Goal: Information Seeking & Learning: Learn about a topic

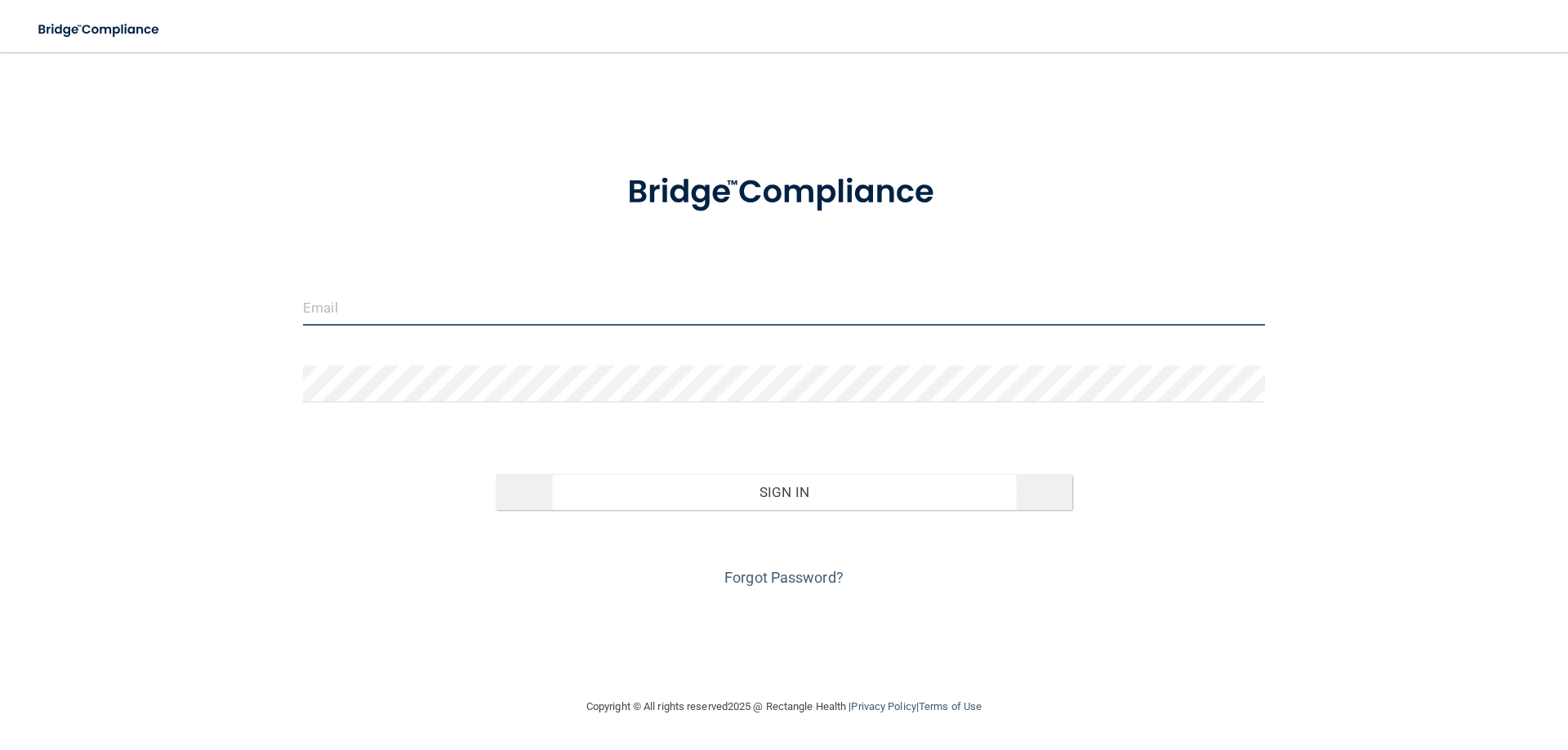
type input "[EMAIL_ADDRESS][DOMAIN_NAME]"
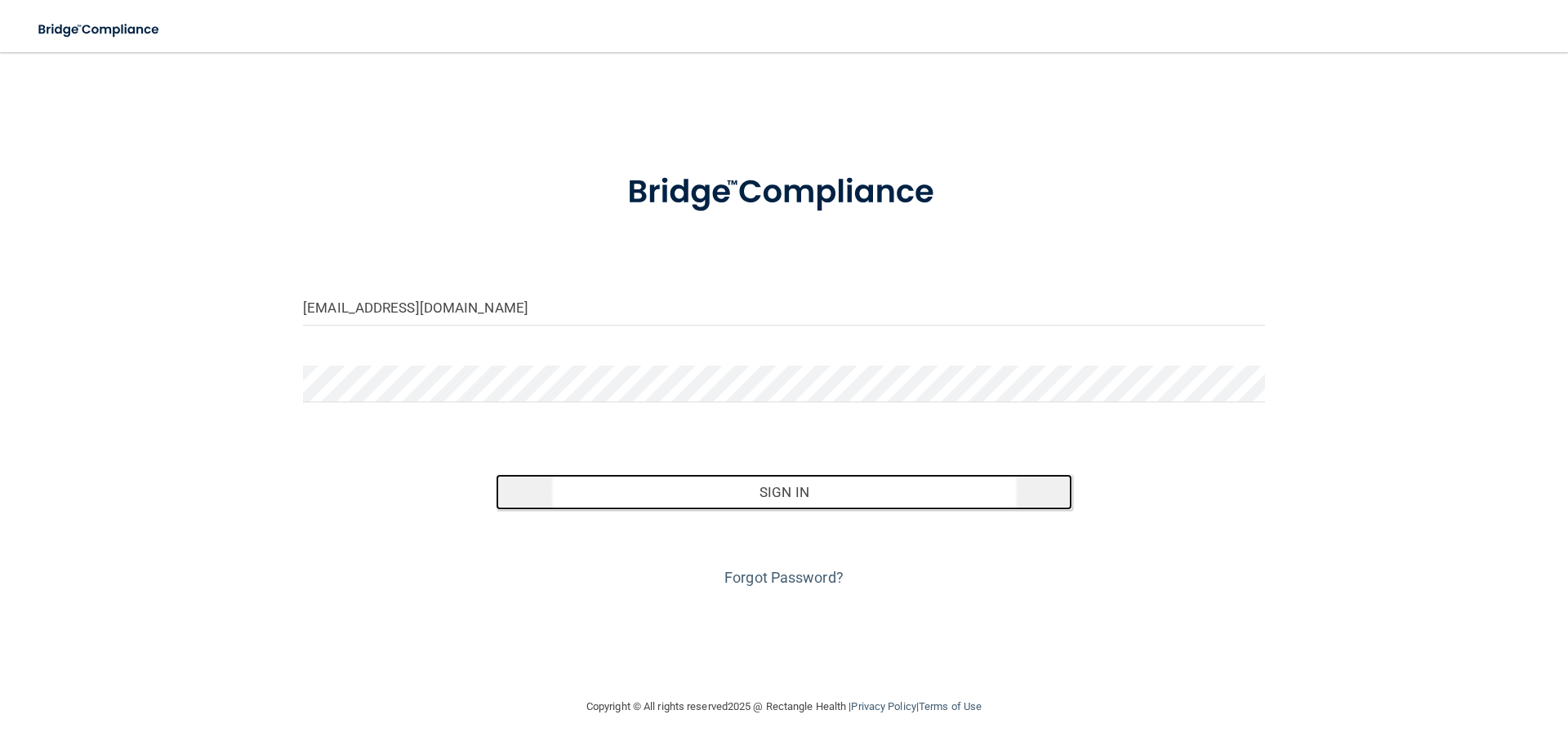
click at [719, 505] on button "Sign In" at bounding box center [784, 491] width 577 height 36
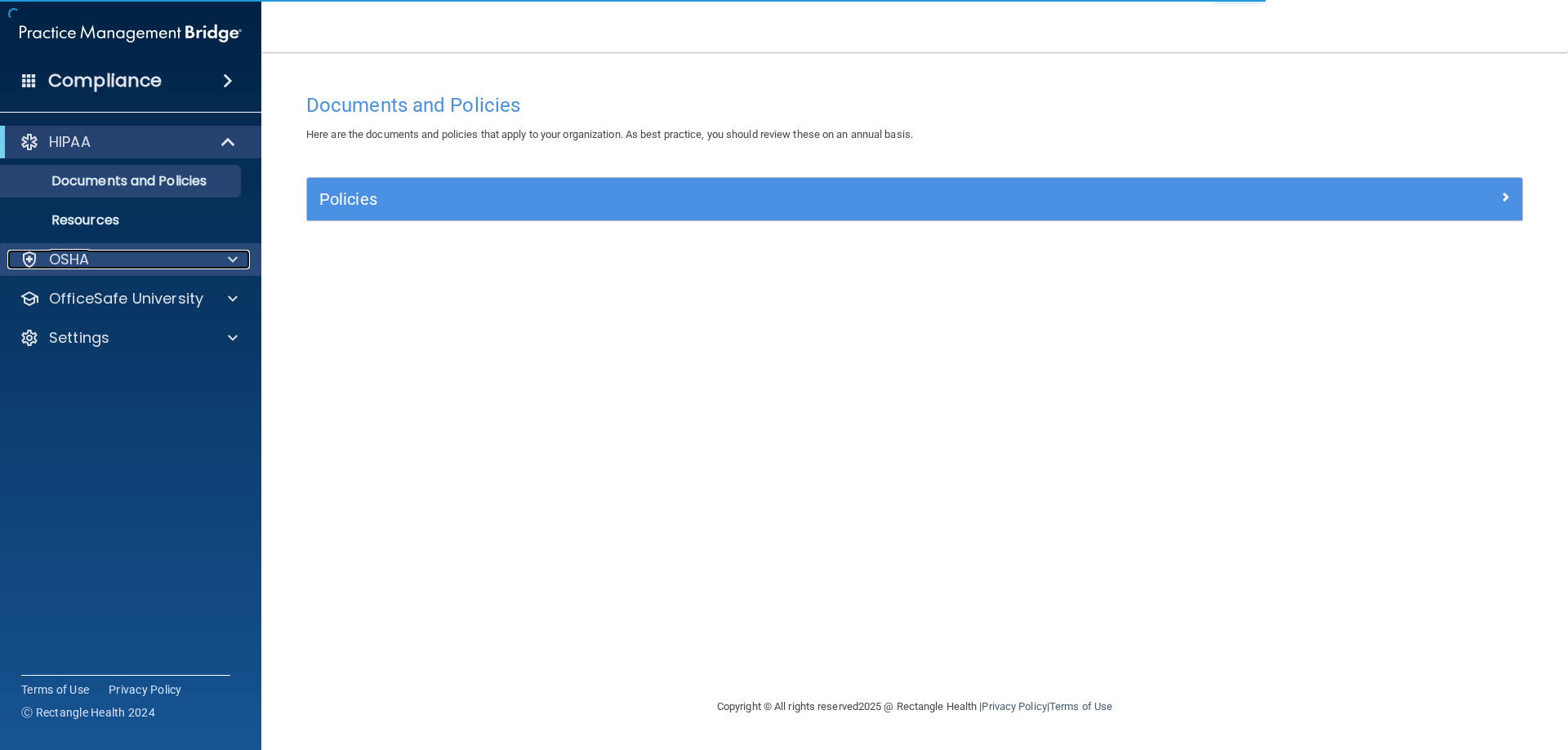
click at [161, 255] on div "OSHA" at bounding box center [109, 260] width 203 height 19
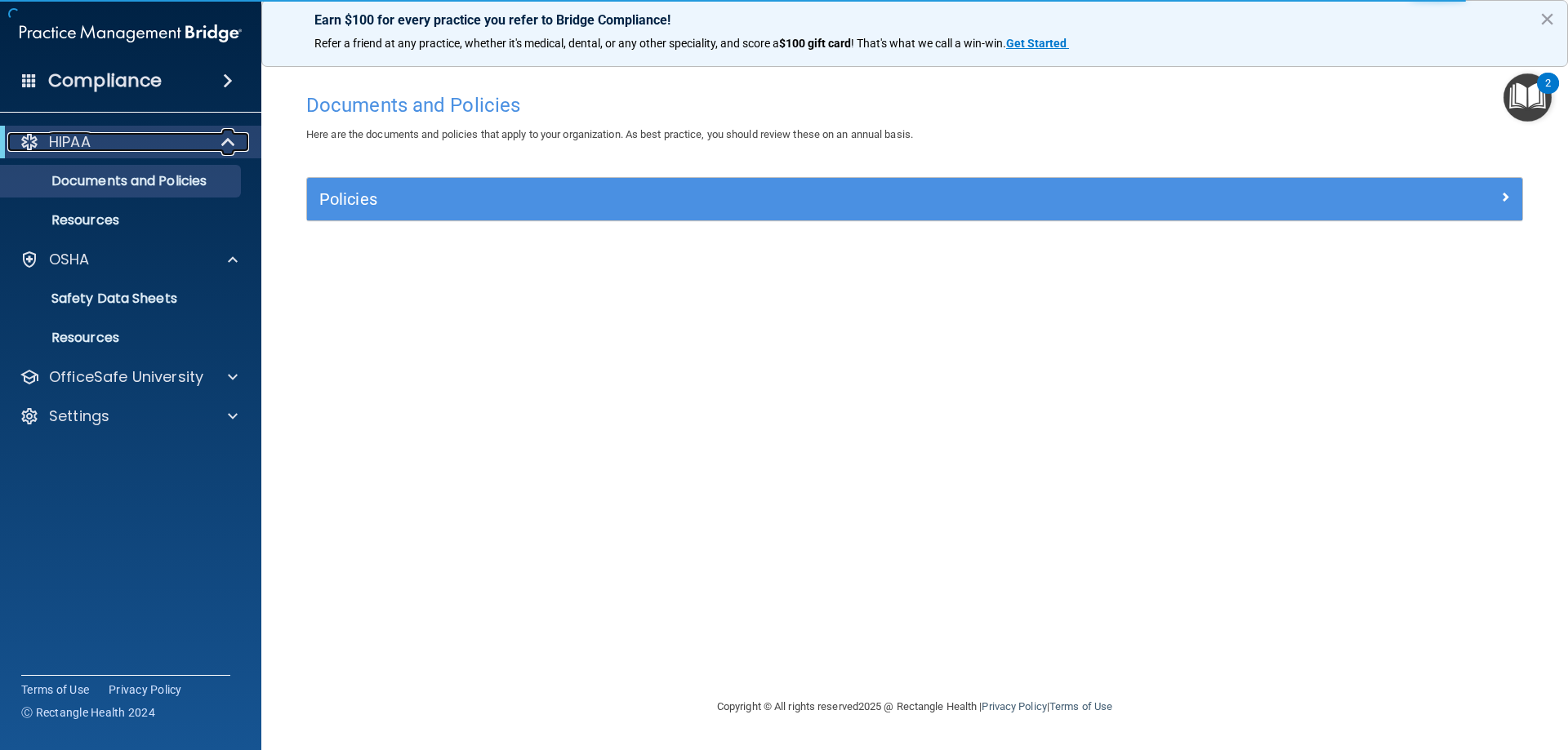
click at [144, 141] on div "HIPAA" at bounding box center [109, 142] width 202 height 19
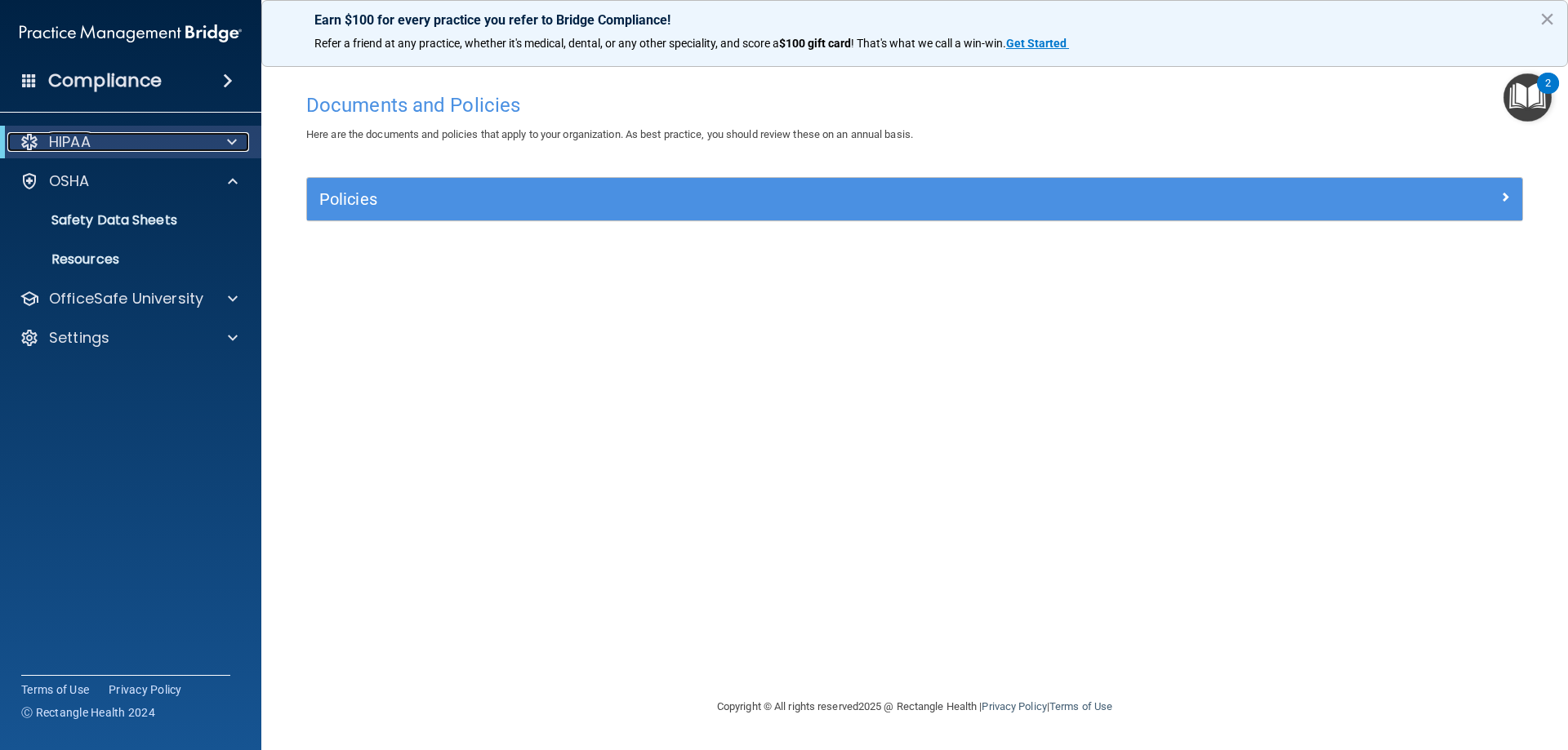
click at [240, 138] on div at bounding box center [229, 142] width 40 height 19
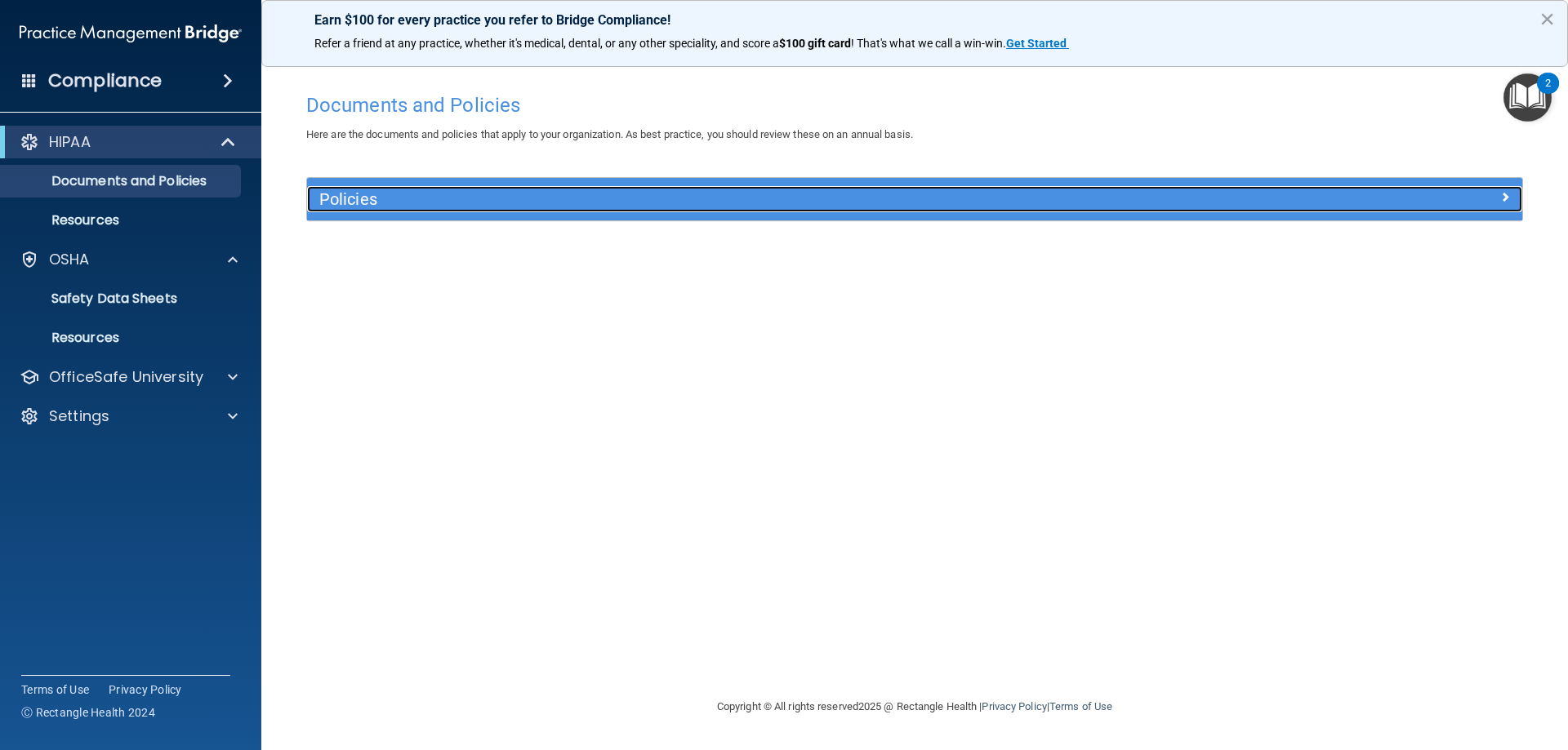
click at [462, 191] on h5 "Policies" at bounding box center [763, 199] width 887 height 18
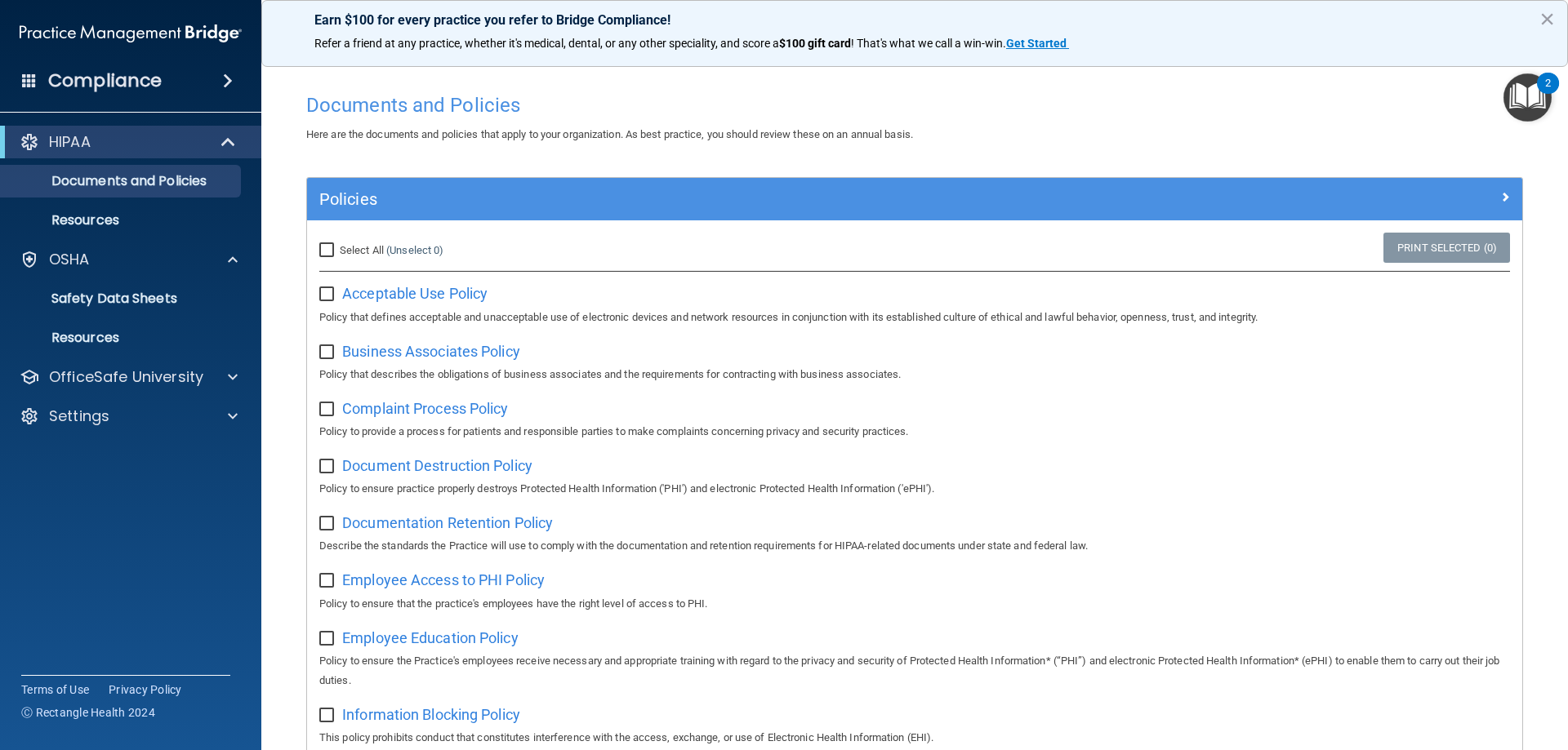
click at [329, 250] on input "Select All (Unselect 0) Unselect All" at bounding box center [329, 251] width 19 height 13
checkbox input "true"
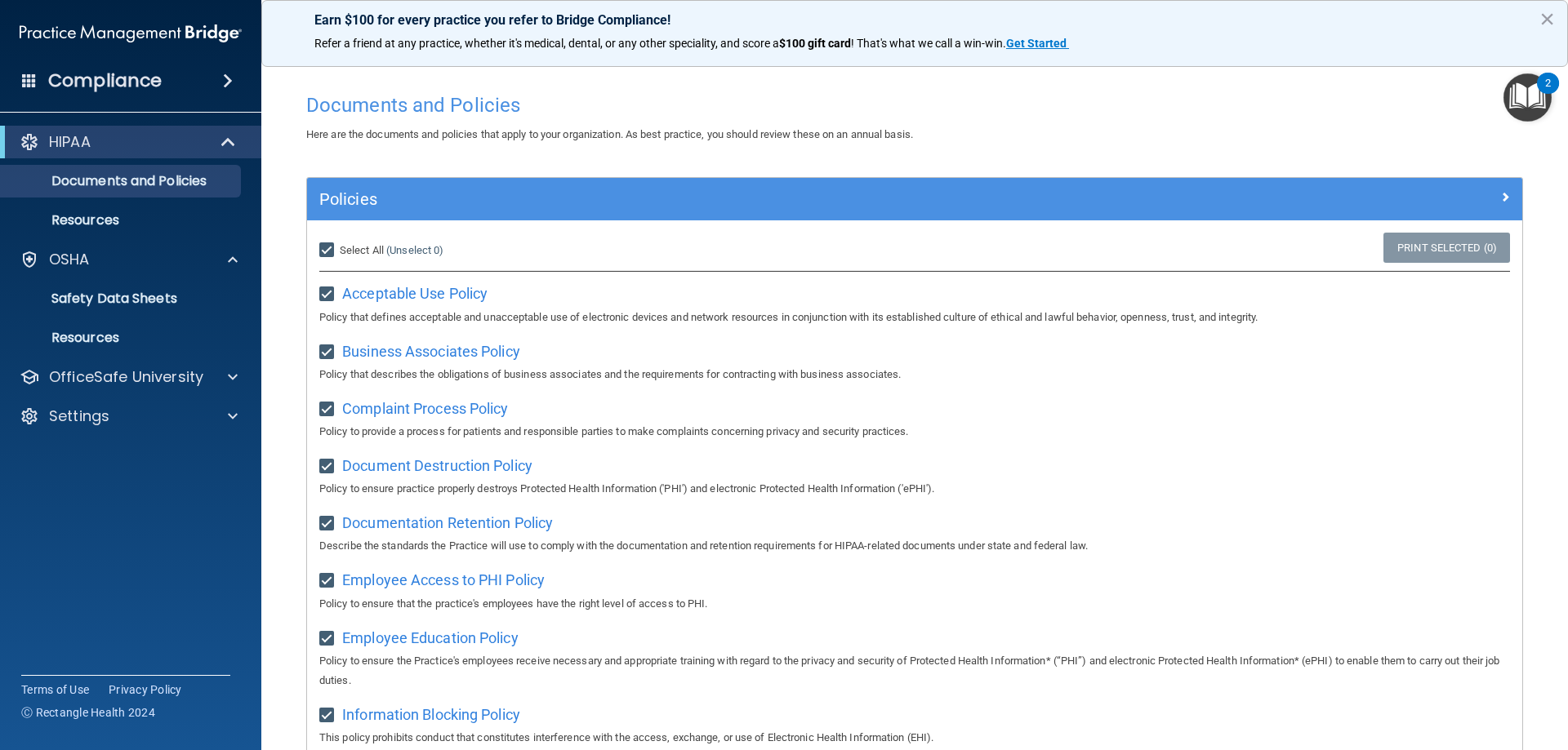
checkbox input "true"
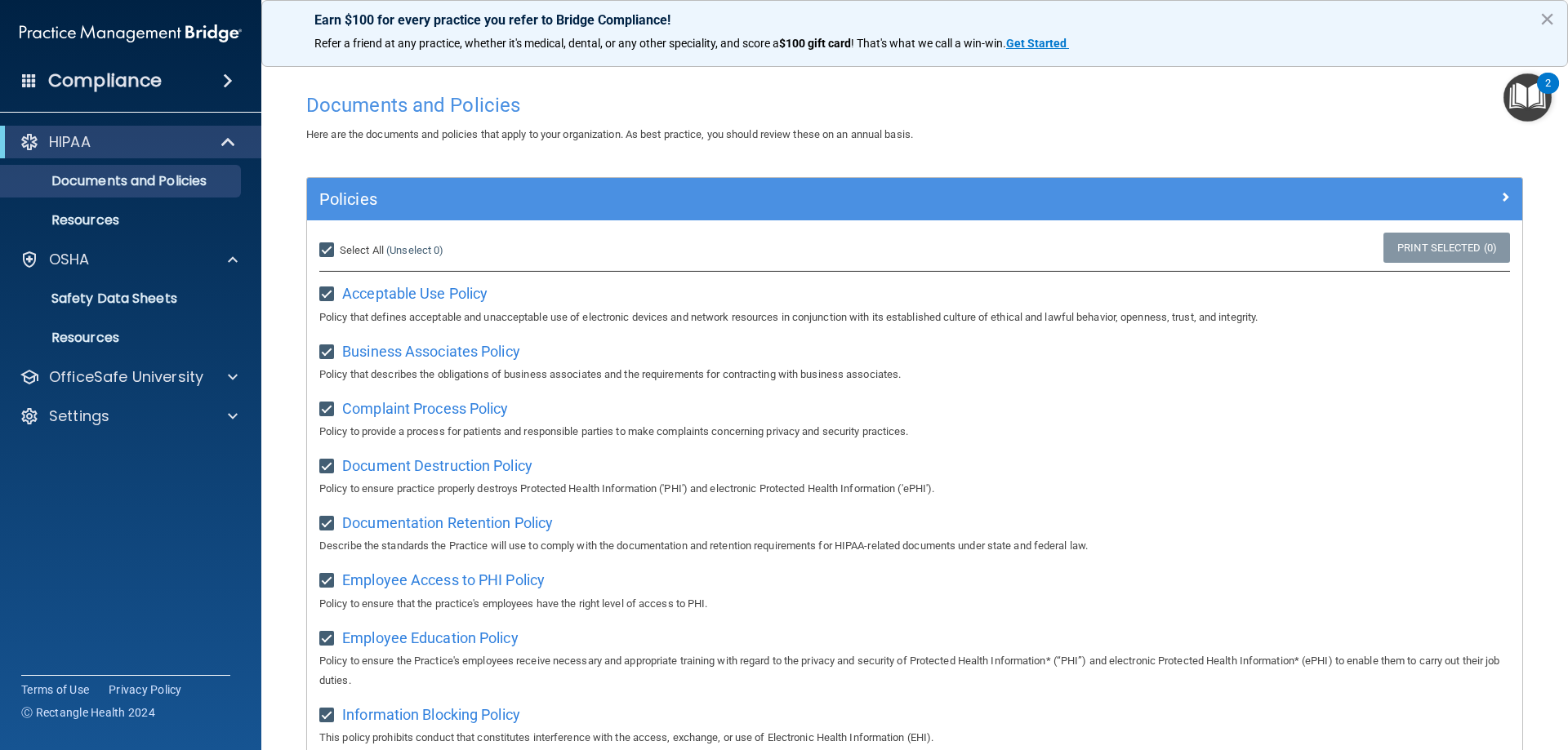
checkbox input "true"
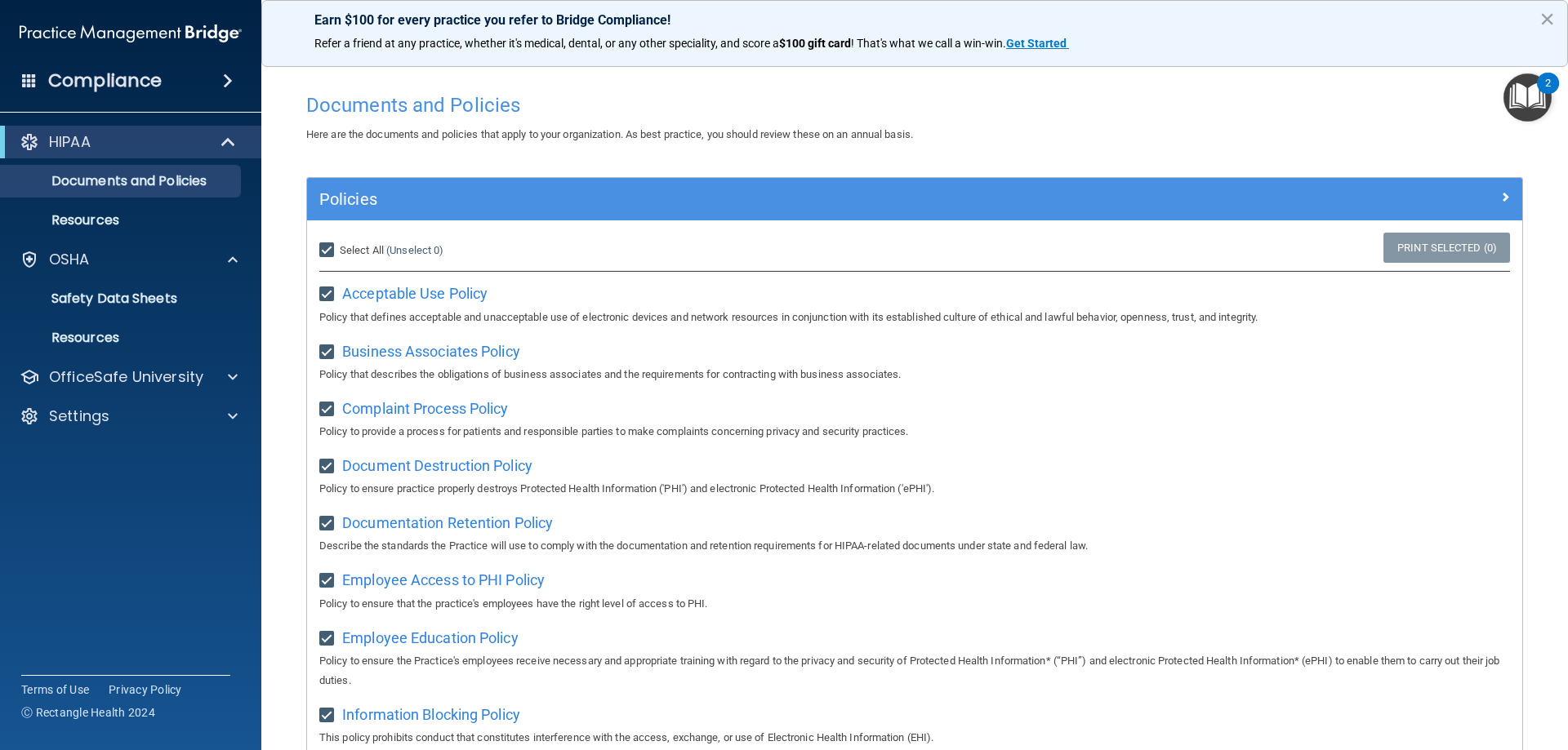
checkbox input "true"
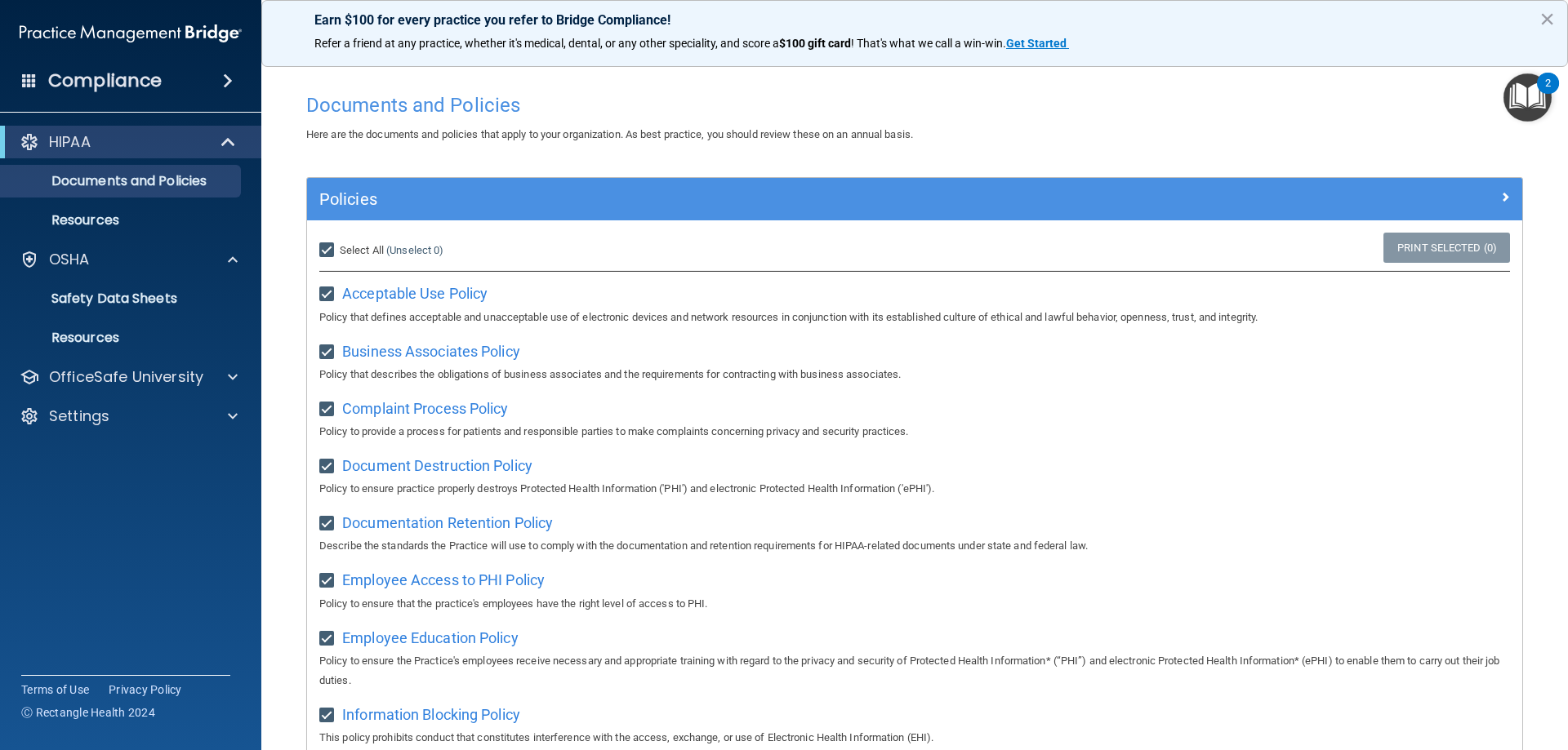
checkbox input "true"
click at [327, 244] on input "Select All (Unselect 21) Unselect All" at bounding box center [329, 251] width 19 height 13
checkbox input "false"
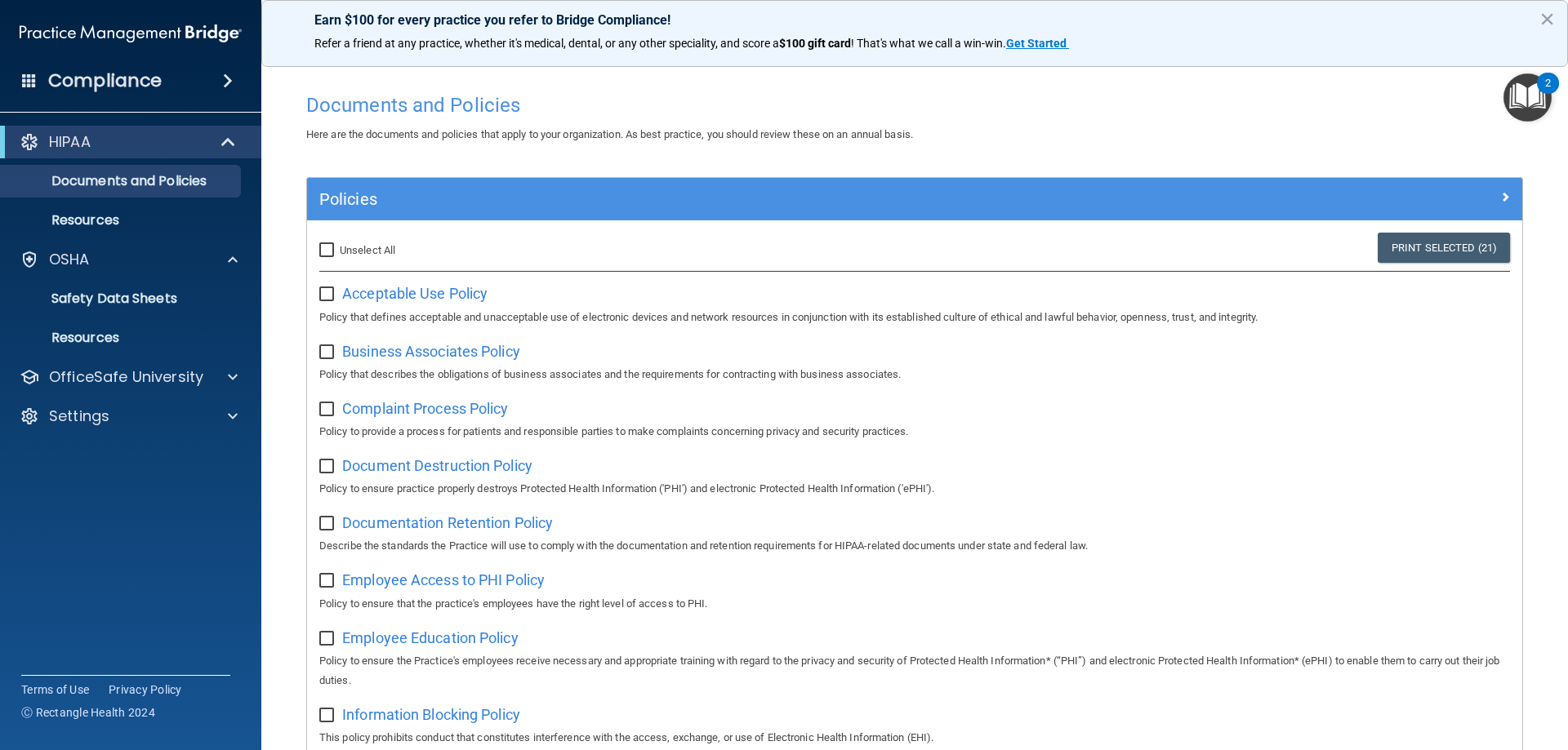
checkbox input "false"
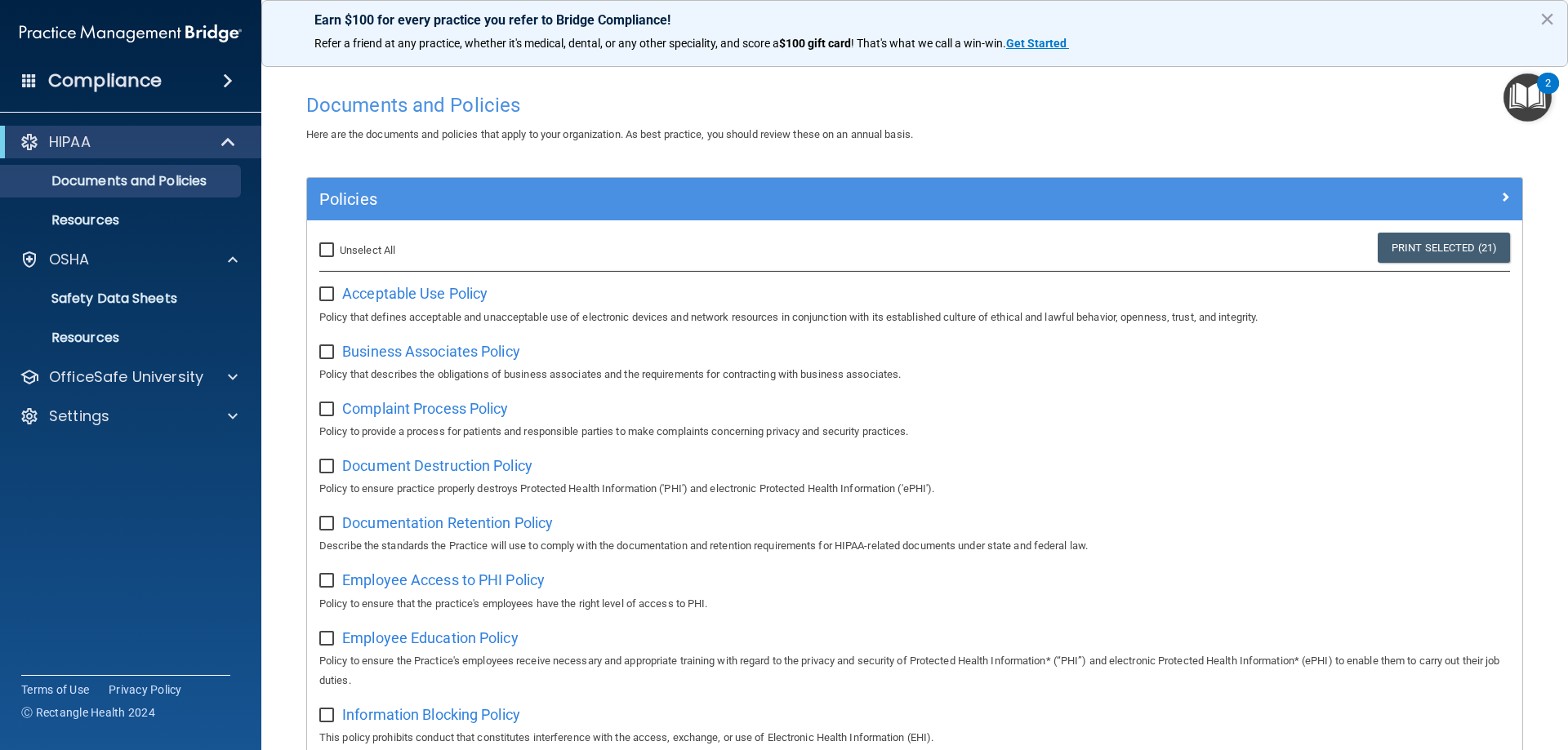
checkbox input "false"
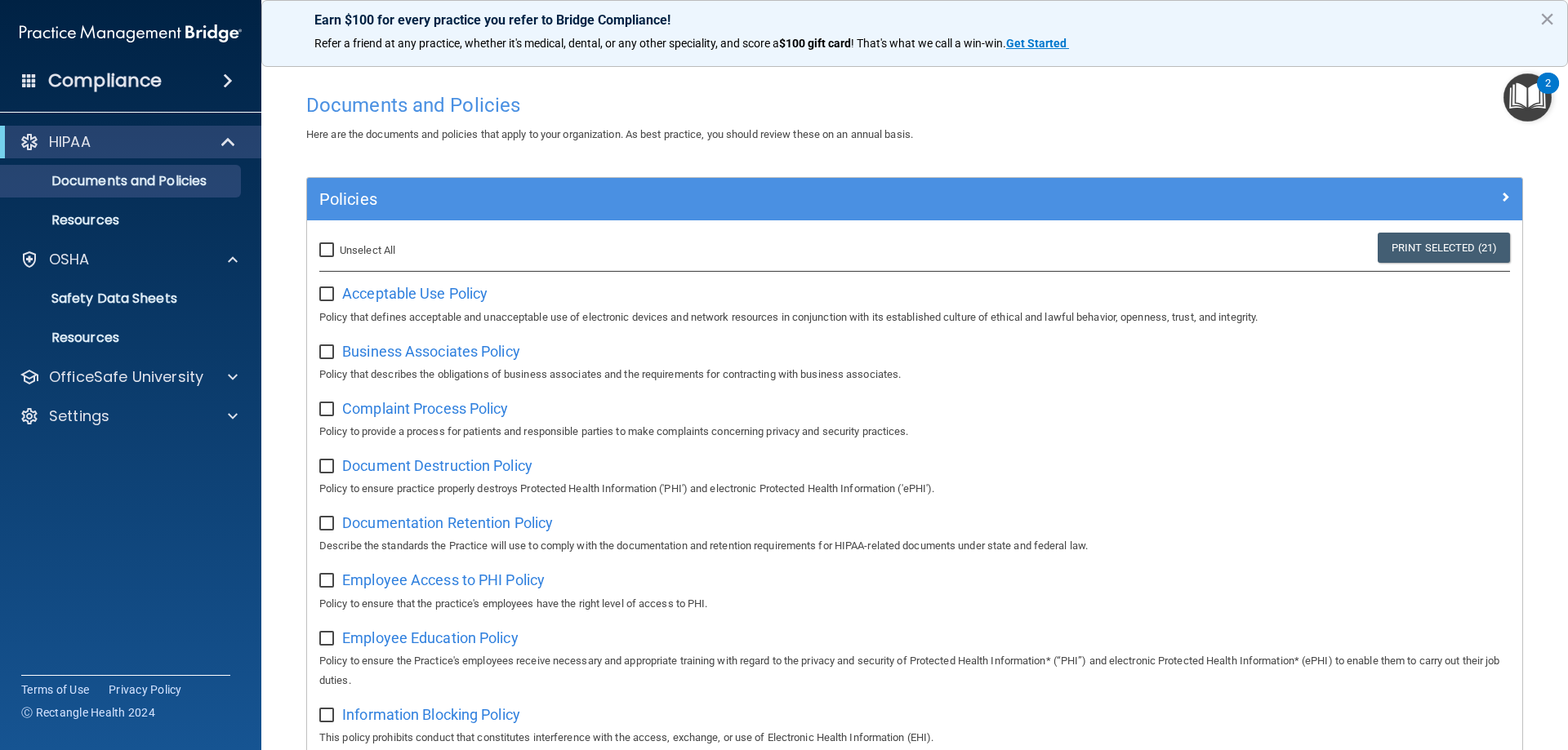
checkbox input "false"
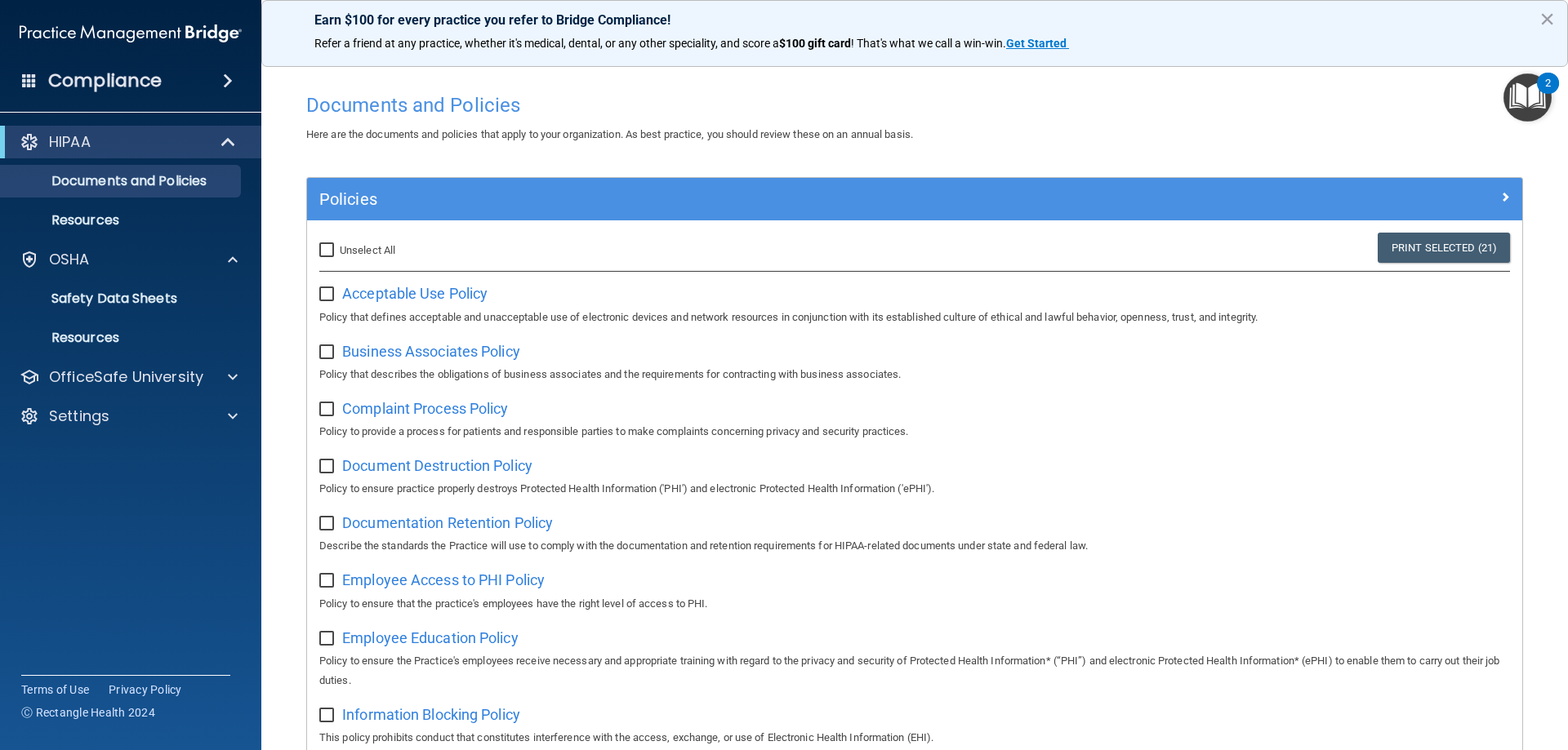
checkbox input "false"
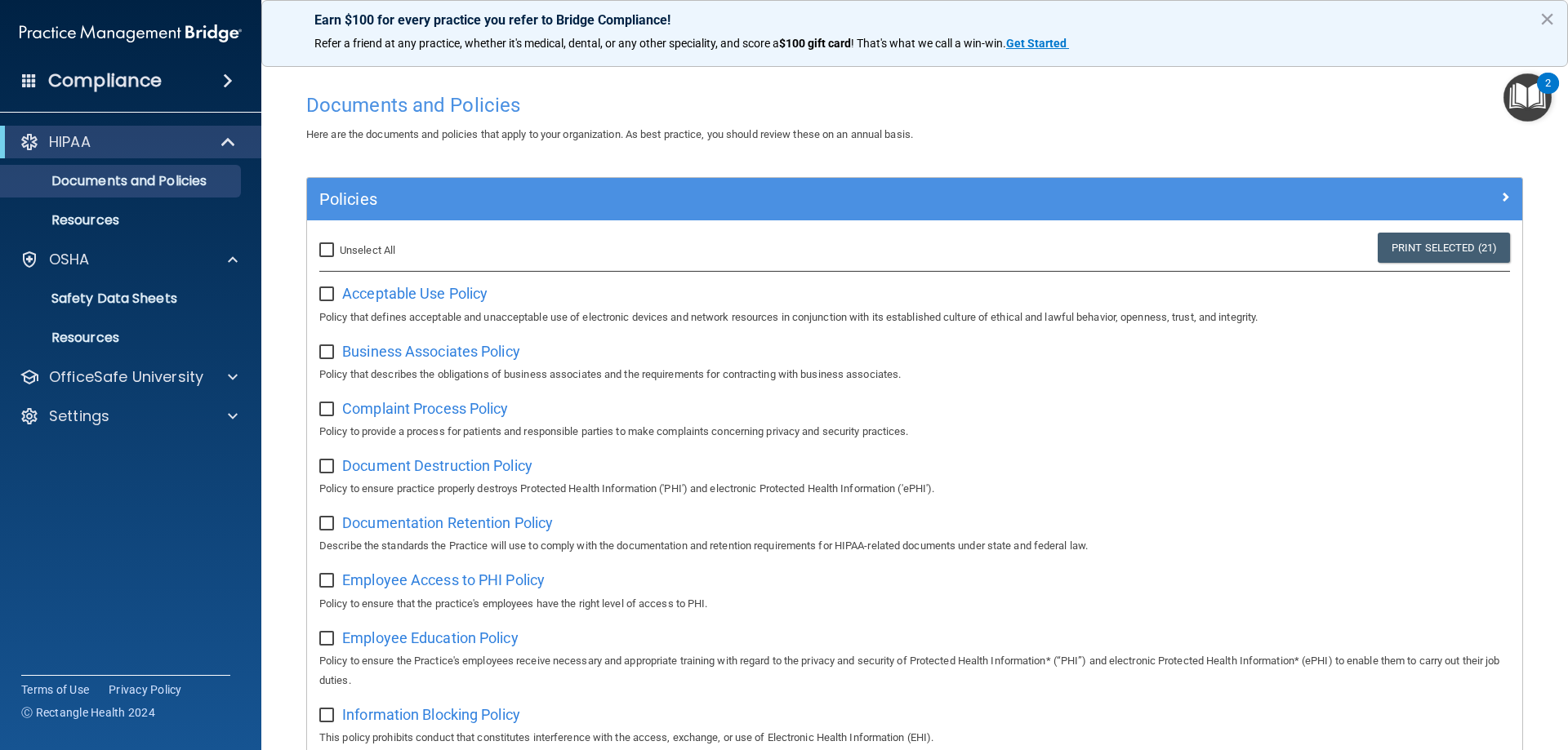
checkbox input "false"
click at [107, 212] on p "Resources" at bounding box center [122, 220] width 223 height 16
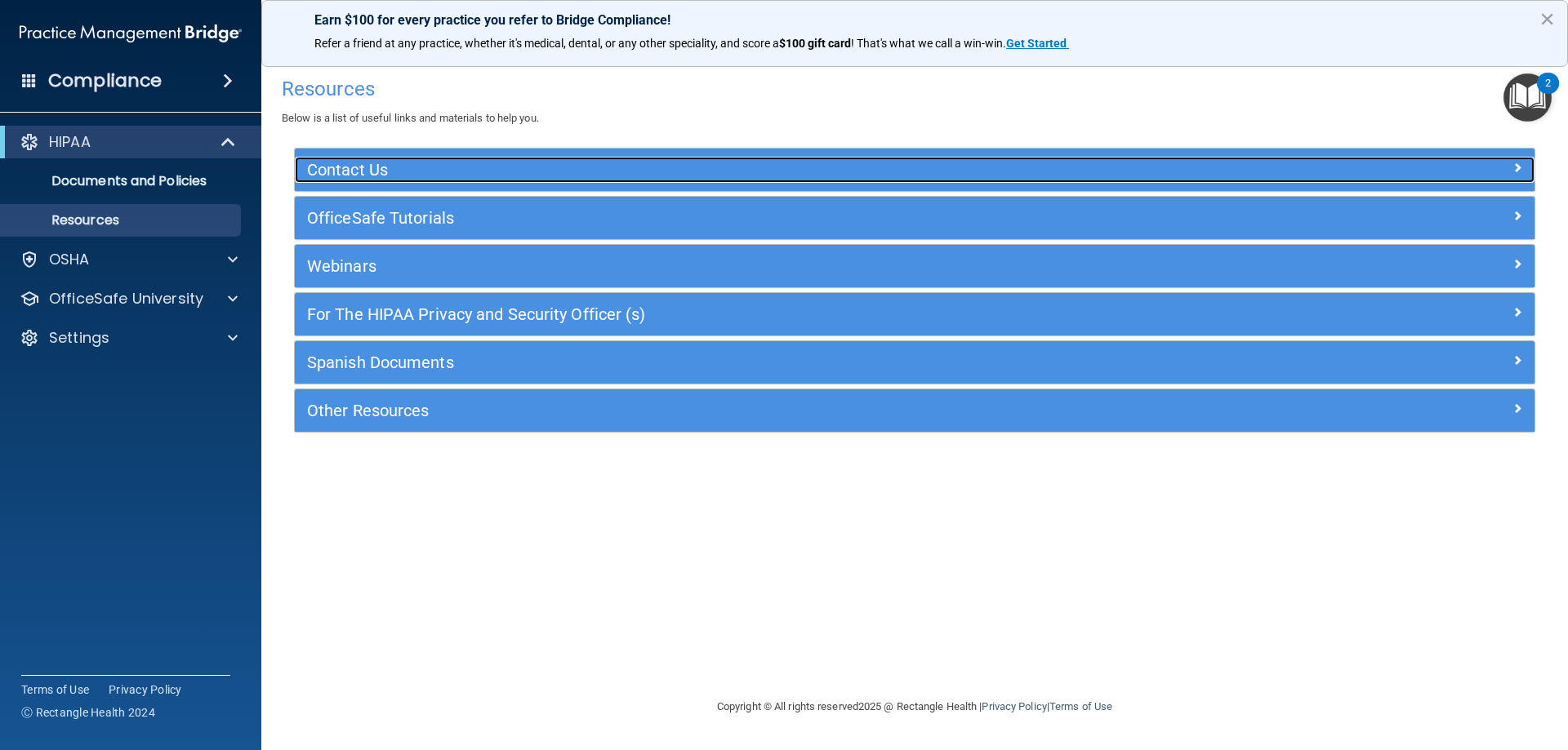
click at [553, 170] on h5 "Contact Us" at bounding box center [759, 169] width 905 height 18
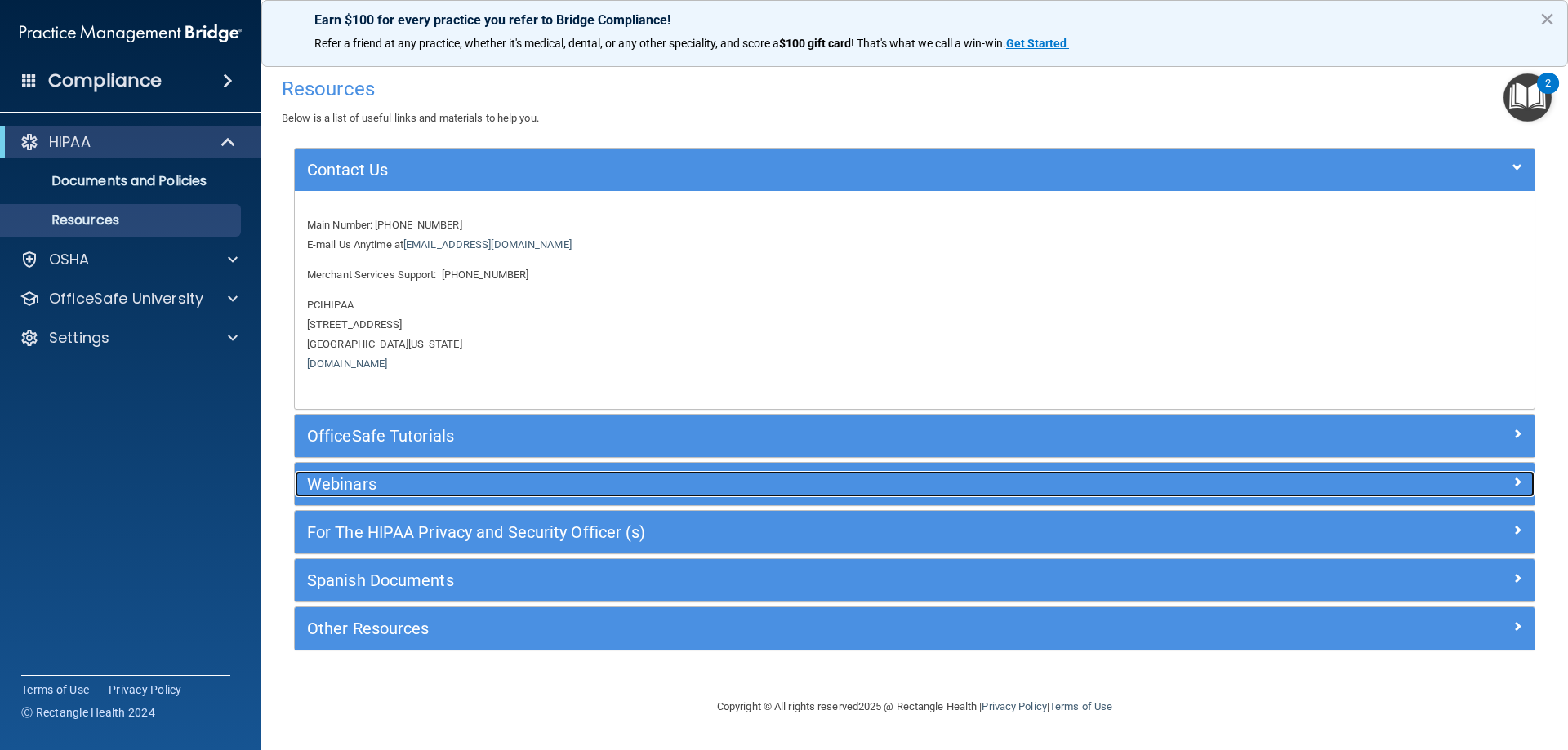
click at [469, 475] on h5 "Webinars" at bounding box center [759, 484] width 905 height 18
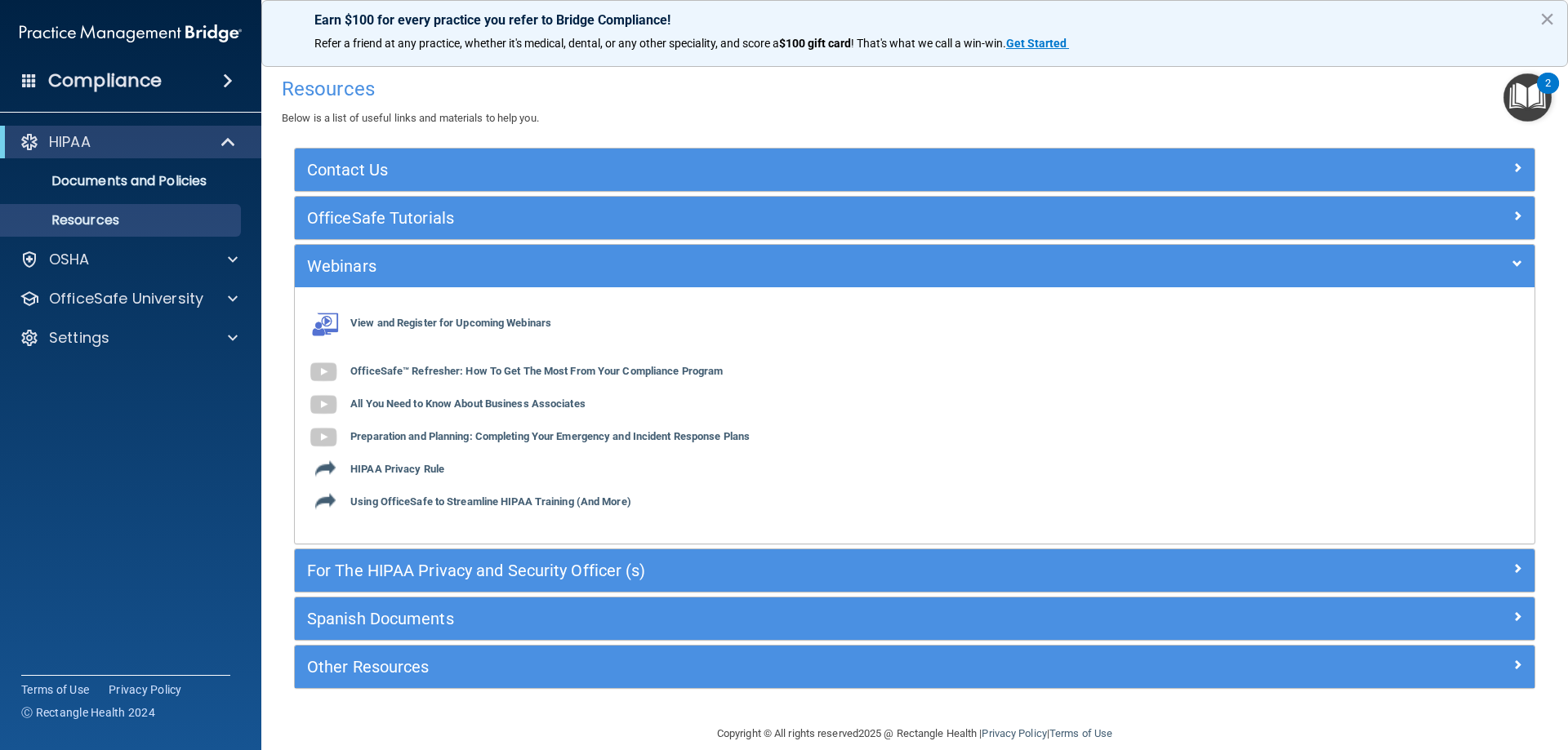
click at [417, 557] on div "For The HIPAA Privacy and Security Officer (s)" at bounding box center [914, 570] width 1240 height 42
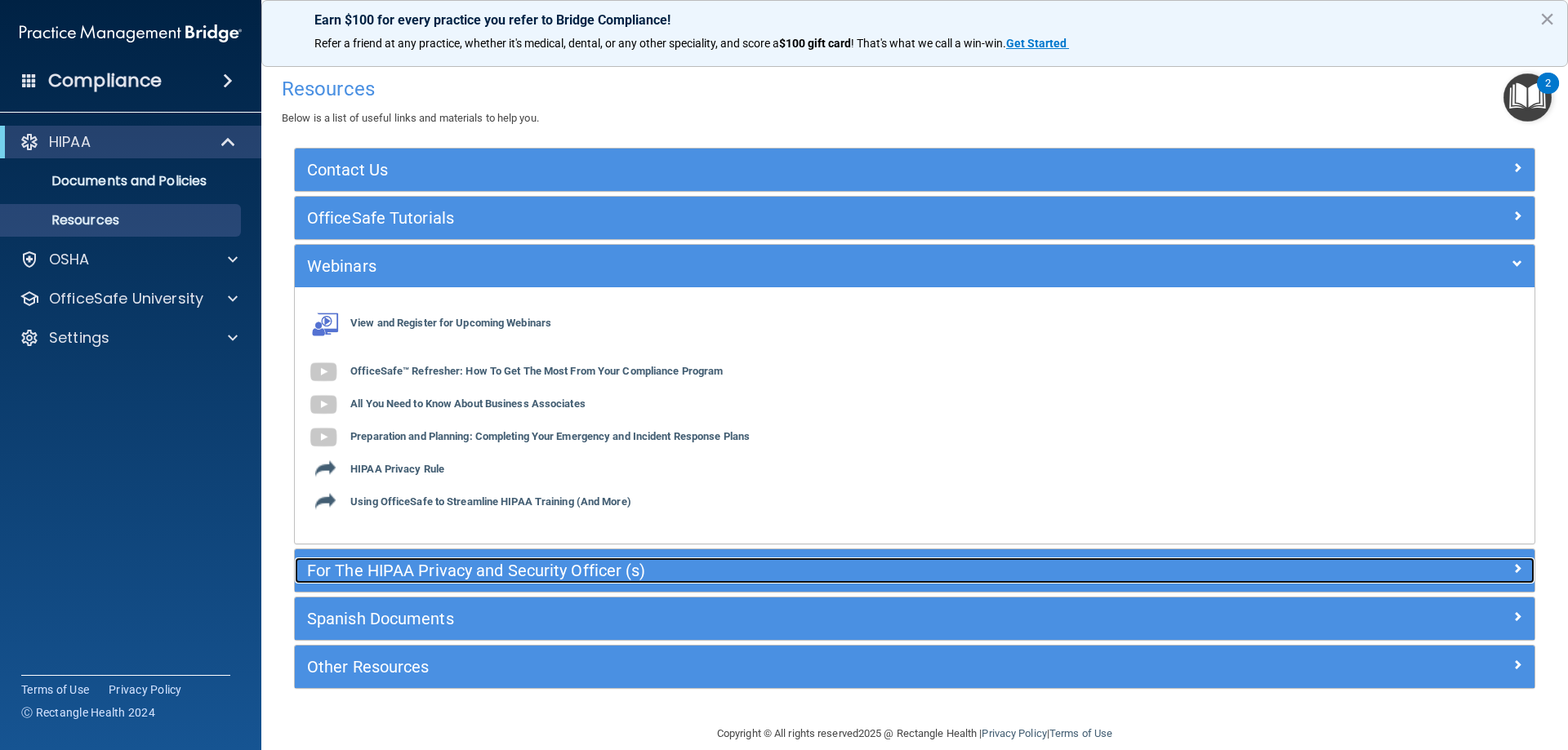
click at [435, 571] on h5 "For The HIPAA Privacy and Security Officer (s)" at bounding box center [759, 570] width 905 height 18
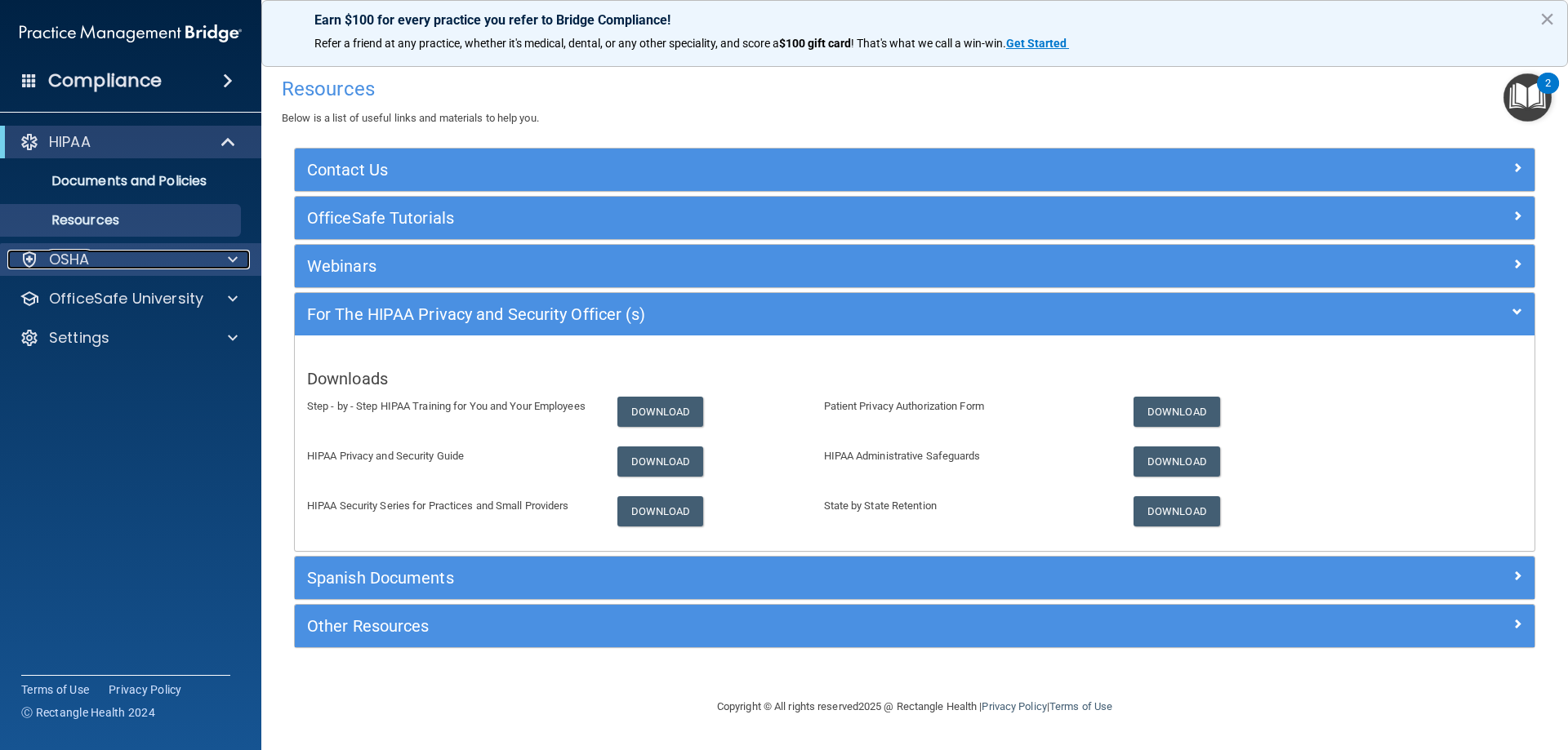
click at [96, 265] on div "OSHA" at bounding box center [109, 260] width 203 height 19
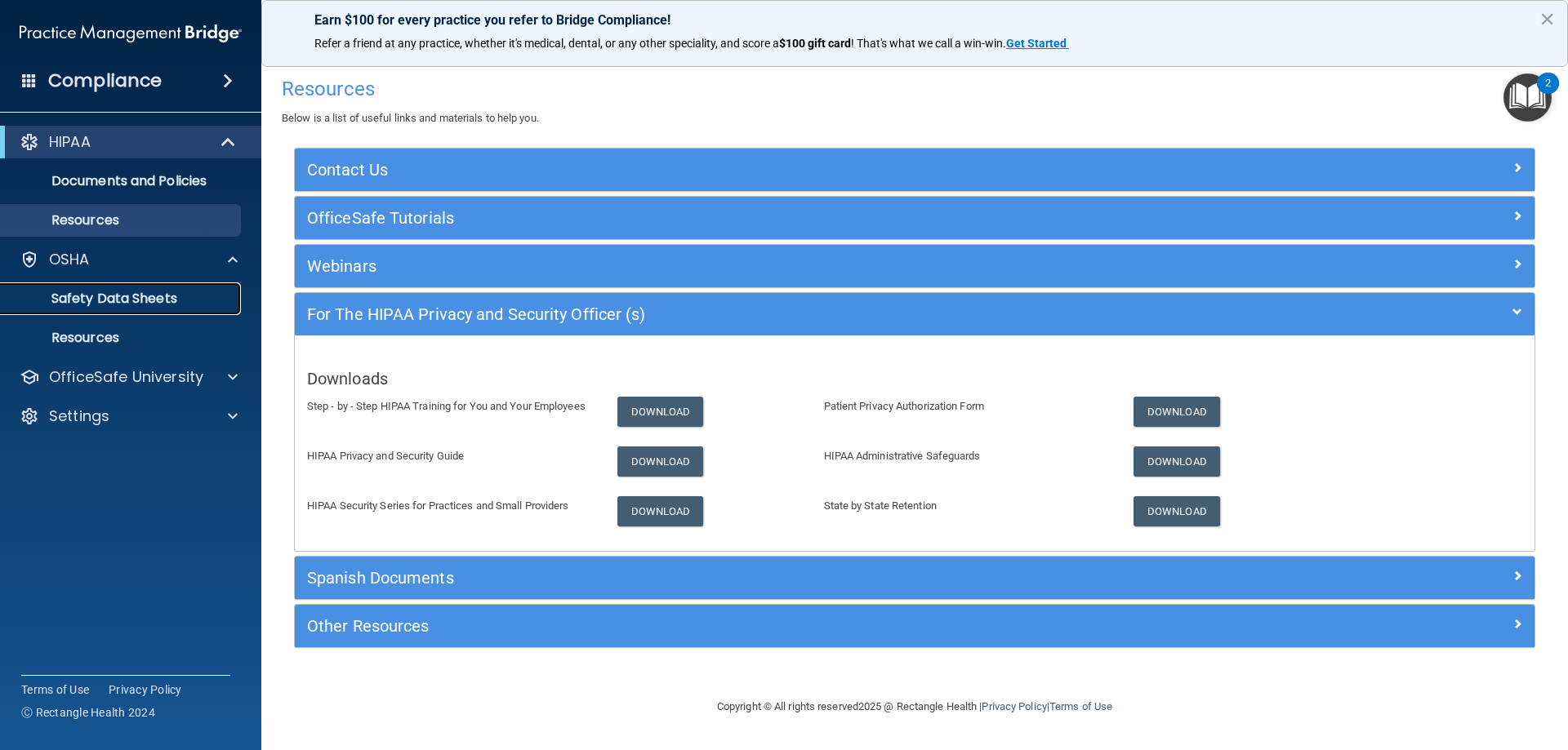
click at [122, 290] on p "Safety Data Sheets" at bounding box center [122, 298] width 223 height 16
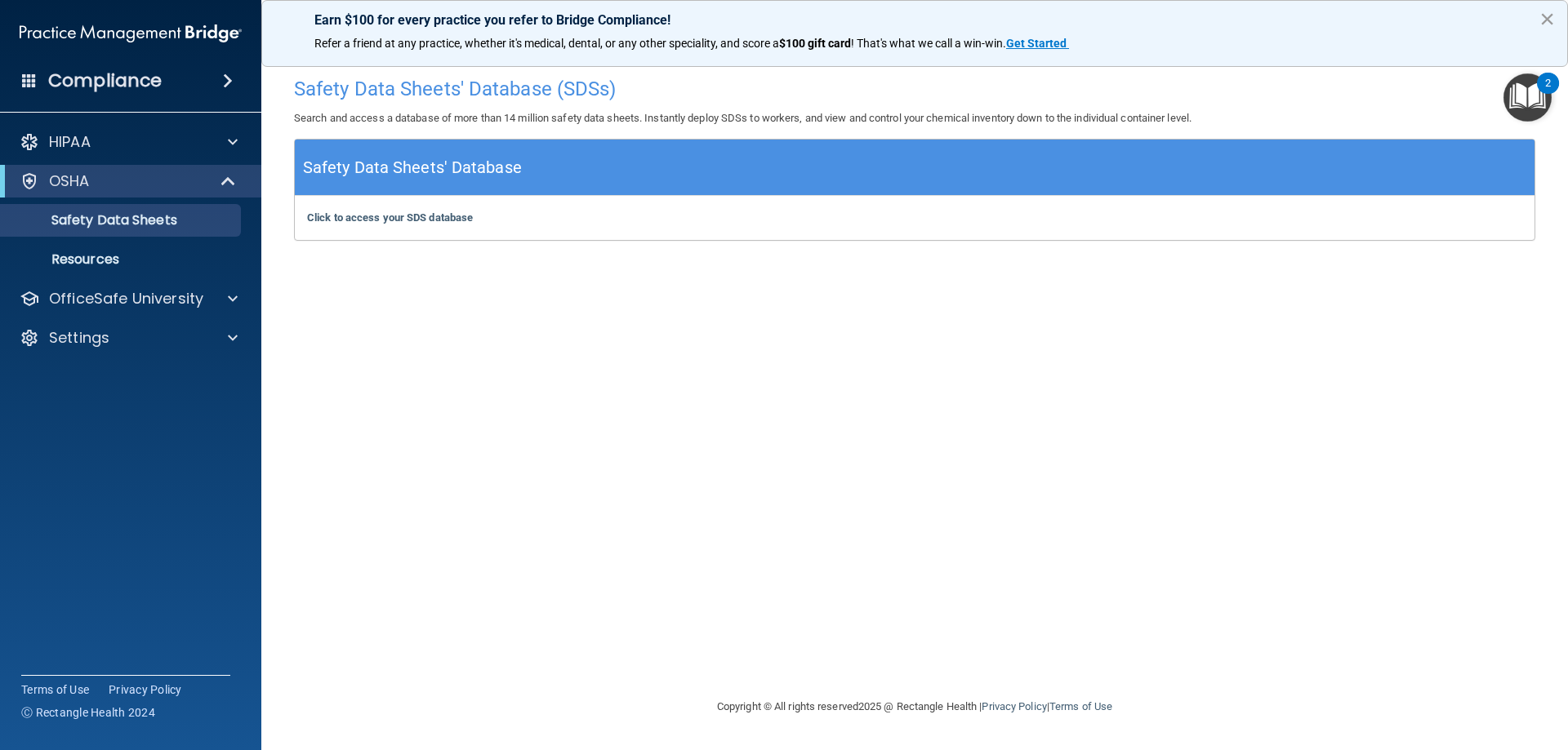
click at [1553, 24] on button "×" at bounding box center [1547, 18] width 15 height 26
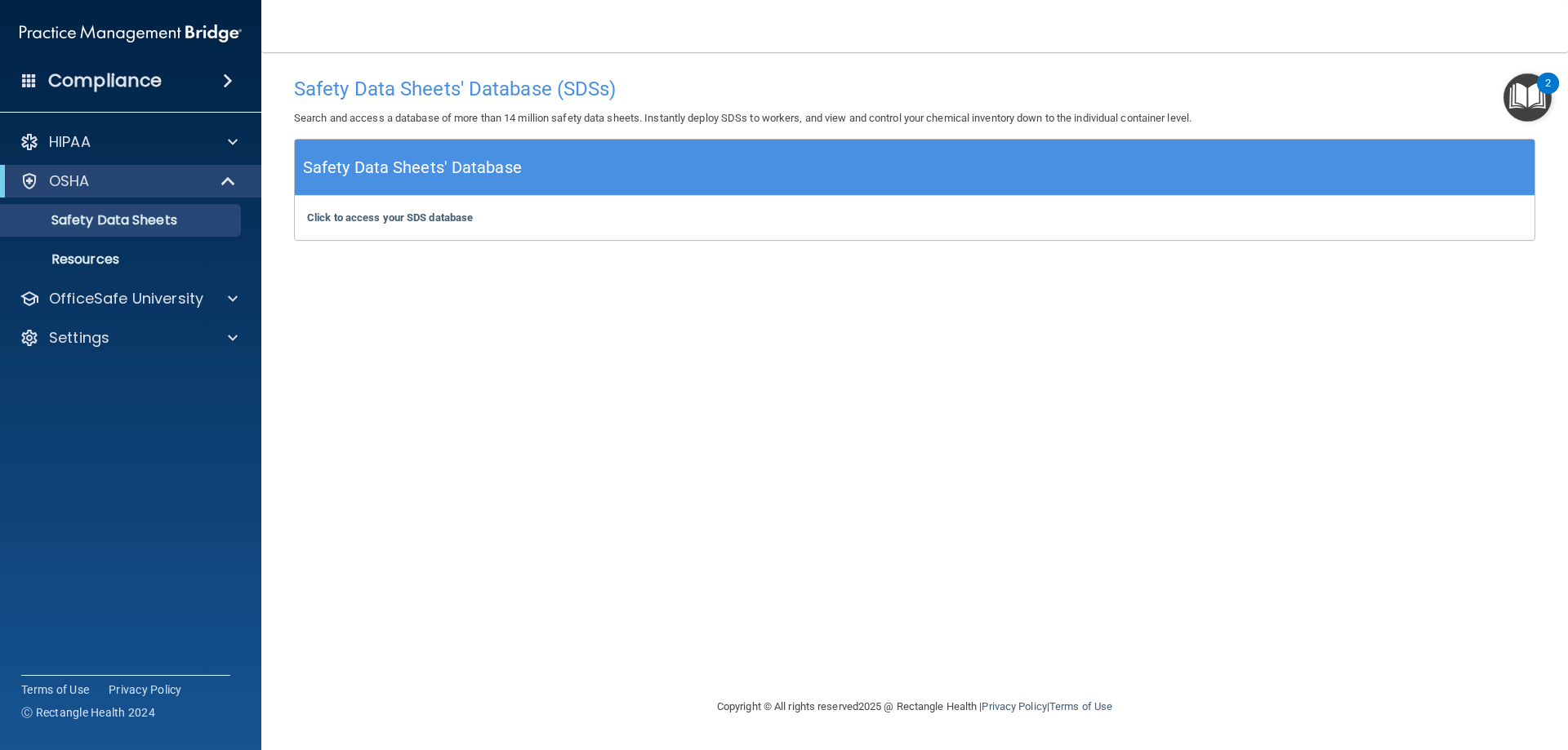
click at [1535, 86] on img "Open Resource Center, 2 new notifications" at bounding box center [1528, 97] width 48 height 48
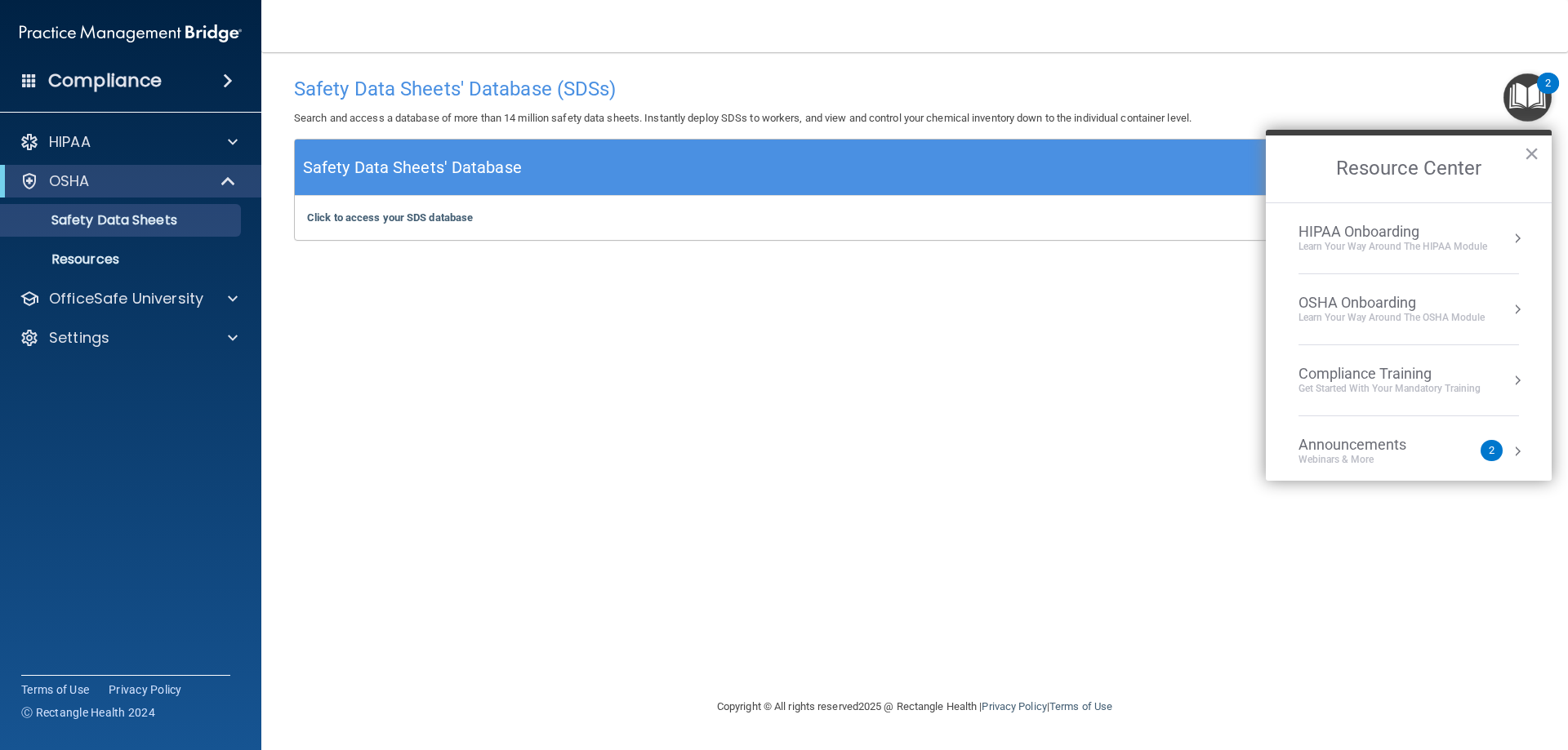
click at [1394, 240] on div "Learn Your Way around the HIPAA module" at bounding box center [1393, 247] width 189 height 13
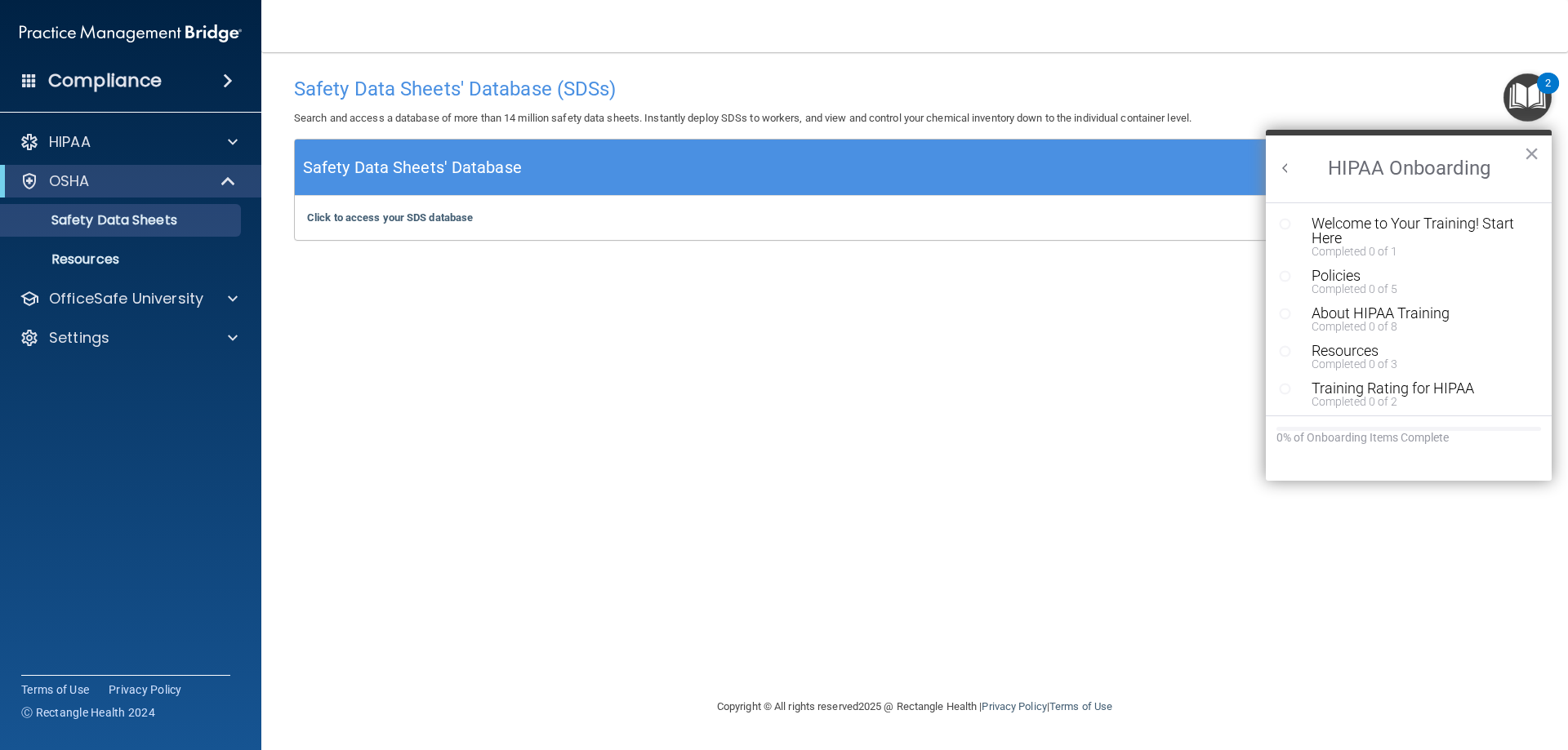
click at [858, 325] on div "Safety Data Sheets' Database (SDSs) Search and access a database of more than 1…" at bounding box center [915, 374] width 1241 height 612
click at [1537, 156] on button "×" at bounding box center [1531, 153] width 15 height 26
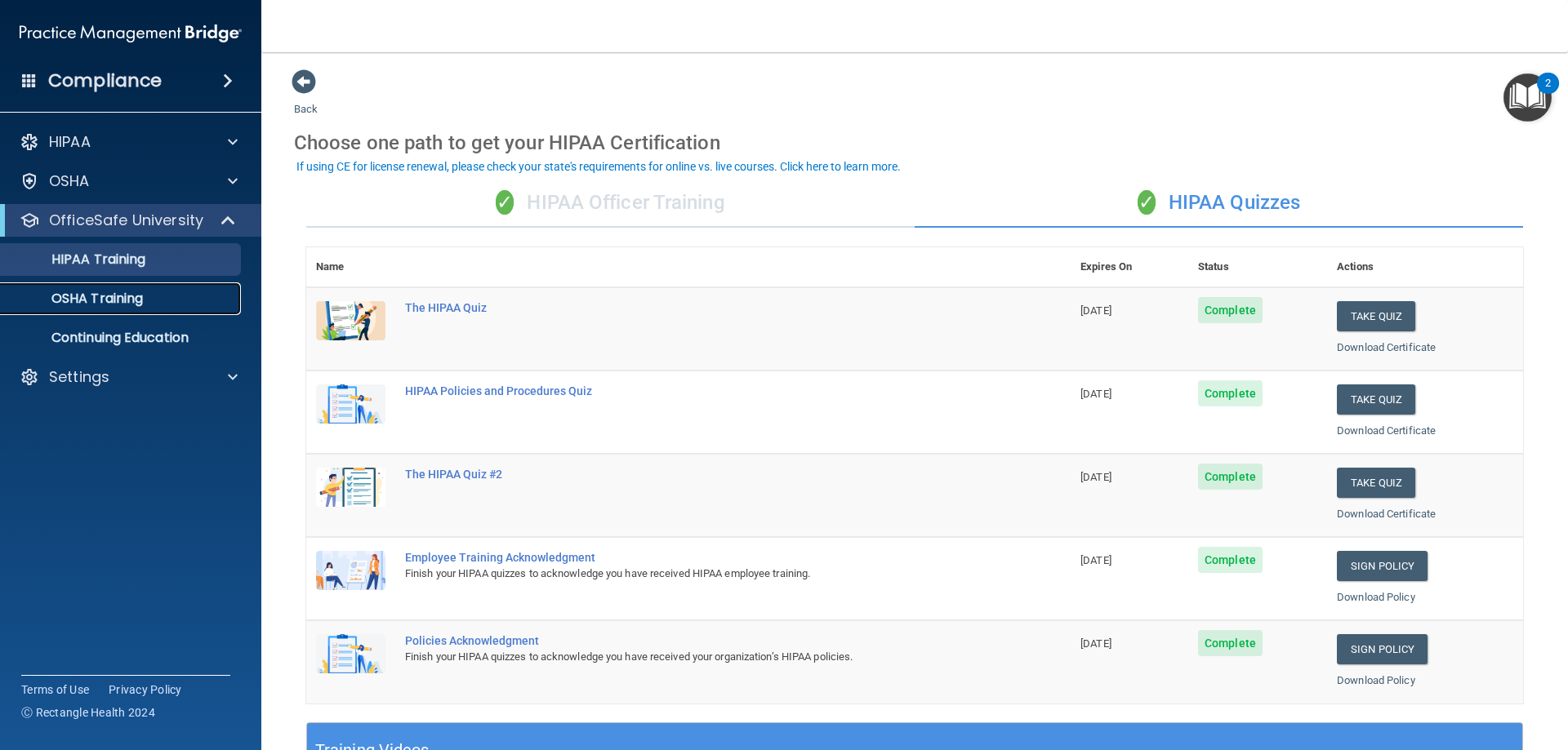
click at [125, 305] on p "OSHA Training" at bounding box center [77, 298] width 133 height 16
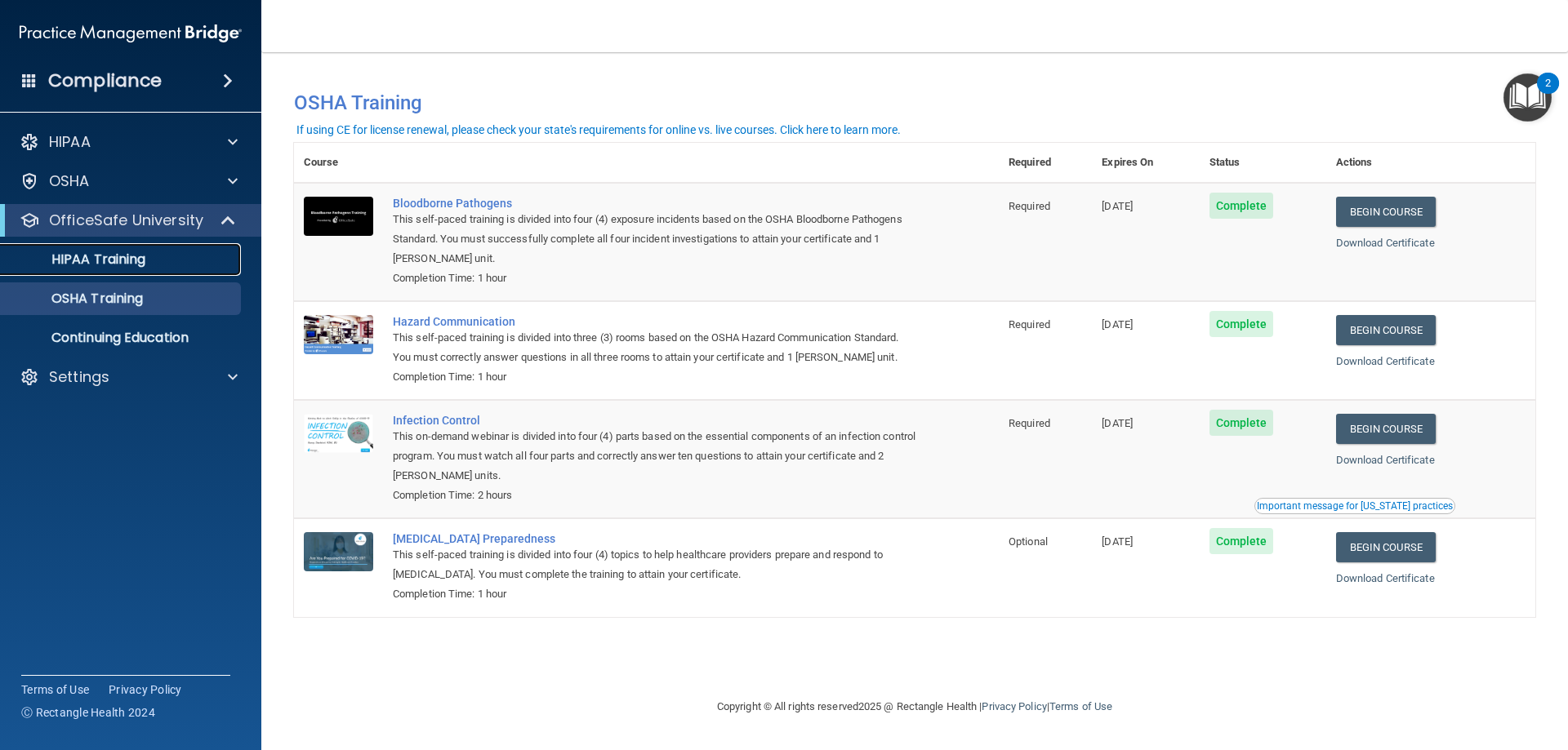
click at [133, 257] on p "HIPAA Training" at bounding box center [78, 259] width 135 height 16
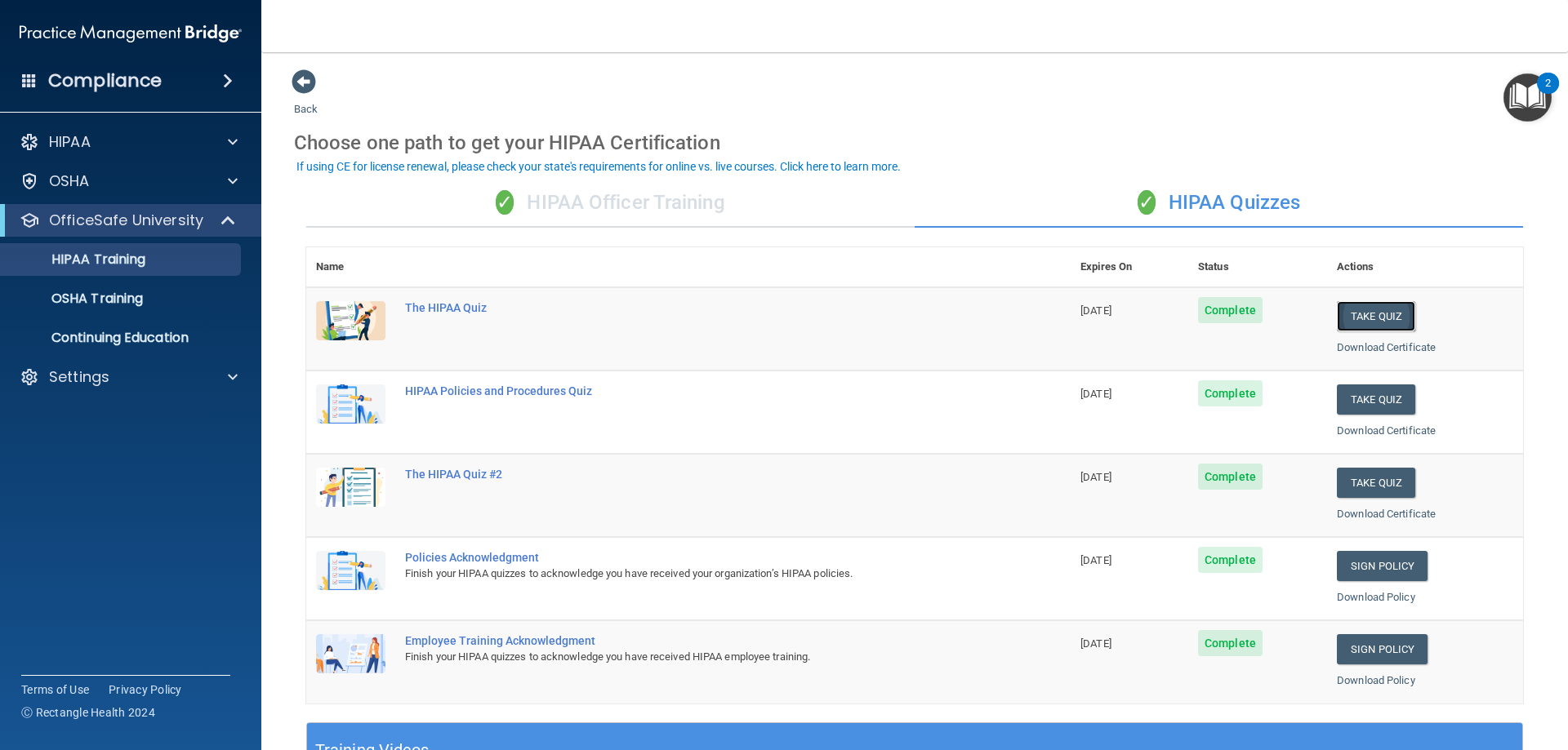
click at [1358, 303] on button "Take Quiz" at bounding box center [1376, 315] width 78 height 30
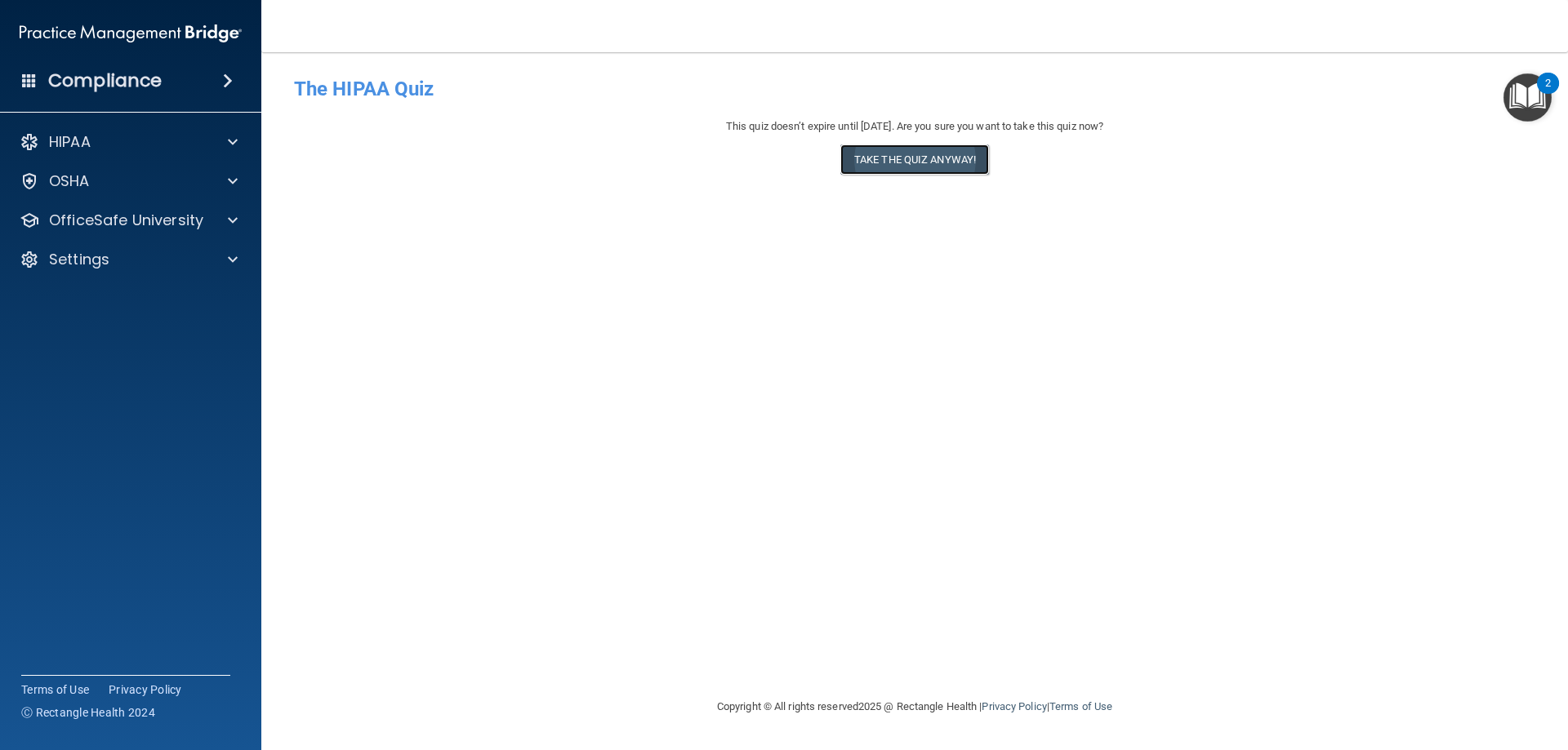
click at [931, 164] on button "Take the quiz anyway!" at bounding box center [915, 159] width 149 height 30
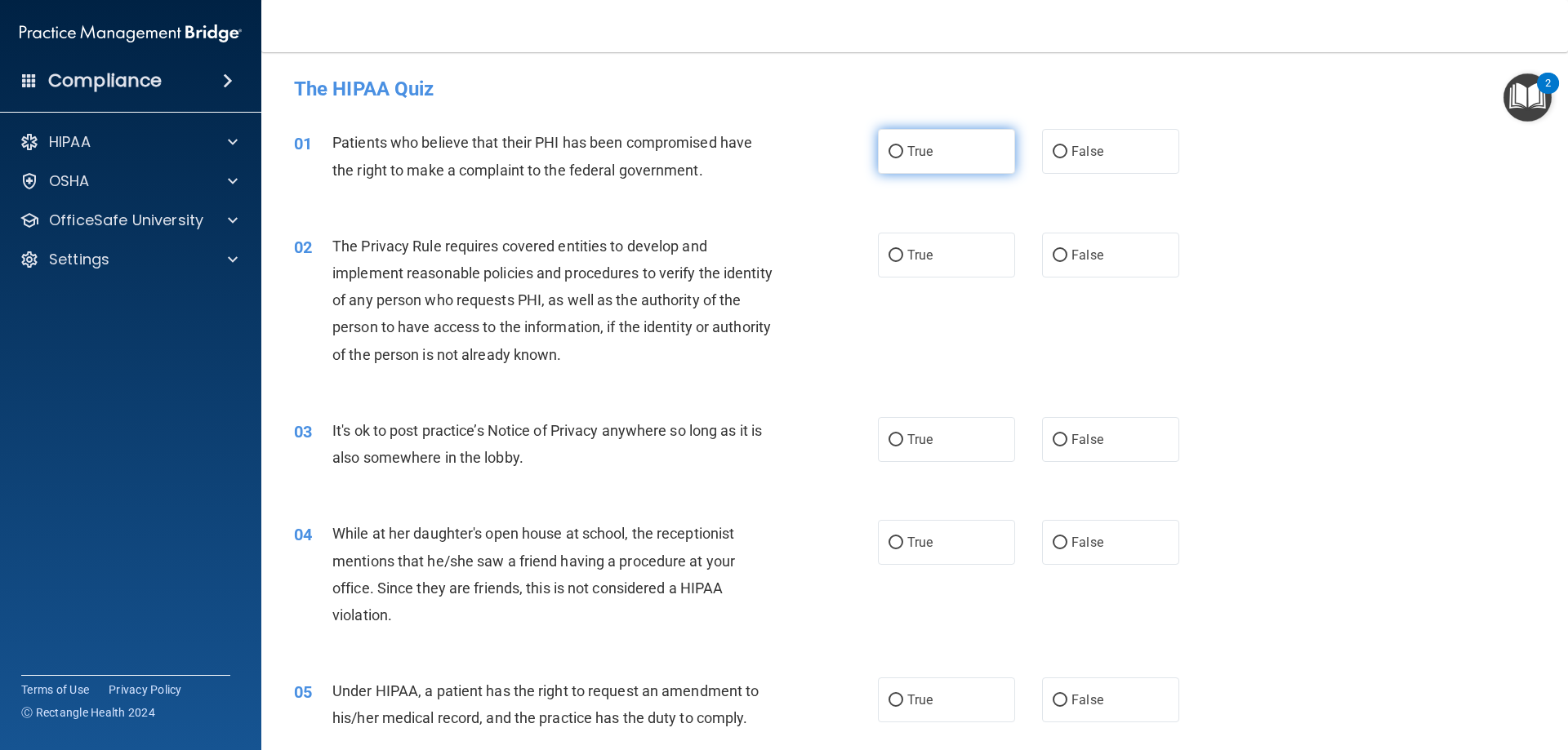
click at [907, 146] on span "True" at bounding box center [920, 151] width 25 height 15
click at [903, 146] on input "True" at bounding box center [896, 152] width 14 height 12
radio input "true"
click at [911, 255] on span "True" at bounding box center [920, 255] width 25 height 15
click at [903, 255] on input "True" at bounding box center [896, 256] width 14 height 12
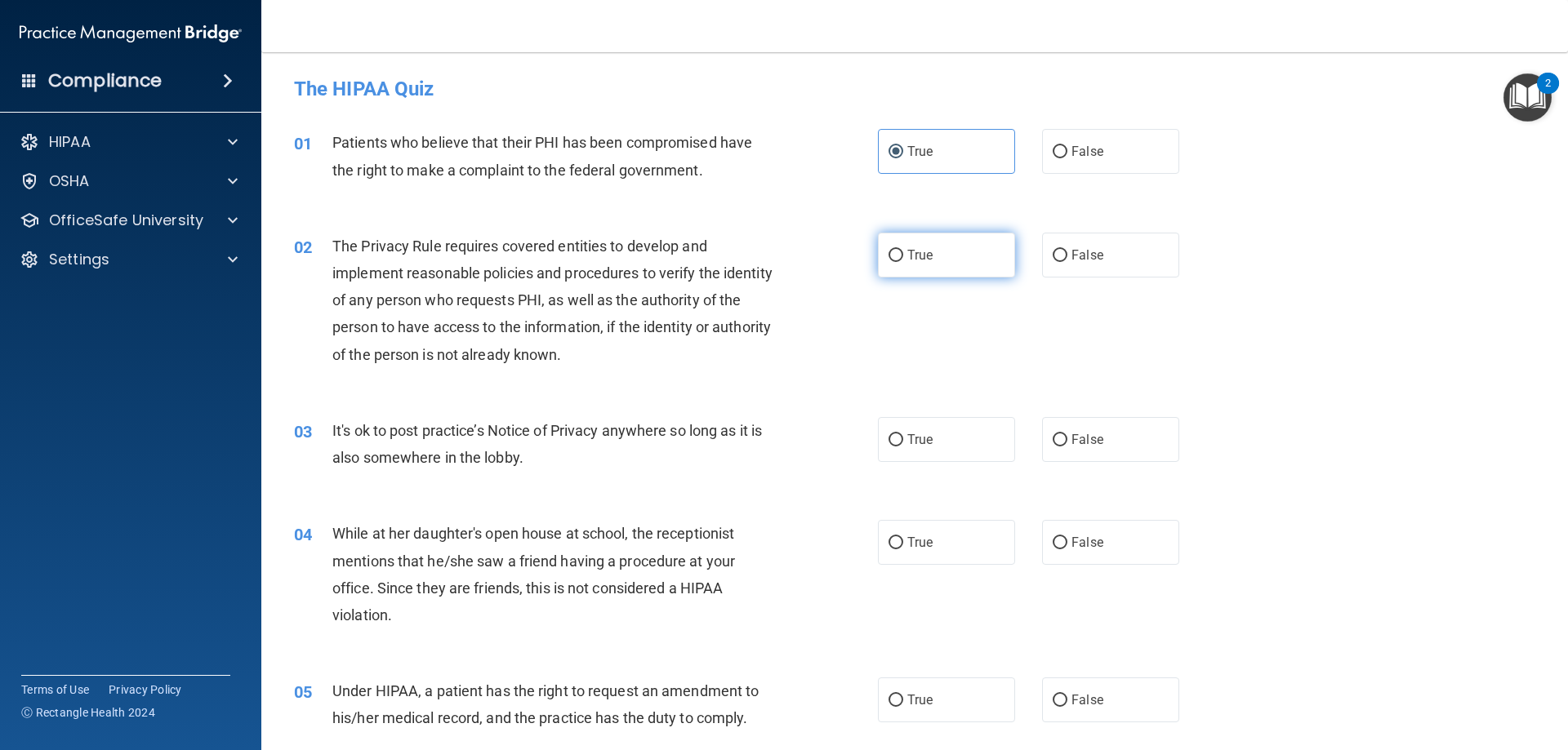
radio input "true"
click at [1057, 439] on input "False" at bounding box center [1059, 440] width 14 height 12
radio input "true"
click at [1057, 513] on div "04 While at her daughter's open house at school, the receptionist mentions that…" at bounding box center [915, 579] width 1266 height 158
click at [1072, 543] on span "False" at bounding box center [1087, 542] width 32 height 15
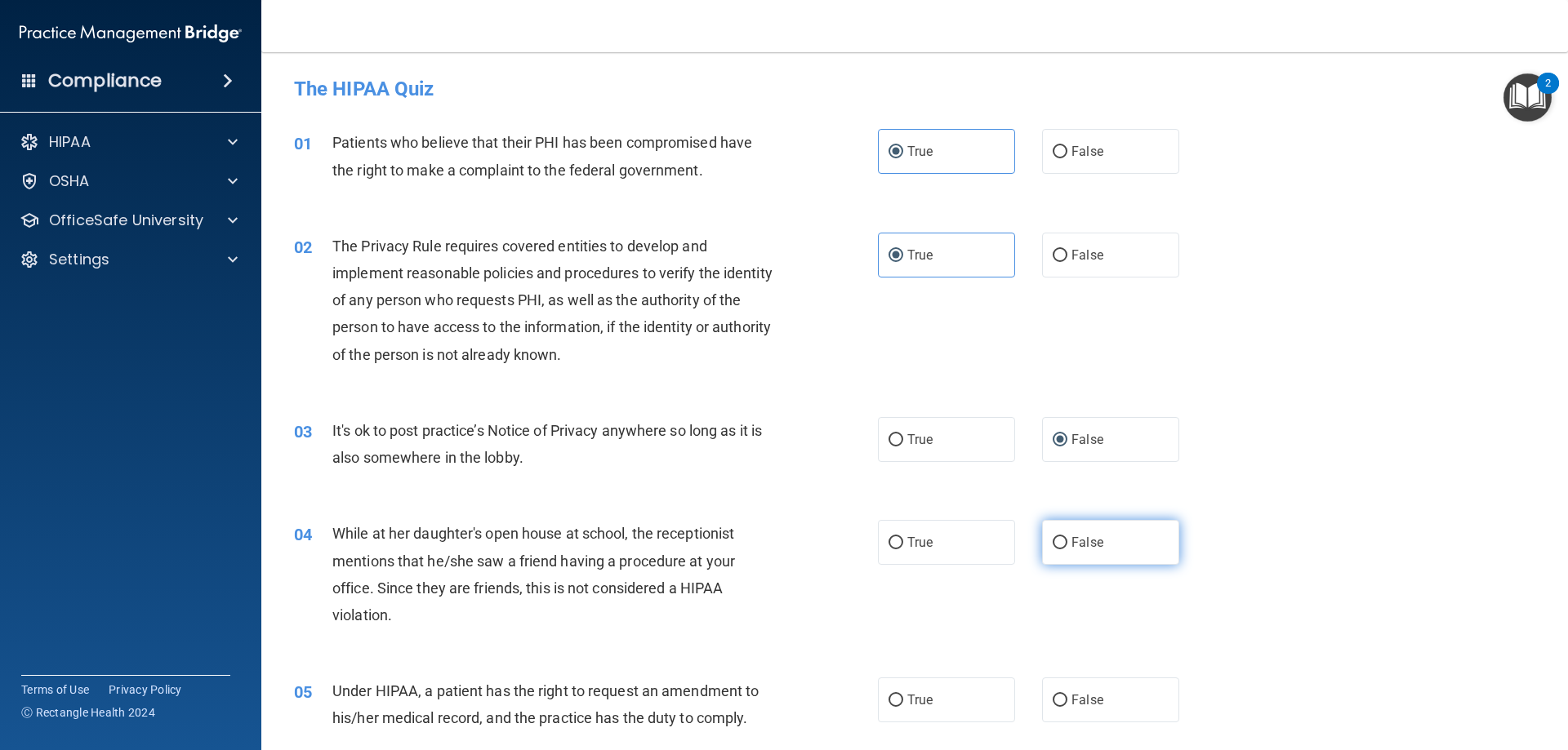
click at [1068, 543] on input "False" at bounding box center [1059, 543] width 14 height 12
radio input "true"
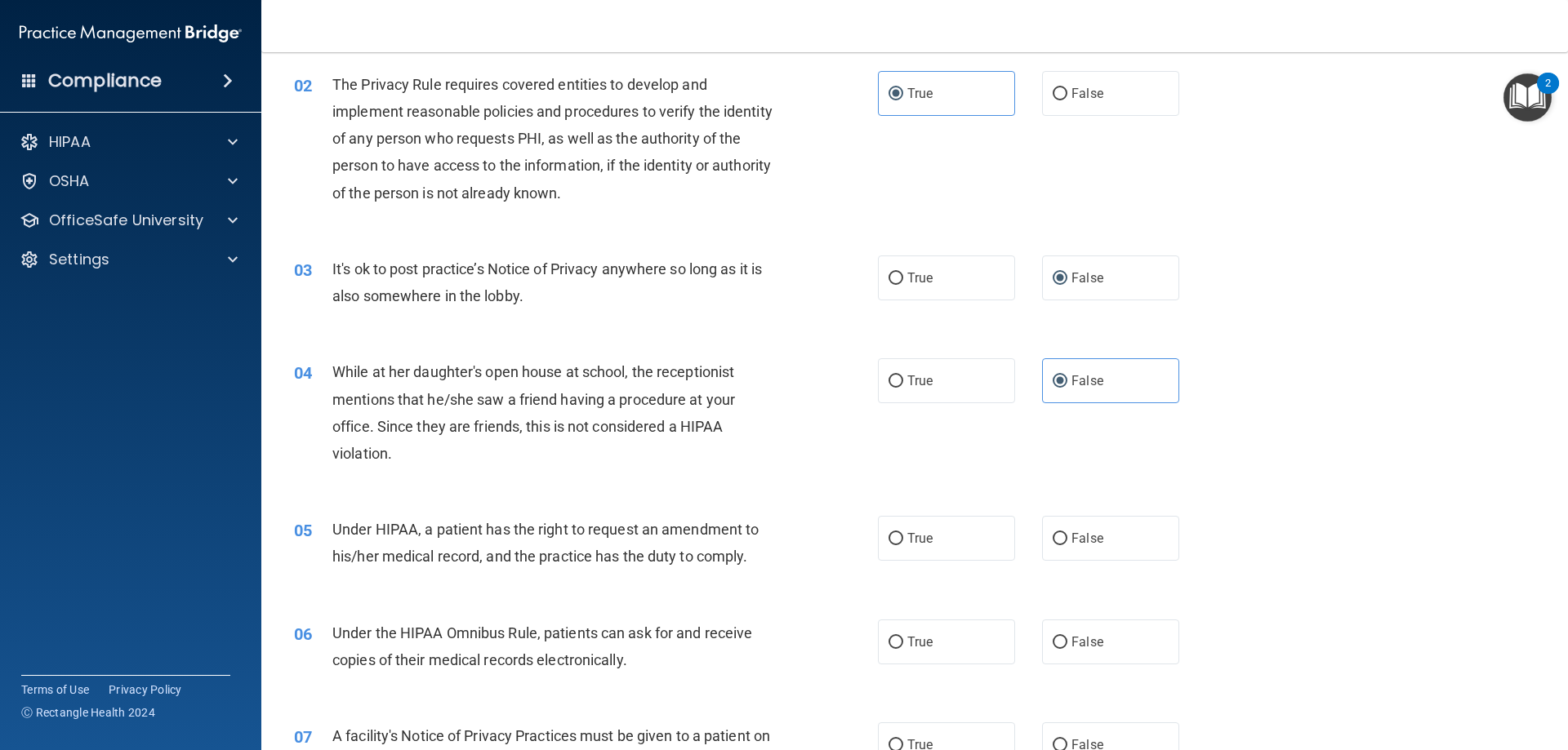
scroll to position [163, 0]
click at [1066, 544] on label "False" at bounding box center [1110, 537] width 138 height 45
click at [1066, 543] on input "False" at bounding box center [1059, 538] width 14 height 12
radio input "true"
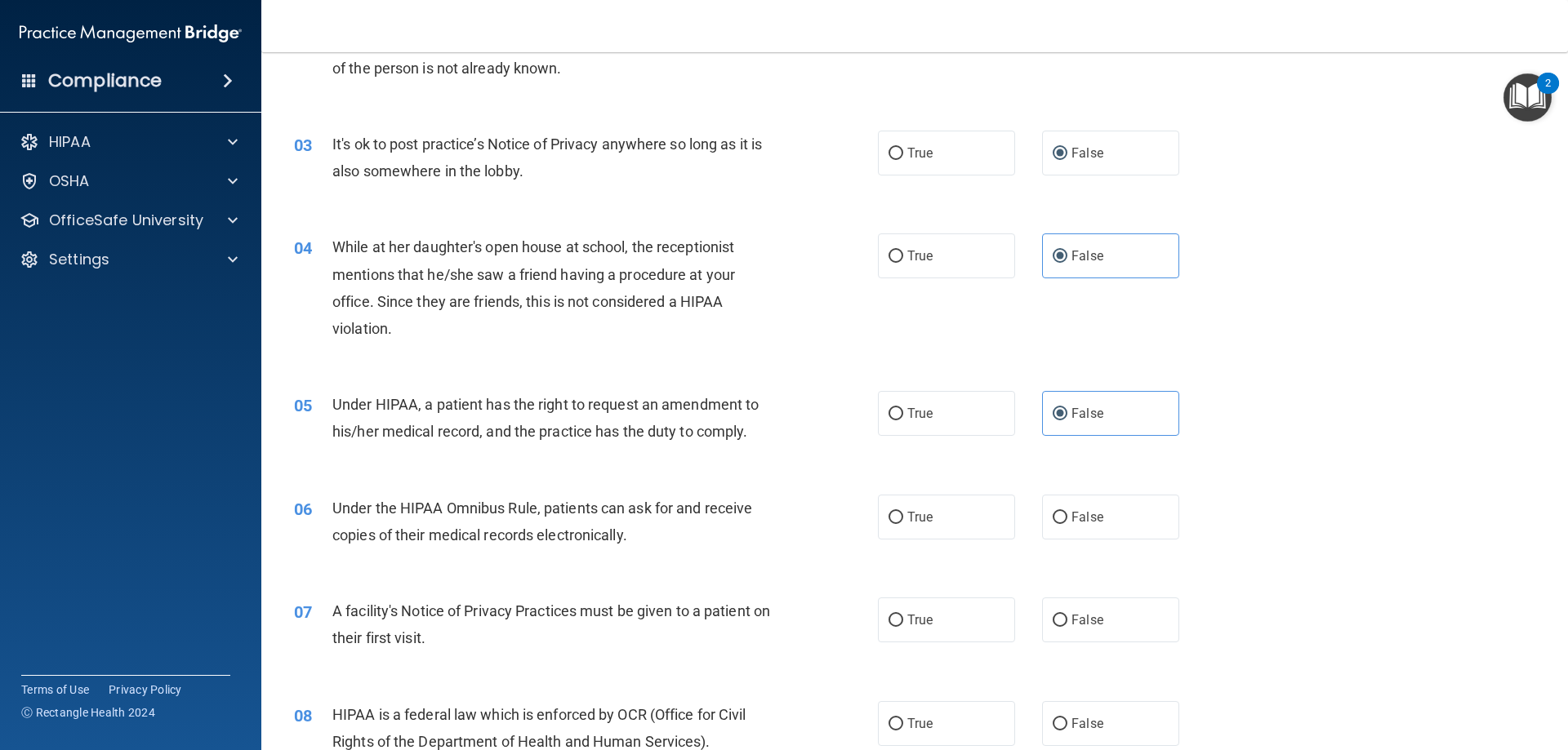
scroll to position [327, 0]
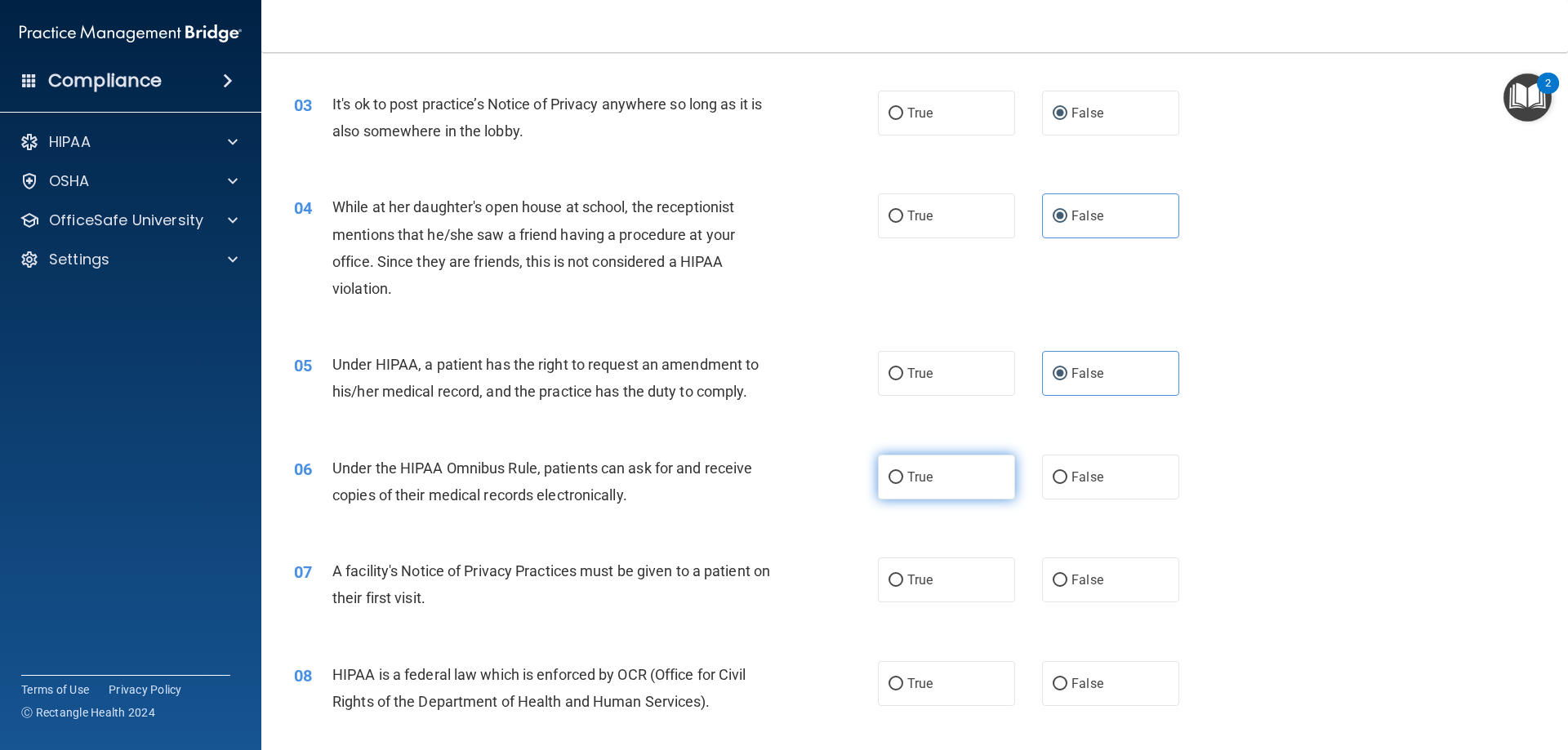
click at [955, 480] on label "True" at bounding box center [947, 477] width 138 height 45
click at [903, 480] on input "True" at bounding box center [896, 478] width 14 height 12
radio input "true"
click at [944, 567] on label "True" at bounding box center [947, 580] width 138 height 45
click at [903, 575] on input "True" at bounding box center [896, 581] width 14 height 12
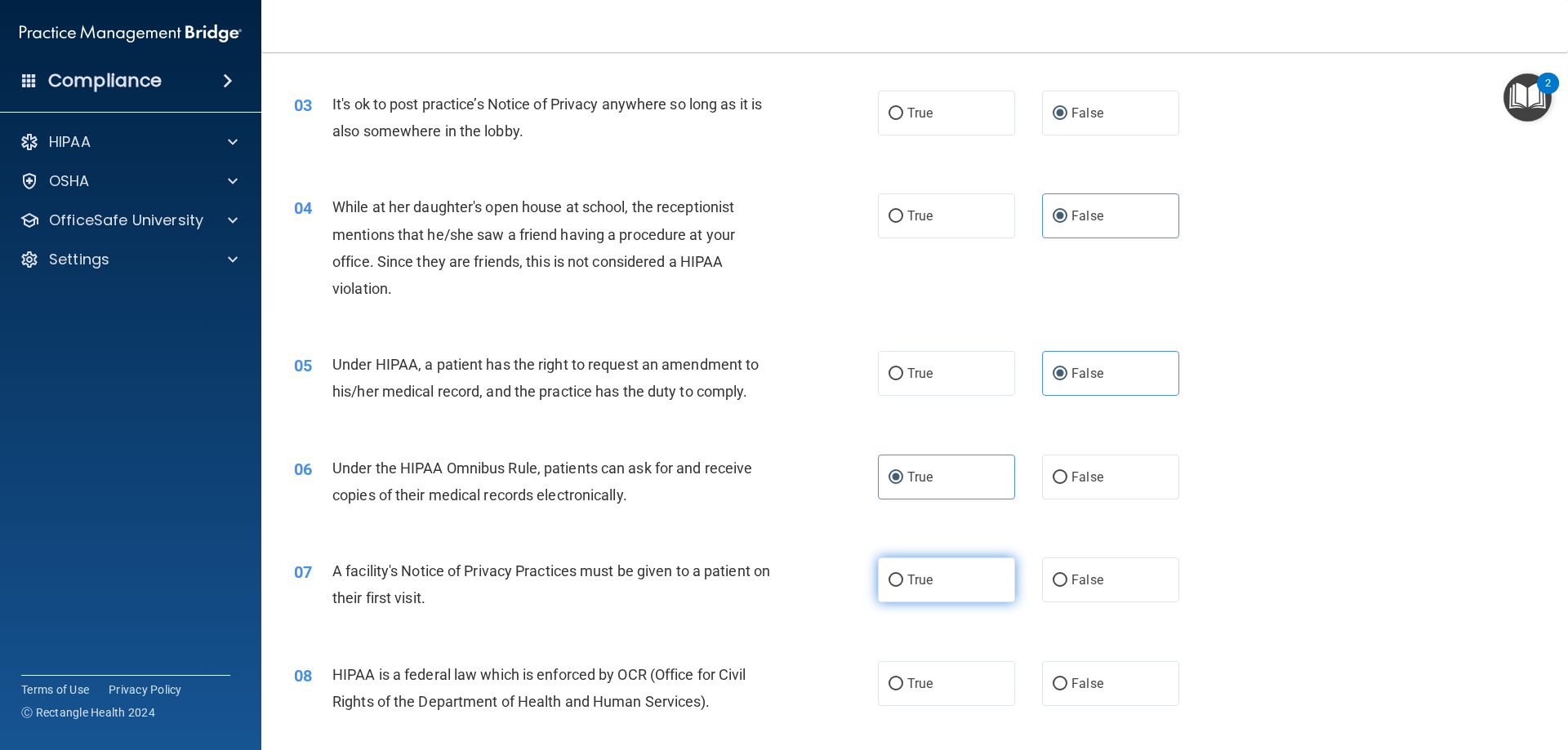
radio input "true"
click at [959, 686] on label "True" at bounding box center [947, 684] width 138 height 45
click at [903, 686] on input "True" at bounding box center [896, 684] width 14 height 12
radio input "true"
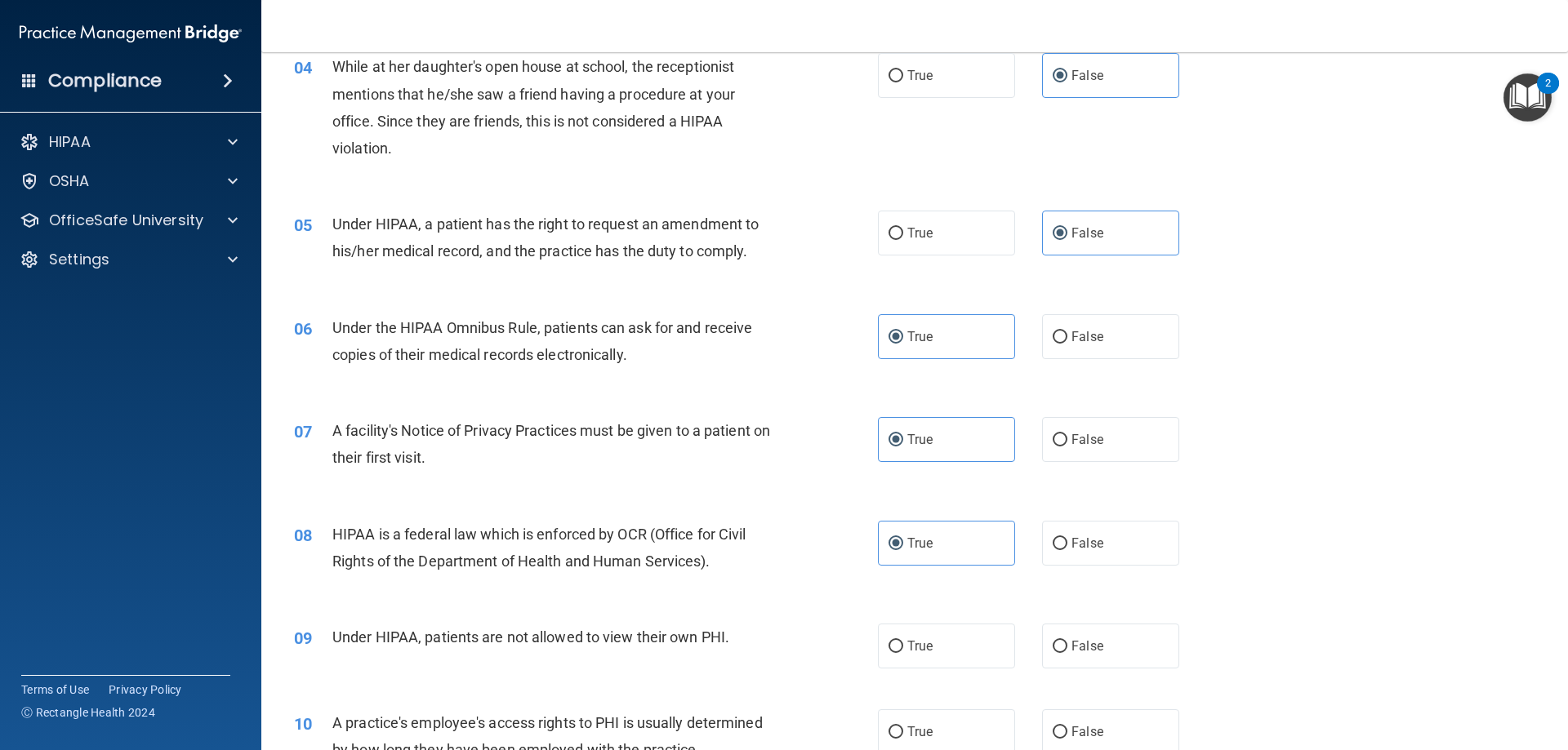
scroll to position [489, 0]
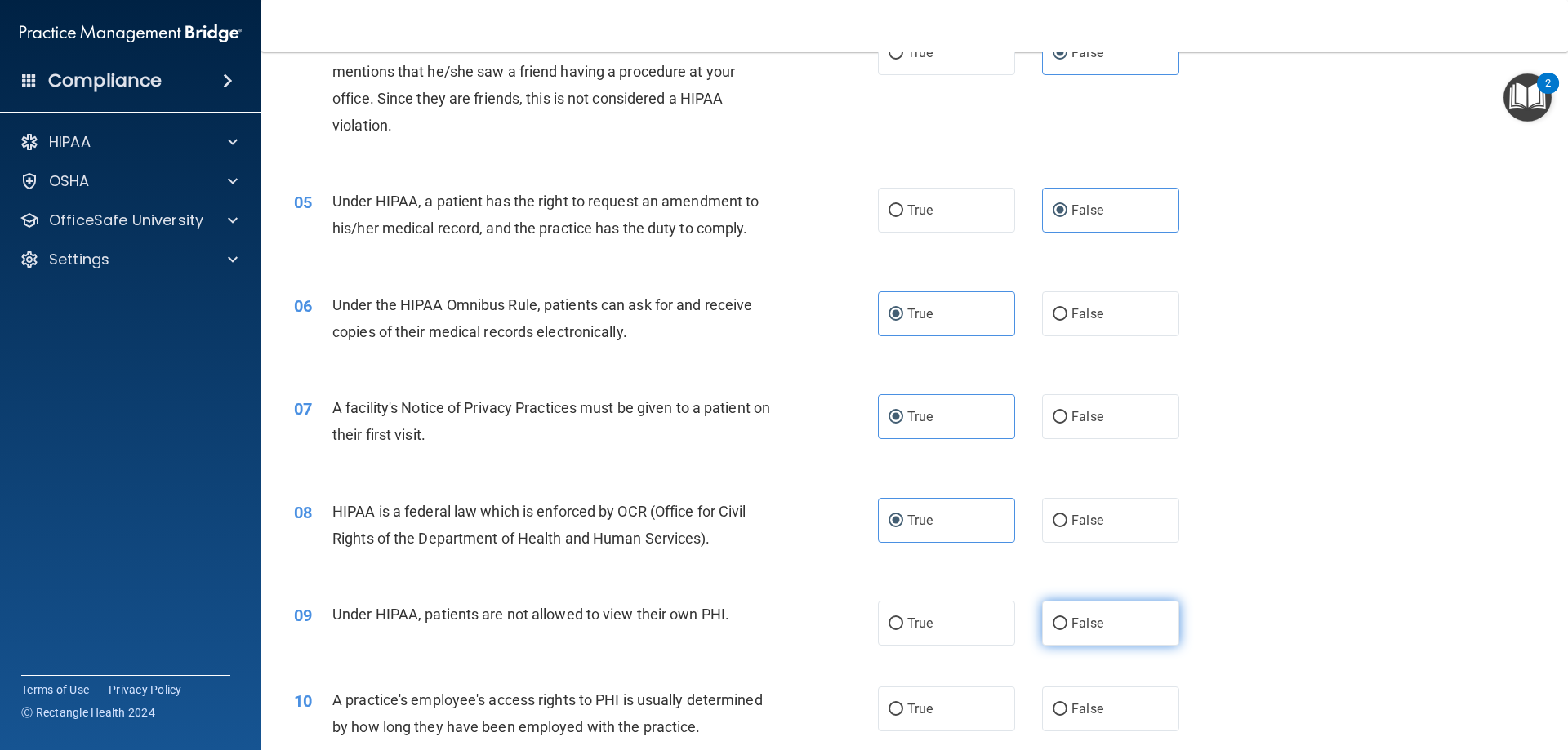
click at [1099, 623] on label "False" at bounding box center [1110, 623] width 138 height 45
click at [1068, 623] on input "False" at bounding box center [1059, 624] width 14 height 12
radio input "true"
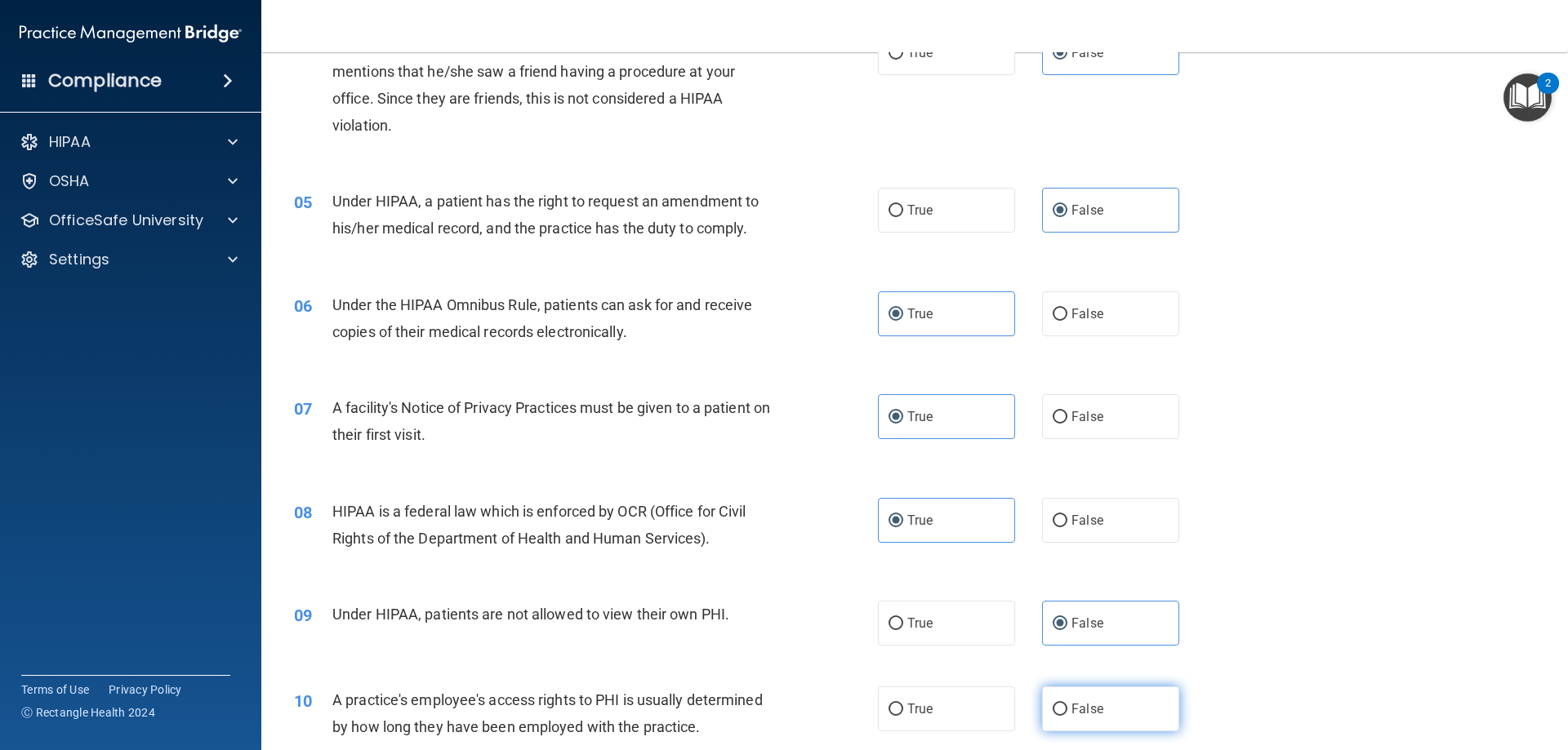
click at [1105, 712] on label "False" at bounding box center [1110, 709] width 138 height 45
click at [1068, 712] on input "False" at bounding box center [1059, 710] width 14 height 12
radio input "true"
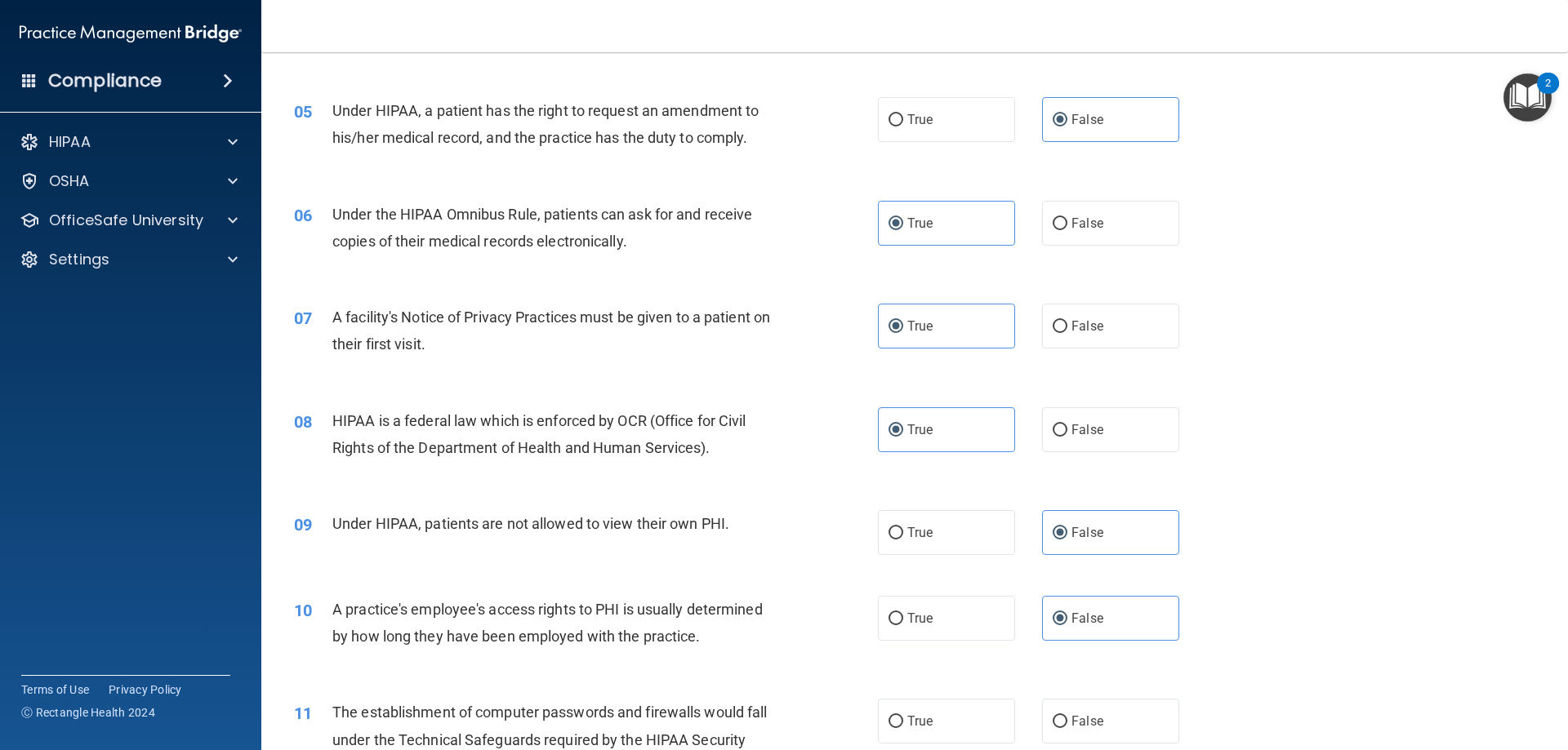
scroll to position [735, 0]
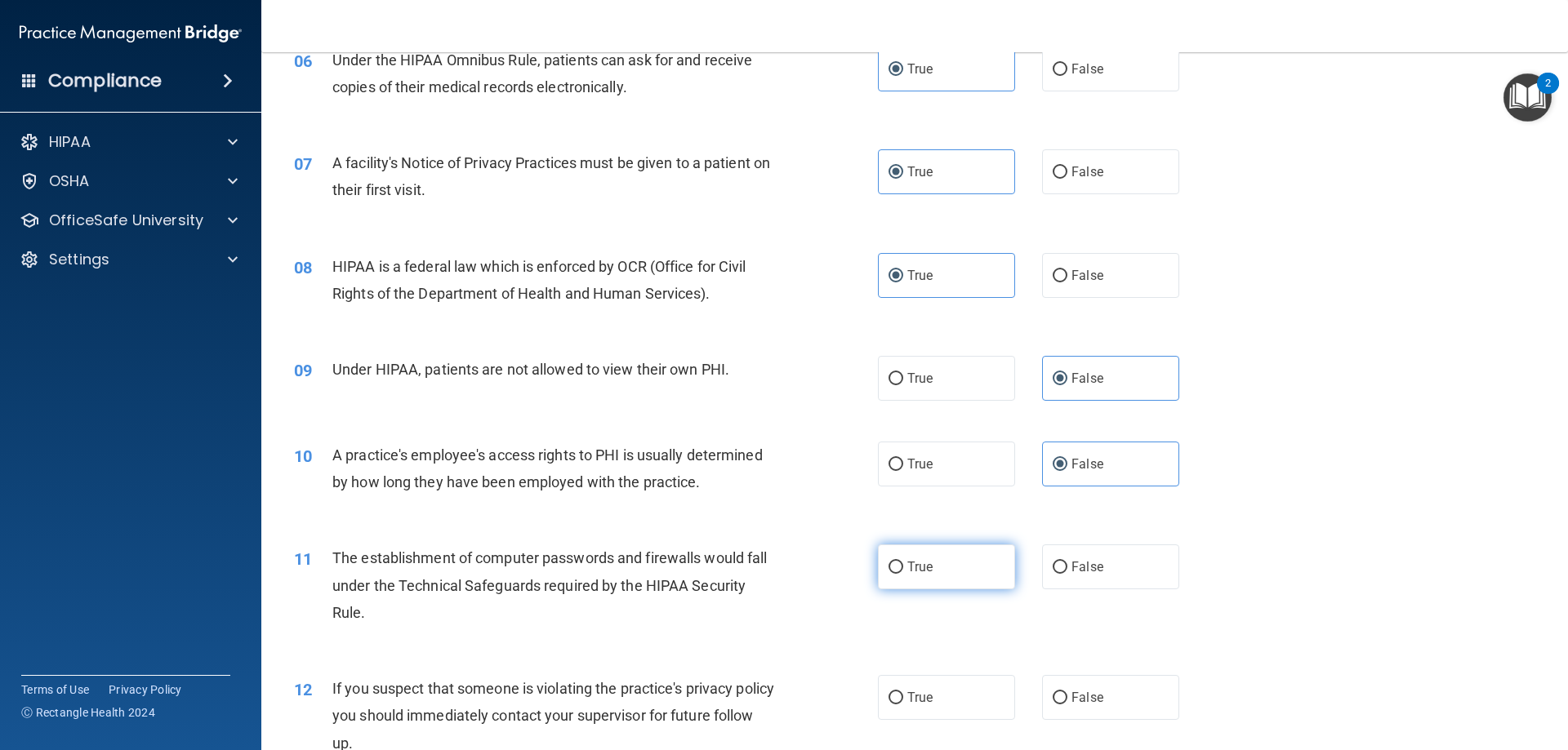
click at [941, 569] on label "True" at bounding box center [947, 566] width 138 height 45
click at [903, 569] on input "True" at bounding box center [896, 567] width 14 height 12
radio input "true"
click at [943, 712] on label "True" at bounding box center [947, 697] width 138 height 45
click at [903, 705] on input "True" at bounding box center [896, 698] width 14 height 12
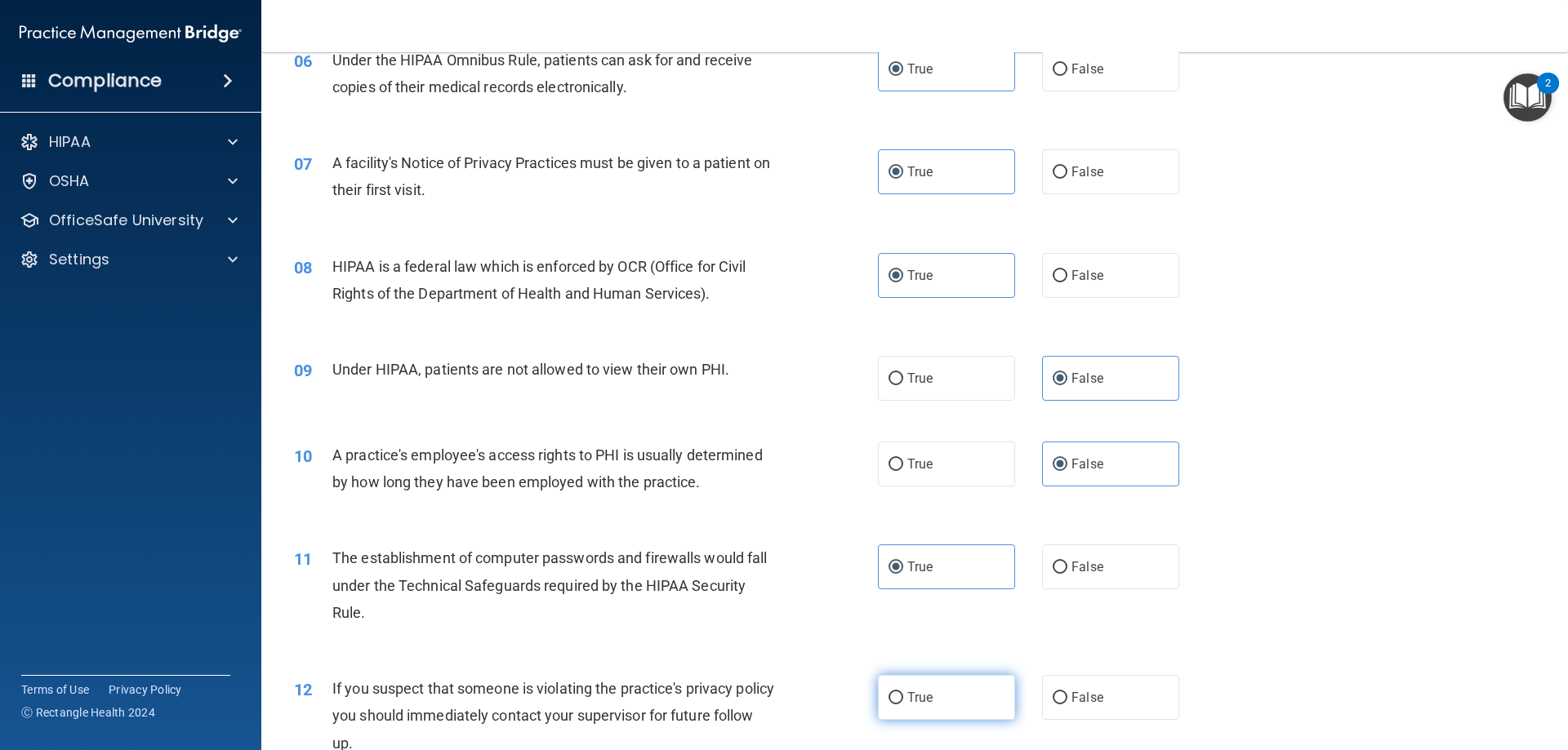
radio input "true"
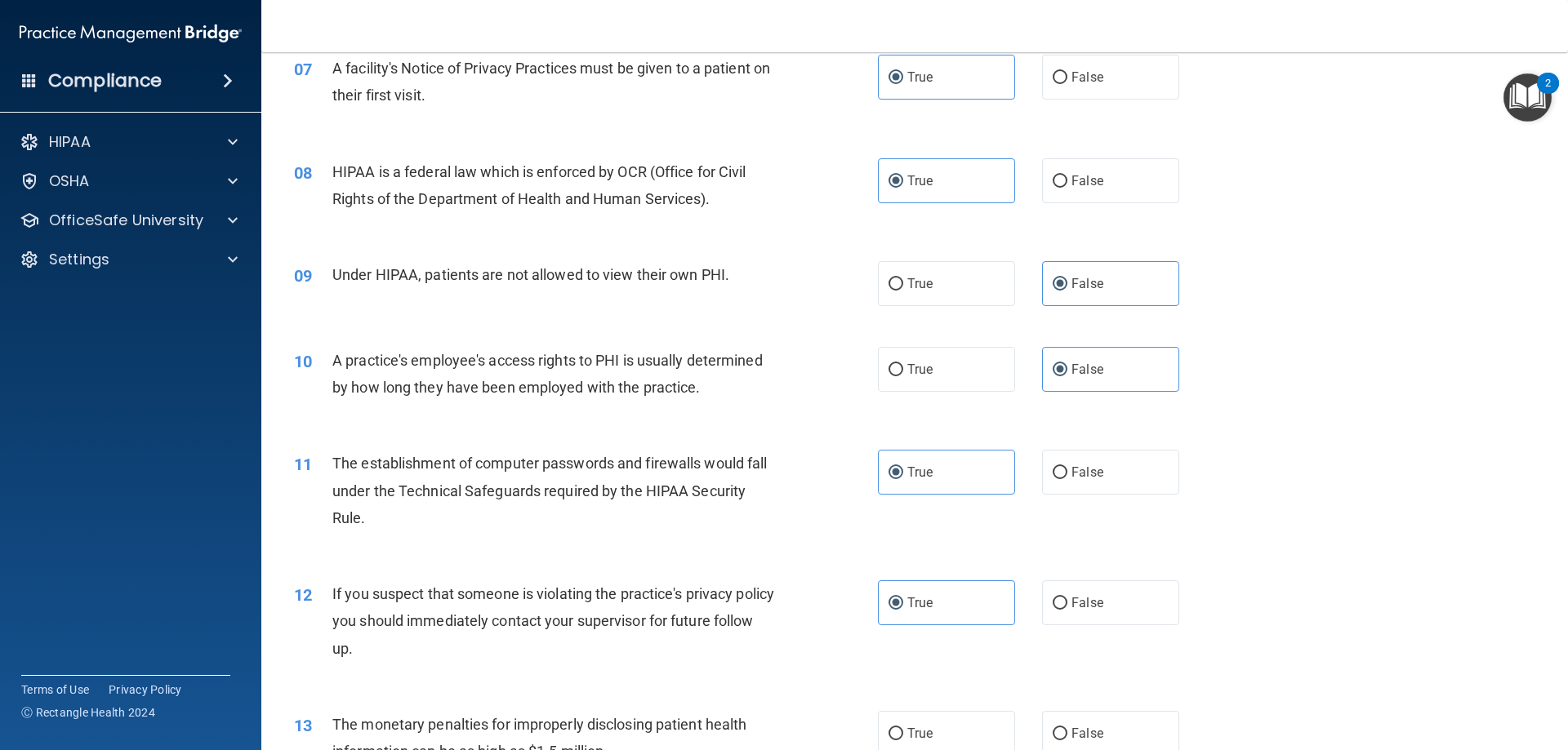
scroll to position [1062, 0]
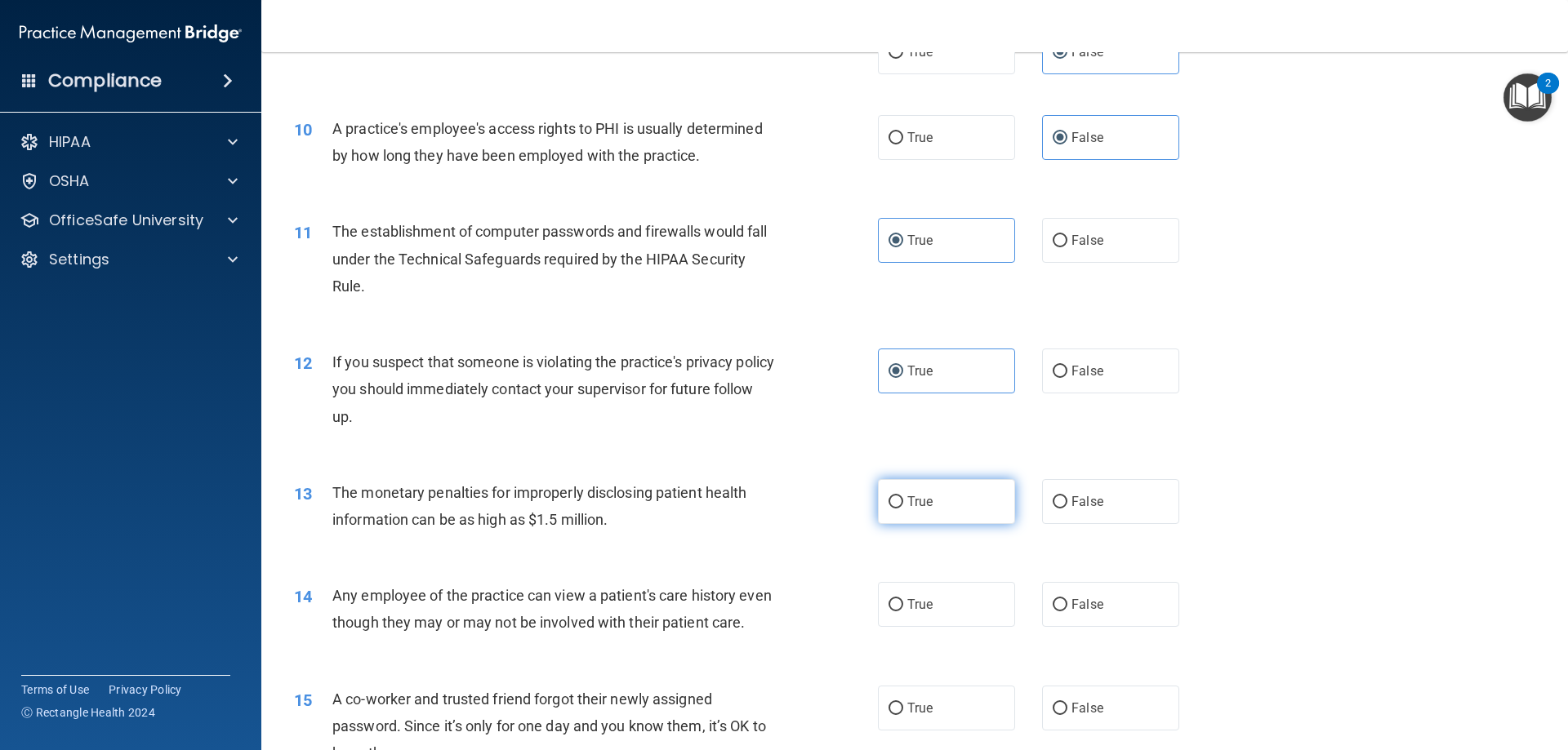
click at [954, 506] on label "True" at bounding box center [947, 501] width 138 height 45
click at [903, 506] on input "True" at bounding box center [896, 502] width 14 height 12
radio input "true"
click at [1119, 607] on label "False" at bounding box center [1110, 604] width 138 height 45
click at [1068, 607] on input "False" at bounding box center [1059, 605] width 14 height 12
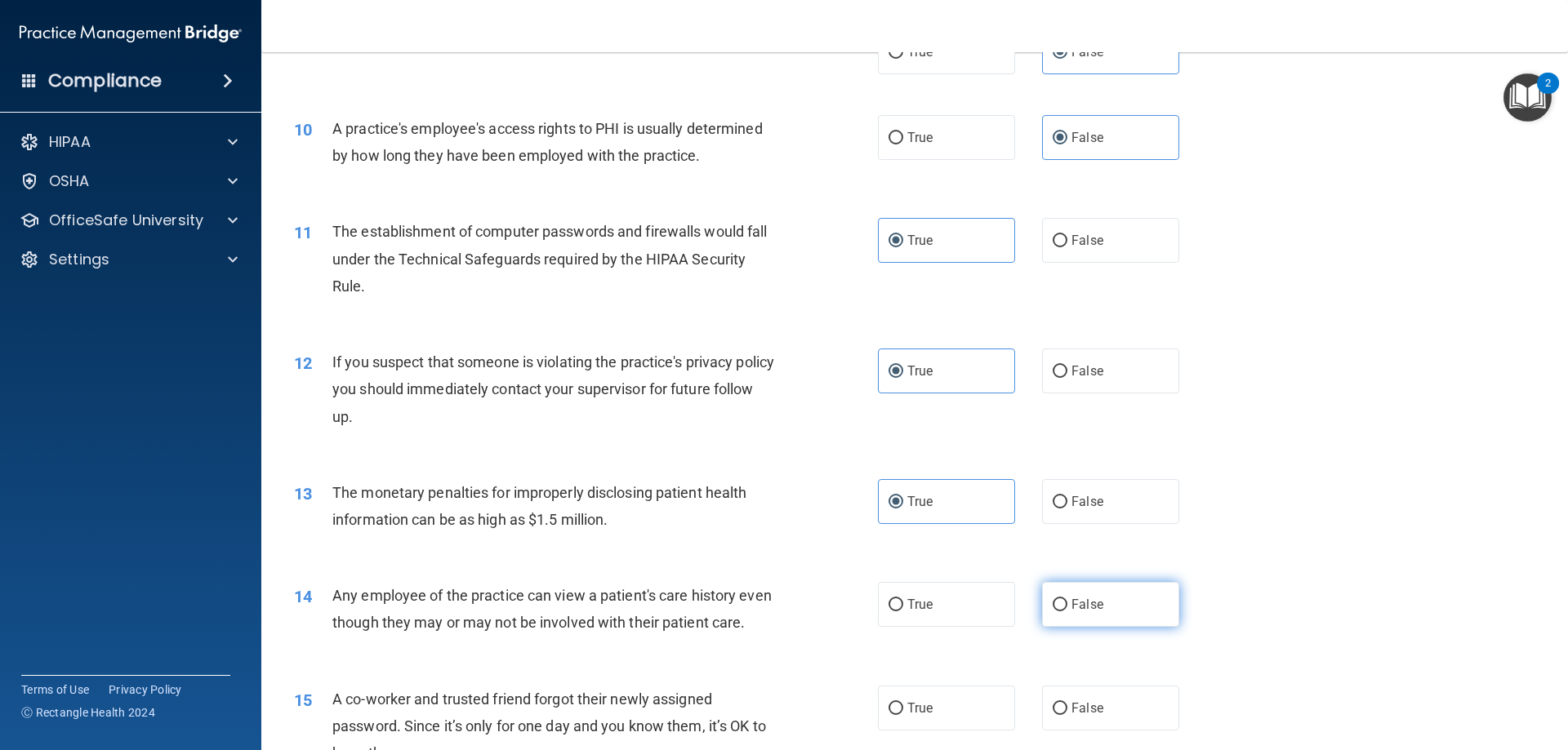
radio input "true"
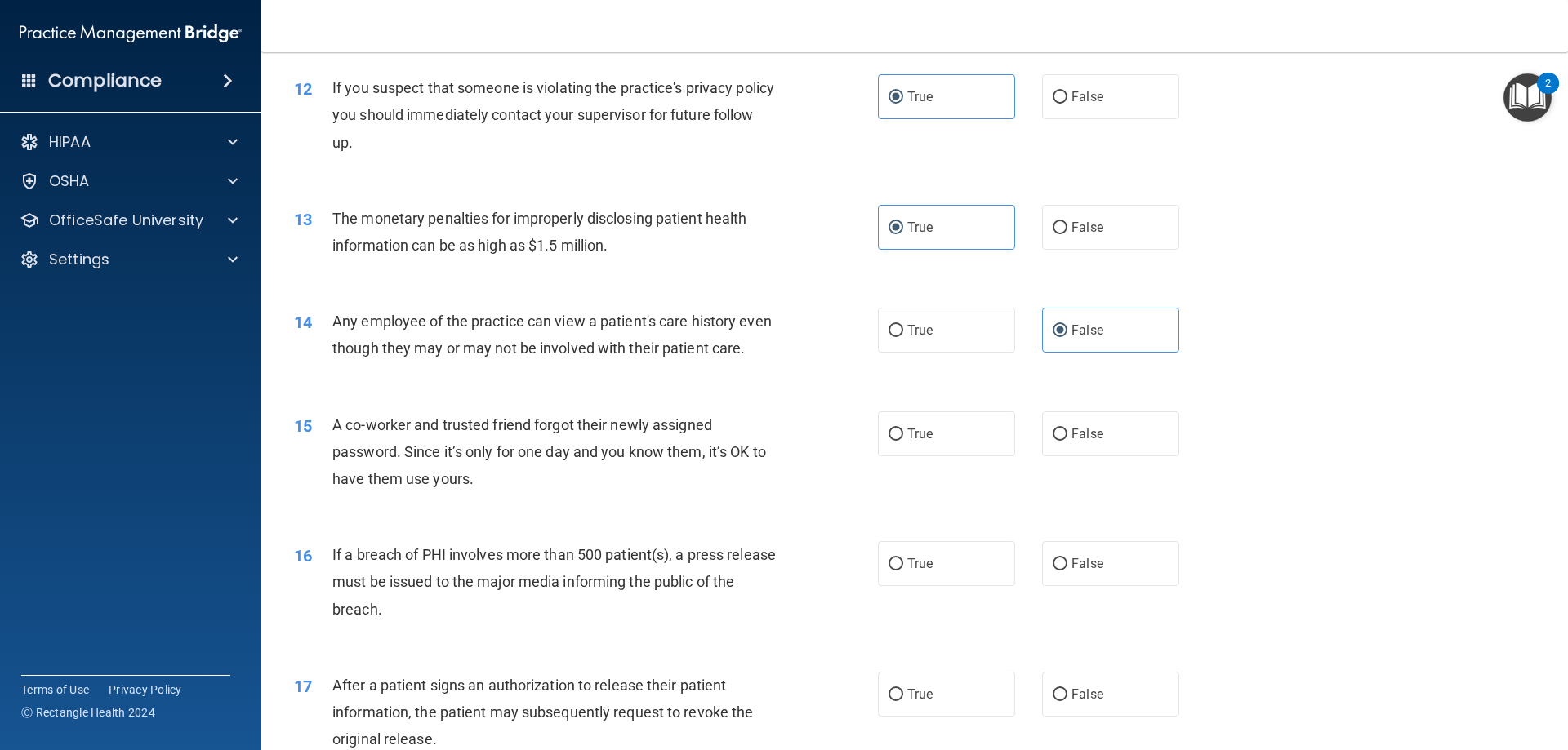
scroll to position [1388, 0]
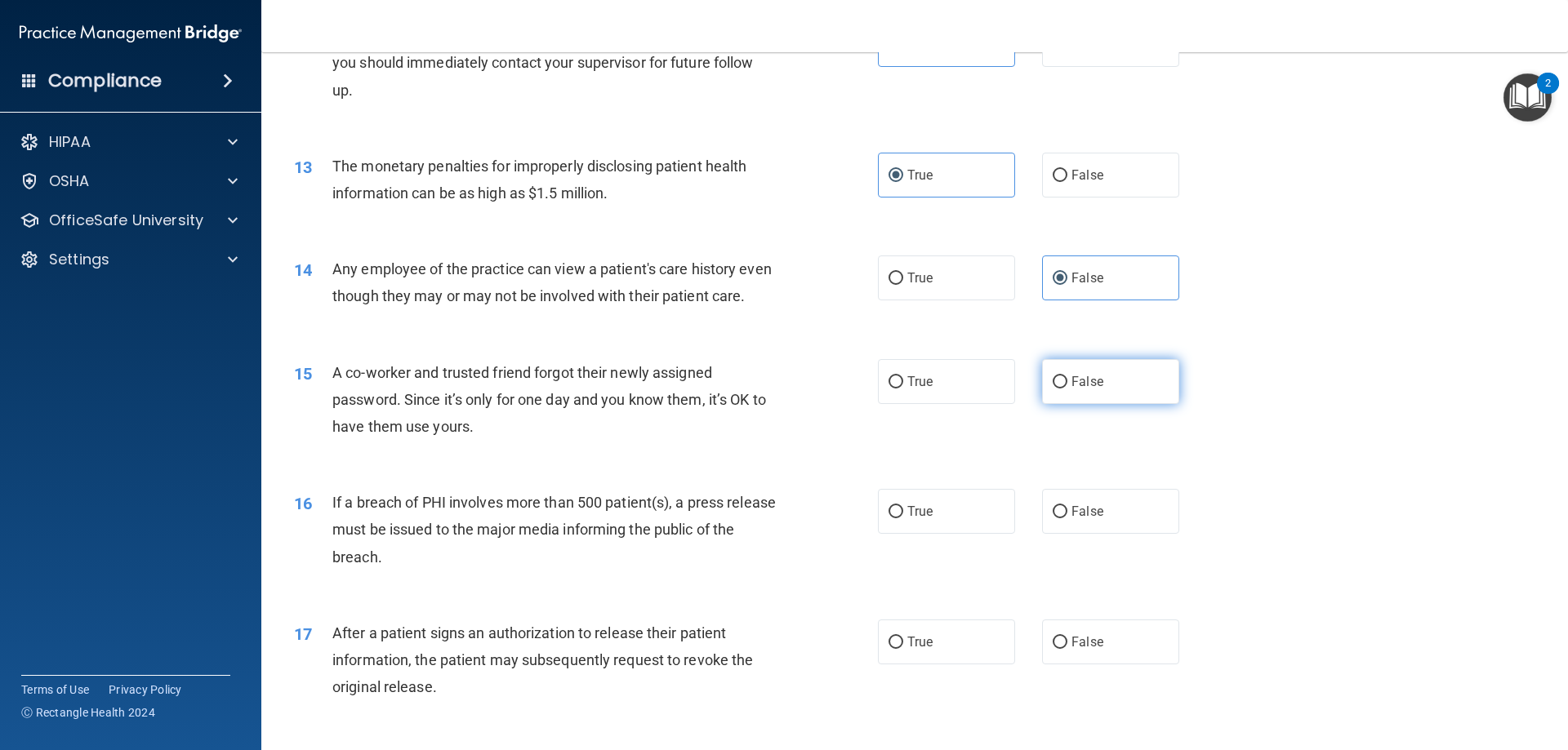
click at [1075, 389] on span "False" at bounding box center [1087, 382] width 32 height 15
click at [1068, 388] on input "False" at bounding box center [1059, 382] width 14 height 12
radio input "true"
click at [958, 530] on label "True" at bounding box center [947, 512] width 138 height 45
click at [903, 518] on input "True" at bounding box center [896, 512] width 14 height 12
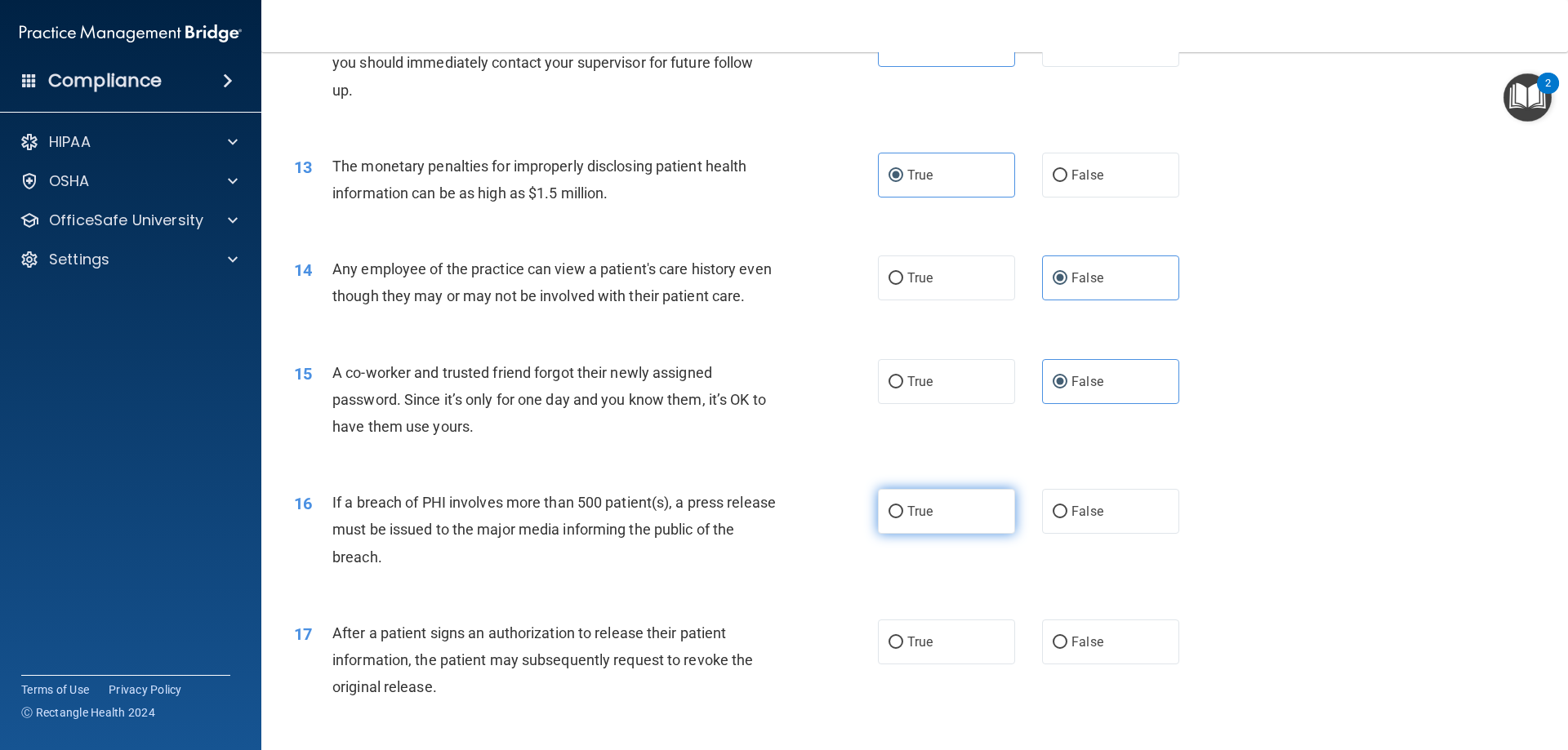
radio input "true"
click at [944, 664] on label "True" at bounding box center [947, 641] width 138 height 45
click at [903, 649] on input "True" at bounding box center [896, 642] width 14 height 12
radio input "true"
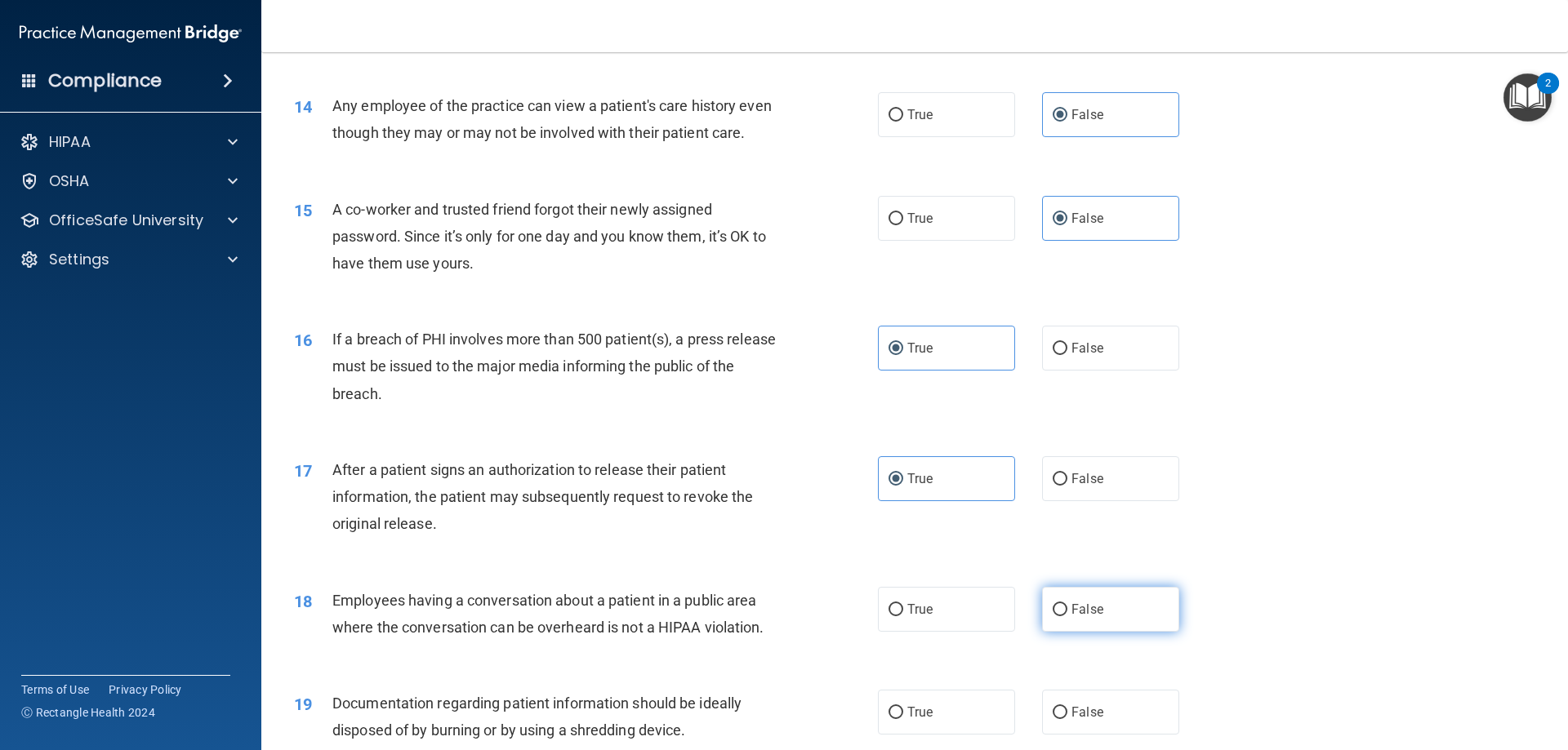
click at [1116, 629] on label "False" at bounding box center [1110, 609] width 138 height 45
click at [1068, 616] on input "False" at bounding box center [1059, 610] width 14 height 12
radio input "true"
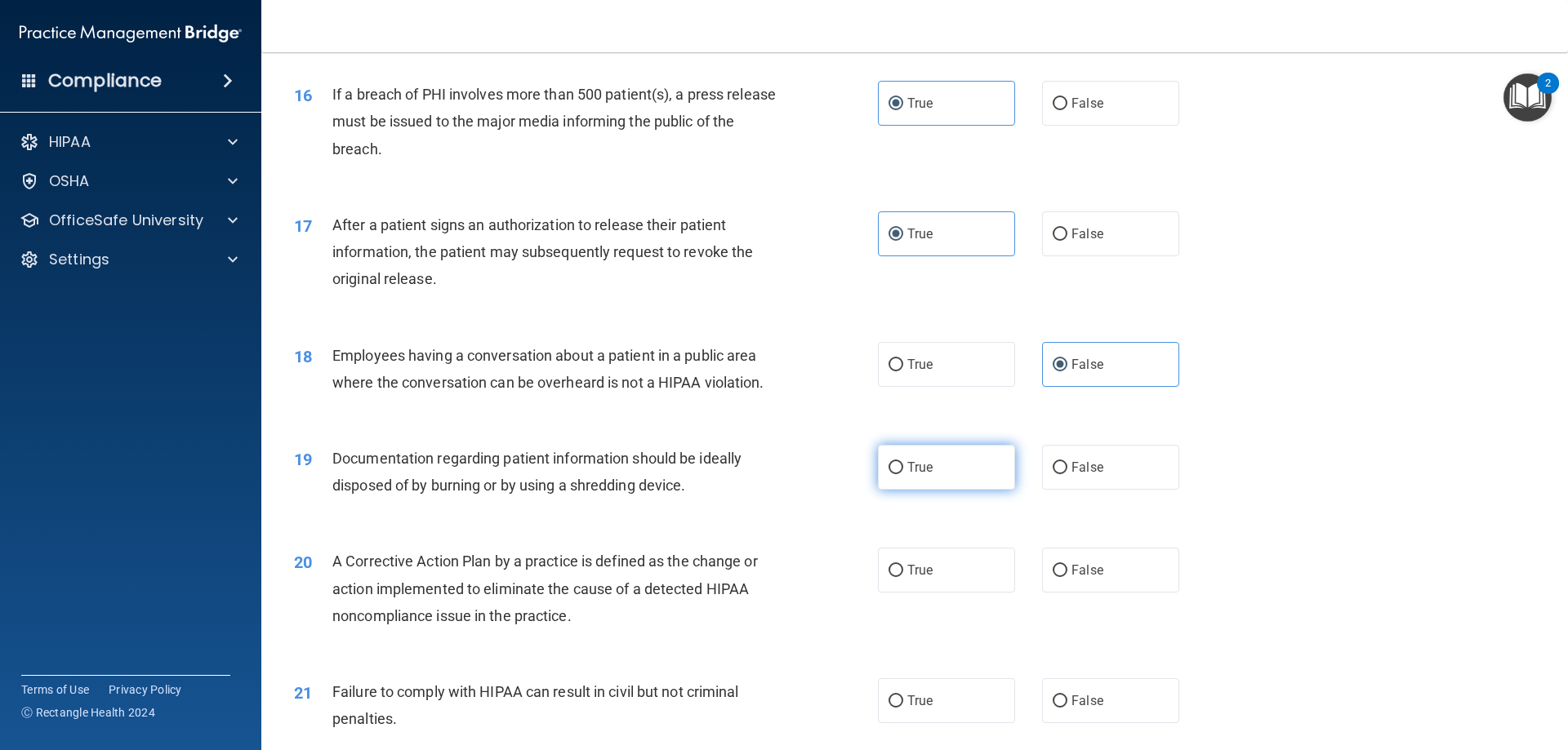
click at [998, 477] on label "True" at bounding box center [947, 467] width 138 height 45
click at [903, 474] on input "True" at bounding box center [896, 467] width 14 height 12
radio input "true"
click at [945, 592] on label "True" at bounding box center [947, 570] width 138 height 45
click at [903, 577] on input "True" at bounding box center [896, 570] width 14 height 12
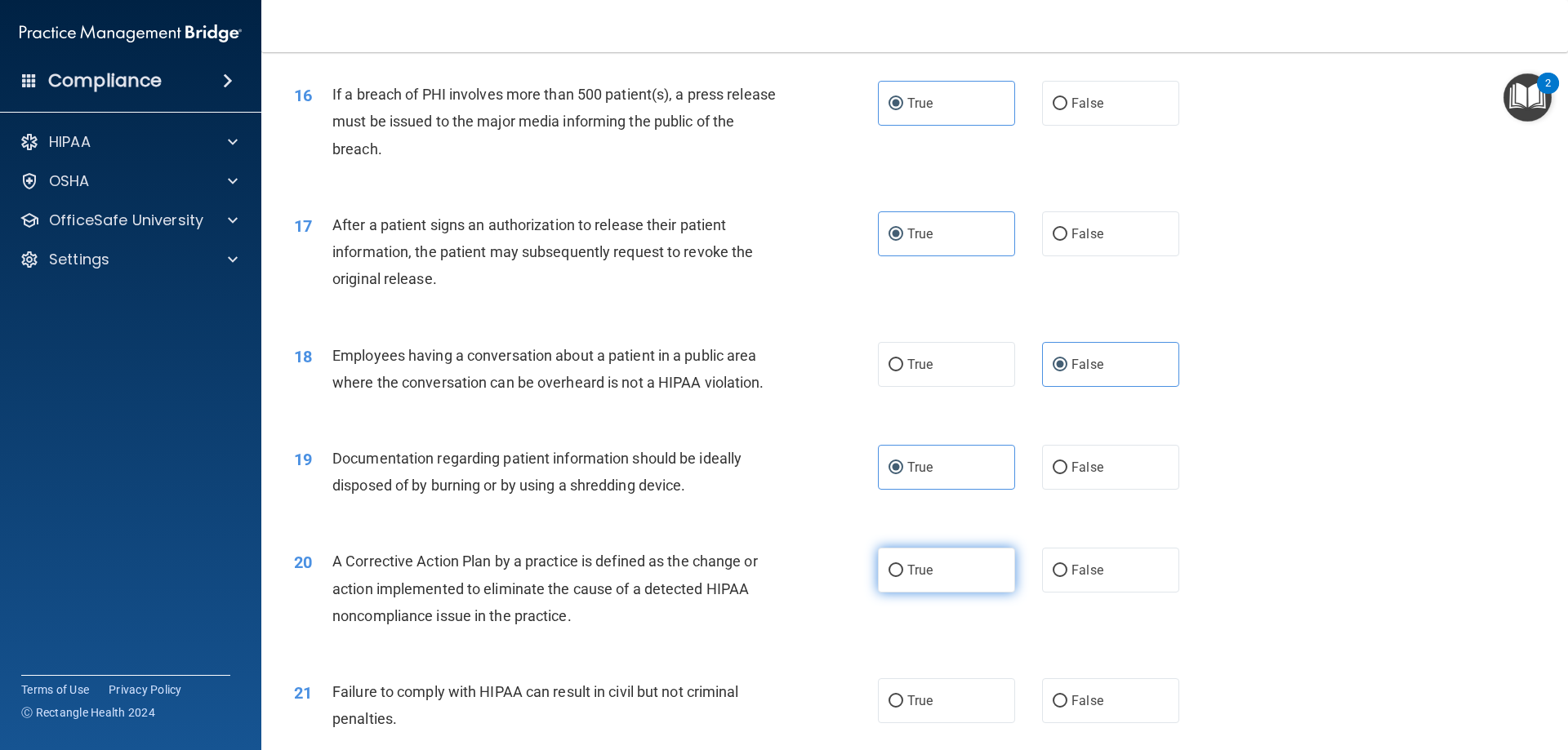
radio input "true"
click at [1084, 719] on label "False" at bounding box center [1110, 700] width 138 height 45
click at [1068, 708] on input "False" at bounding box center [1059, 701] width 14 height 12
radio input "true"
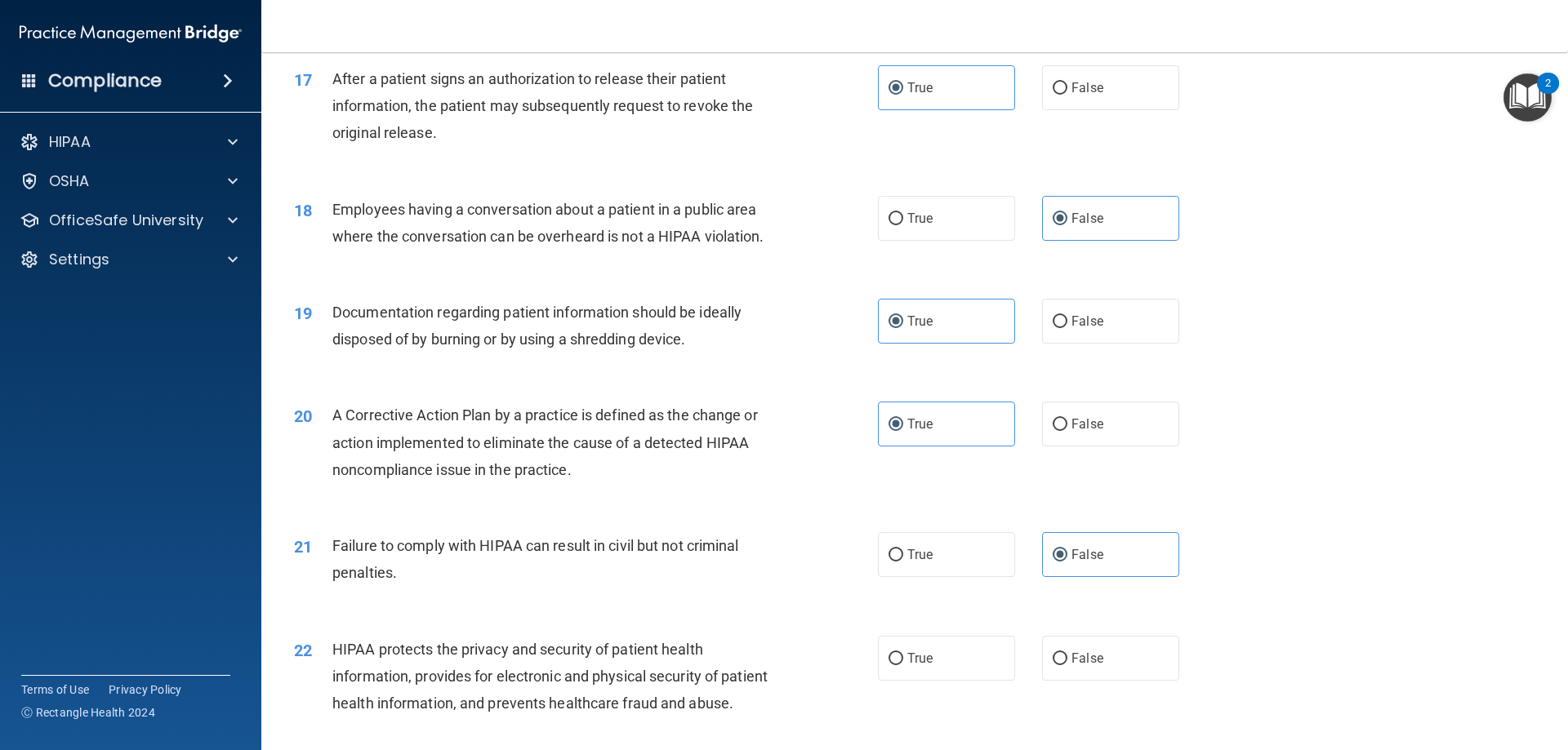
scroll to position [2122, 0]
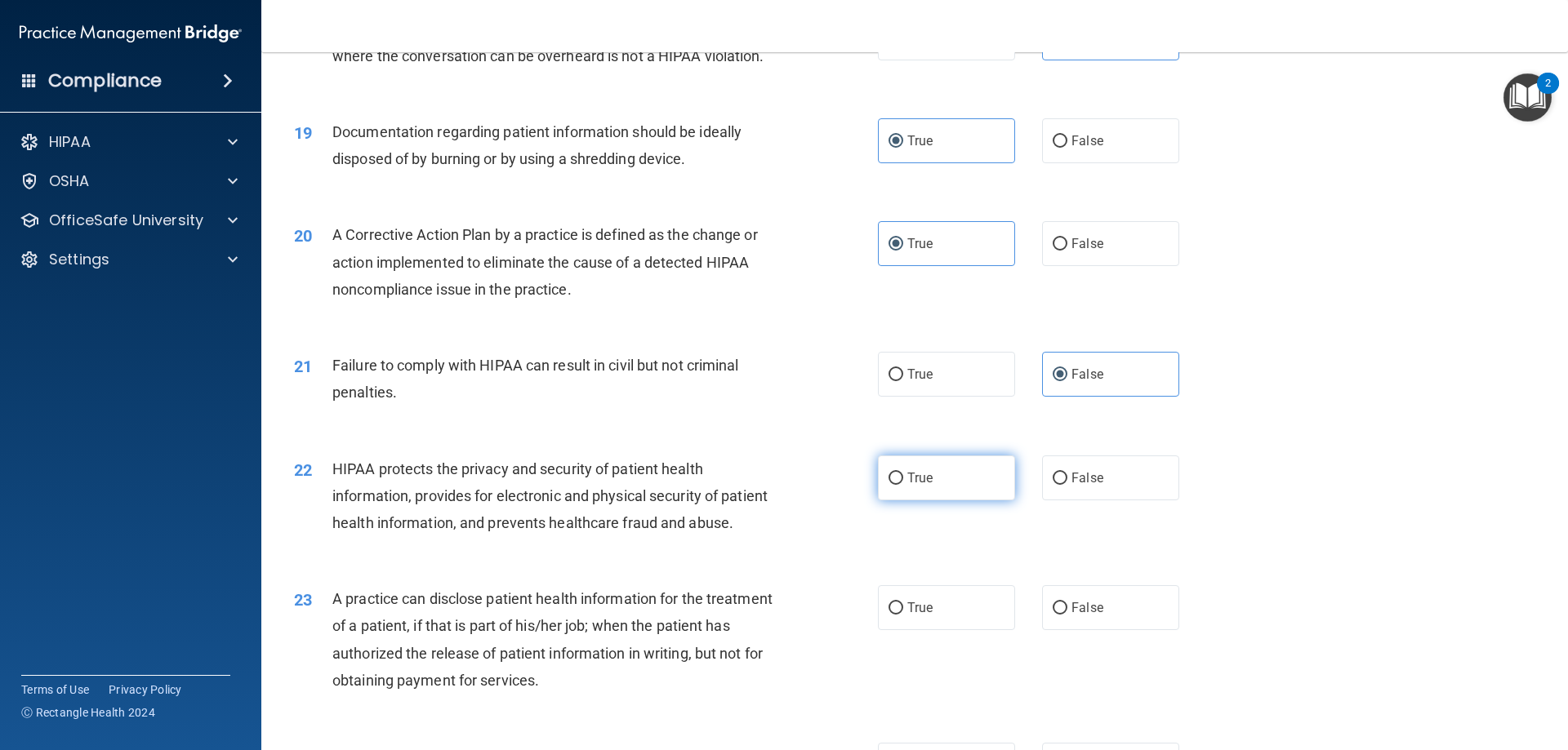
click at [971, 500] on label "True" at bounding box center [947, 478] width 138 height 45
click at [903, 485] on input "True" at bounding box center [896, 479] width 14 height 12
radio input "true"
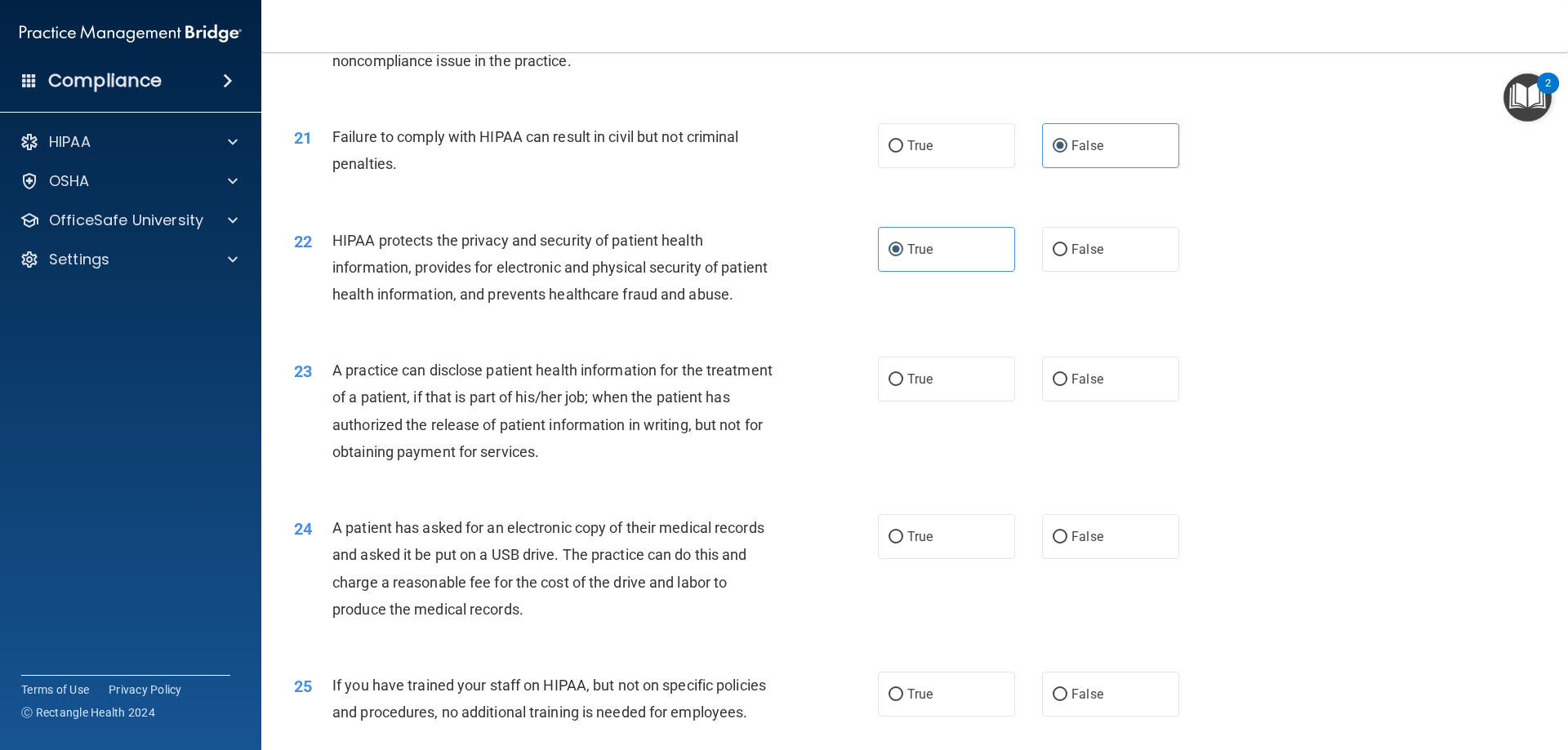
scroll to position [2367, 0]
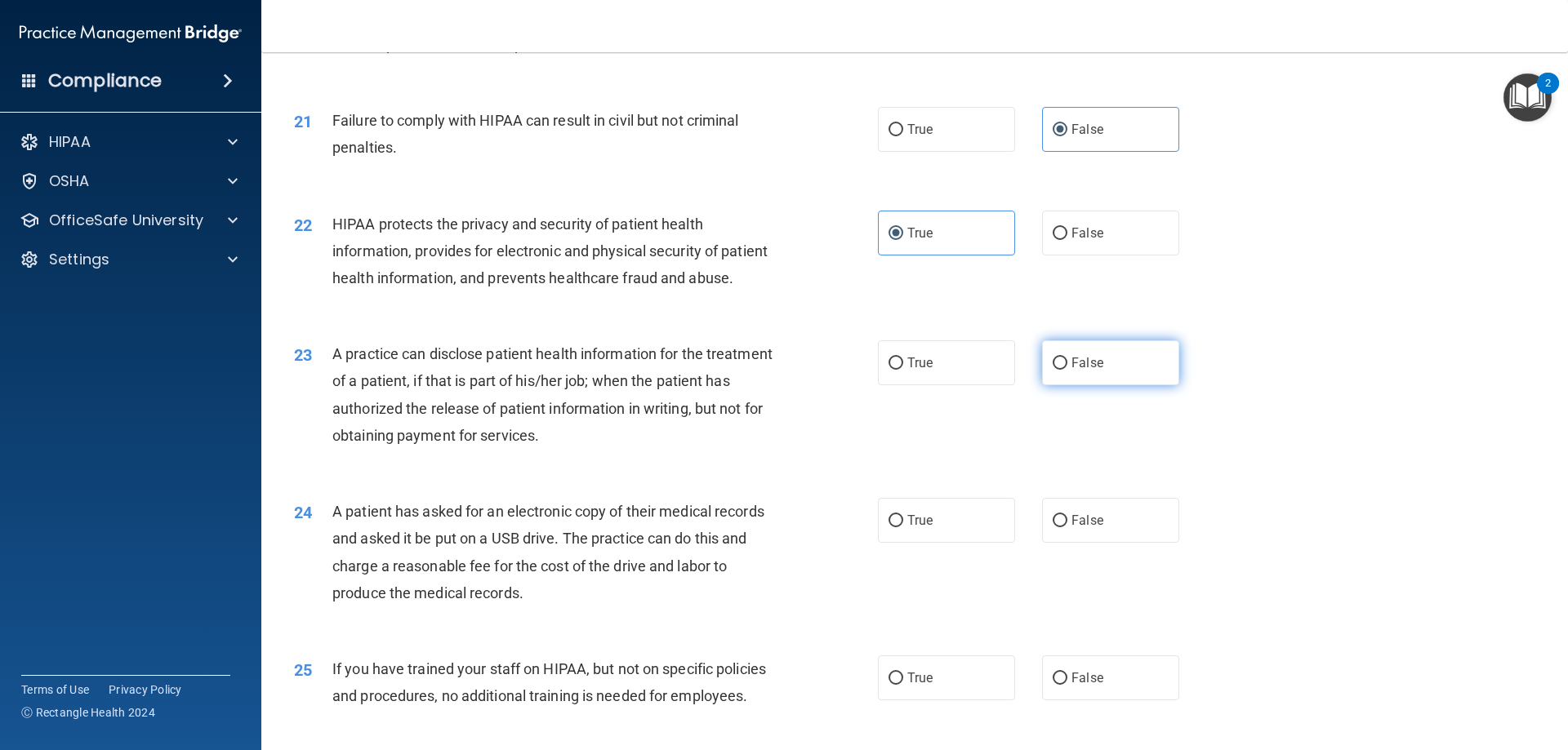
click at [1073, 370] on span "False" at bounding box center [1087, 362] width 32 height 15
click at [1068, 370] on input "False" at bounding box center [1059, 363] width 14 height 12
radio input "true"
click at [907, 528] on span "True" at bounding box center [920, 520] width 25 height 15
click at [903, 527] on input "True" at bounding box center [896, 521] width 14 height 12
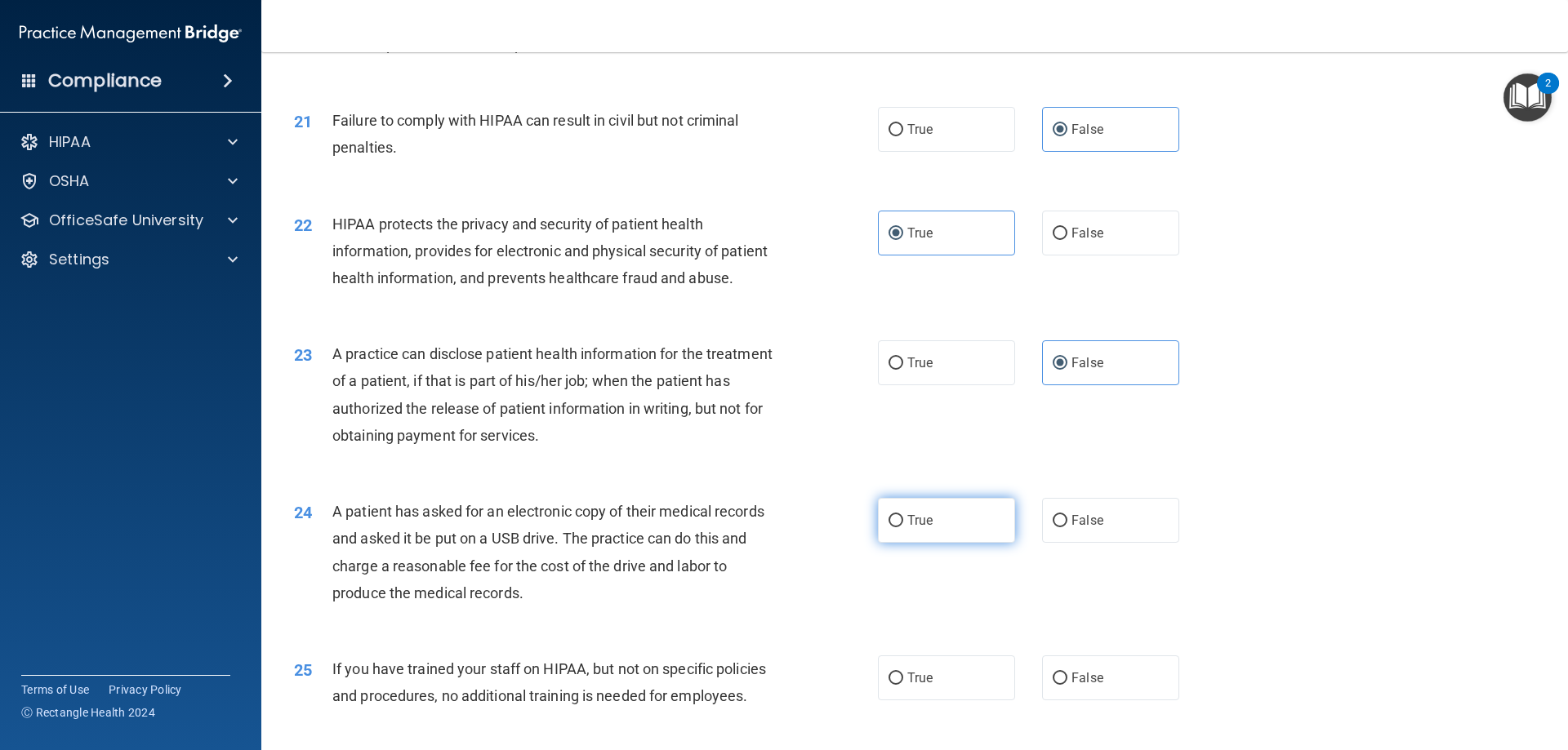
radio input "true"
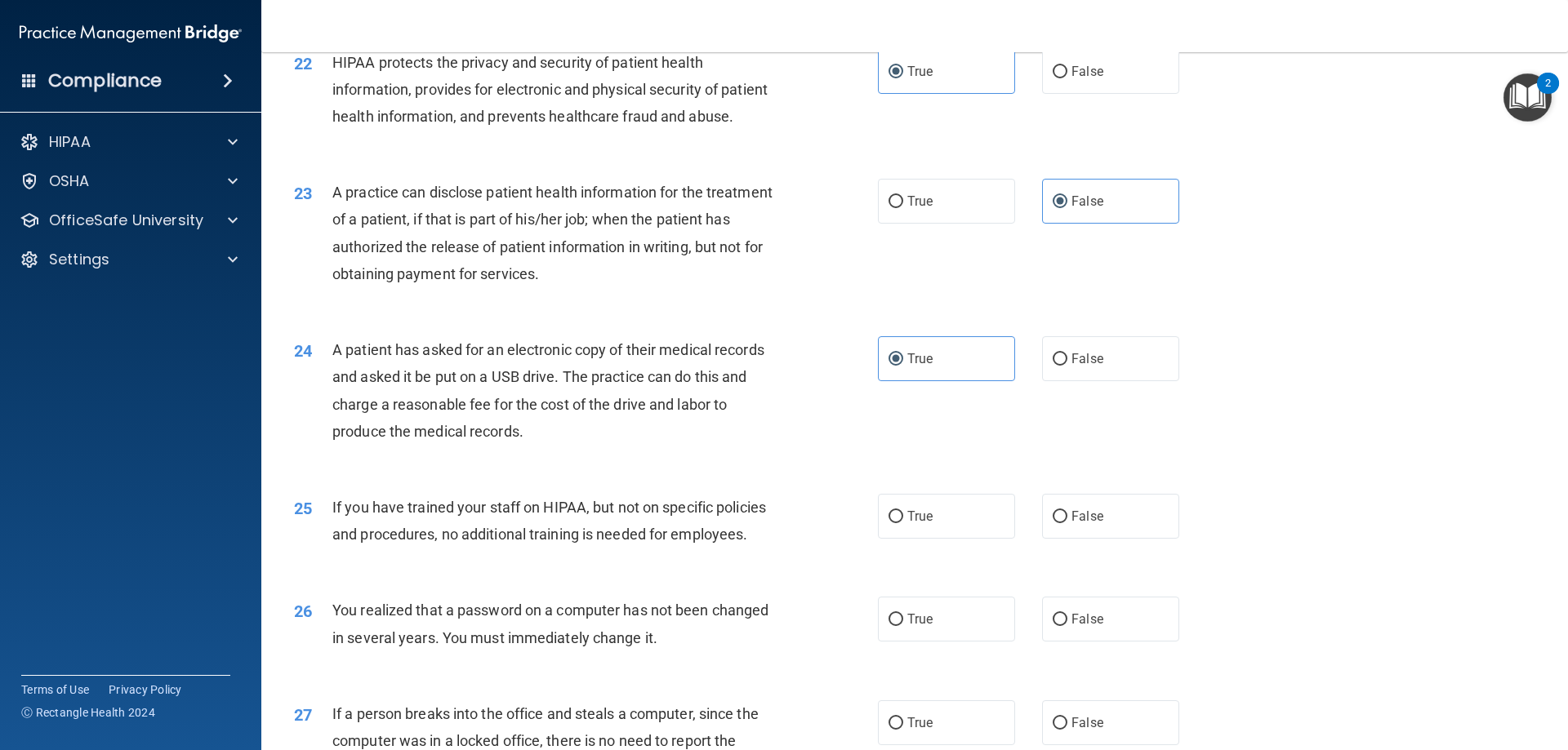
scroll to position [2531, 0]
click at [1063, 538] on label "False" at bounding box center [1110, 514] width 138 height 45
click at [1063, 521] on input "False" at bounding box center [1059, 515] width 14 height 12
radio input "true"
click at [907, 625] on span "True" at bounding box center [920, 617] width 25 height 15
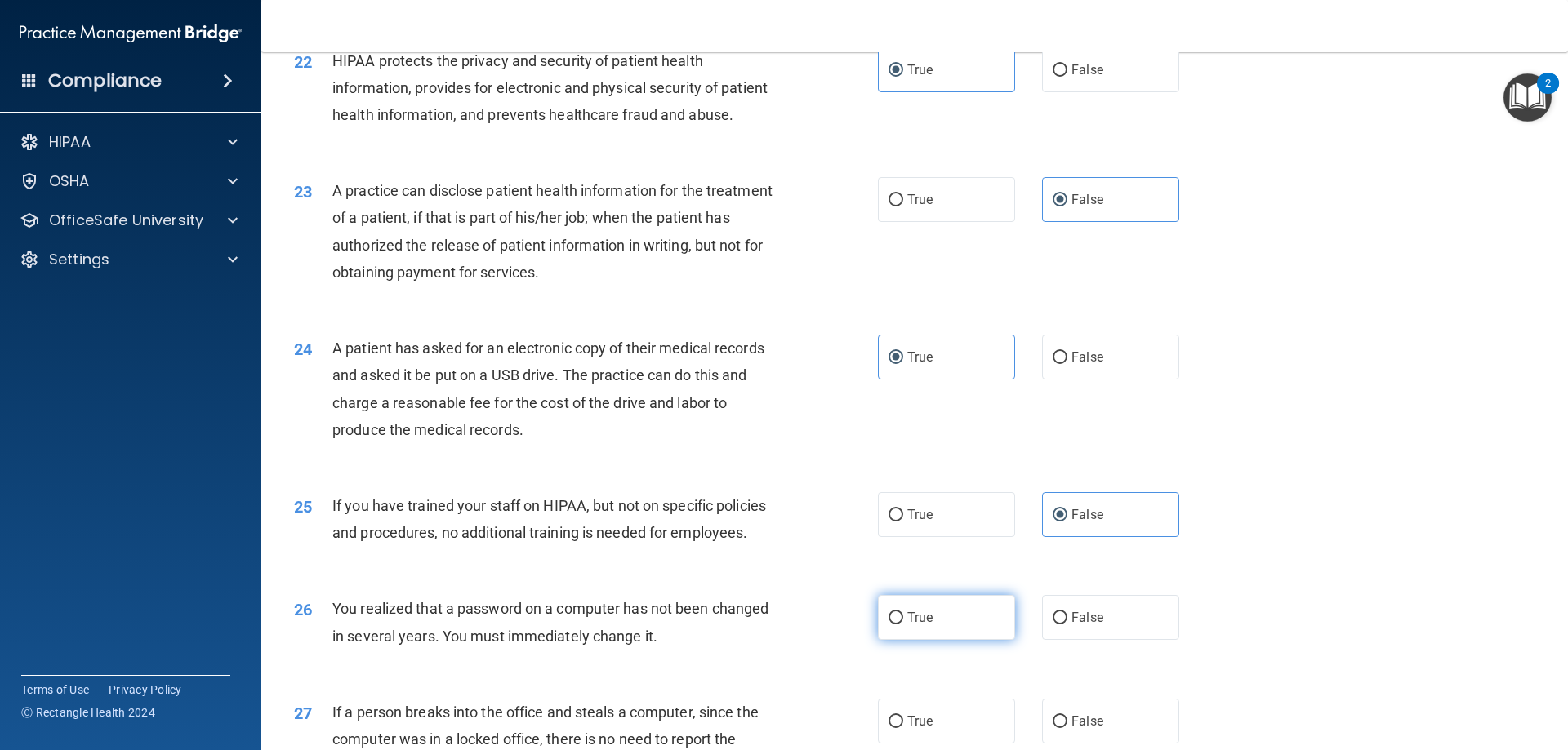
click at [903, 624] on input "True" at bounding box center [896, 618] width 14 height 12
radio input "true"
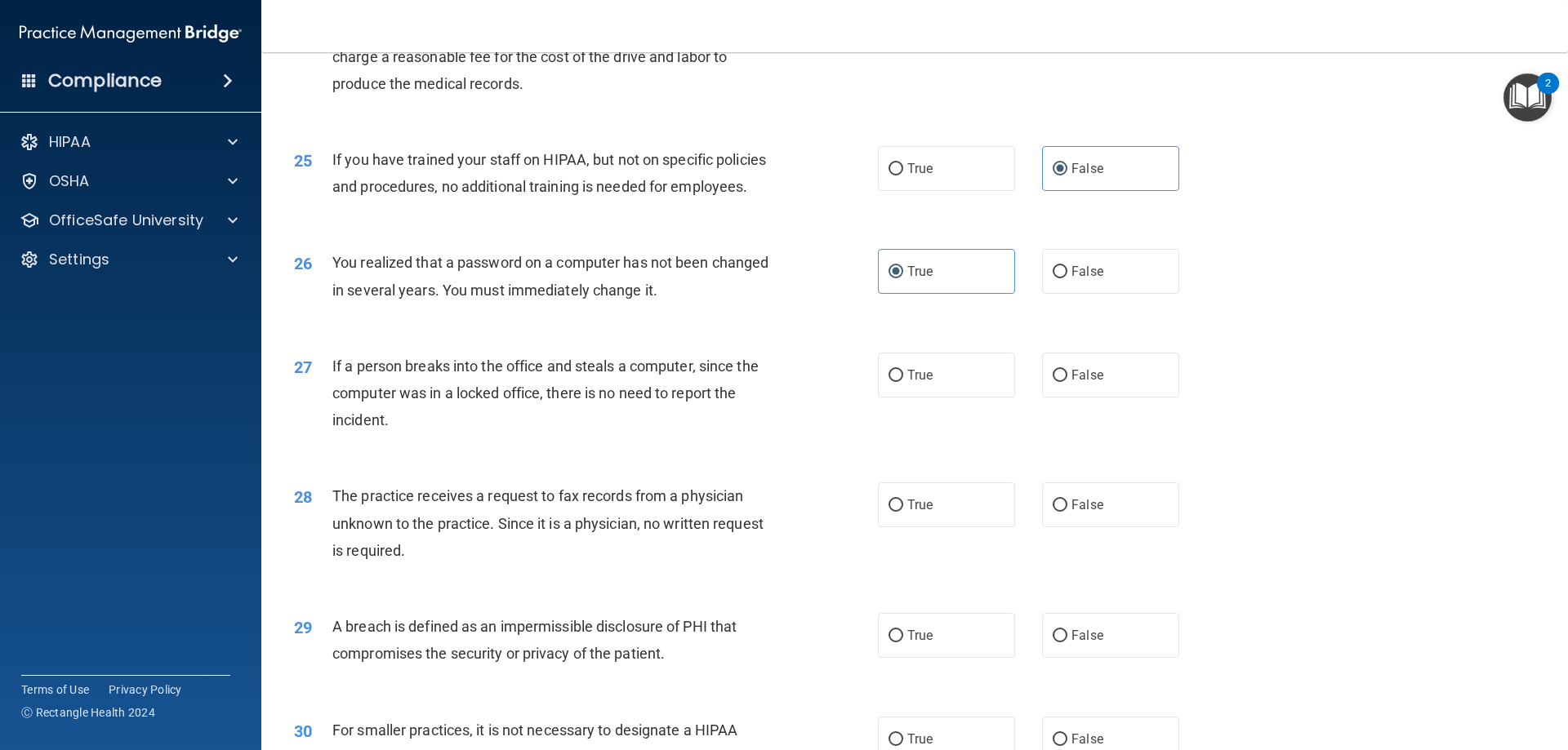
scroll to position [3020, 0]
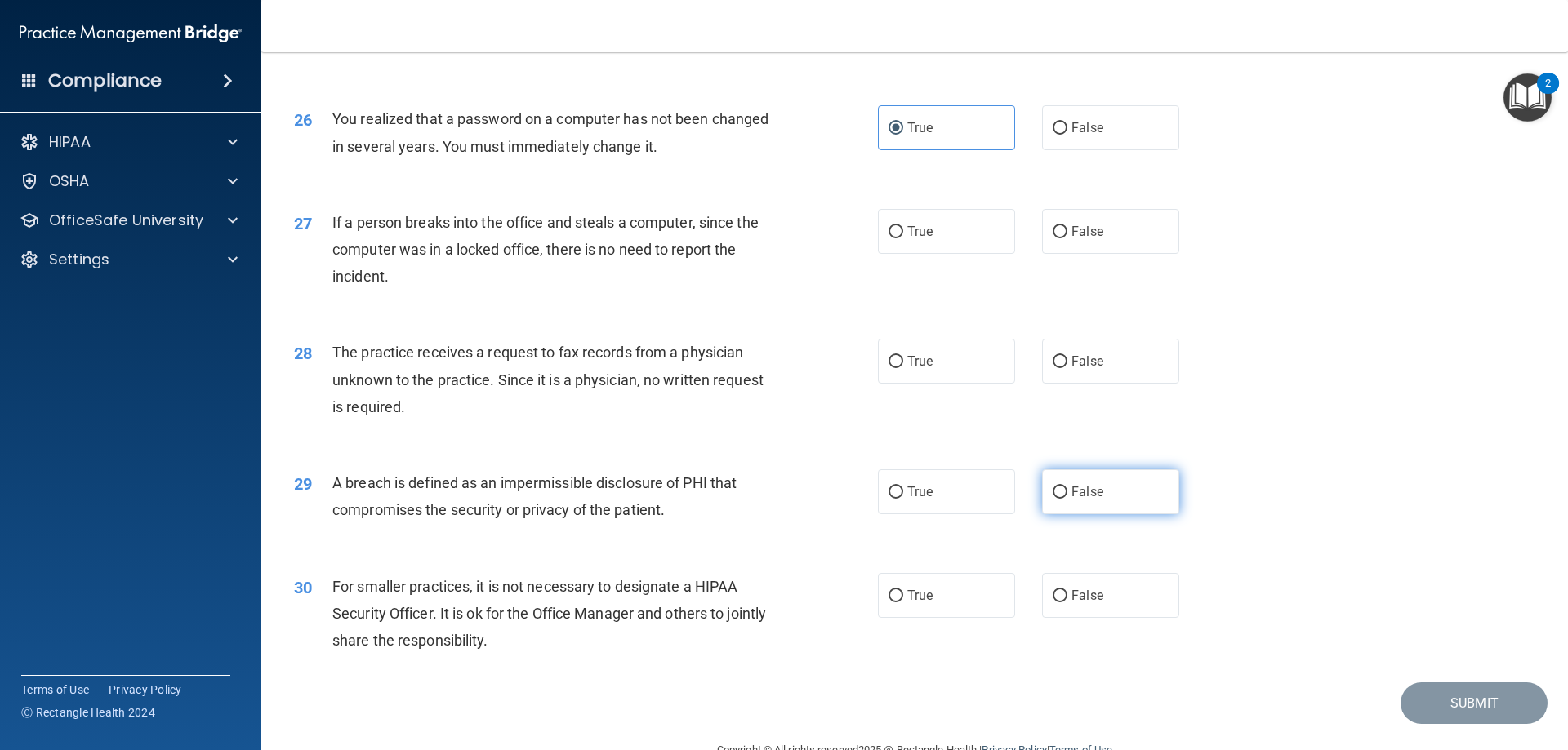
click at [1092, 500] on span "False" at bounding box center [1087, 491] width 32 height 15
click at [1068, 499] on input "False" at bounding box center [1059, 492] width 14 height 12
radio input "true"
click at [1081, 603] on span "False" at bounding box center [1087, 595] width 32 height 15
click at [1068, 603] on input "False" at bounding box center [1059, 596] width 14 height 12
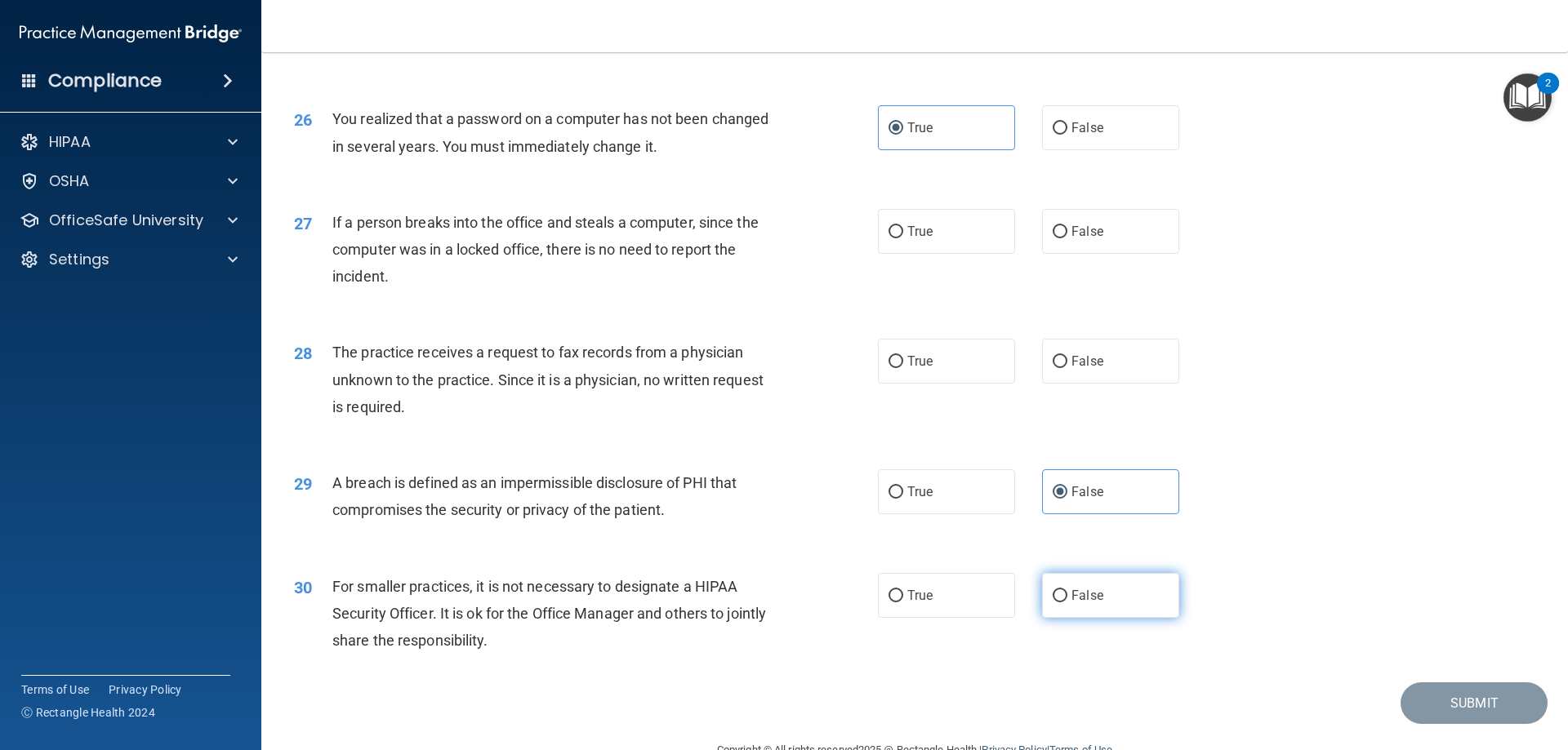
radio input "true"
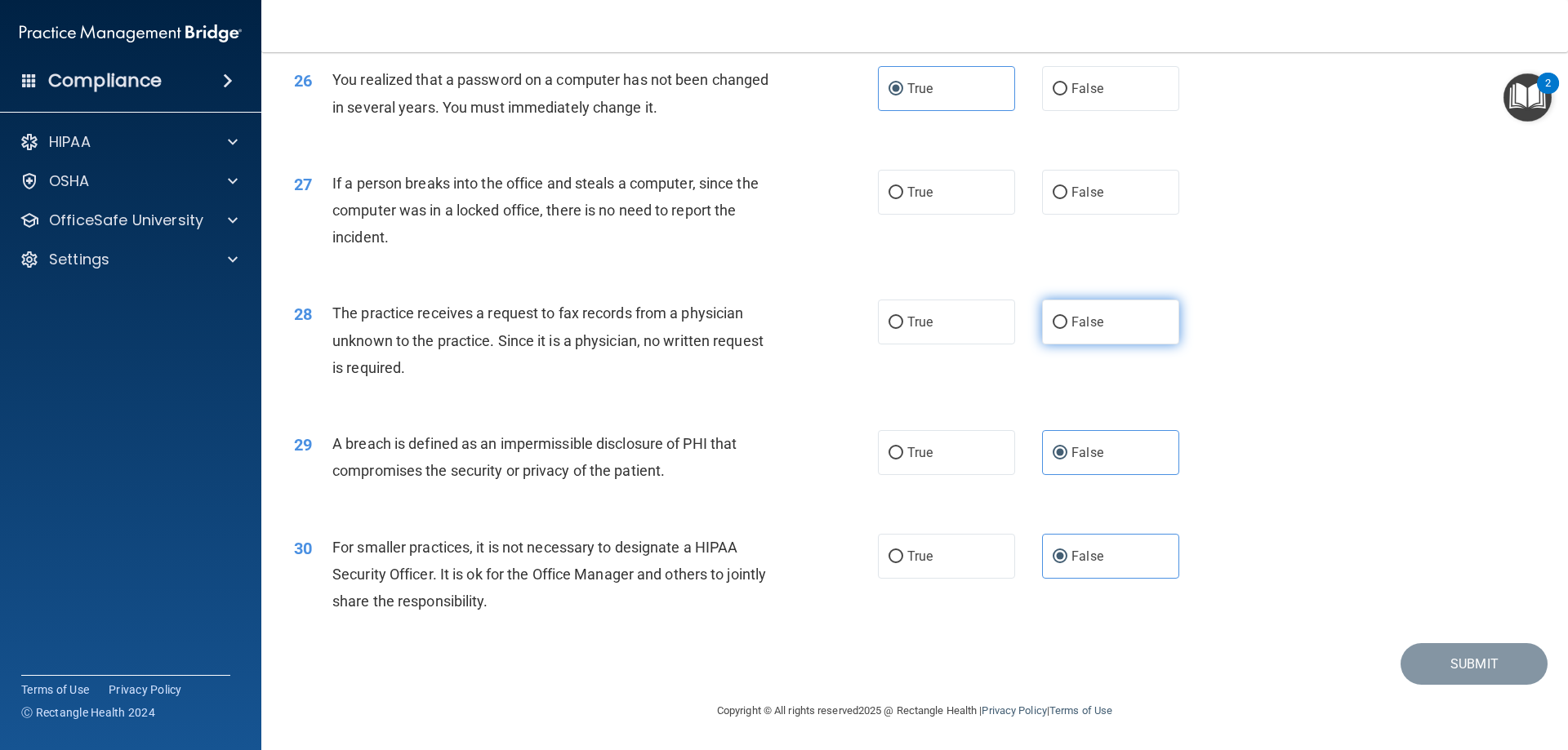
click at [1087, 319] on span "False" at bounding box center [1087, 322] width 32 height 15
click at [1068, 319] on input "False" at bounding box center [1059, 322] width 14 height 12
radio input "true"
click at [956, 454] on label "True" at bounding box center [947, 452] width 138 height 45
click at [903, 454] on input "True" at bounding box center [896, 453] width 14 height 12
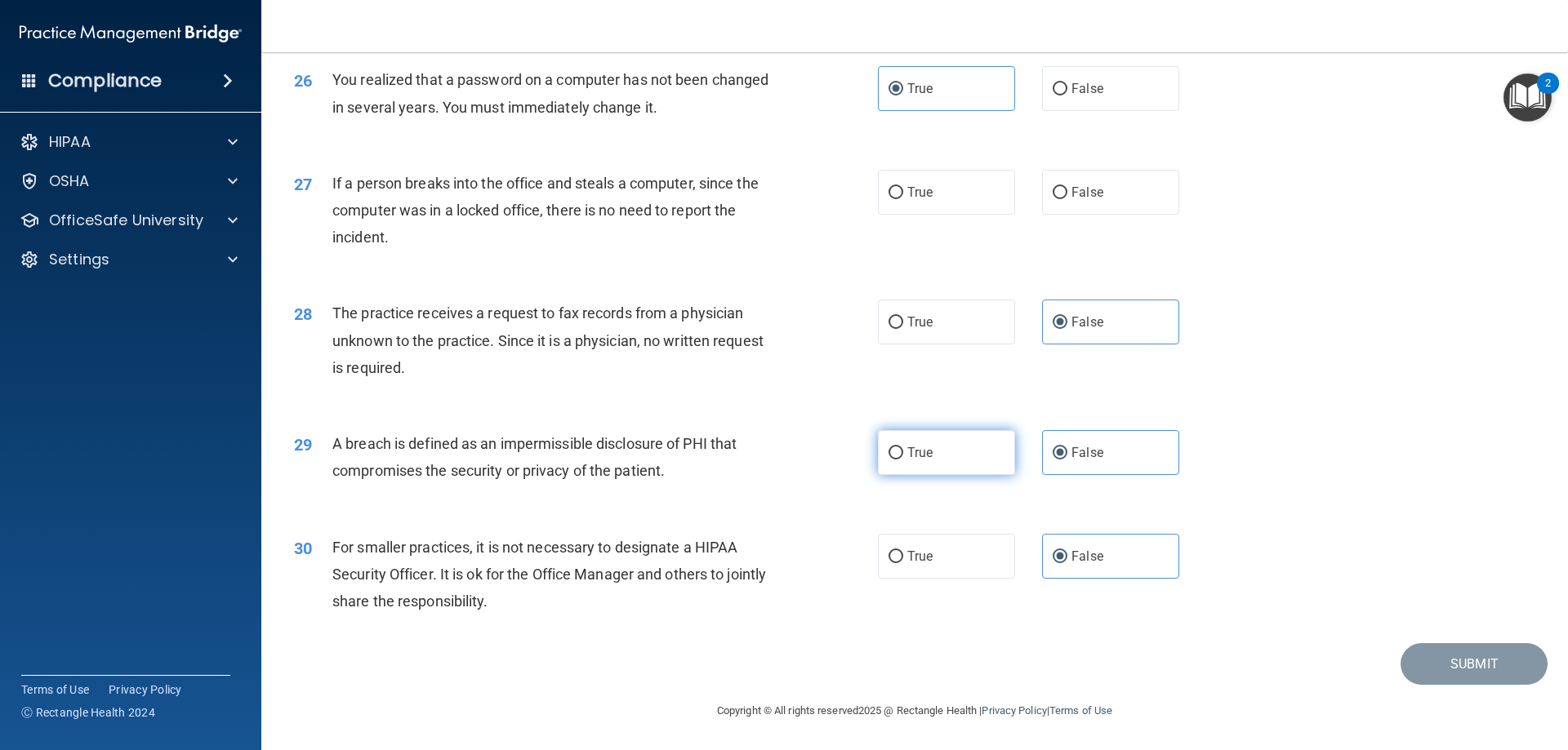
radio input "true"
radio input "false"
click at [1271, 632] on div "30 For smaller practices, it is not necessary to designate a HIPAA Security Off…" at bounding box center [915, 579] width 1266 height 131
click at [1090, 192] on span "False" at bounding box center [1087, 192] width 32 height 15
click at [1068, 192] on input "False" at bounding box center [1059, 192] width 14 height 12
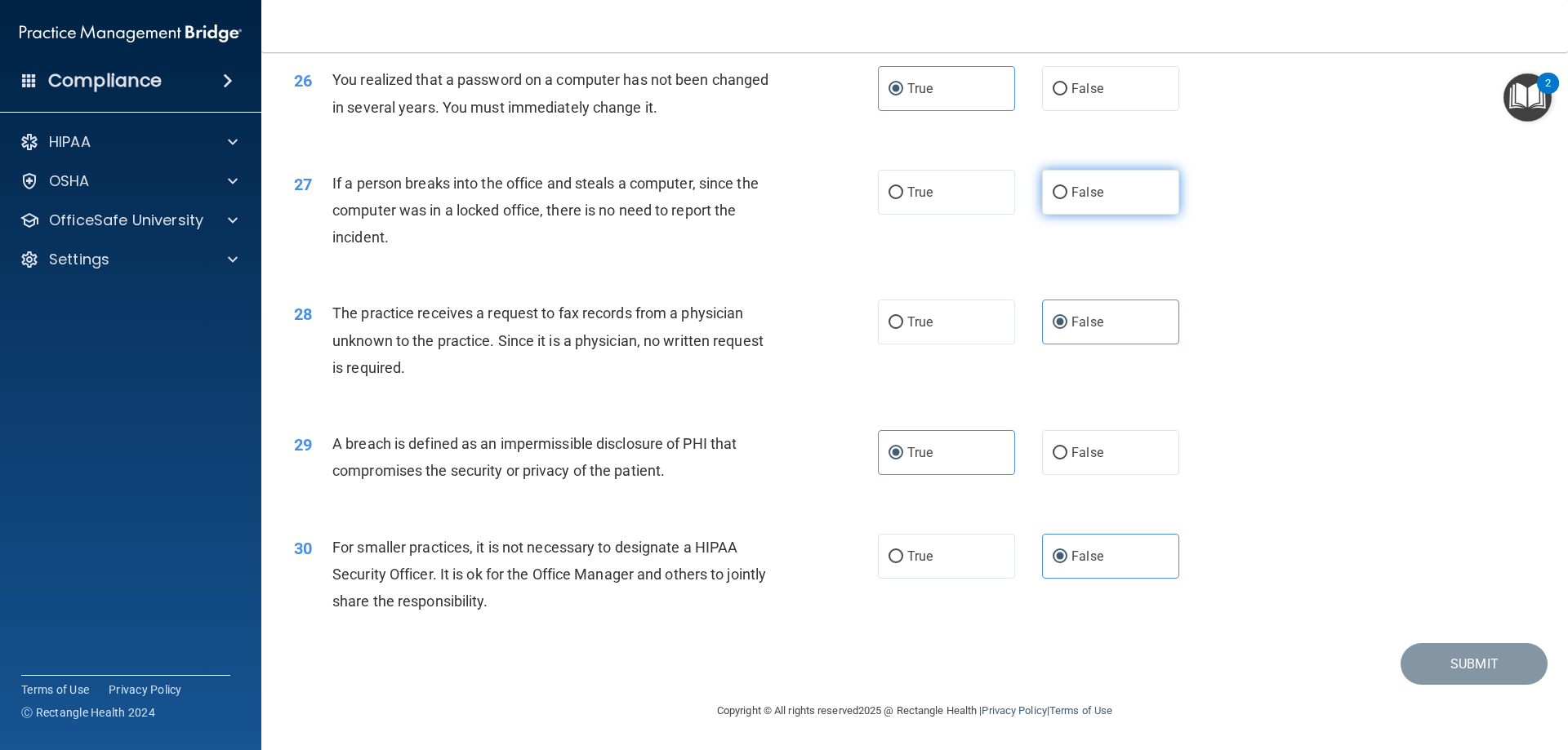
radio input "true"
click at [1414, 646] on button "Submit" at bounding box center [1474, 663] width 147 height 41
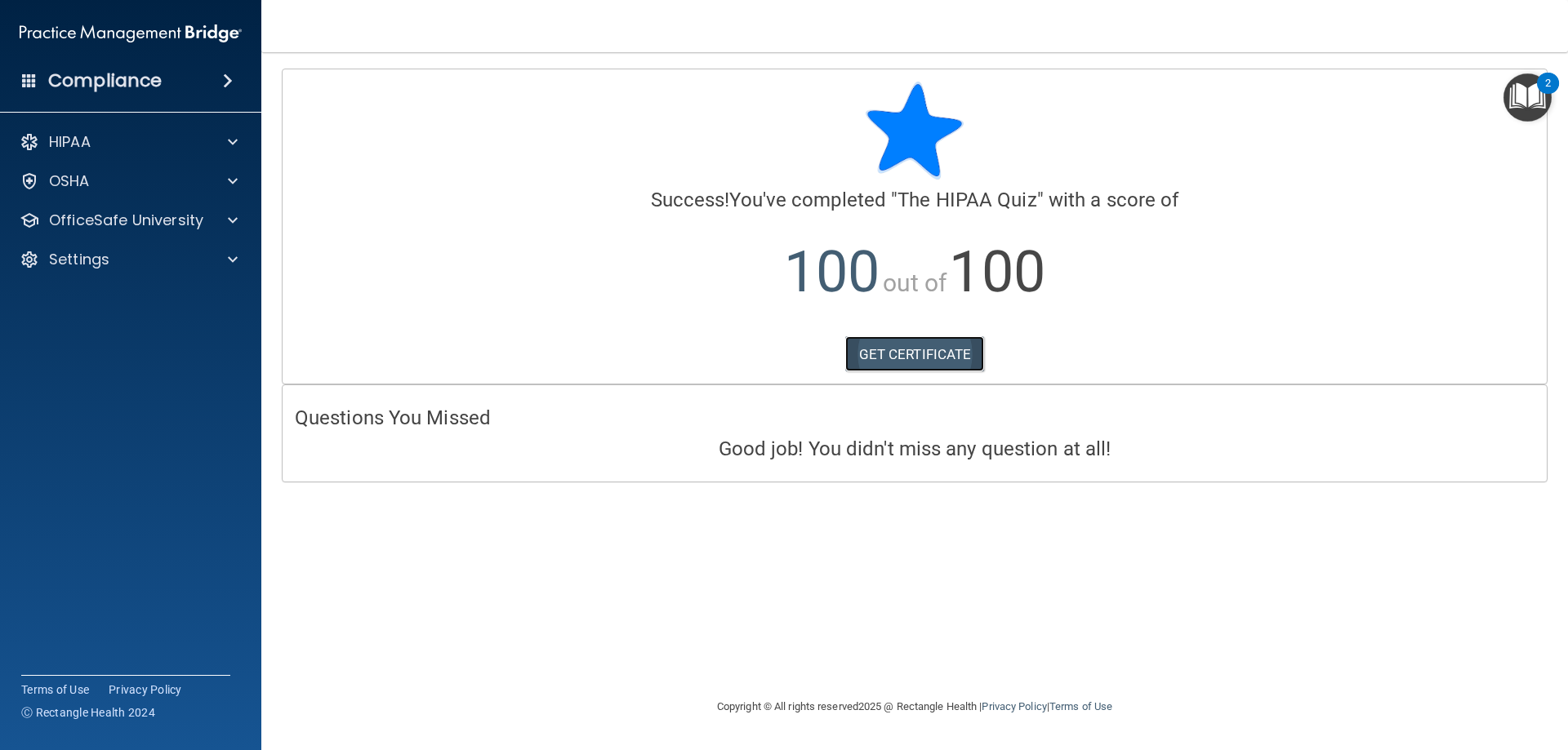
click at [915, 351] on link "GET CERTIFICATE" at bounding box center [915, 354] width 139 height 36
click at [164, 227] on p "OfficeSafe University" at bounding box center [126, 220] width 154 height 19
click at [181, 262] on div "HIPAA Training" at bounding box center [122, 259] width 223 height 16
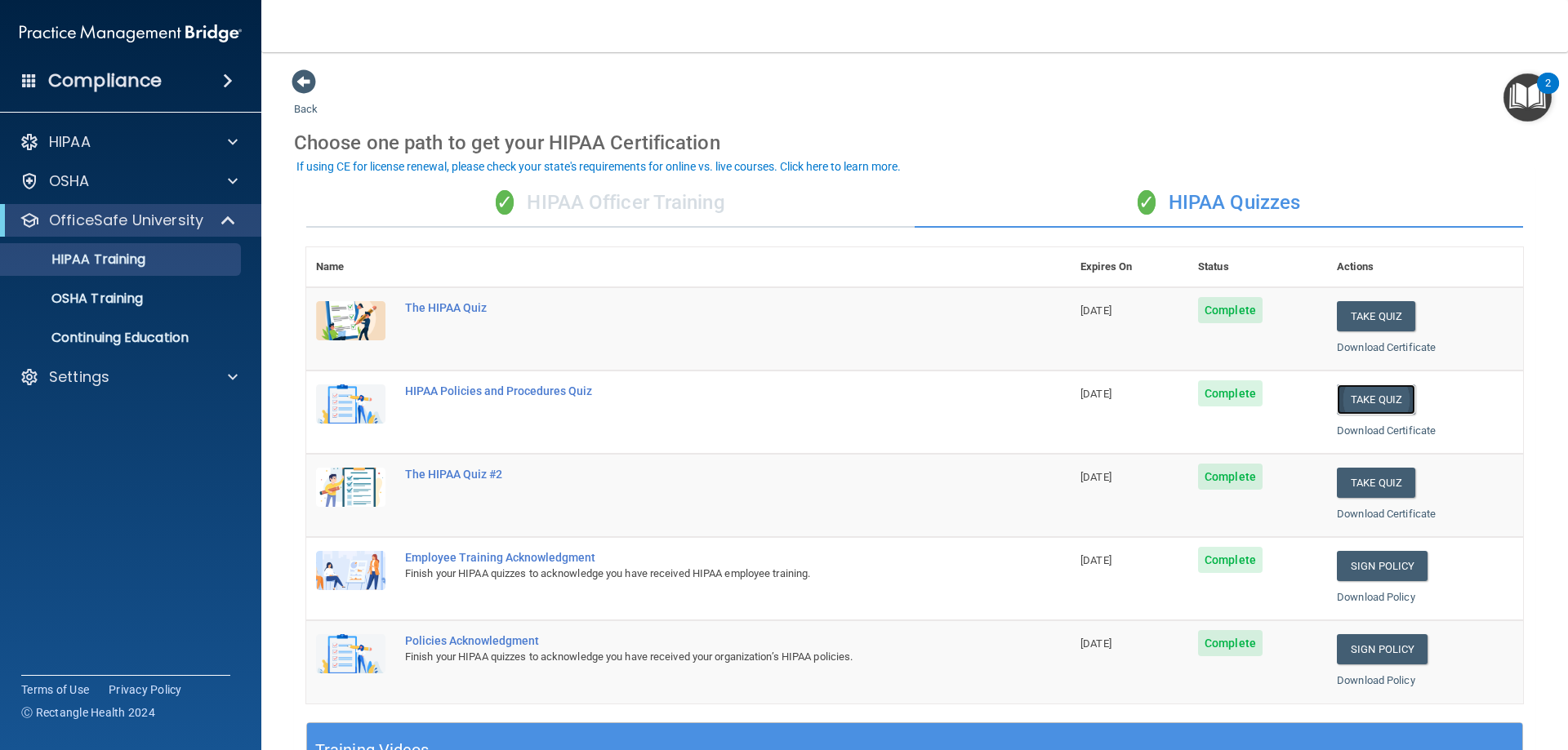
click at [1349, 398] on button "Take Quiz" at bounding box center [1376, 399] width 78 height 30
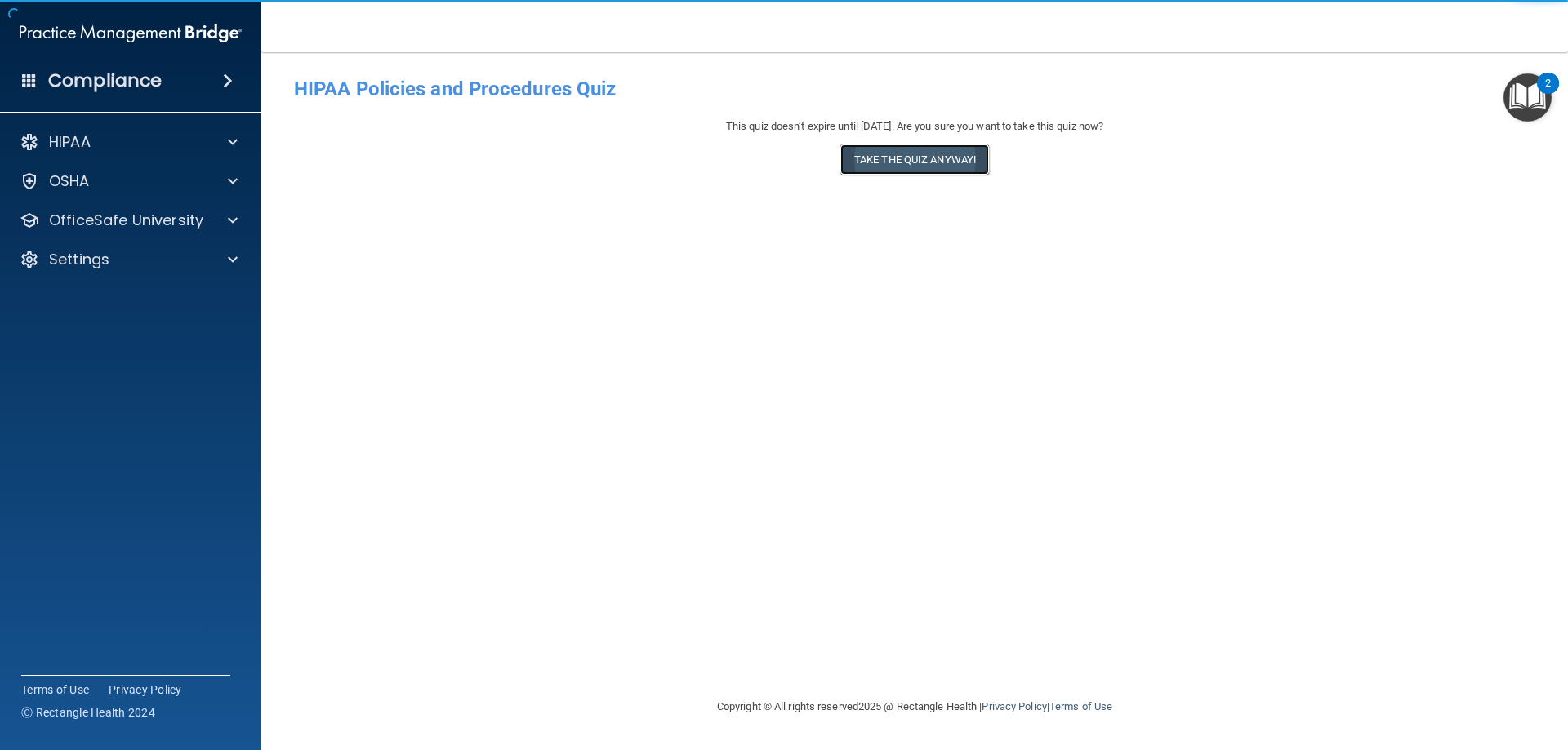
click at [917, 160] on button "Take the quiz anyway!" at bounding box center [915, 159] width 149 height 30
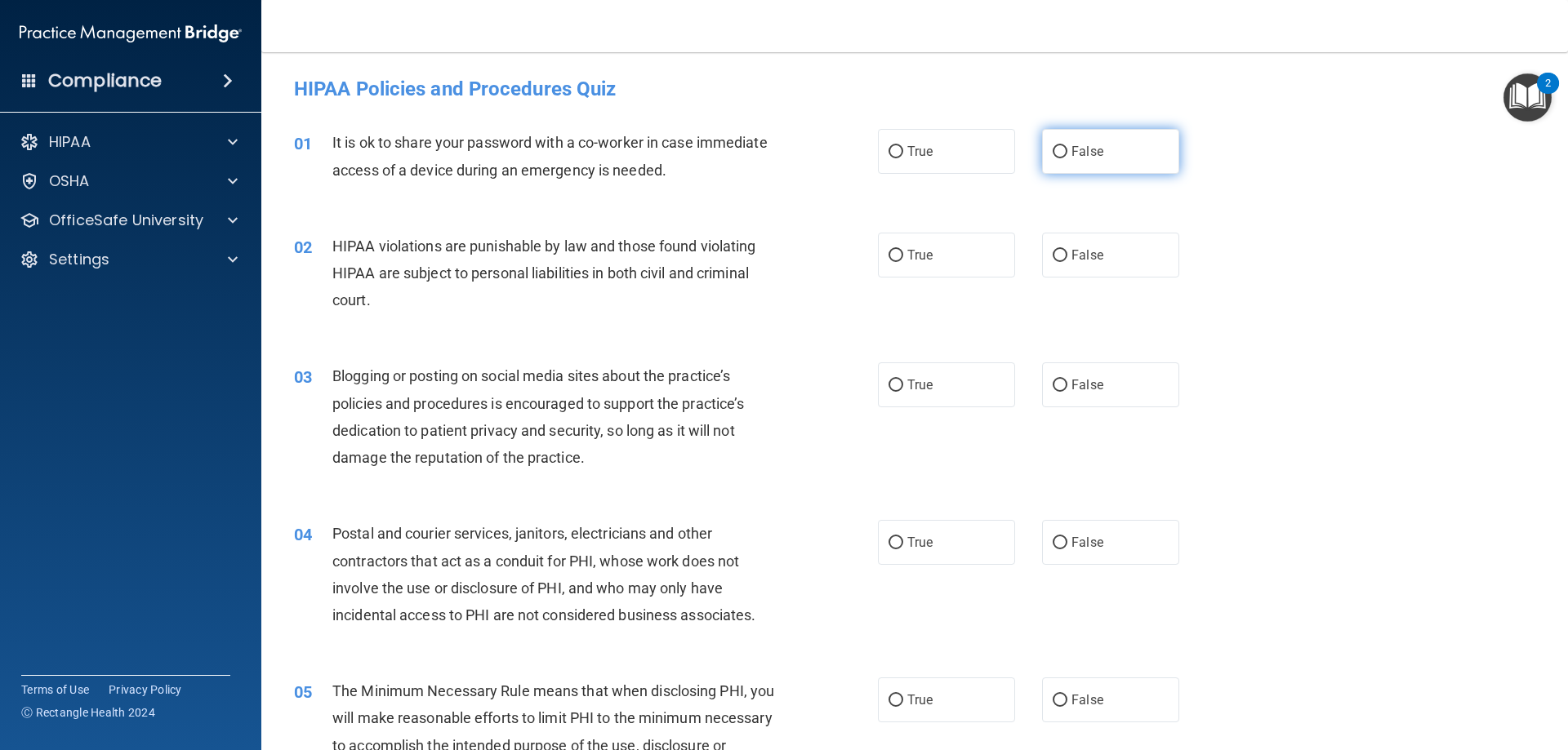
click at [1079, 135] on label "False" at bounding box center [1110, 151] width 138 height 45
click at [1068, 146] on input "False" at bounding box center [1059, 152] width 14 height 12
radio input "true"
click at [938, 263] on label "True" at bounding box center [947, 255] width 138 height 45
click at [903, 262] on input "True" at bounding box center [896, 256] width 14 height 12
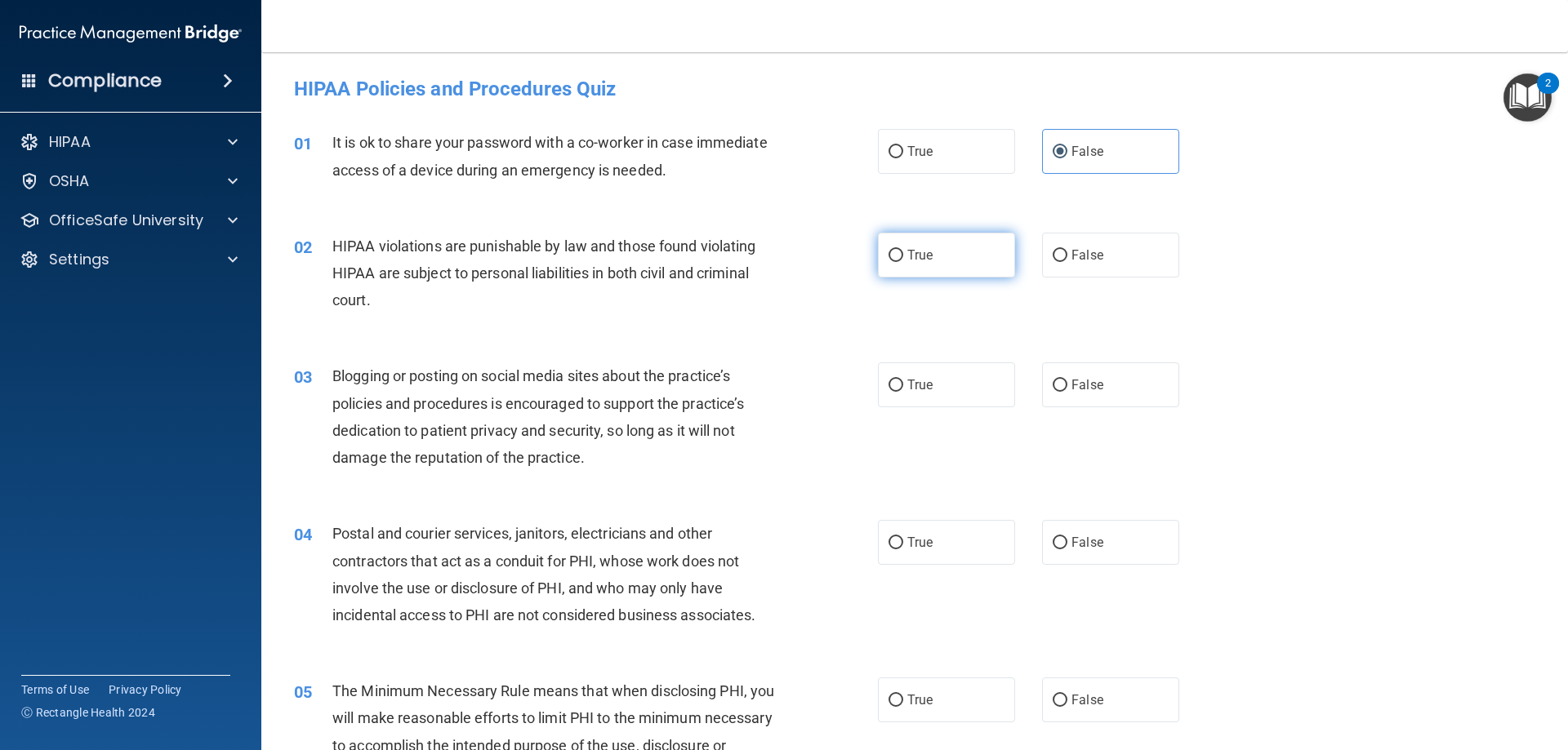
radio input "true"
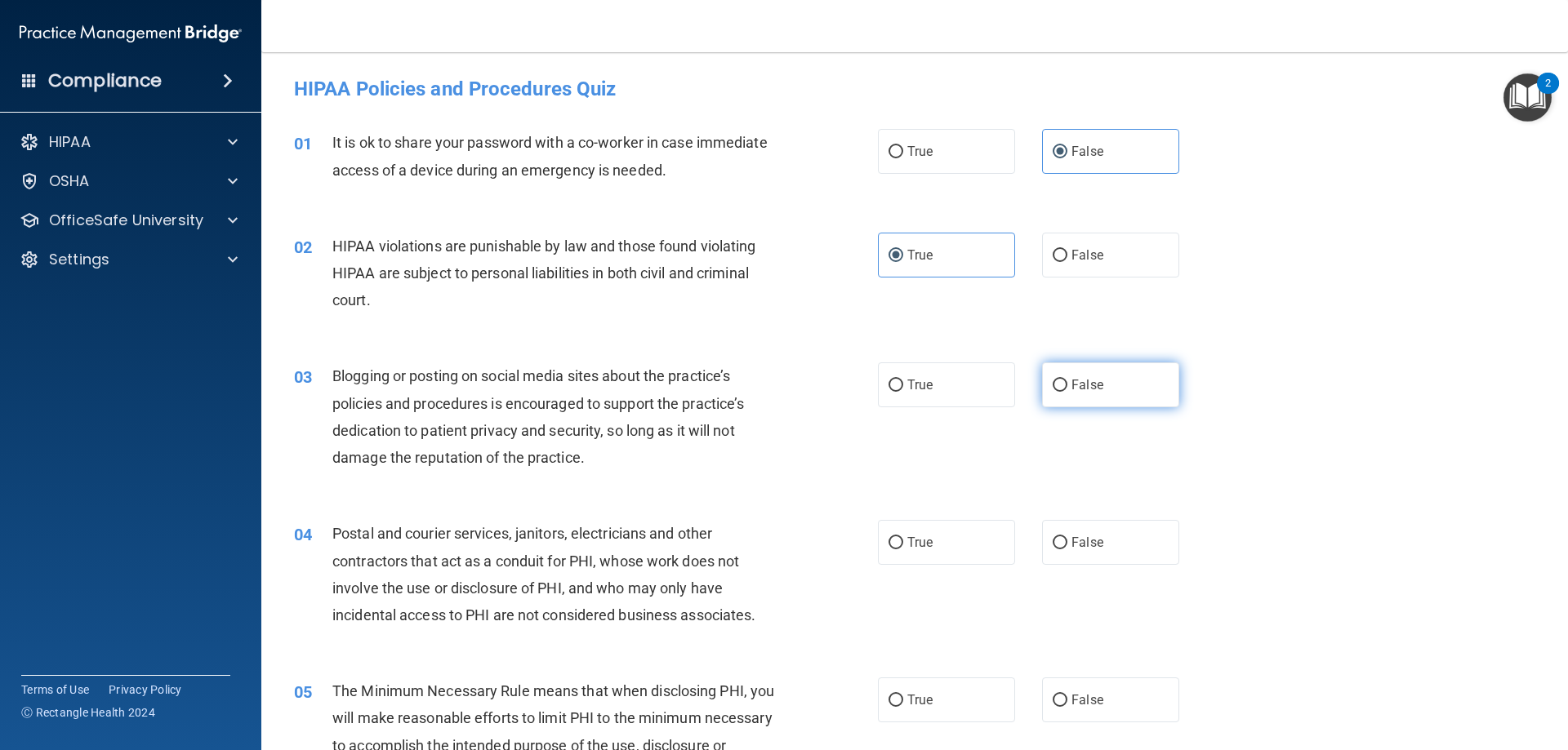
click at [1092, 387] on span "False" at bounding box center [1087, 385] width 32 height 15
click at [1068, 387] on input "False" at bounding box center [1059, 386] width 14 height 12
radio input "true"
click at [940, 540] on label "True" at bounding box center [947, 542] width 138 height 45
click at [903, 540] on input "True" at bounding box center [896, 543] width 14 height 12
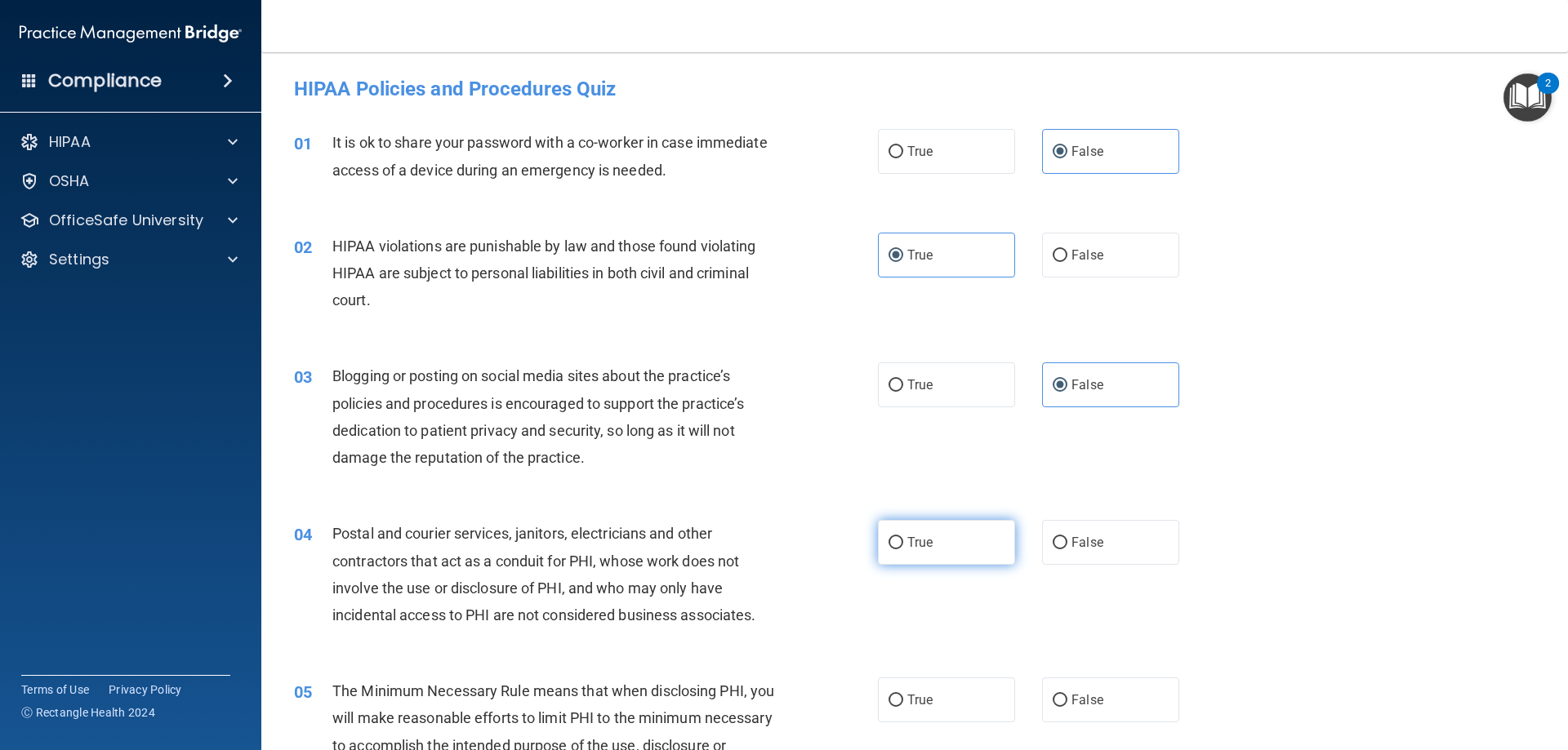
radio input "true"
click at [905, 689] on label "True" at bounding box center [947, 700] width 138 height 45
click at [903, 694] on input "True" at bounding box center [896, 700] width 14 height 12
radio input "true"
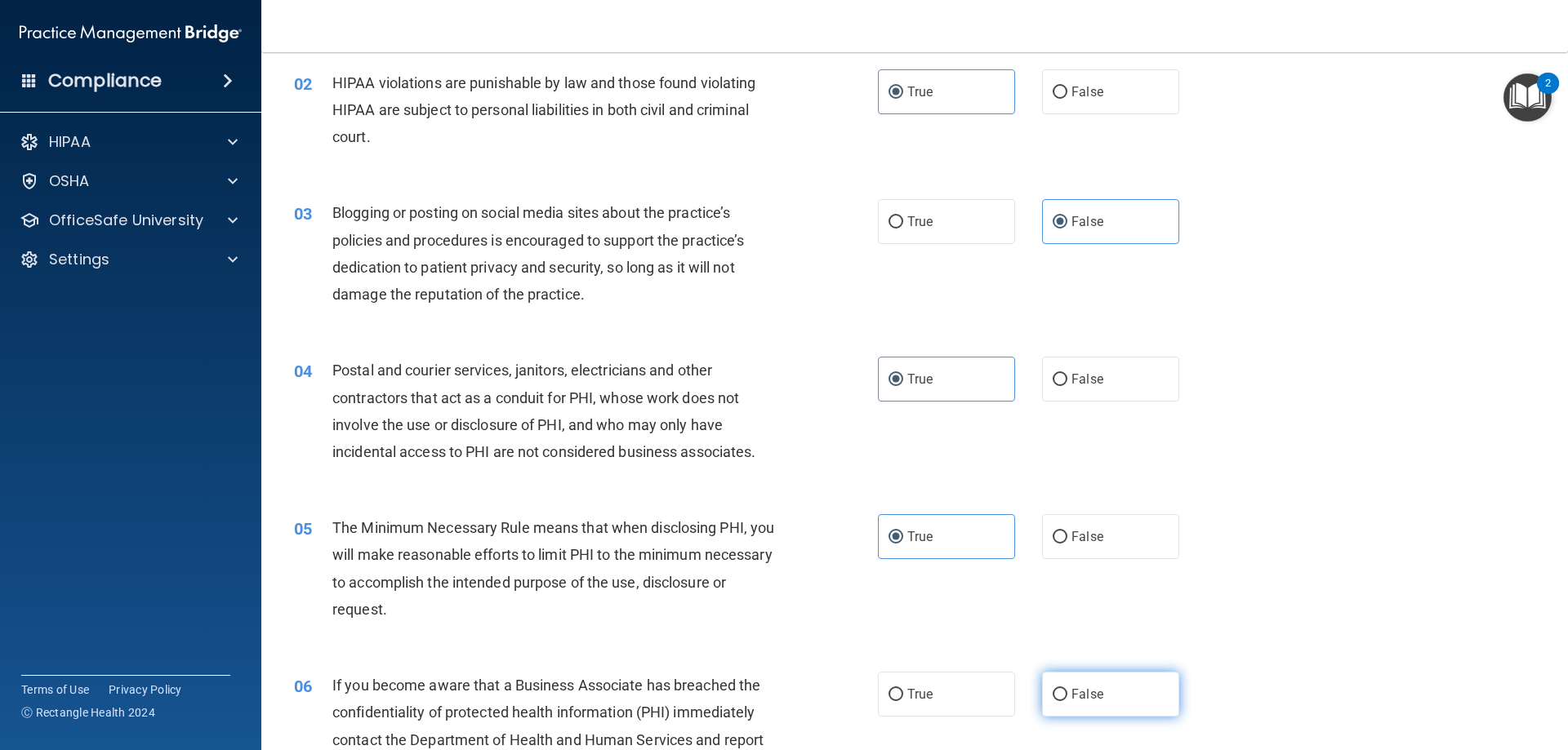
click at [1084, 682] on label "False" at bounding box center [1110, 694] width 138 height 45
click at [1068, 688] on input "False" at bounding box center [1059, 694] width 14 height 12
radio input "true"
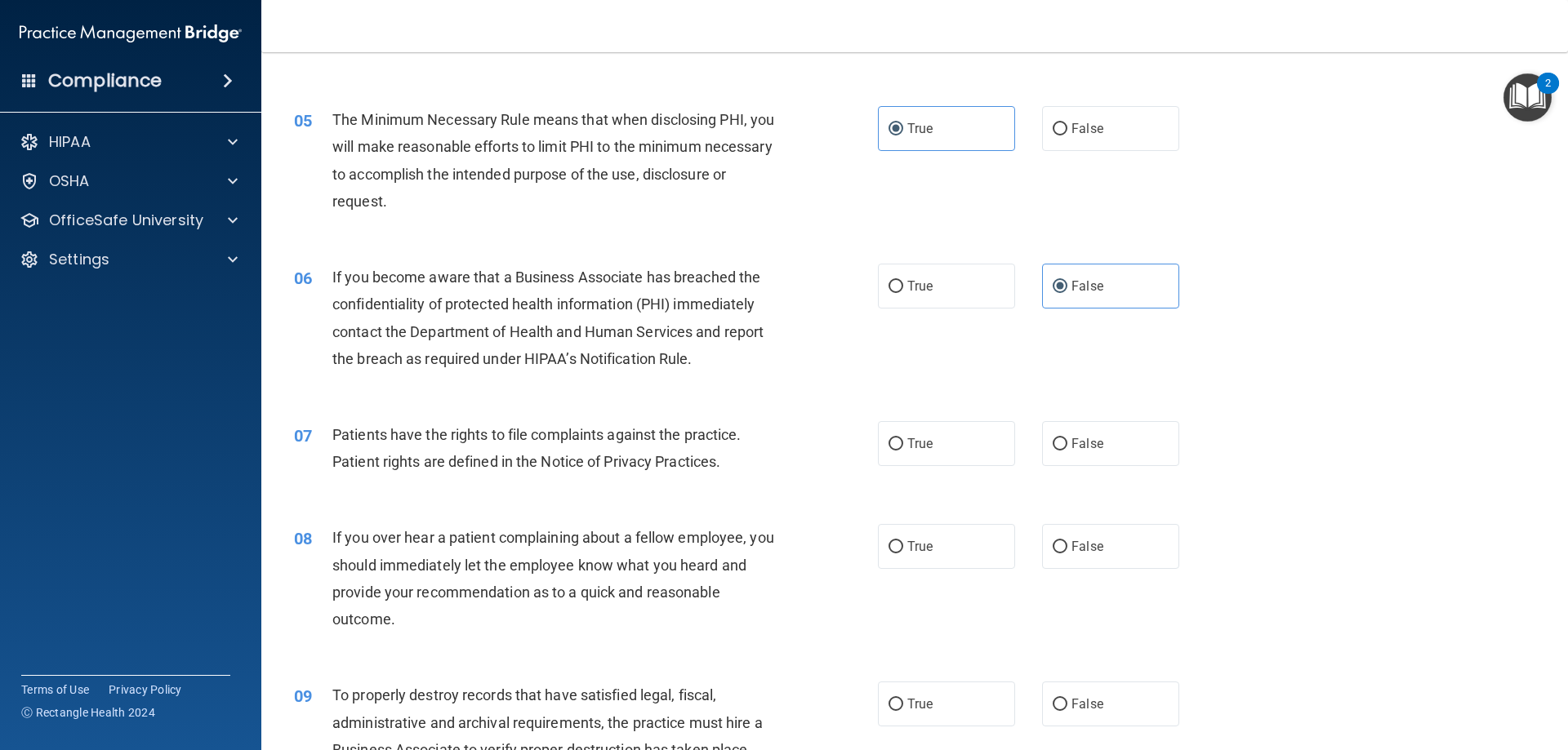
scroll to position [653, 0]
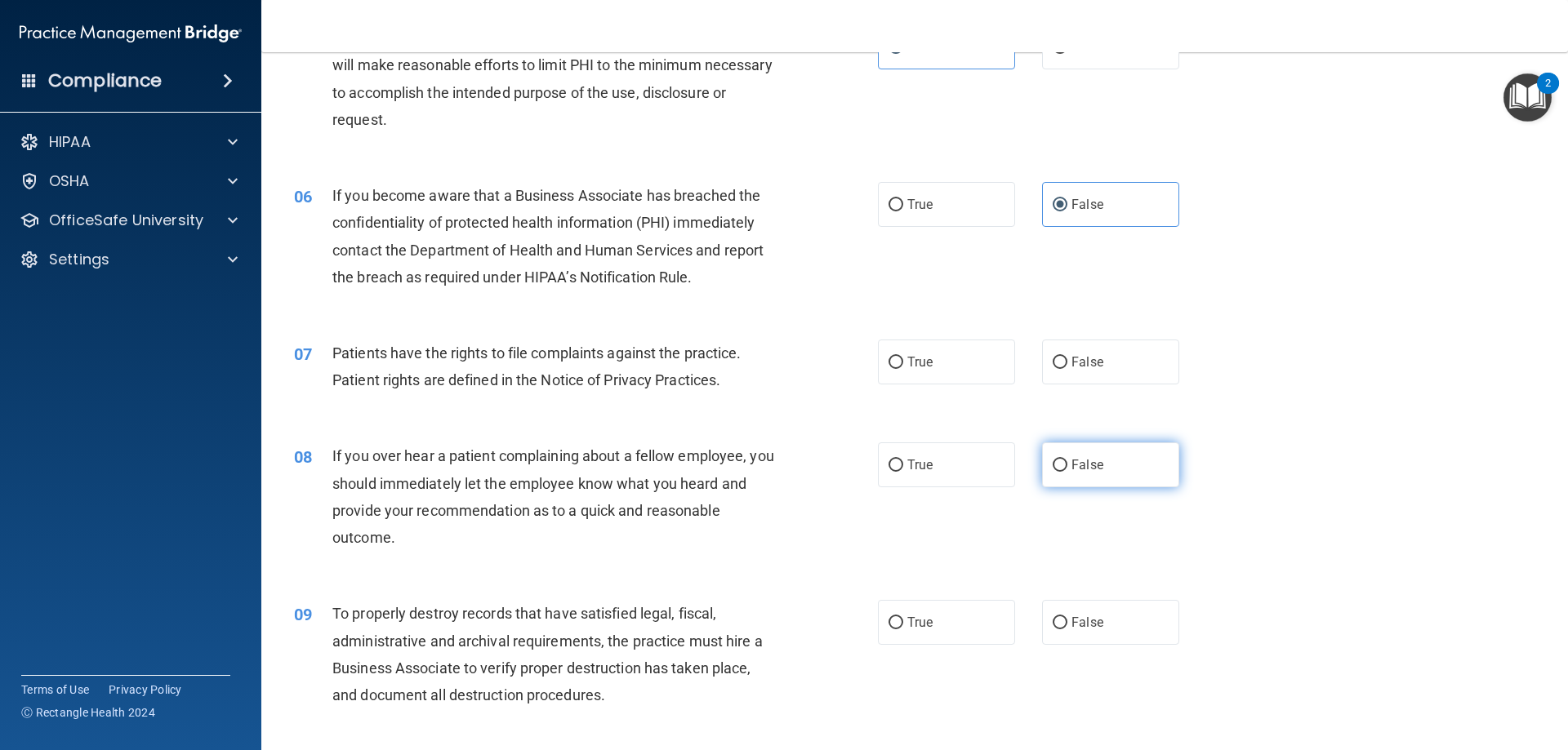
click at [1076, 462] on span "False" at bounding box center [1087, 464] width 32 height 15
click at [1068, 462] on input "False" at bounding box center [1059, 465] width 14 height 12
radio input "true"
click at [1083, 369] on span "False" at bounding box center [1087, 362] width 32 height 15
click at [1068, 369] on input "False" at bounding box center [1059, 362] width 14 height 12
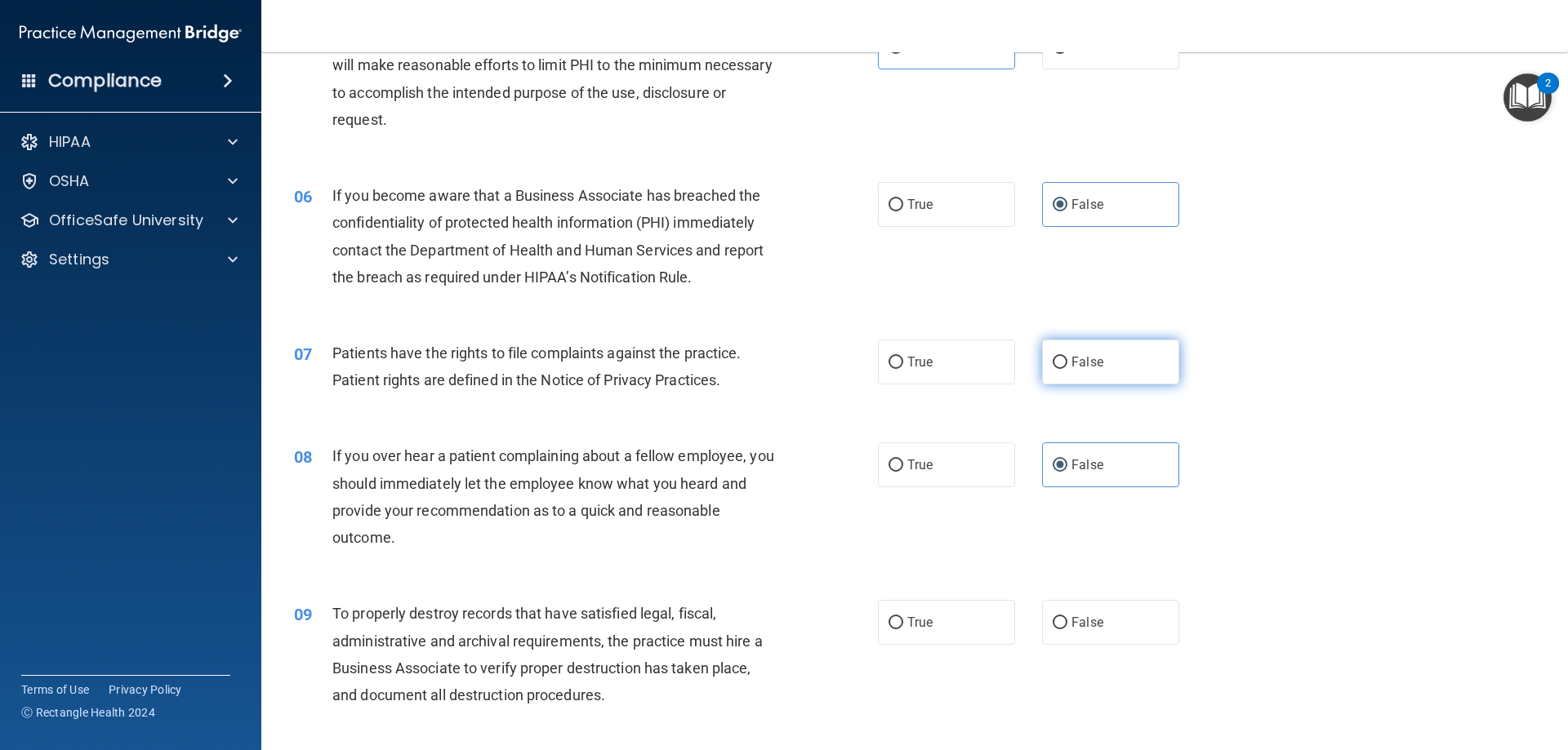
radio input "true"
click at [1072, 618] on span "False" at bounding box center [1087, 622] width 32 height 15
click at [1068, 618] on input "False" at bounding box center [1059, 623] width 14 height 12
radio input "true"
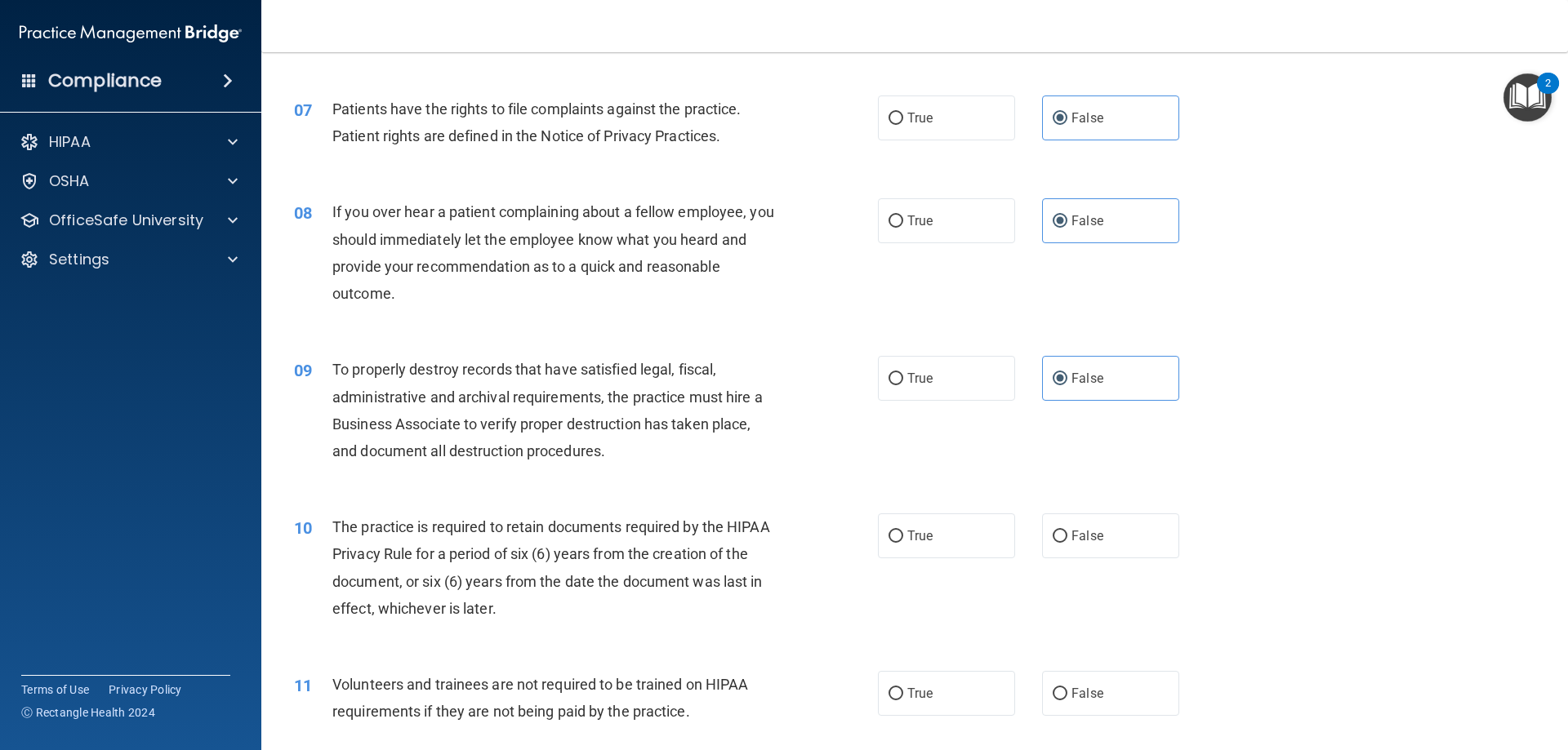
scroll to position [898, 0]
click at [935, 538] on label "True" at bounding box center [947, 535] width 138 height 45
click at [903, 538] on input "True" at bounding box center [896, 536] width 14 height 12
radio input "true"
click at [919, 678] on label "True" at bounding box center [947, 692] width 138 height 45
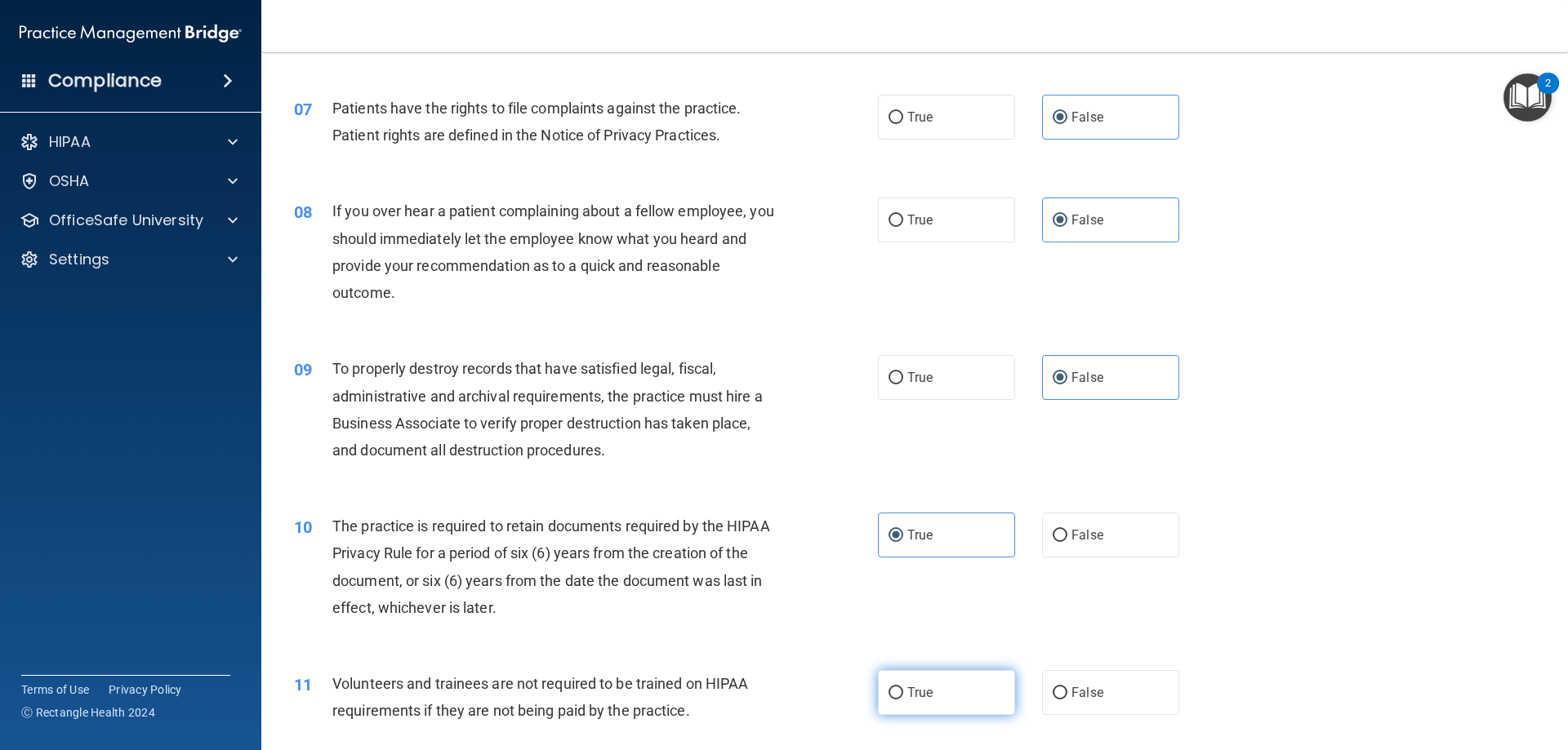
click at [903, 688] on input "True" at bounding box center [896, 693] width 14 height 12
radio input "true"
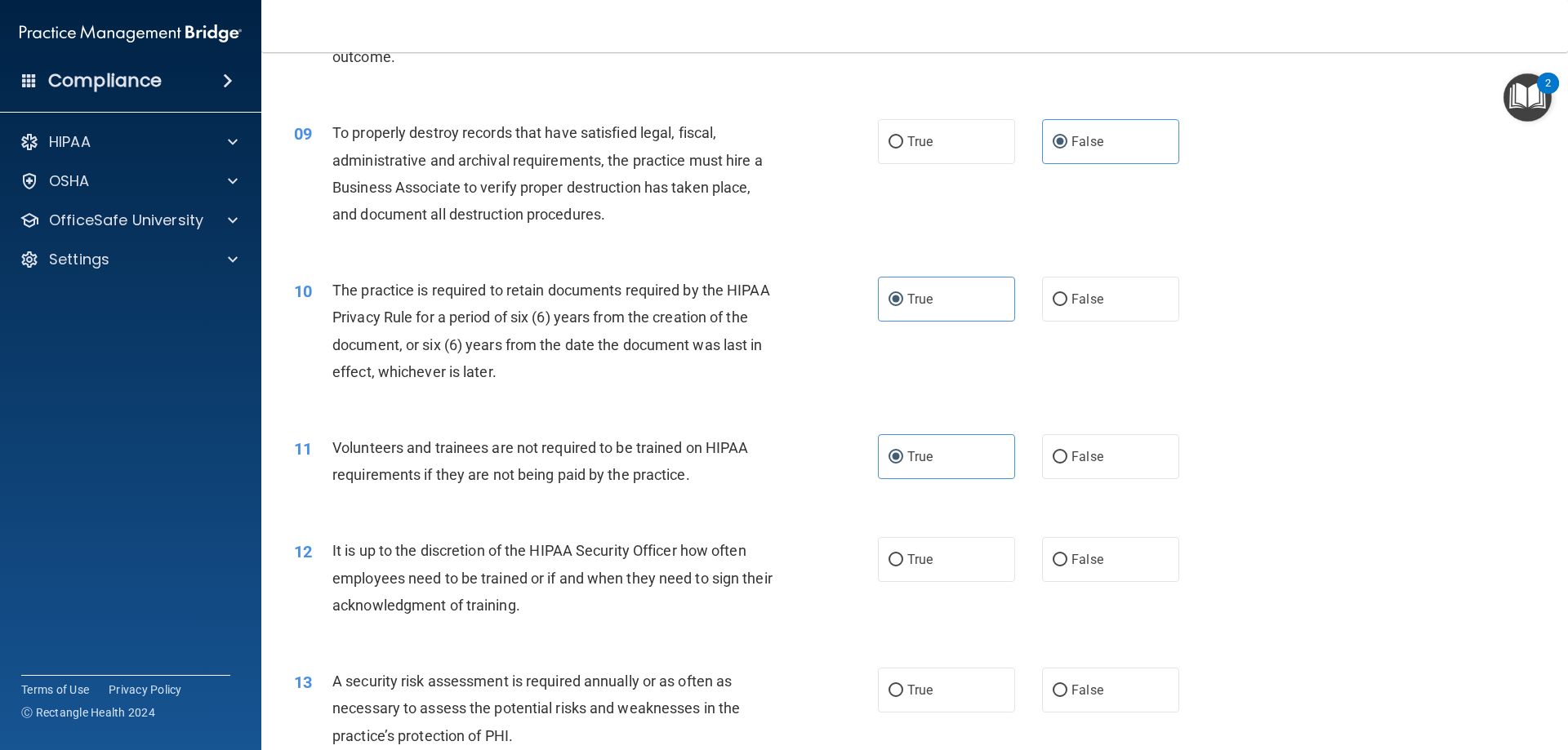
scroll to position [1143, 0]
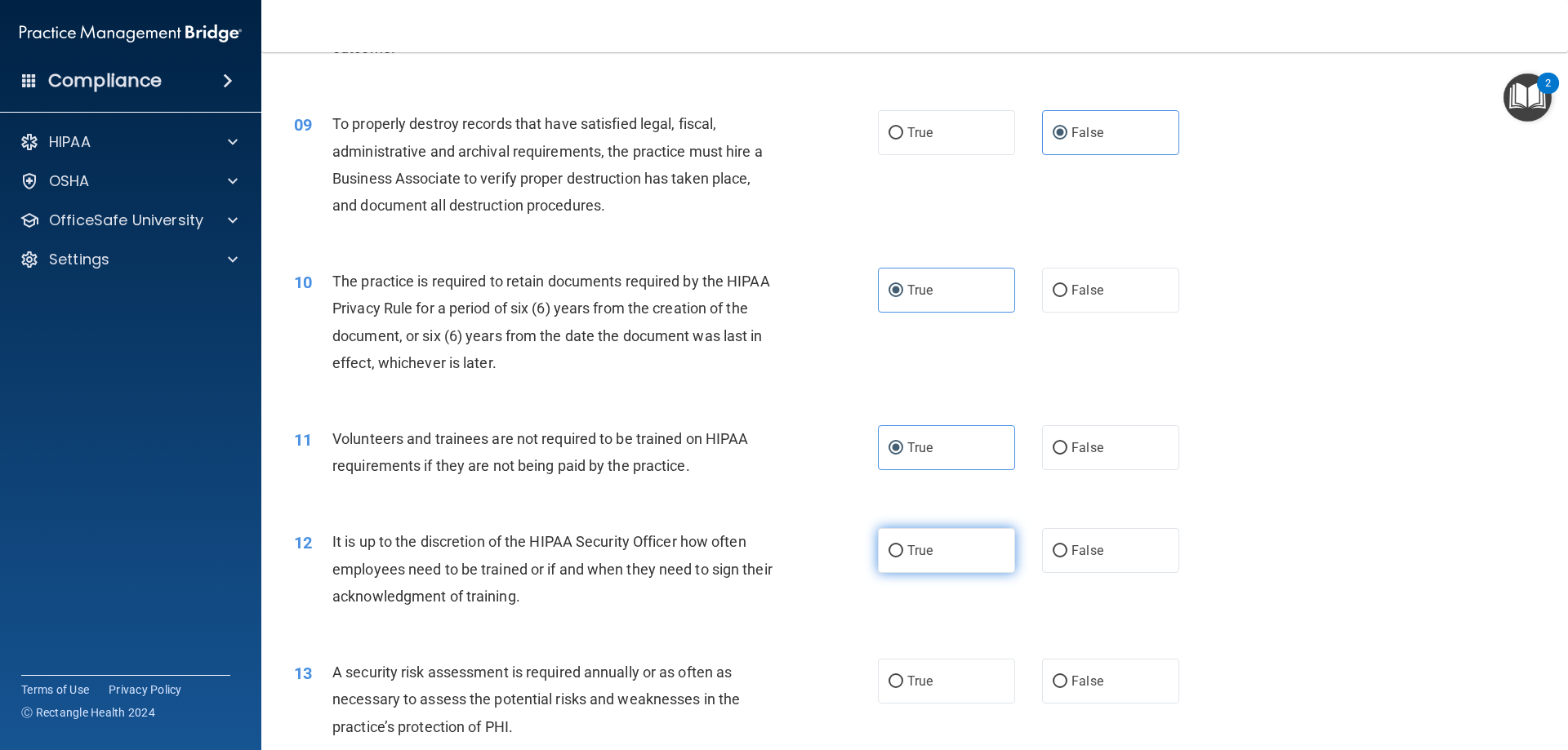
click at [948, 550] on label "True" at bounding box center [947, 550] width 138 height 45
click at [903, 550] on input "True" at bounding box center [896, 551] width 14 height 12
radio input "true"
click at [1074, 688] on label "False" at bounding box center [1110, 681] width 138 height 45
click at [1068, 688] on input "False" at bounding box center [1059, 682] width 14 height 12
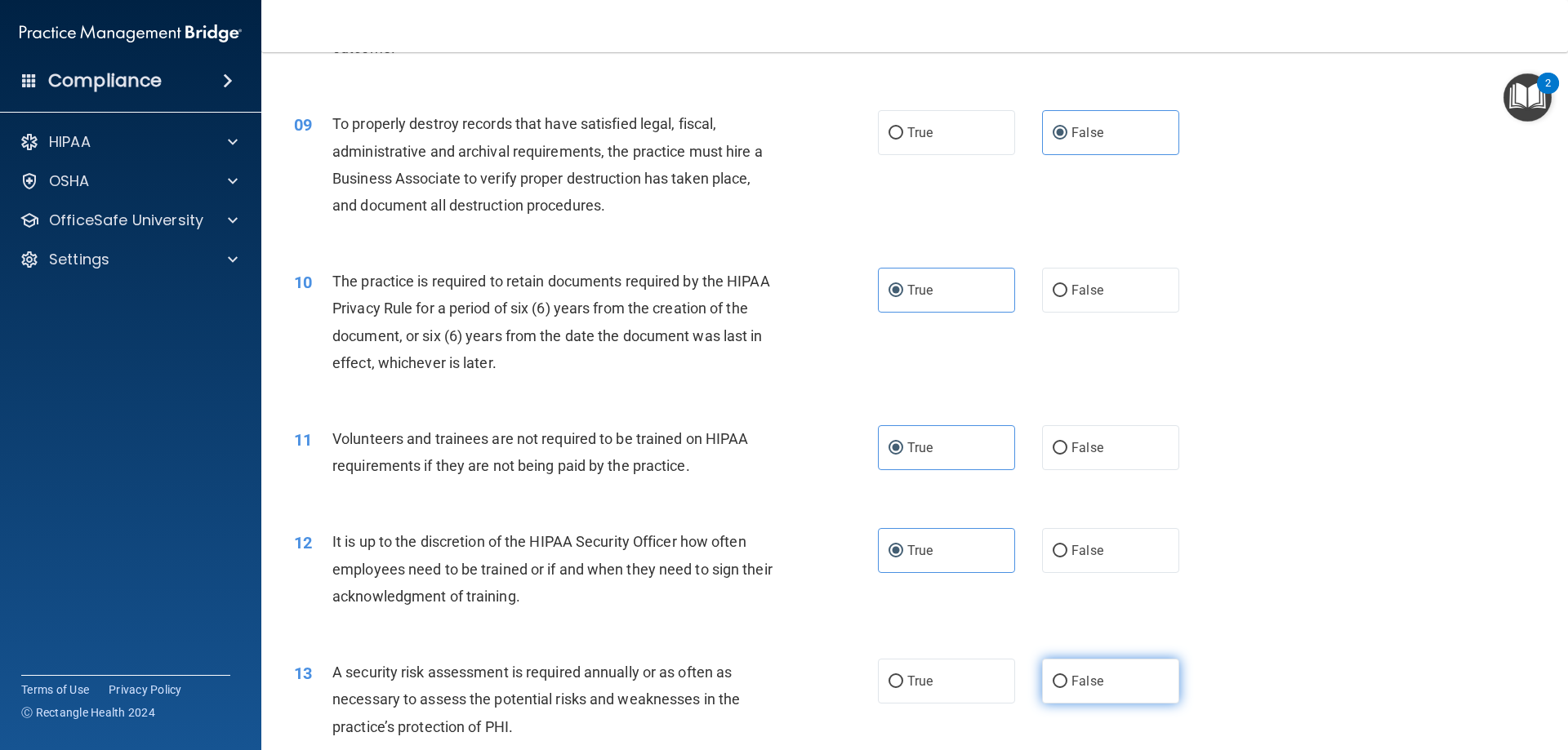
radio input "true"
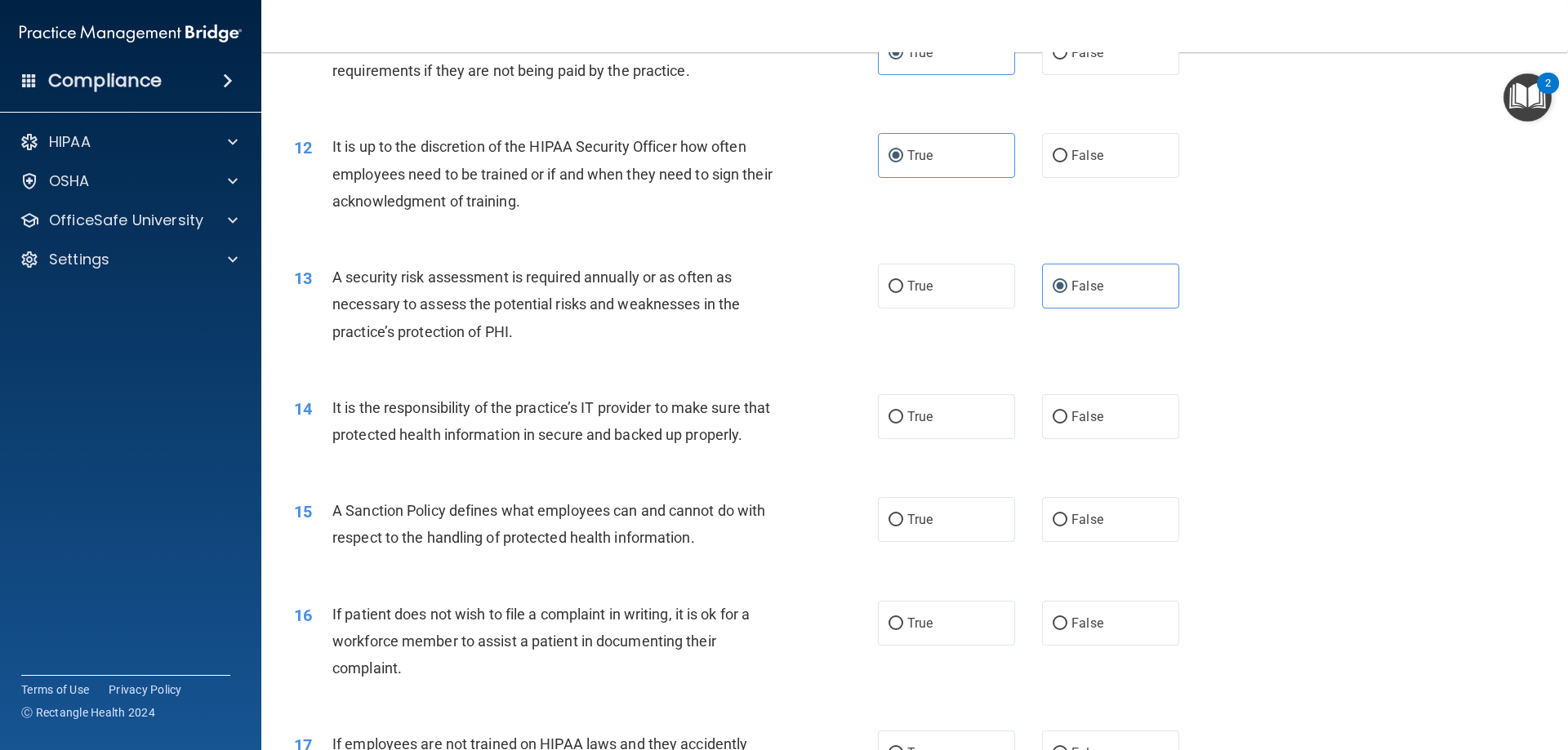
scroll to position [1551, 0]
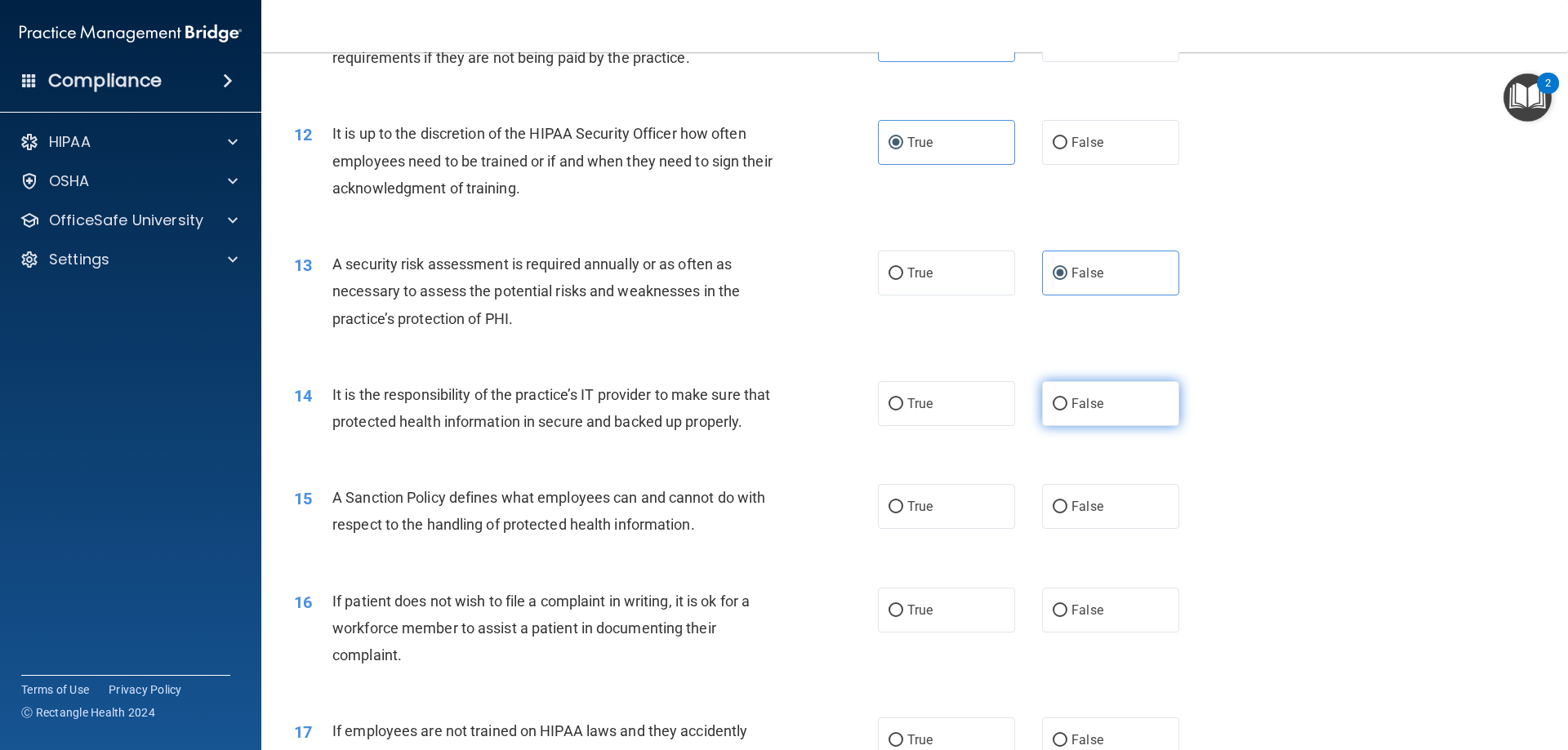
click at [1122, 412] on label "False" at bounding box center [1110, 403] width 138 height 45
click at [1068, 411] on input "False" at bounding box center [1059, 404] width 14 height 12
radio input "true"
click at [948, 529] on label "True" at bounding box center [947, 506] width 138 height 45
click at [903, 513] on input "True" at bounding box center [896, 507] width 14 height 12
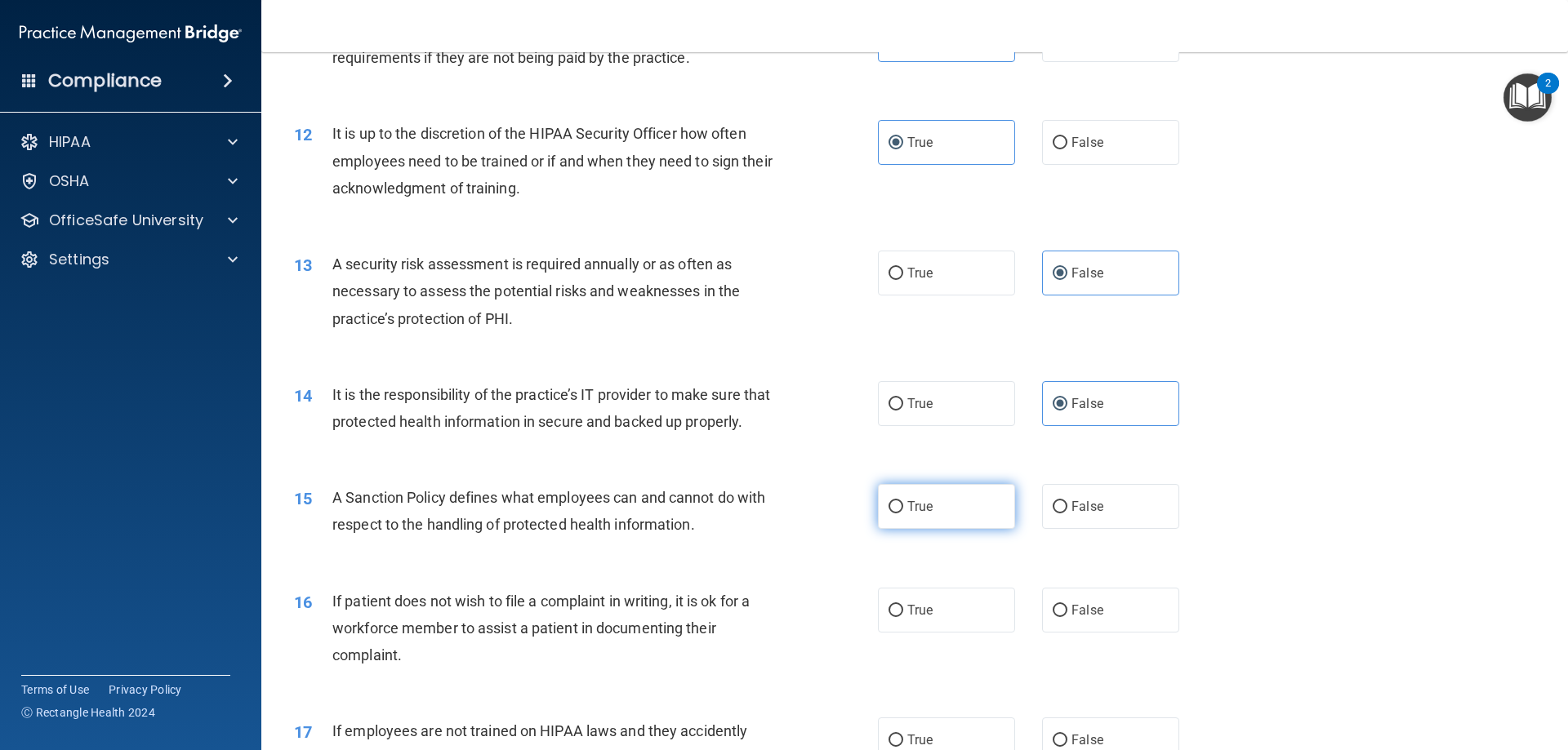
radio input "true"
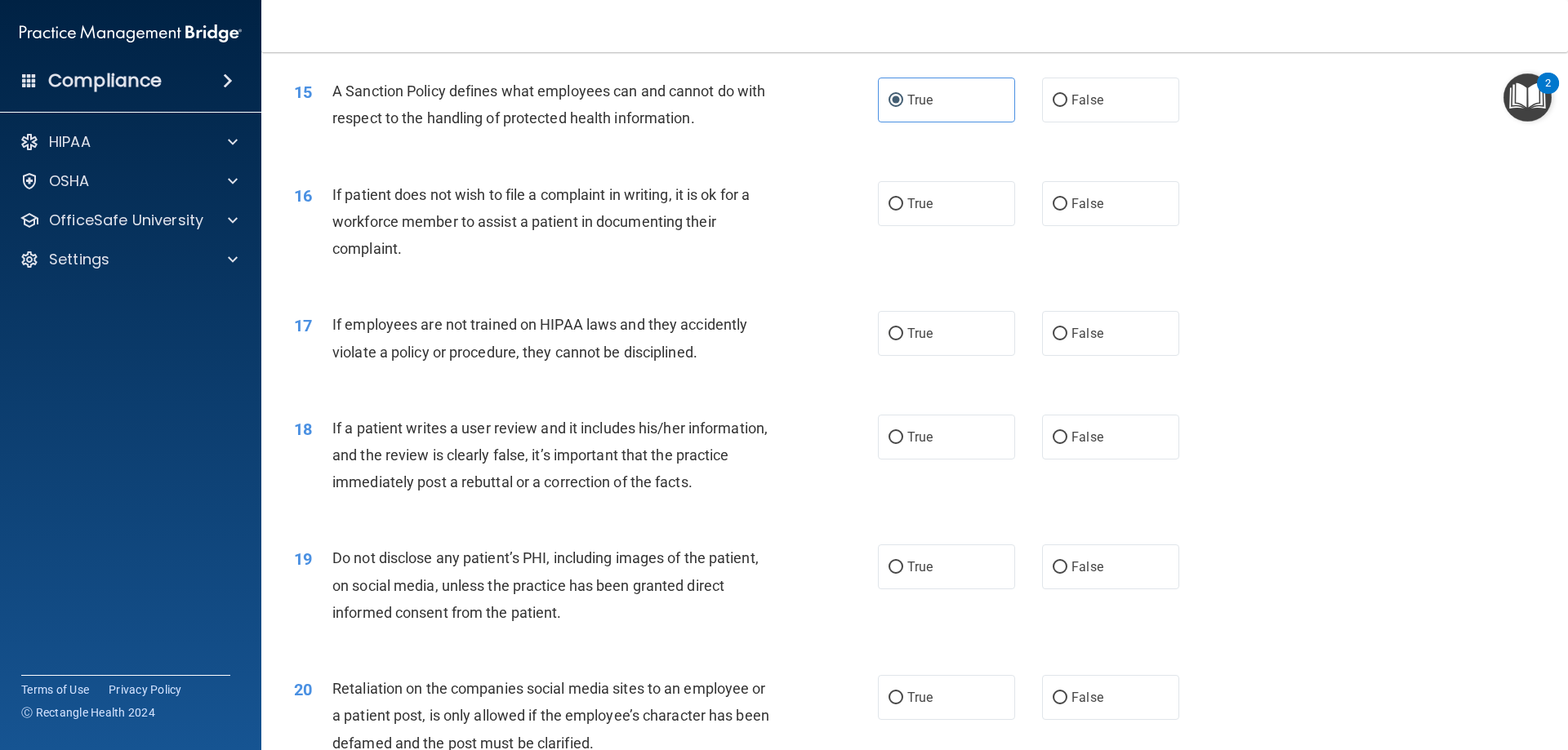
scroll to position [1959, 0]
click at [959, 224] on label "True" at bounding box center [947, 202] width 138 height 45
click at [903, 209] on input "True" at bounding box center [896, 203] width 14 height 12
radio input "true"
click at [944, 352] on label "True" at bounding box center [947, 332] width 138 height 45
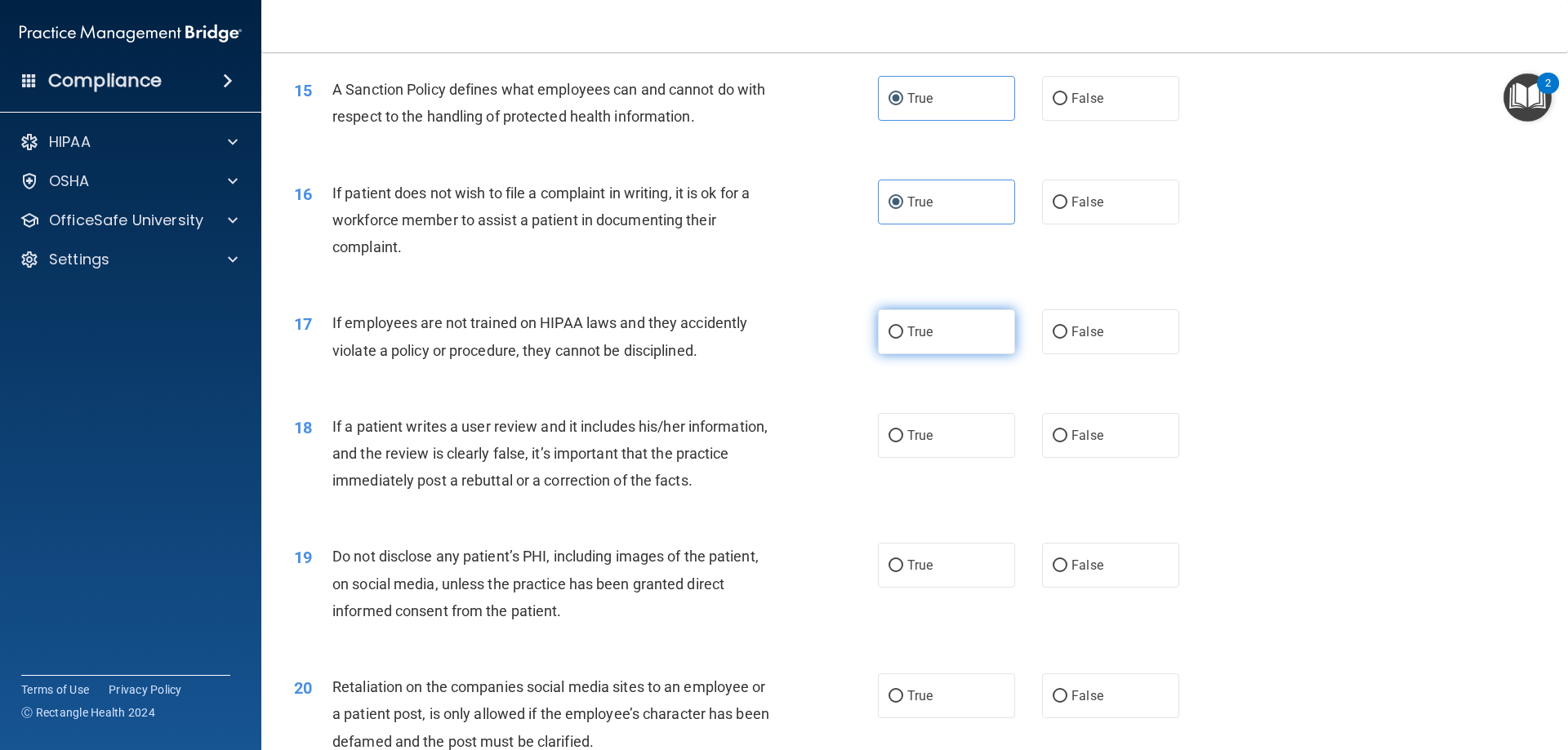
click at [903, 338] on input "True" at bounding box center [896, 333] width 14 height 12
radio input "true"
click at [1072, 443] on span "False" at bounding box center [1087, 436] width 32 height 15
click at [1068, 442] on input "False" at bounding box center [1059, 436] width 14 height 12
radio input "true"
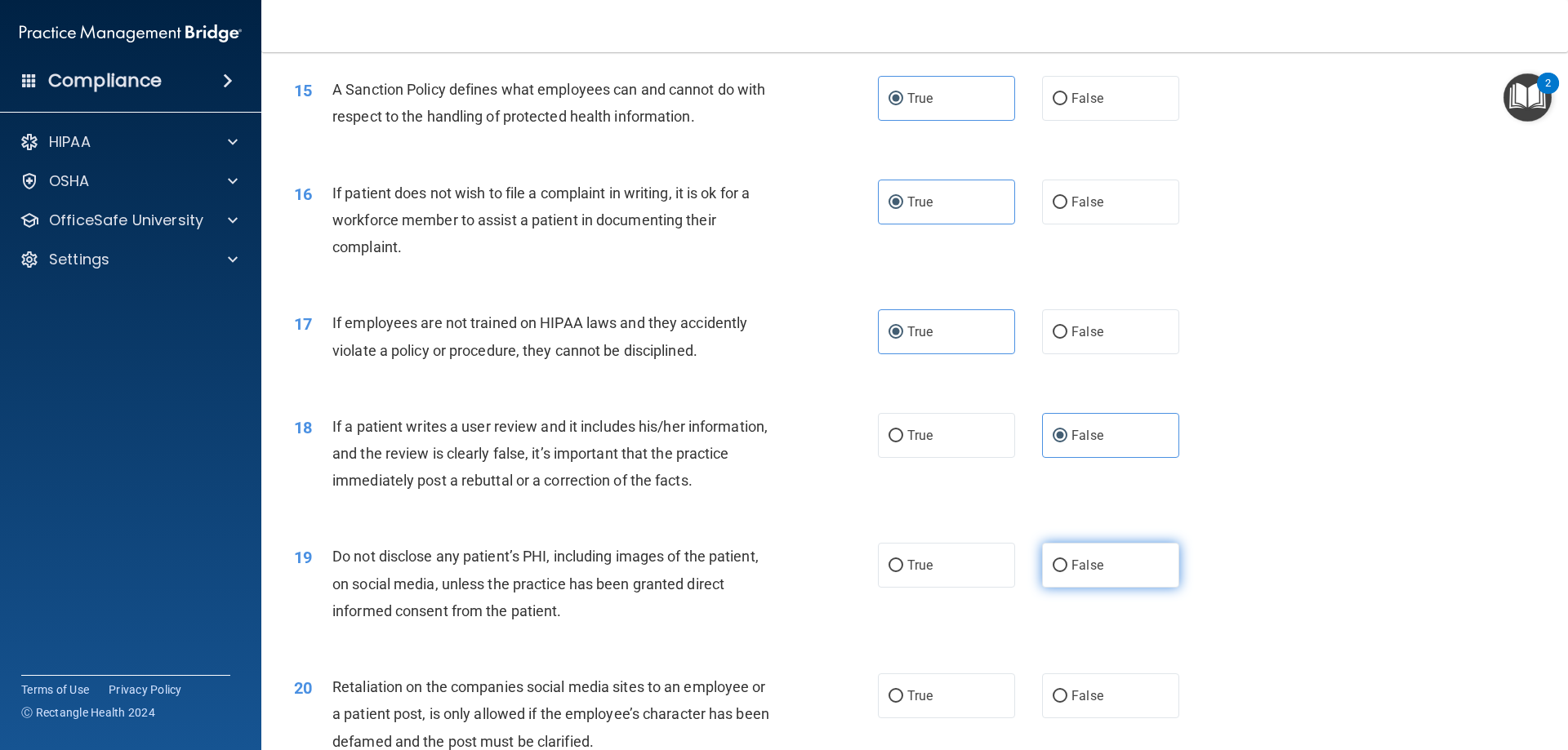
click at [1078, 573] on span "False" at bounding box center [1087, 565] width 32 height 15
click at [1068, 572] on input "False" at bounding box center [1059, 565] width 14 height 12
radio input "true"
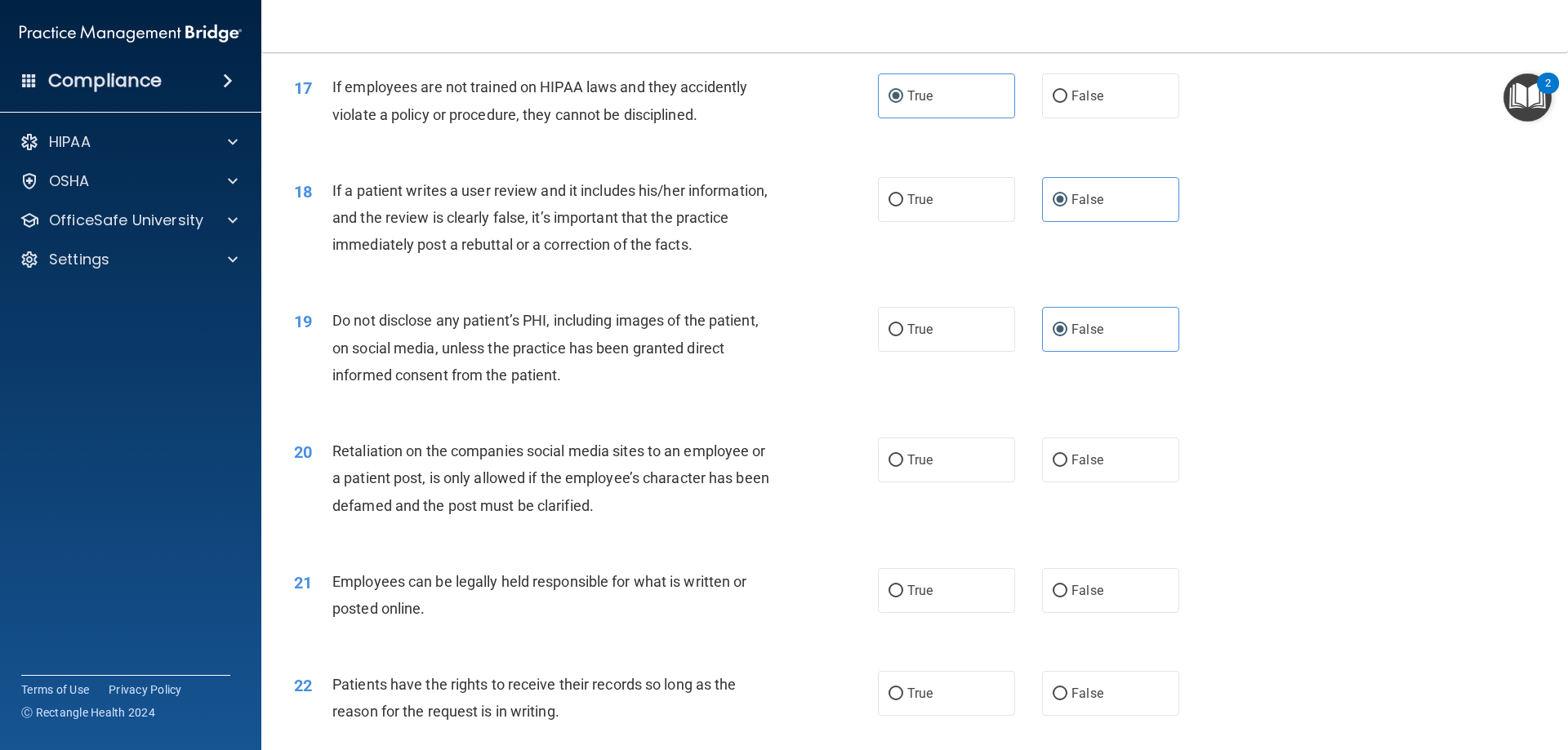
scroll to position [2286, 0]
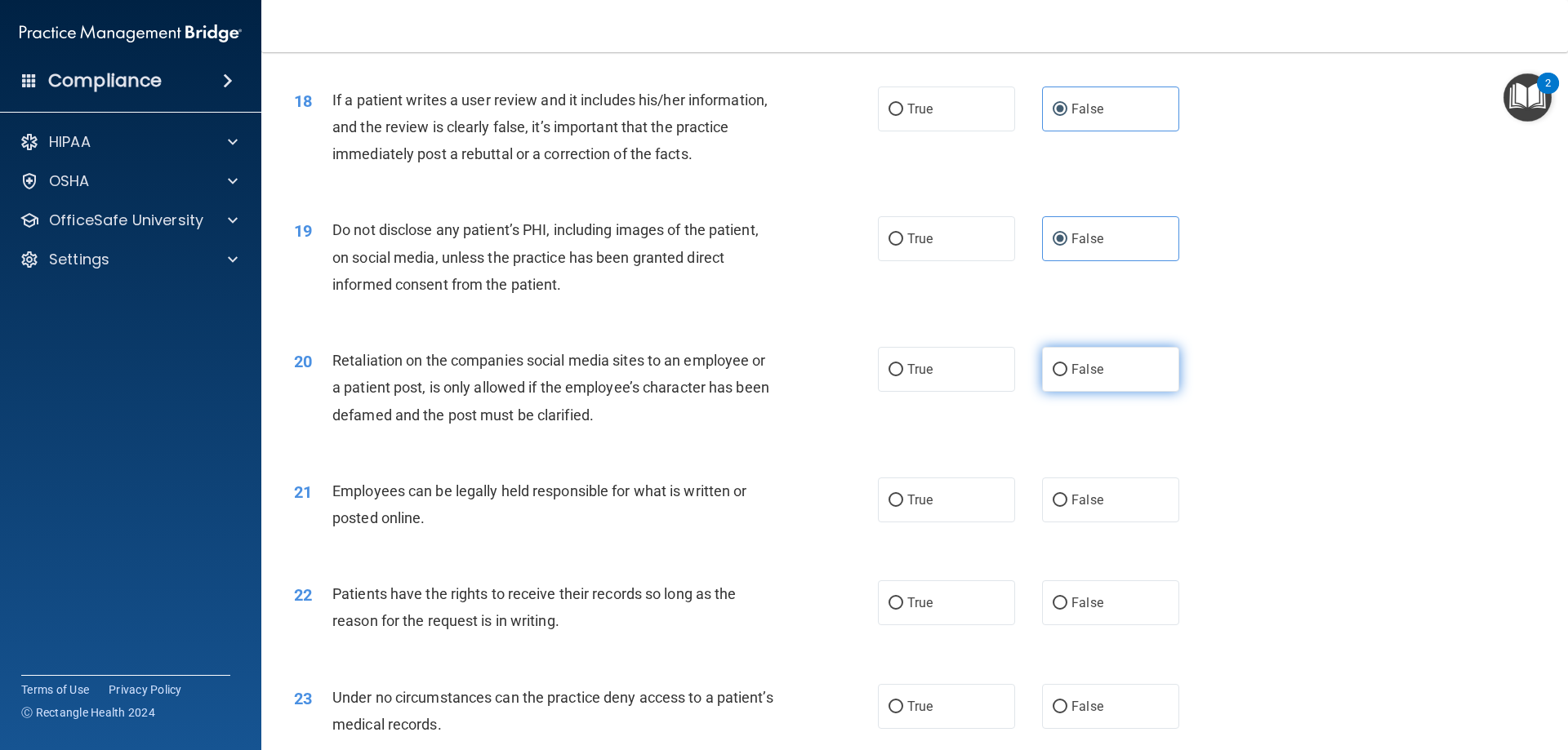
click at [1072, 377] on span "False" at bounding box center [1087, 369] width 32 height 15
click at [1068, 376] on input "False" at bounding box center [1059, 370] width 14 height 12
radio input "true"
click at [948, 522] on label "True" at bounding box center [947, 500] width 138 height 45
click at [903, 507] on input "True" at bounding box center [896, 500] width 14 height 12
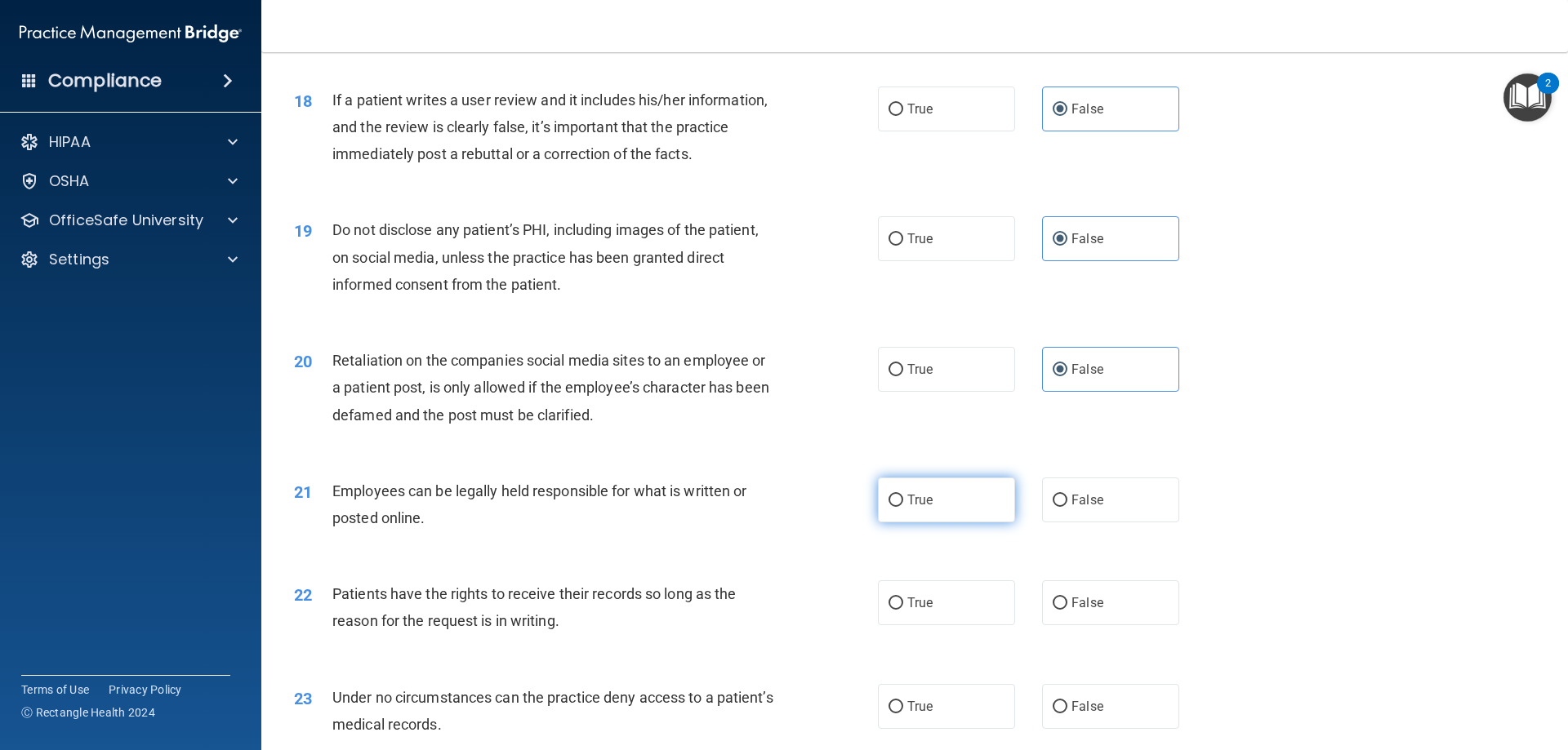
radio input "true"
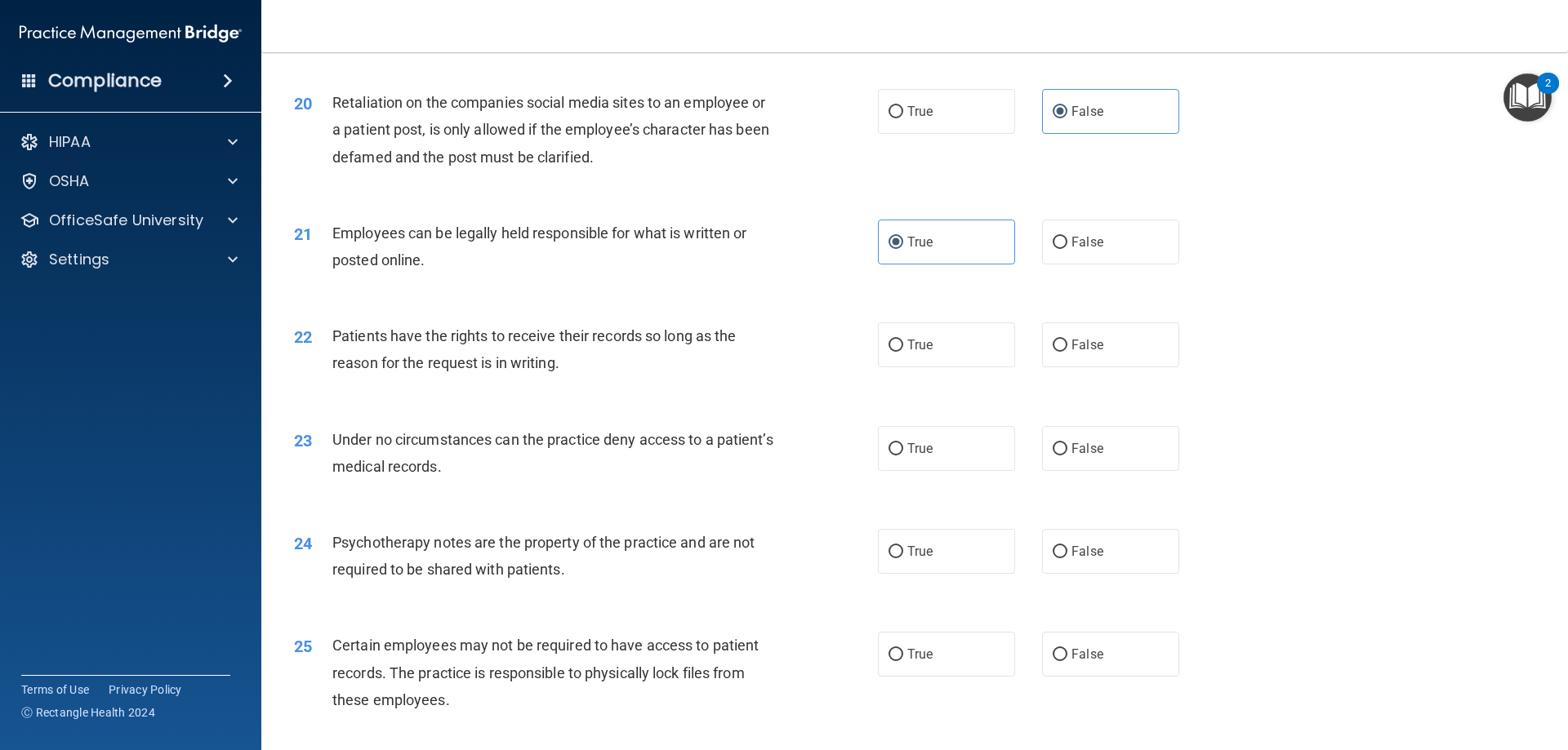
scroll to position [2612, 0]
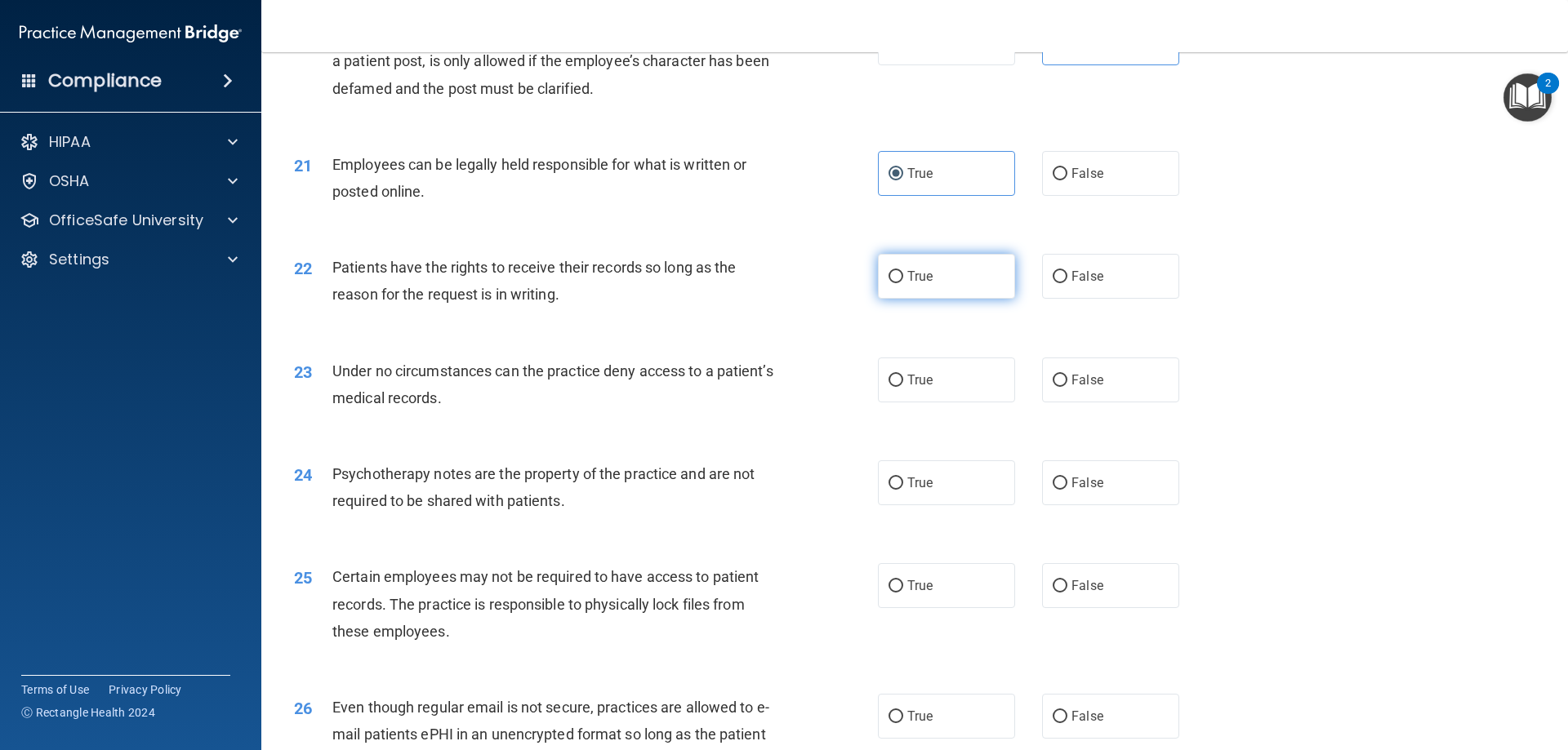
click at [962, 299] on label "True" at bounding box center [947, 276] width 138 height 45
click at [903, 284] on input "True" at bounding box center [896, 277] width 14 height 12
radio input "true"
click at [1078, 388] on span "False" at bounding box center [1087, 380] width 32 height 15
click at [1068, 387] on input "False" at bounding box center [1059, 381] width 14 height 12
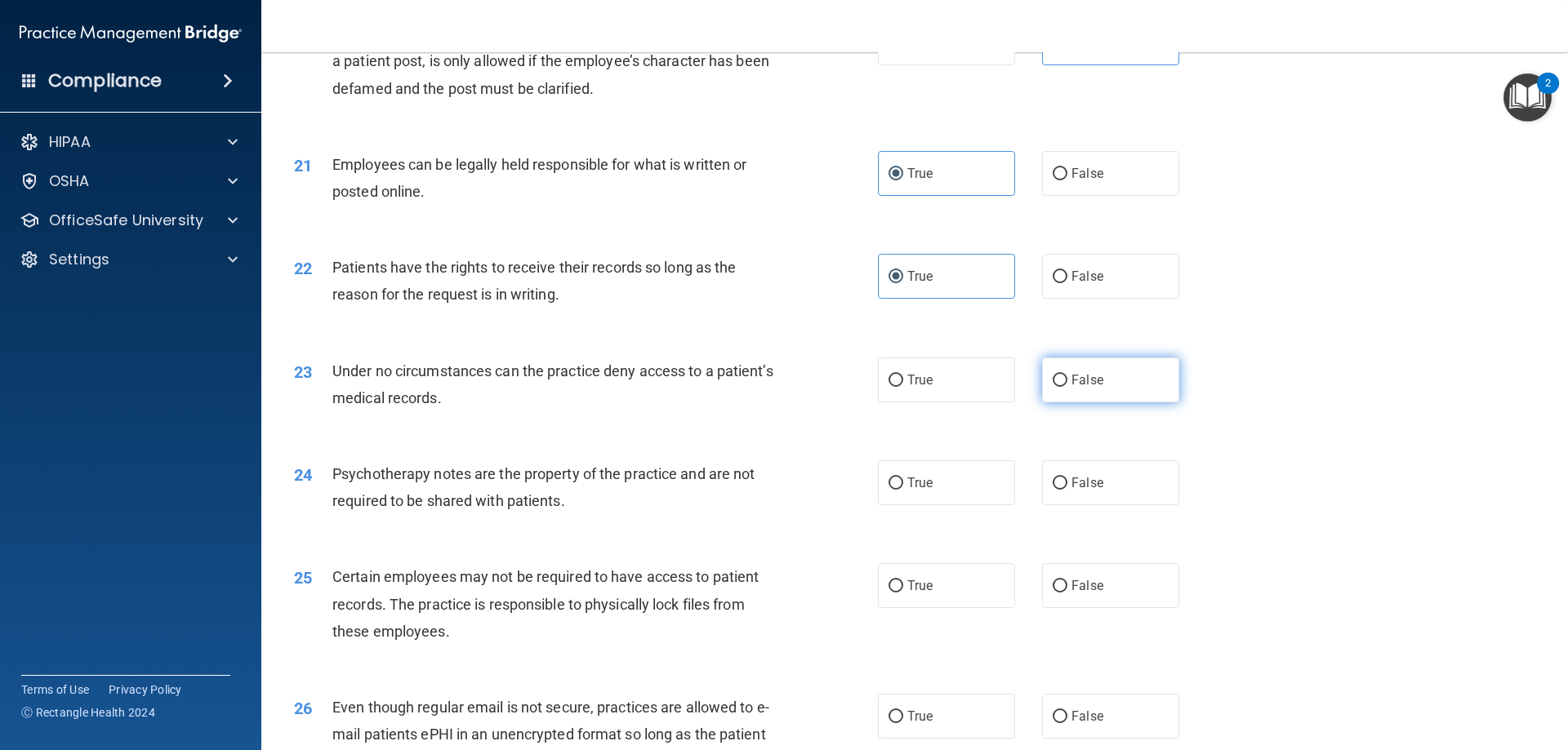
radio input "true"
click at [1084, 490] on span "False" at bounding box center [1087, 483] width 32 height 15
click at [1068, 489] on input "False" at bounding box center [1059, 484] width 14 height 12
radio input "true"
click at [946, 608] on label "True" at bounding box center [947, 586] width 138 height 45
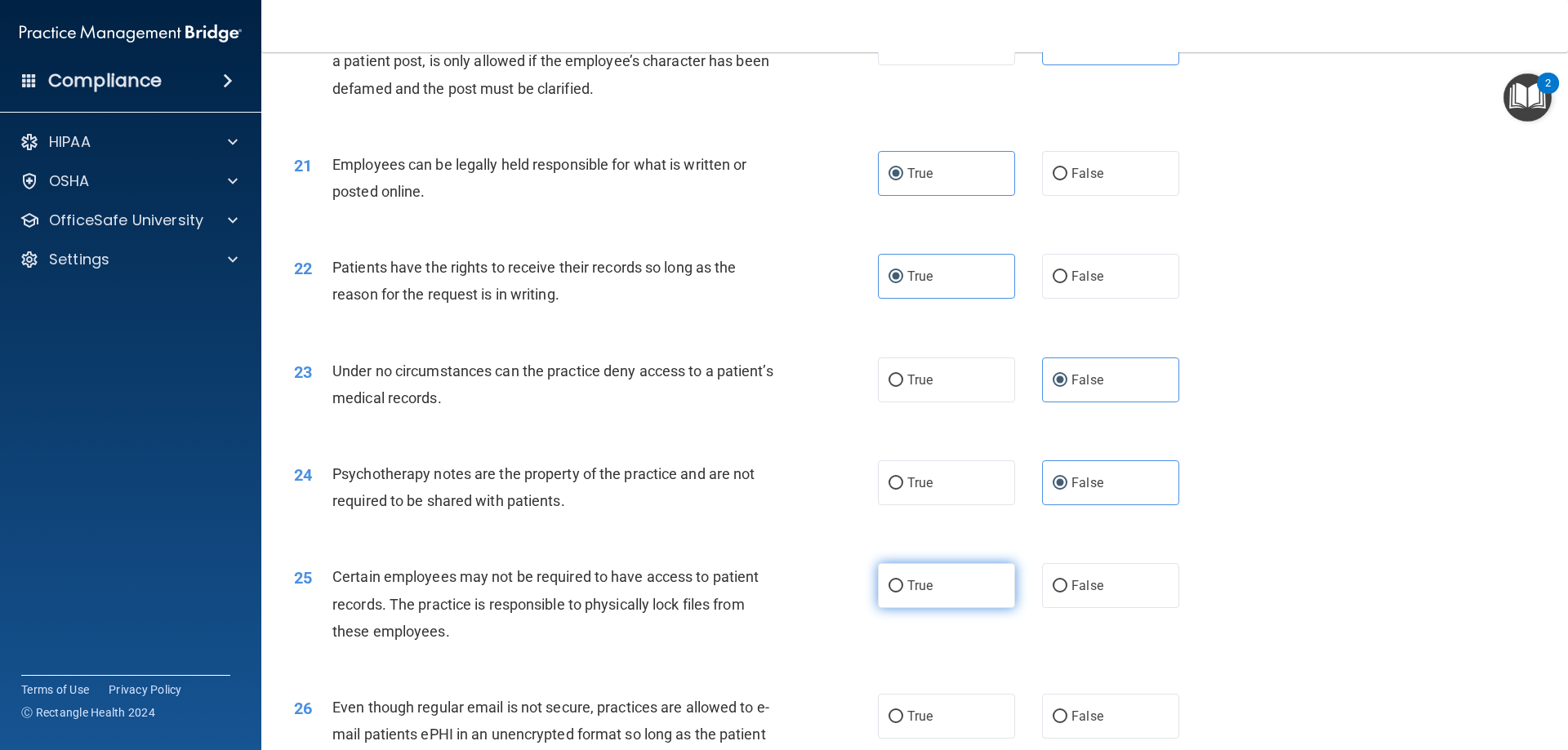
click at [903, 592] on input "True" at bounding box center [896, 587] width 14 height 12
radio input "true"
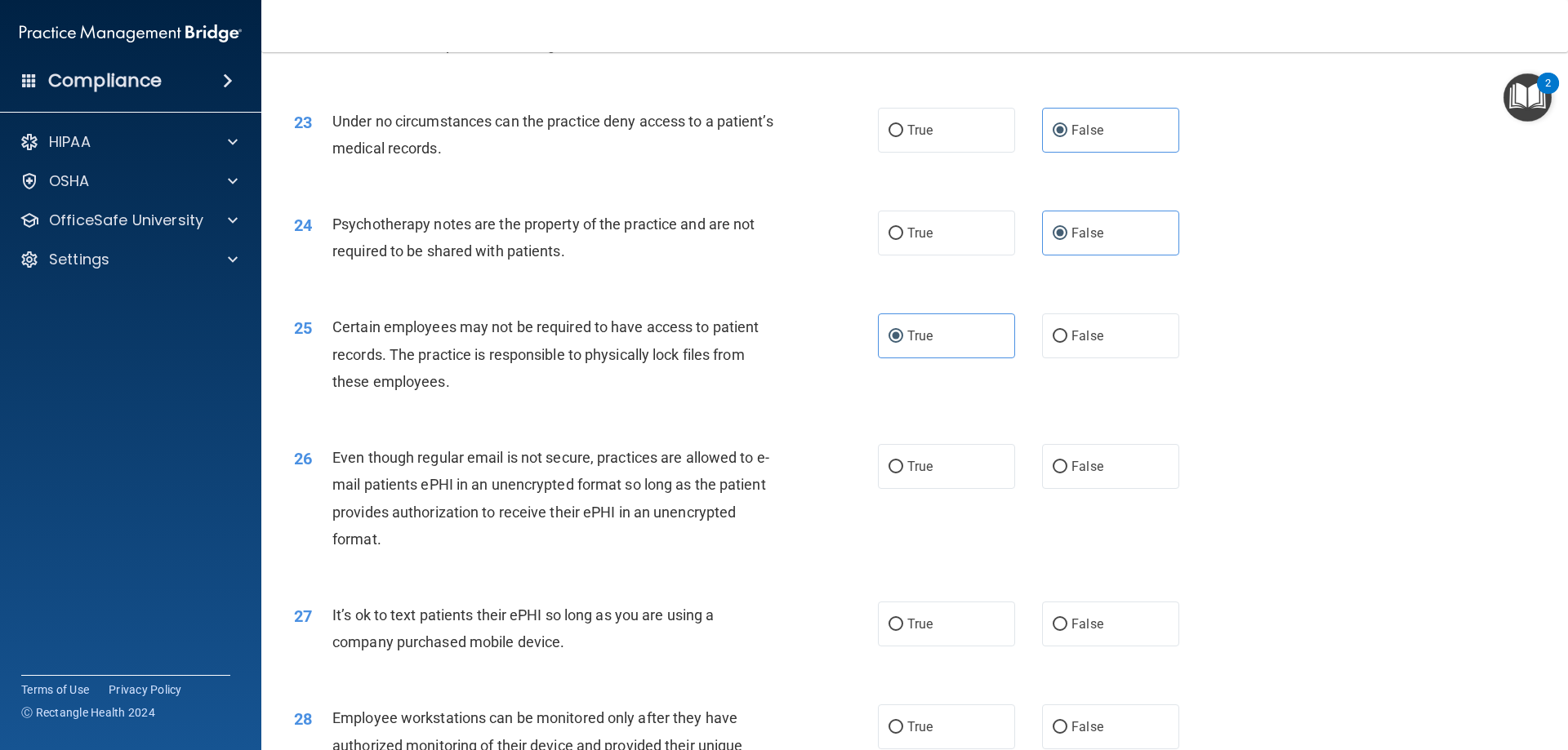
scroll to position [2938, 0]
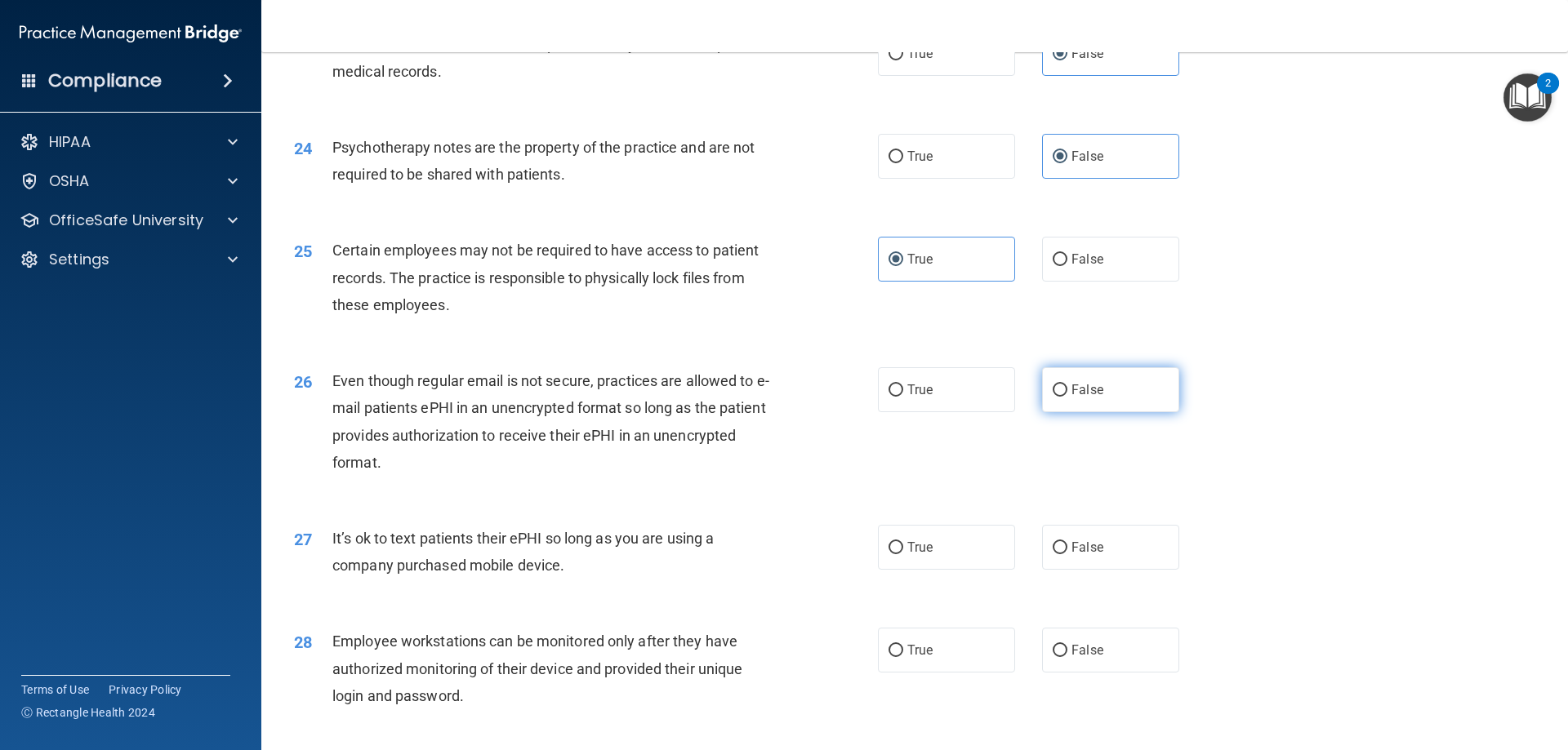
click at [1108, 412] on label "False" at bounding box center [1110, 389] width 138 height 45
click at [1068, 397] on input "False" at bounding box center [1059, 390] width 14 height 12
radio input "true"
click at [1083, 555] on span "False" at bounding box center [1087, 547] width 32 height 15
click at [1068, 554] on input "False" at bounding box center [1059, 548] width 14 height 12
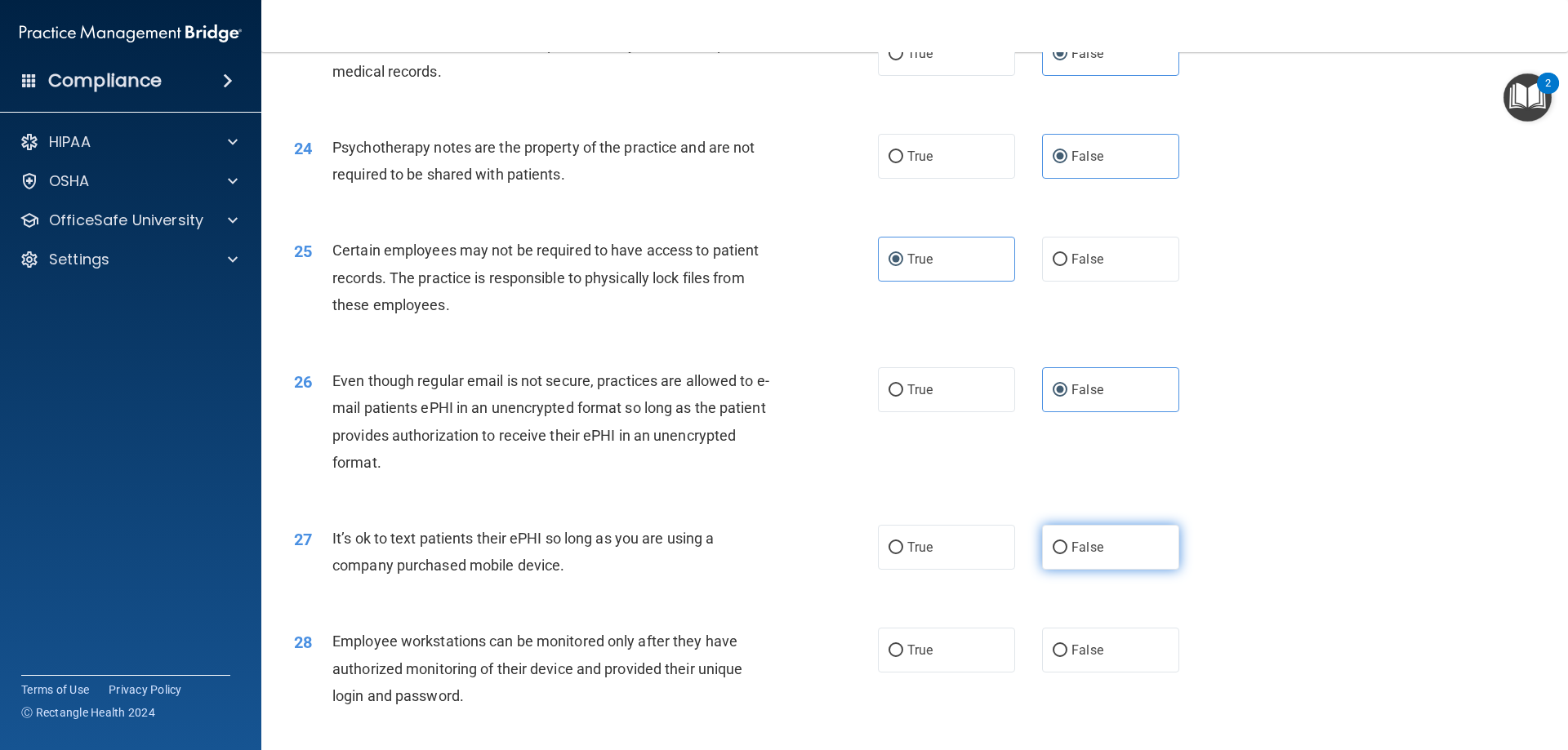
radio input "true"
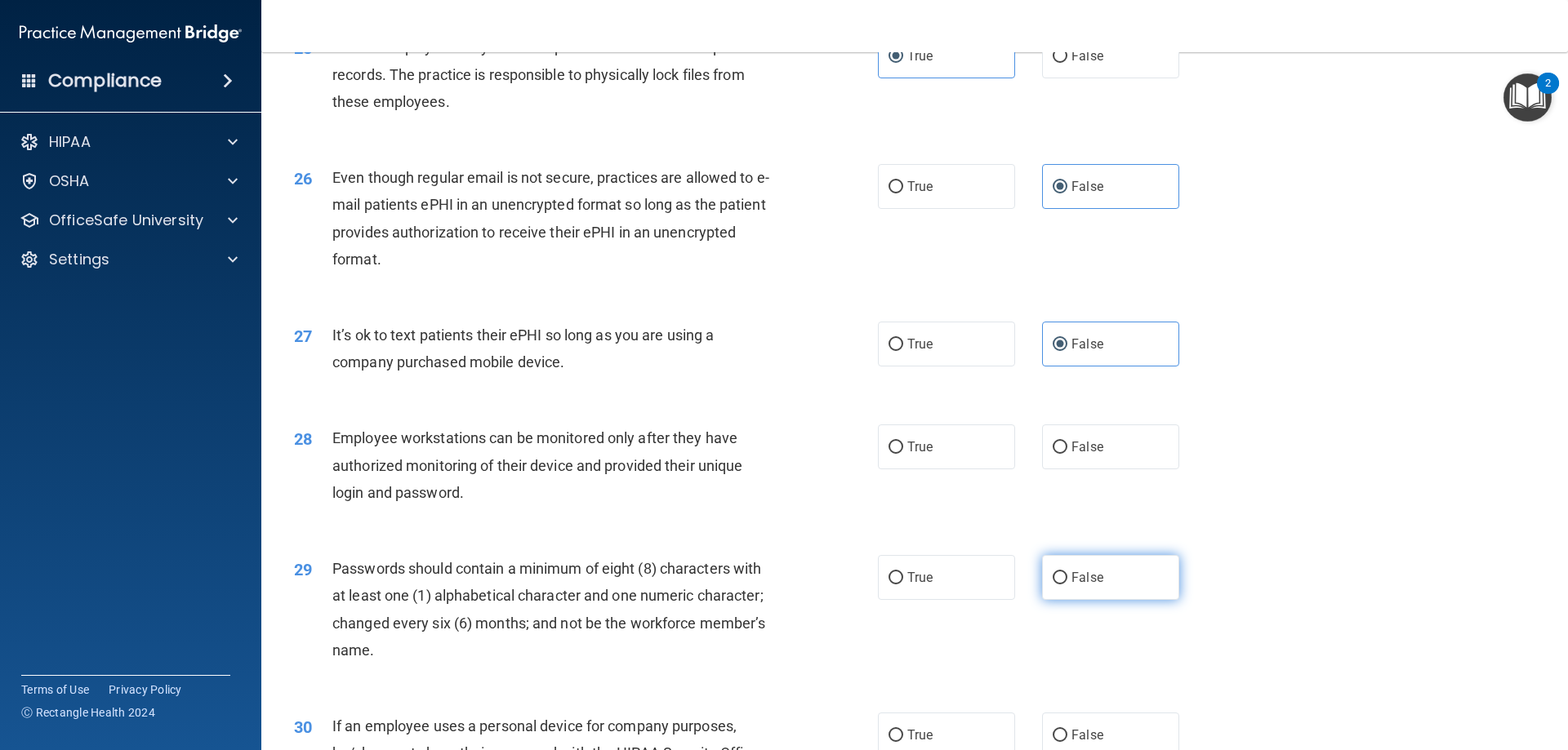
scroll to position [3184, 0]
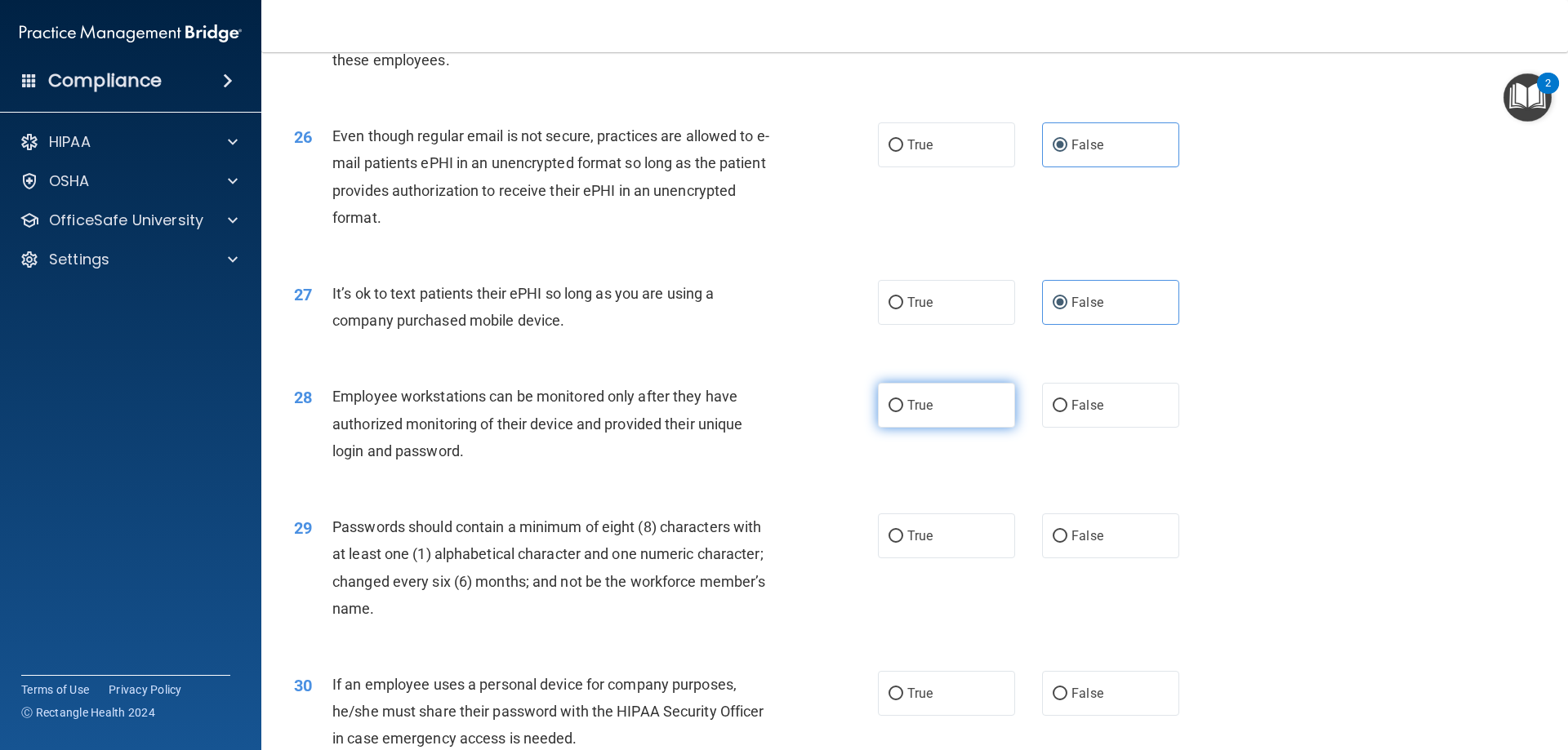
click at [974, 428] on label "True" at bounding box center [947, 405] width 138 height 45
click at [903, 412] on input "True" at bounding box center [896, 406] width 14 height 12
radio input "true"
click at [911, 543] on span "True" at bounding box center [920, 536] width 25 height 15
click at [903, 543] on input "True" at bounding box center [896, 537] width 14 height 12
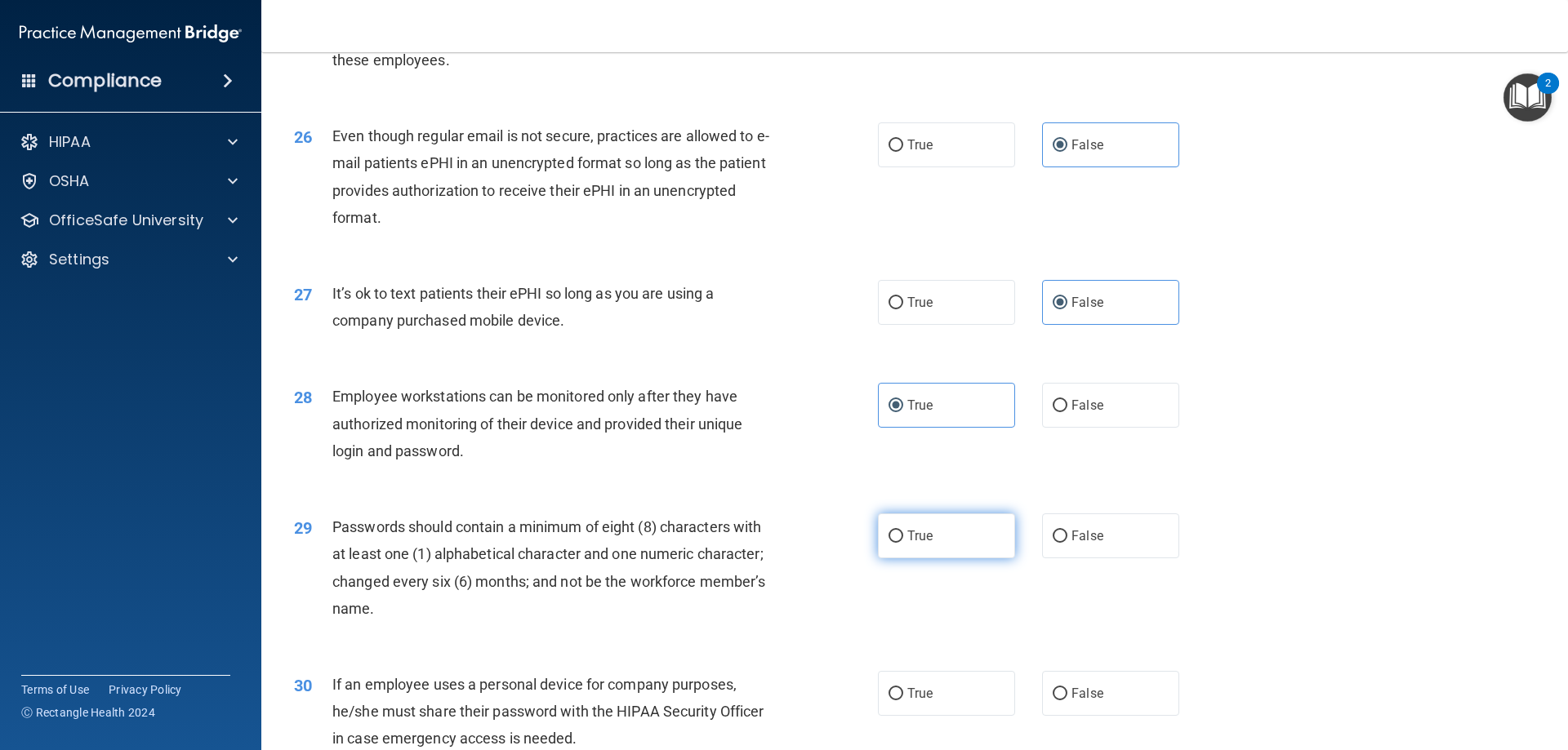
radio input "true"
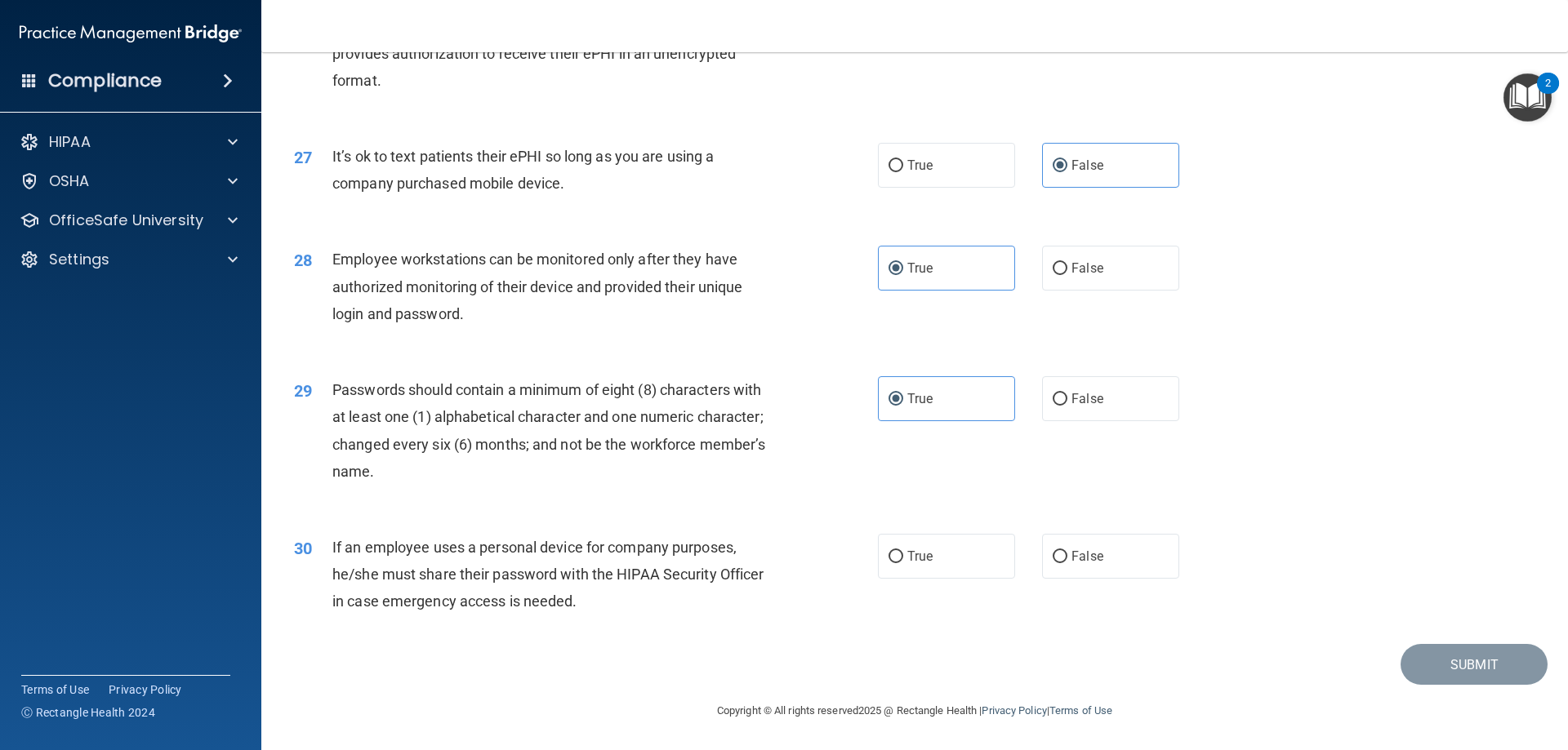
scroll to position [3347, 0]
click at [923, 554] on span "True" at bounding box center [920, 556] width 25 height 15
click at [903, 554] on input "True" at bounding box center [896, 557] width 14 height 12
radio input "true"
click at [1454, 651] on button "Submit" at bounding box center [1474, 664] width 147 height 41
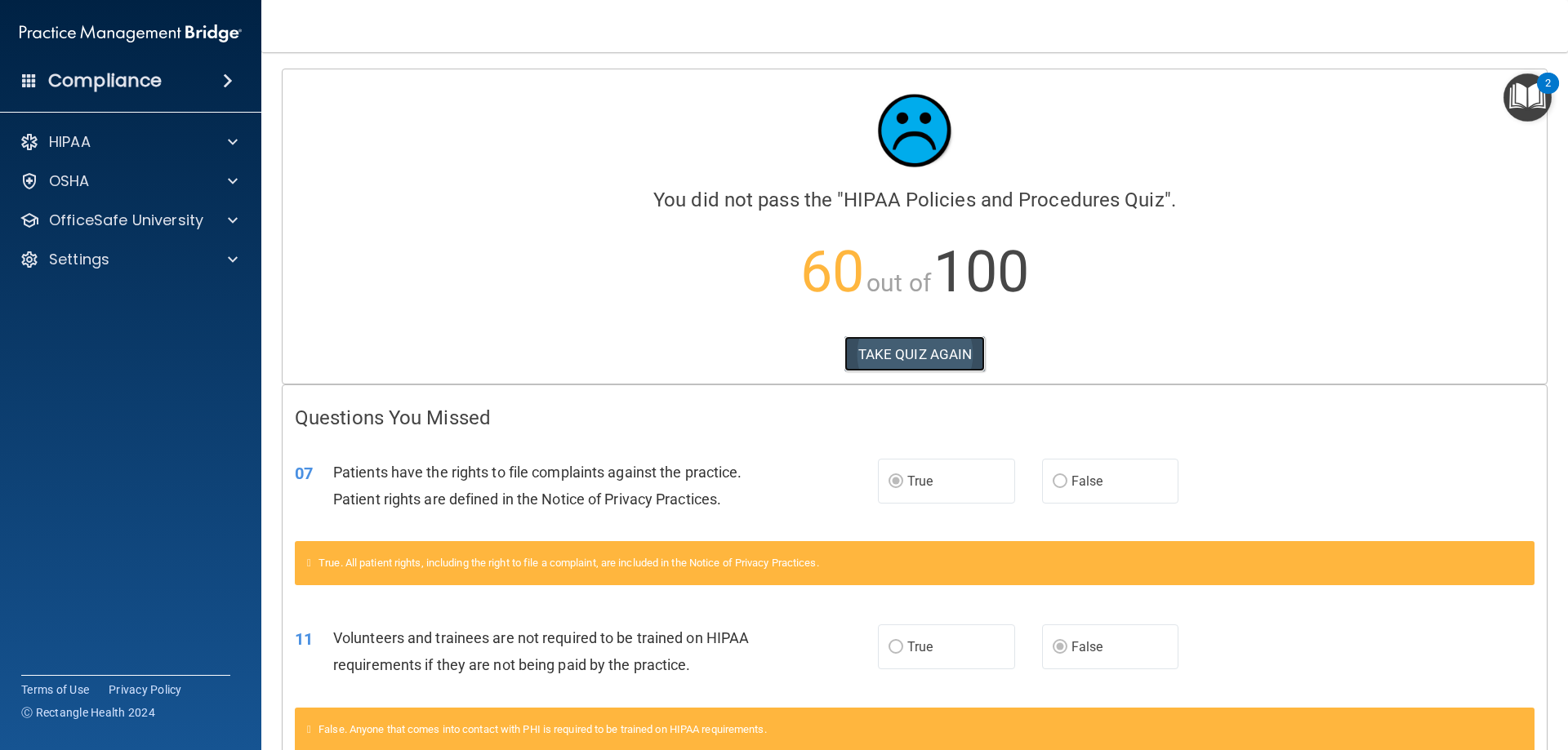
click at [887, 361] on button "TAKE QUIZ AGAIN" at bounding box center [915, 354] width 141 height 36
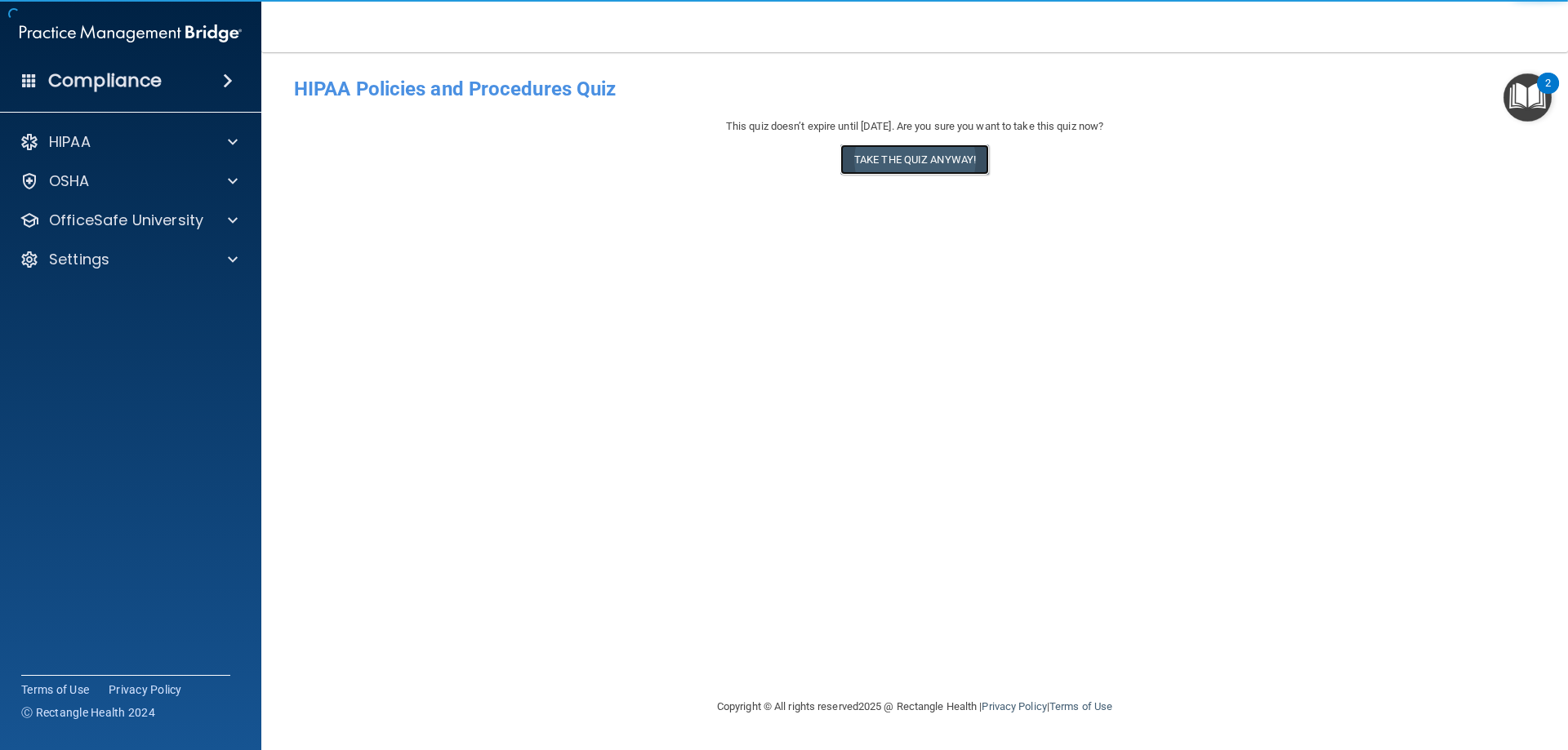
click at [891, 169] on button "Take the quiz anyway!" at bounding box center [915, 159] width 149 height 30
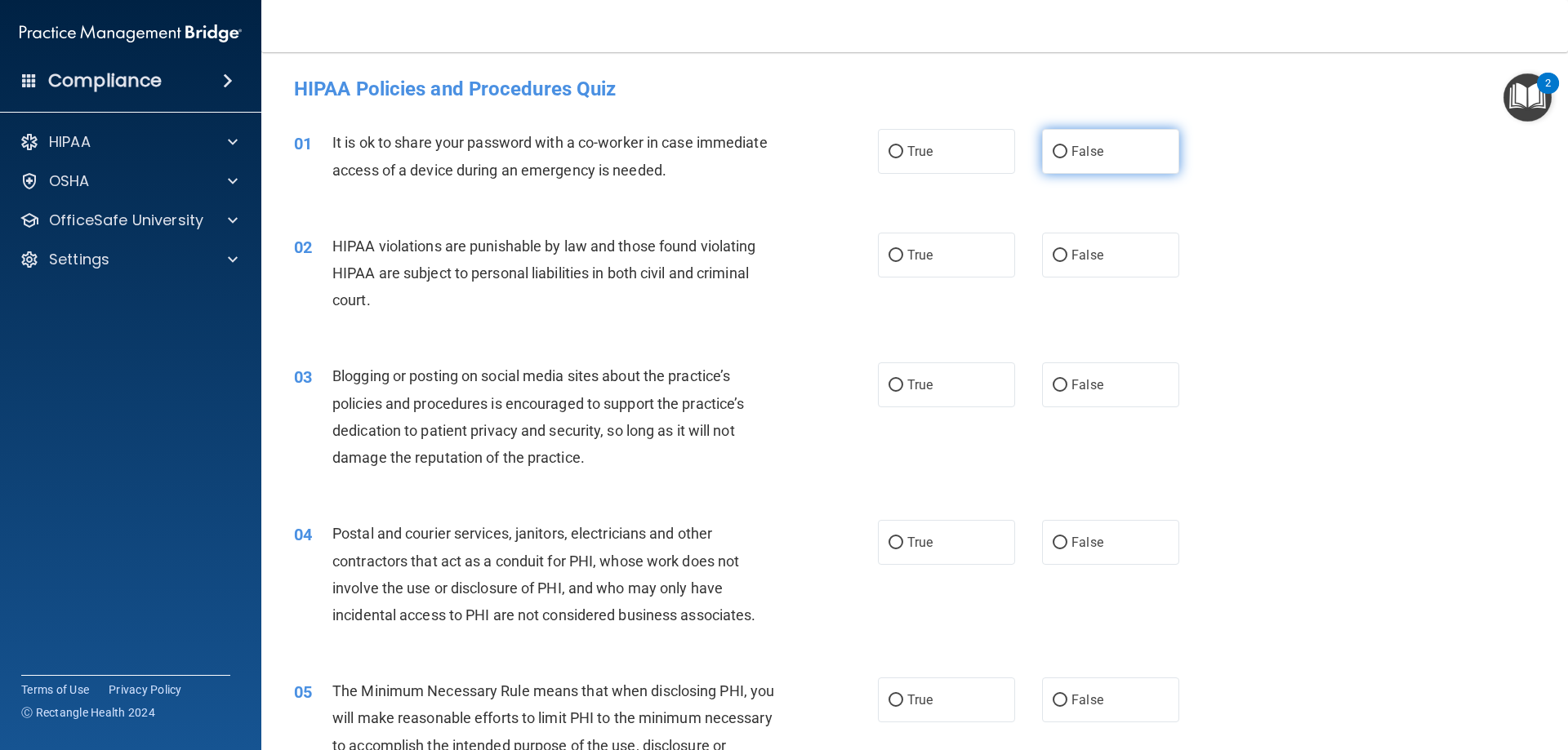
click at [1091, 149] on span "False" at bounding box center [1087, 151] width 32 height 15
click at [1068, 149] on input "False" at bounding box center [1059, 152] width 14 height 12
radio input "true"
click at [952, 252] on label "True" at bounding box center [947, 255] width 138 height 45
click at [903, 252] on input "True" at bounding box center [896, 256] width 14 height 12
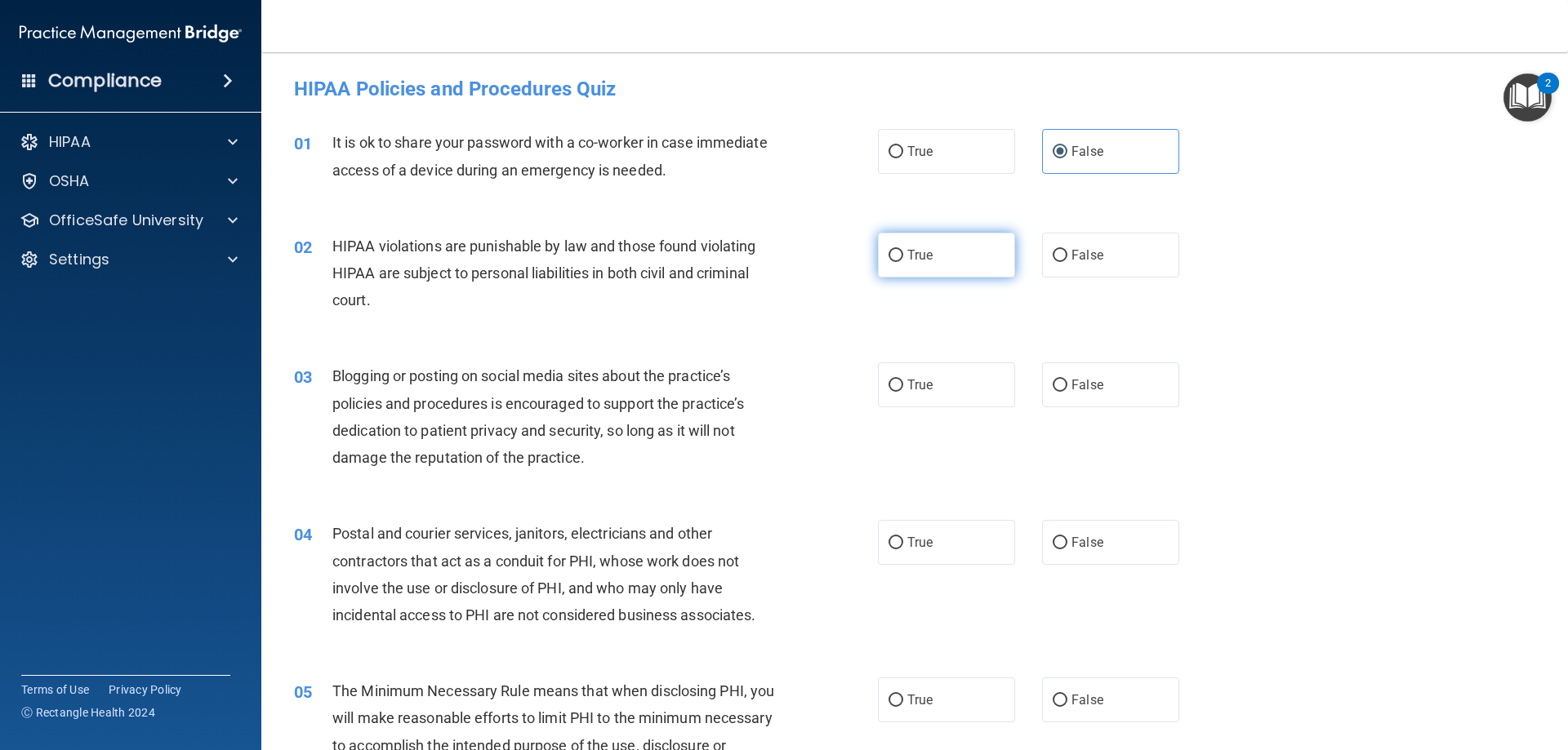
radio input "true"
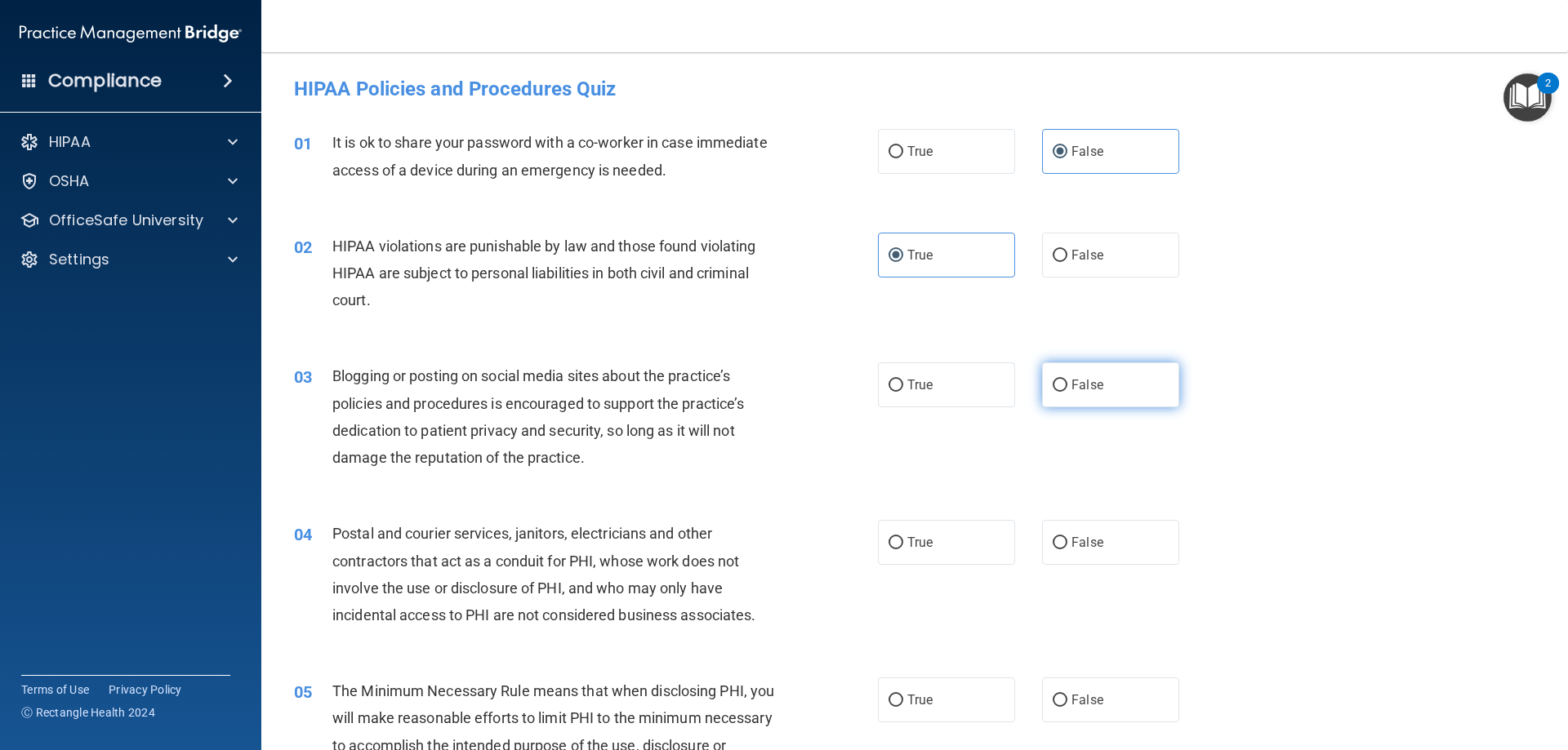
click at [1116, 388] on label "False" at bounding box center [1110, 385] width 138 height 45
click at [1068, 388] on input "False" at bounding box center [1059, 386] width 14 height 12
radio input "true"
click at [942, 554] on label "True" at bounding box center [947, 542] width 138 height 45
click at [903, 549] on input "True" at bounding box center [896, 543] width 14 height 12
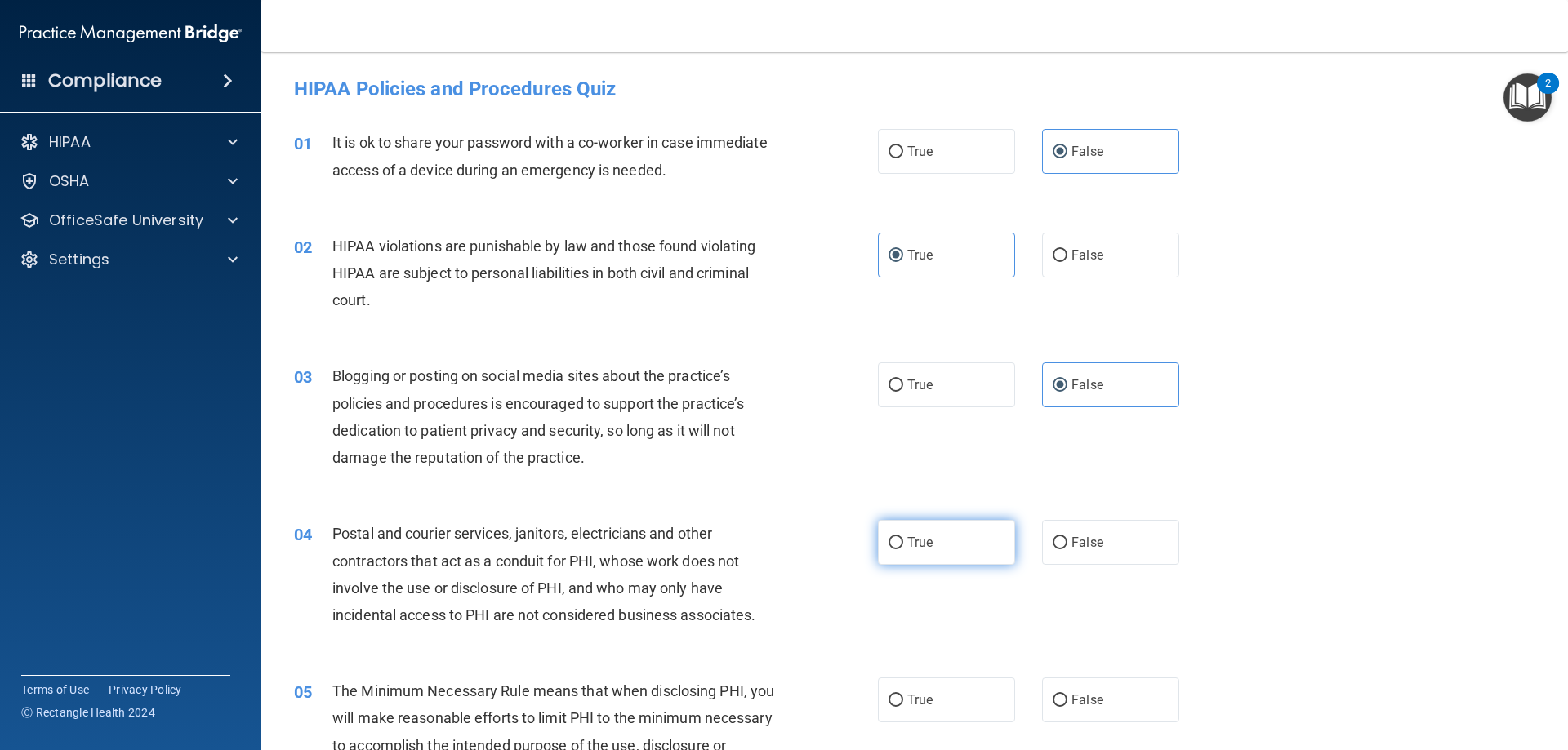
radio input "true"
click at [909, 709] on label "True" at bounding box center [947, 700] width 138 height 45
click at [903, 707] on input "True" at bounding box center [896, 700] width 14 height 12
radio input "true"
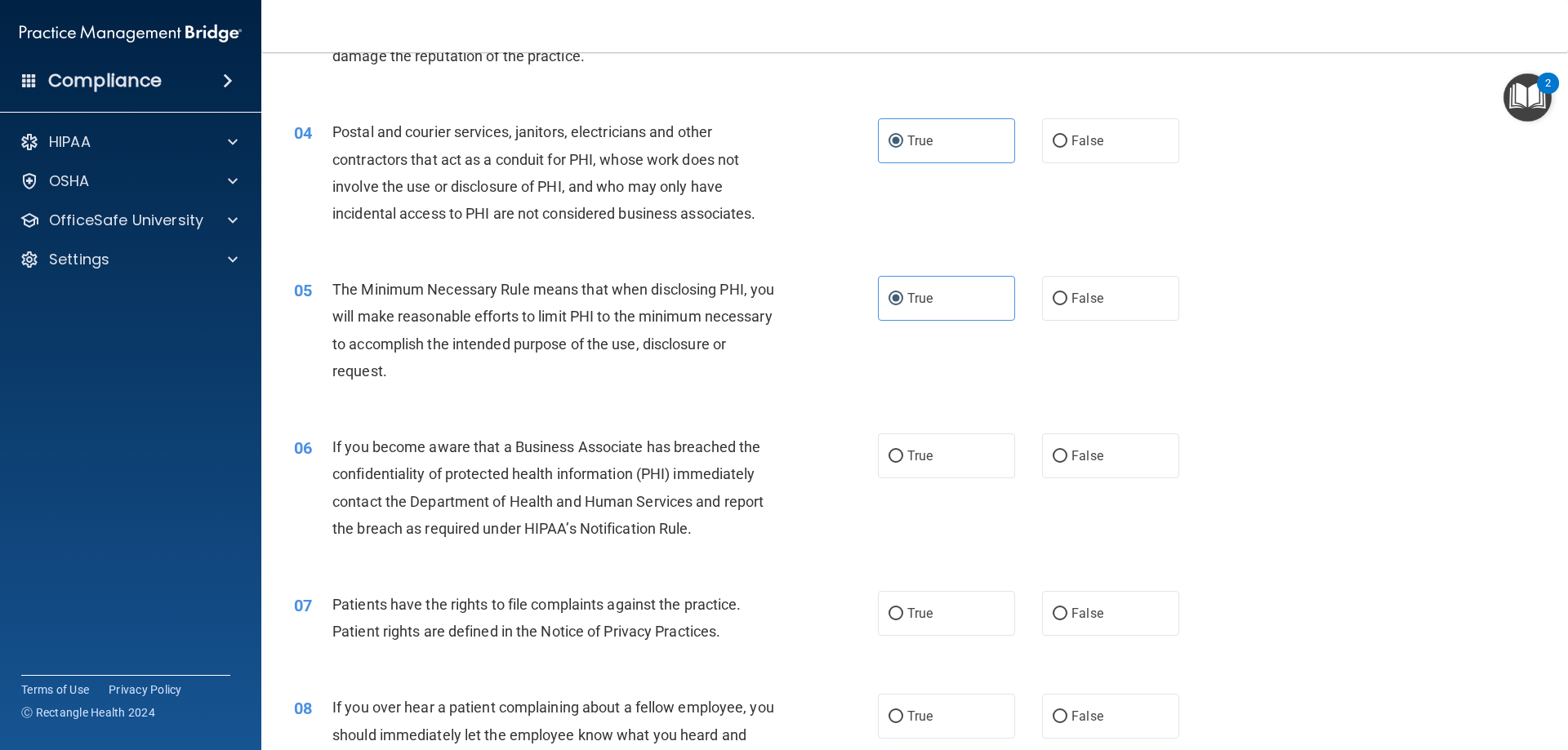
scroll to position [489, 0]
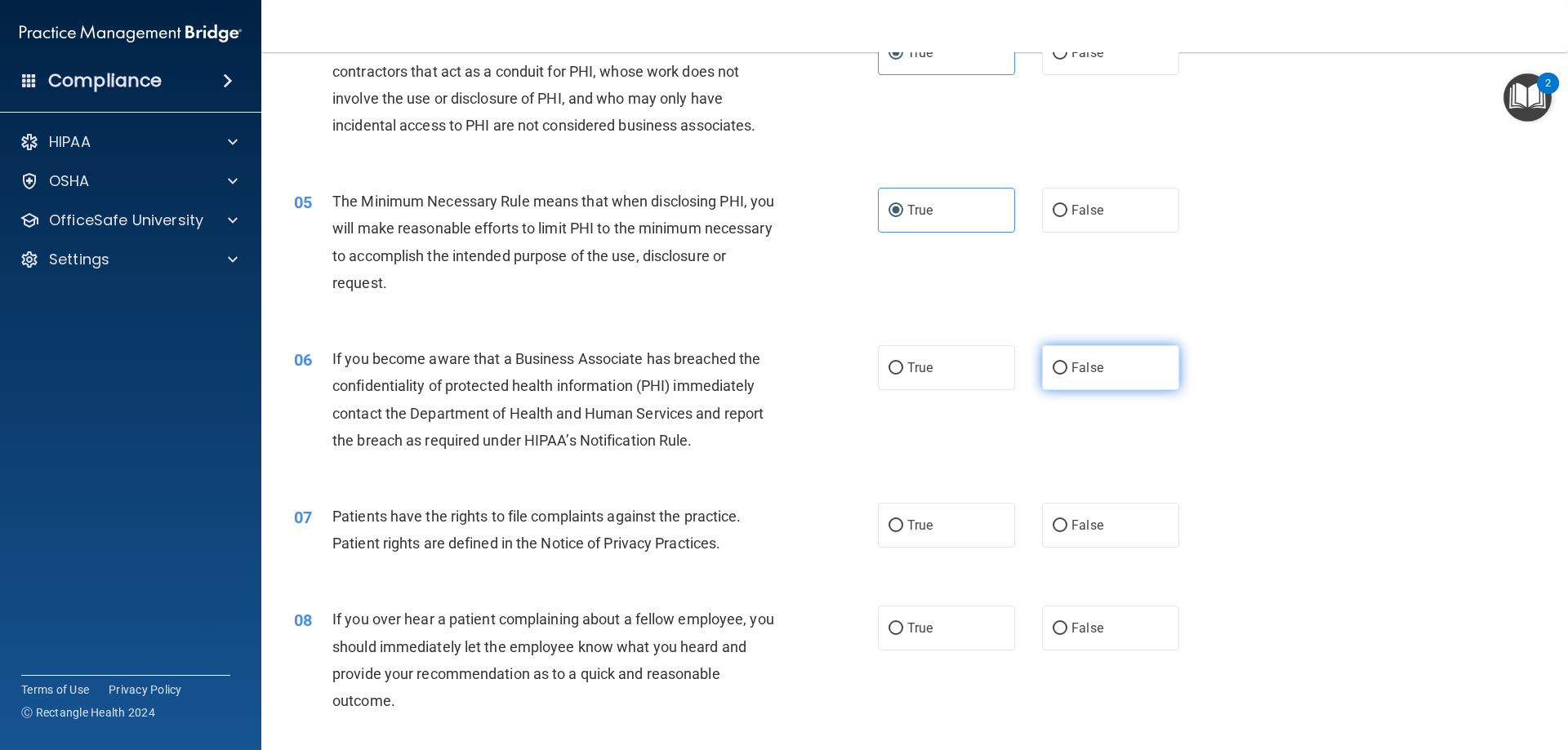
click at [1079, 366] on span "False" at bounding box center [1087, 367] width 32 height 15
click at [1068, 366] on input "False" at bounding box center [1059, 368] width 14 height 12
radio input "true"
click at [924, 521] on span "True" at bounding box center [920, 525] width 25 height 15
click at [903, 521] on input "True" at bounding box center [896, 526] width 14 height 12
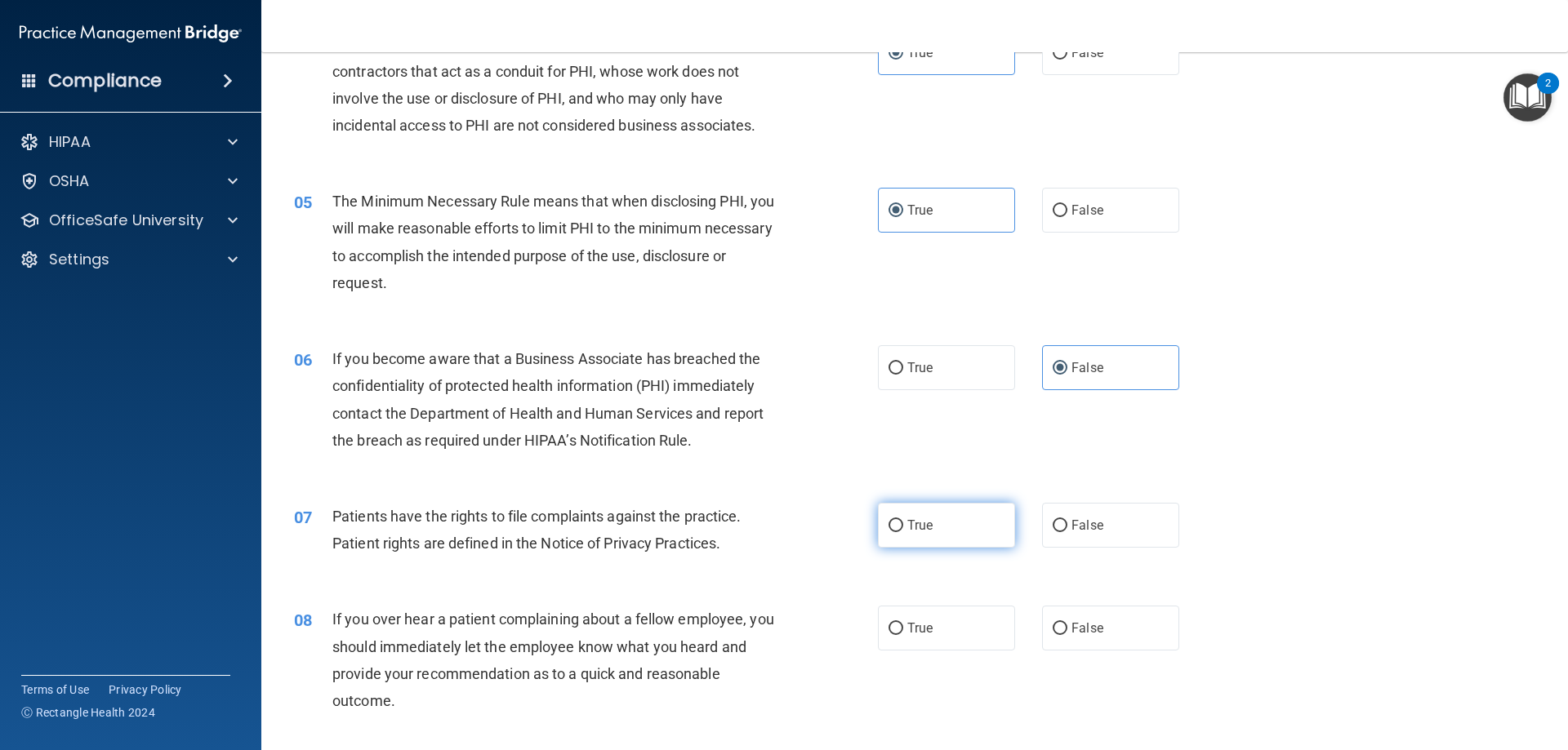
radio input "true"
click at [1078, 626] on span "False" at bounding box center [1087, 628] width 32 height 15
click at [1068, 626] on input "False" at bounding box center [1059, 629] width 14 height 12
radio input "true"
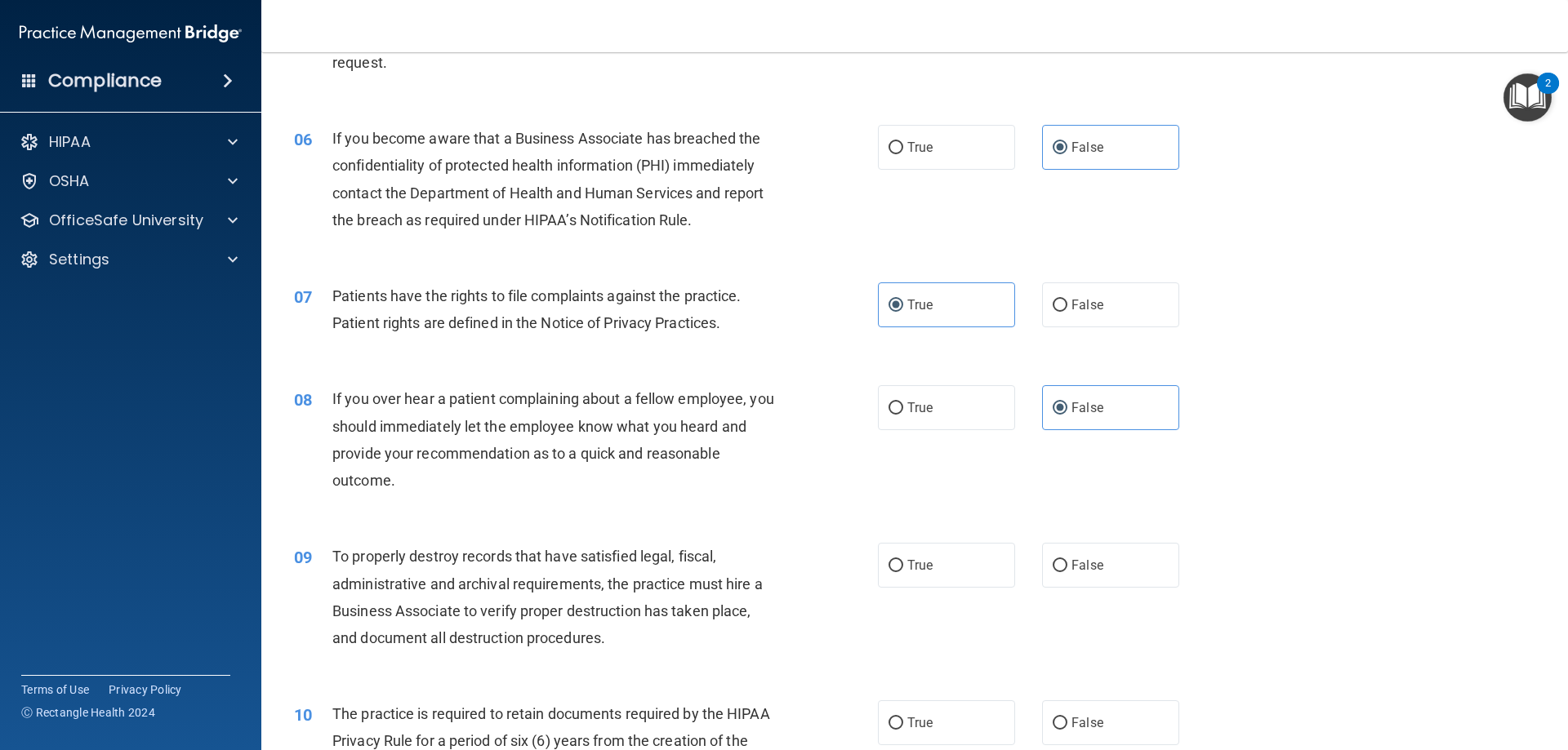
scroll to position [735, 0]
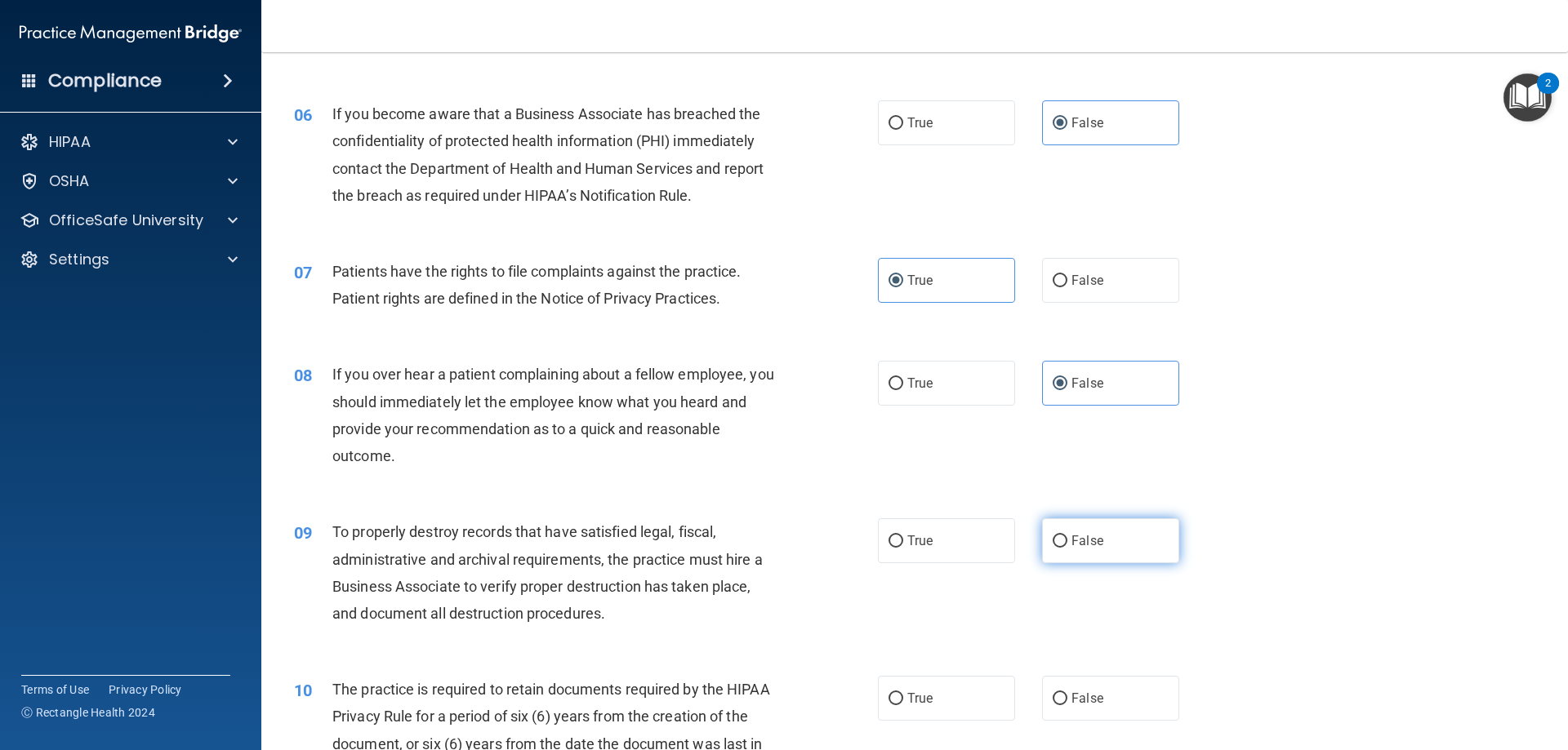
click at [1113, 544] on label "False" at bounding box center [1110, 540] width 138 height 45
click at [1068, 544] on input "False" at bounding box center [1059, 541] width 14 height 12
radio input "true"
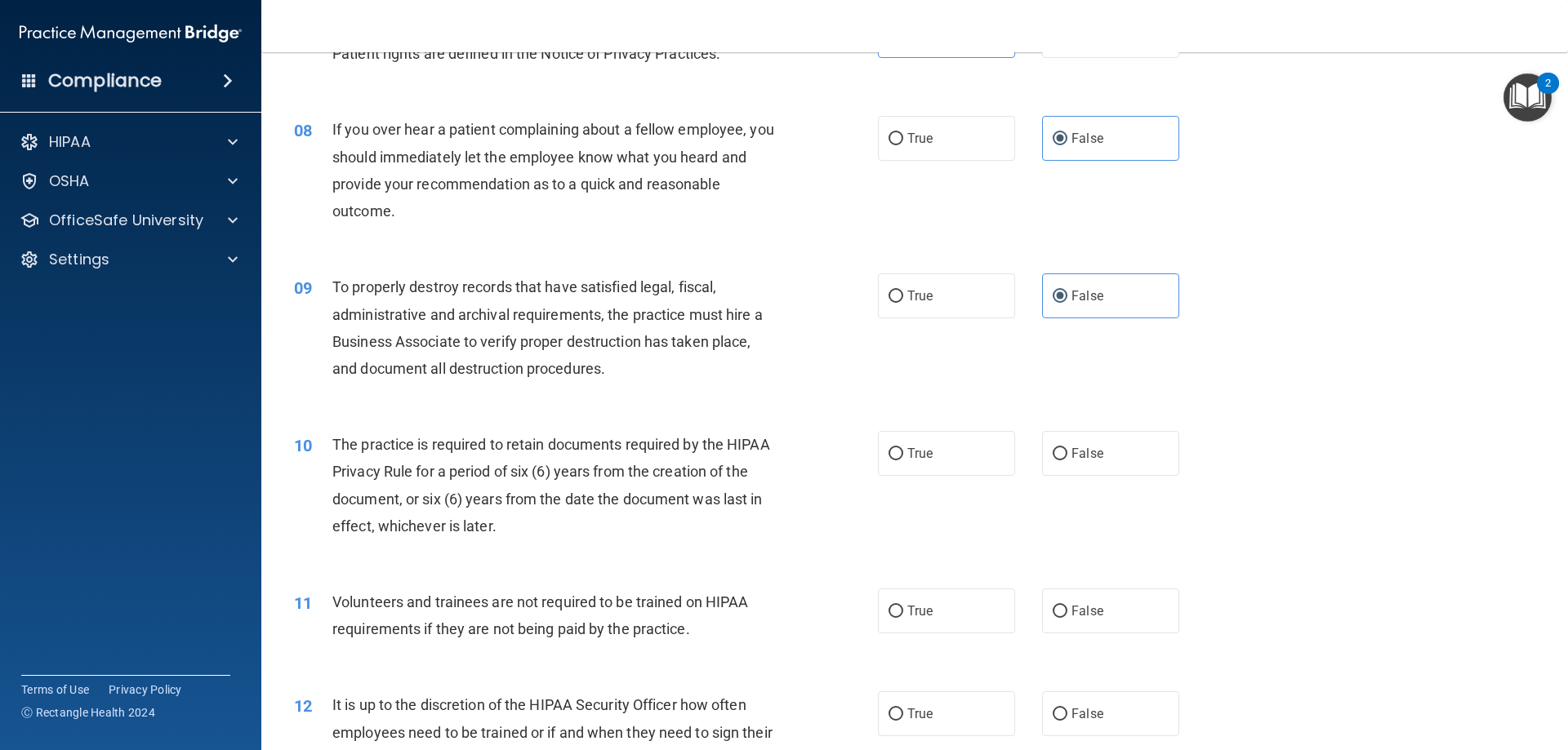
scroll to position [1062, 0]
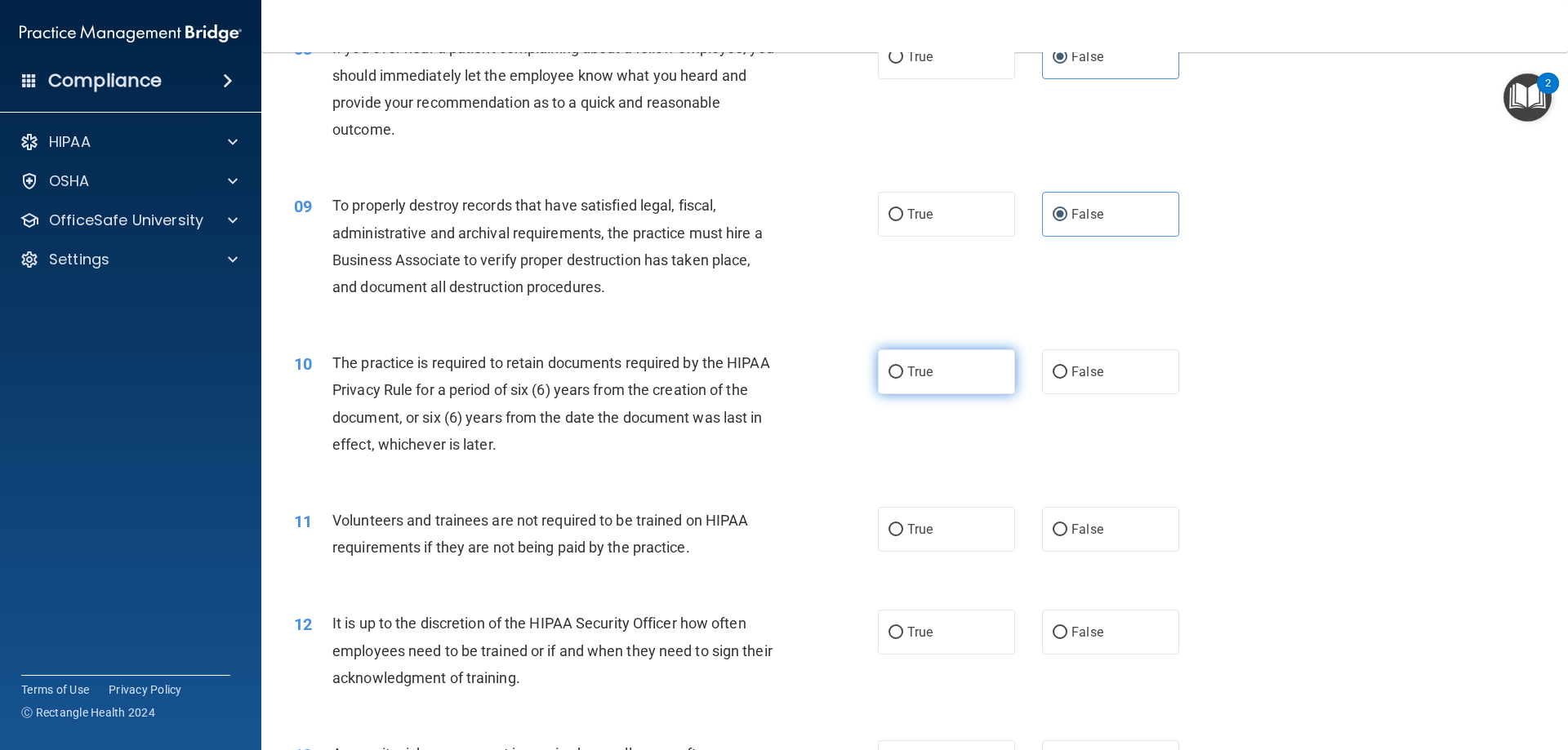
click at [908, 379] on span "True" at bounding box center [920, 372] width 25 height 15
click at [903, 379] on input "True" at bounding box center [896, 372] width 14 height 12
radio input "true"
click at [1079, 527] on span "False" at bounding box center [1087, 529] width 32 height 15
click at [1068, 527] on input "False" at bounding box center [1059, 530] width 14 height 12
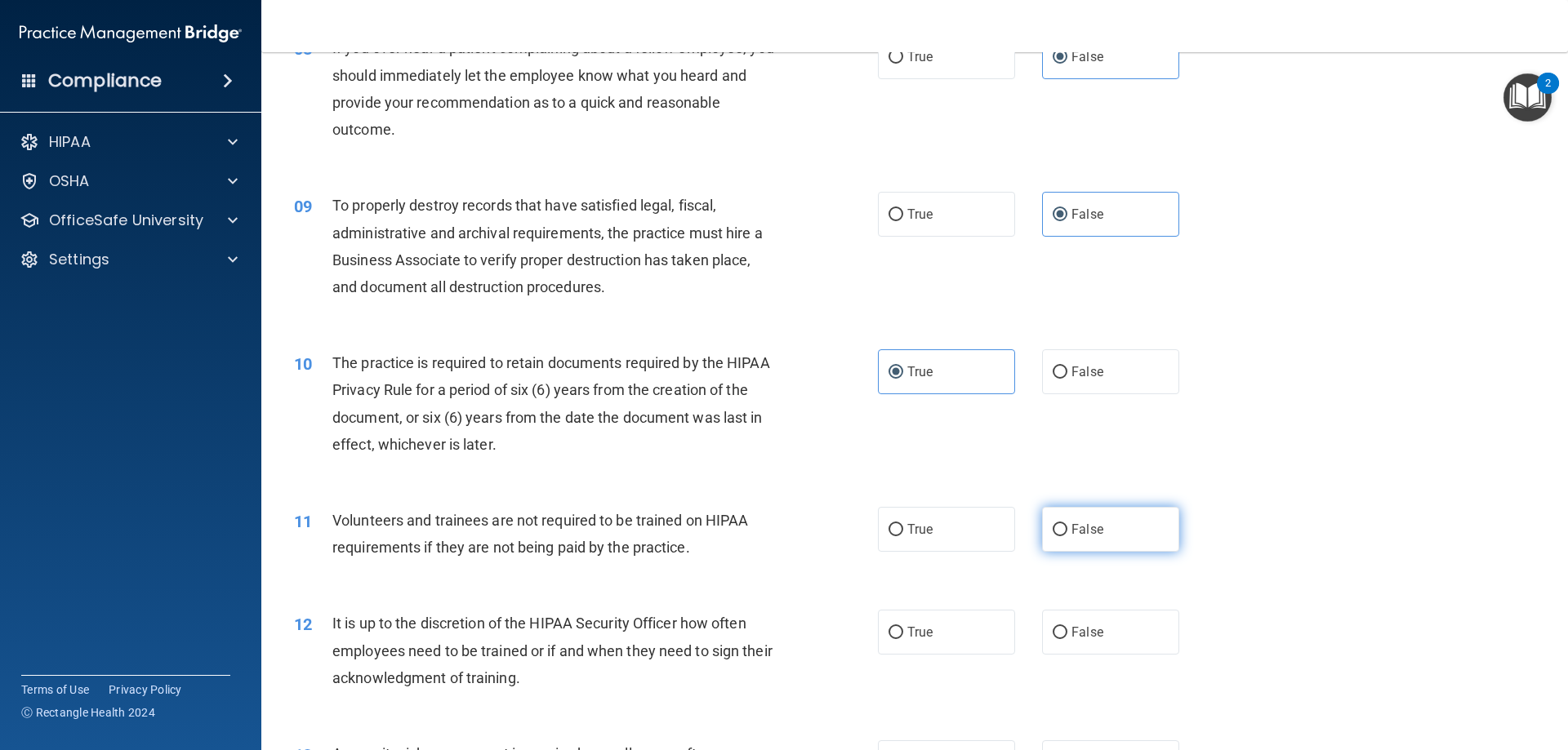
radio input "true"
click at [1112, 632] on label "False" at bounding box center [1110, 632] width 138 height 45
click at [1068, 632] on input "False" at bounding box center [1059, 633] width 14 height 12
radio input "true"
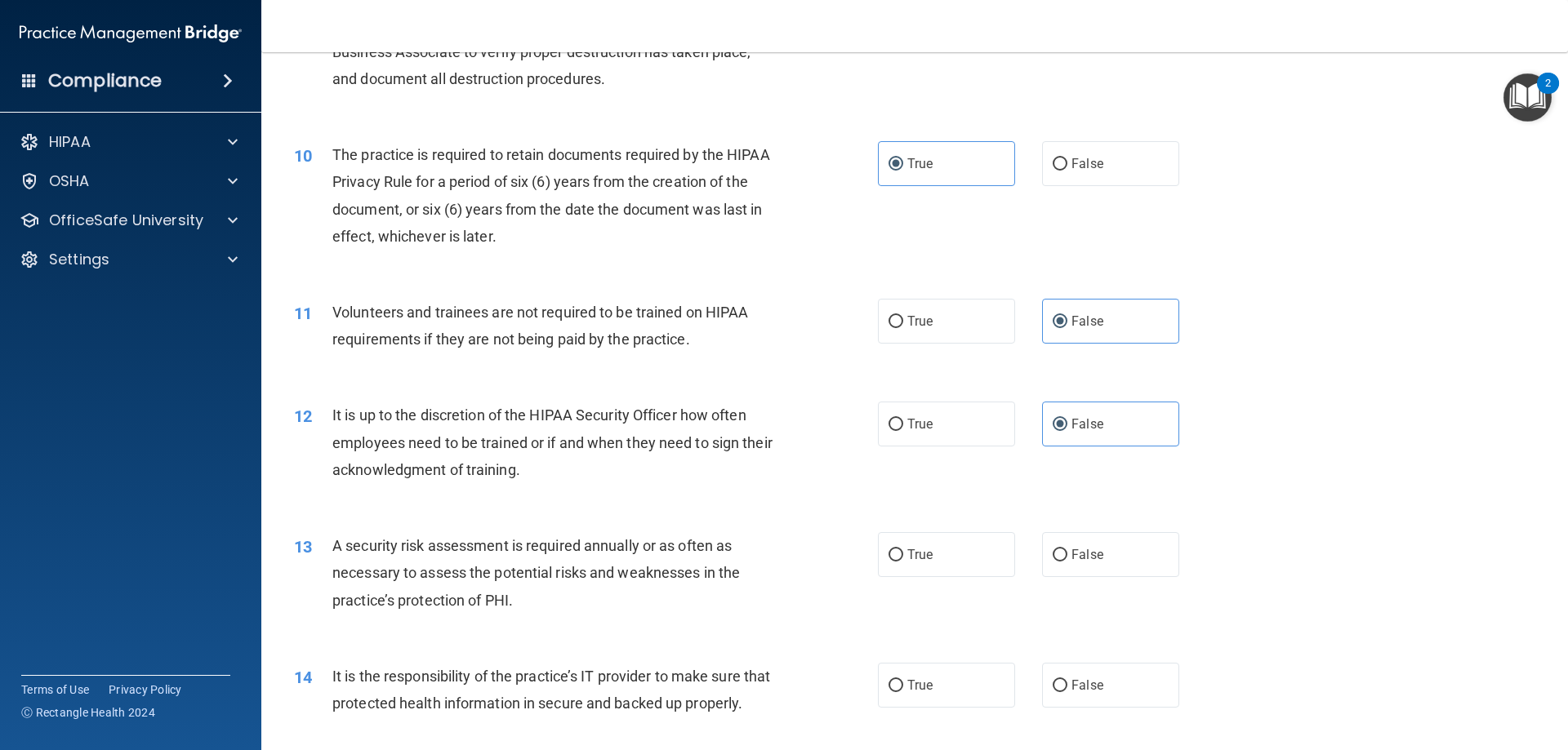
scroll to position [1306, 0]
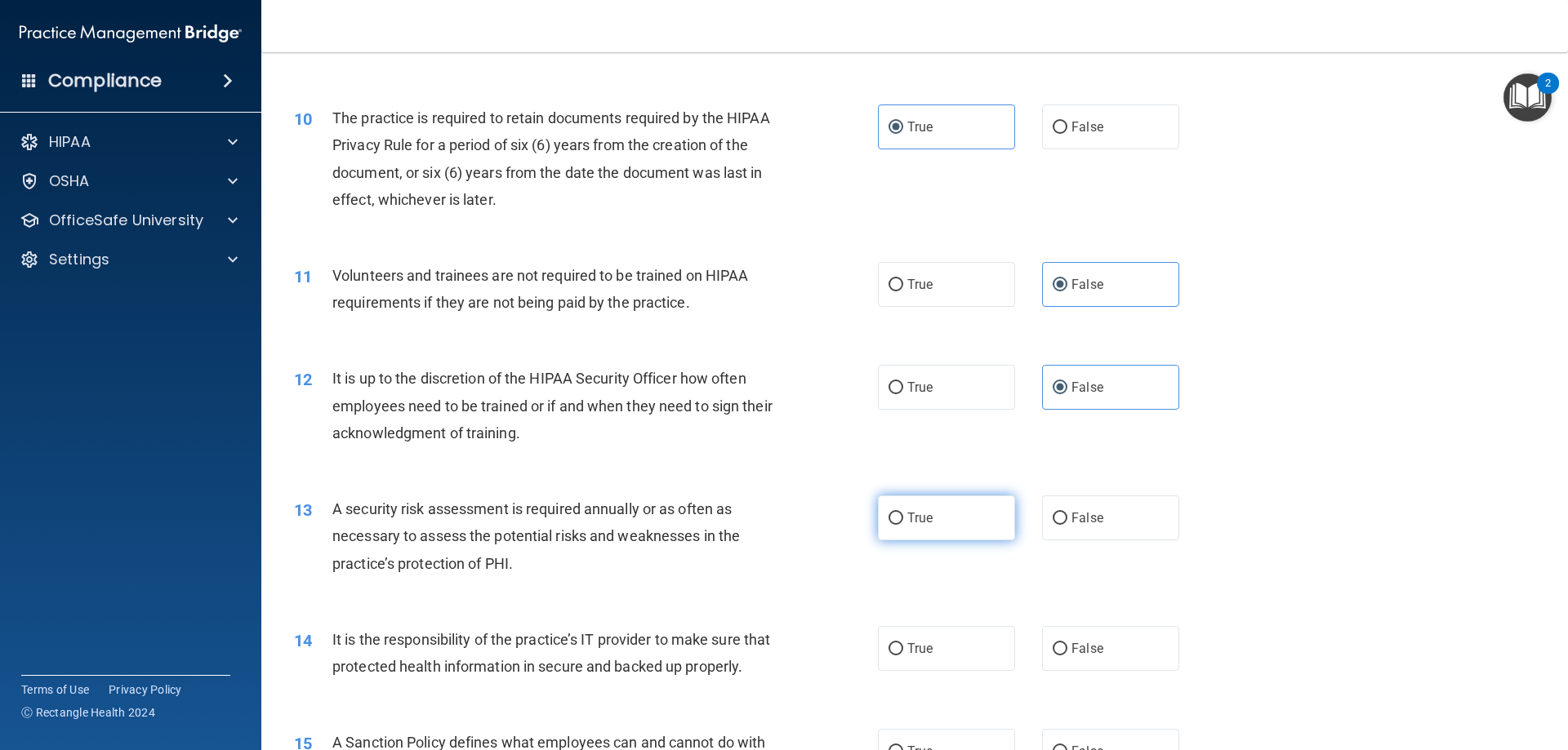
click at [961, 522] on label "True" at bounding box center [947, 517] width 138 height 45
click at [903, 522] on input "True" at bounding box center [896, 518] width 14 height 12
radio input "true"
click at [1095, 653] on span "False" at bounding box center [1087, 648] width 32 height 15
click at [1068, 653] on input "False" at bounding box center [1059, 649] width 14 height 12
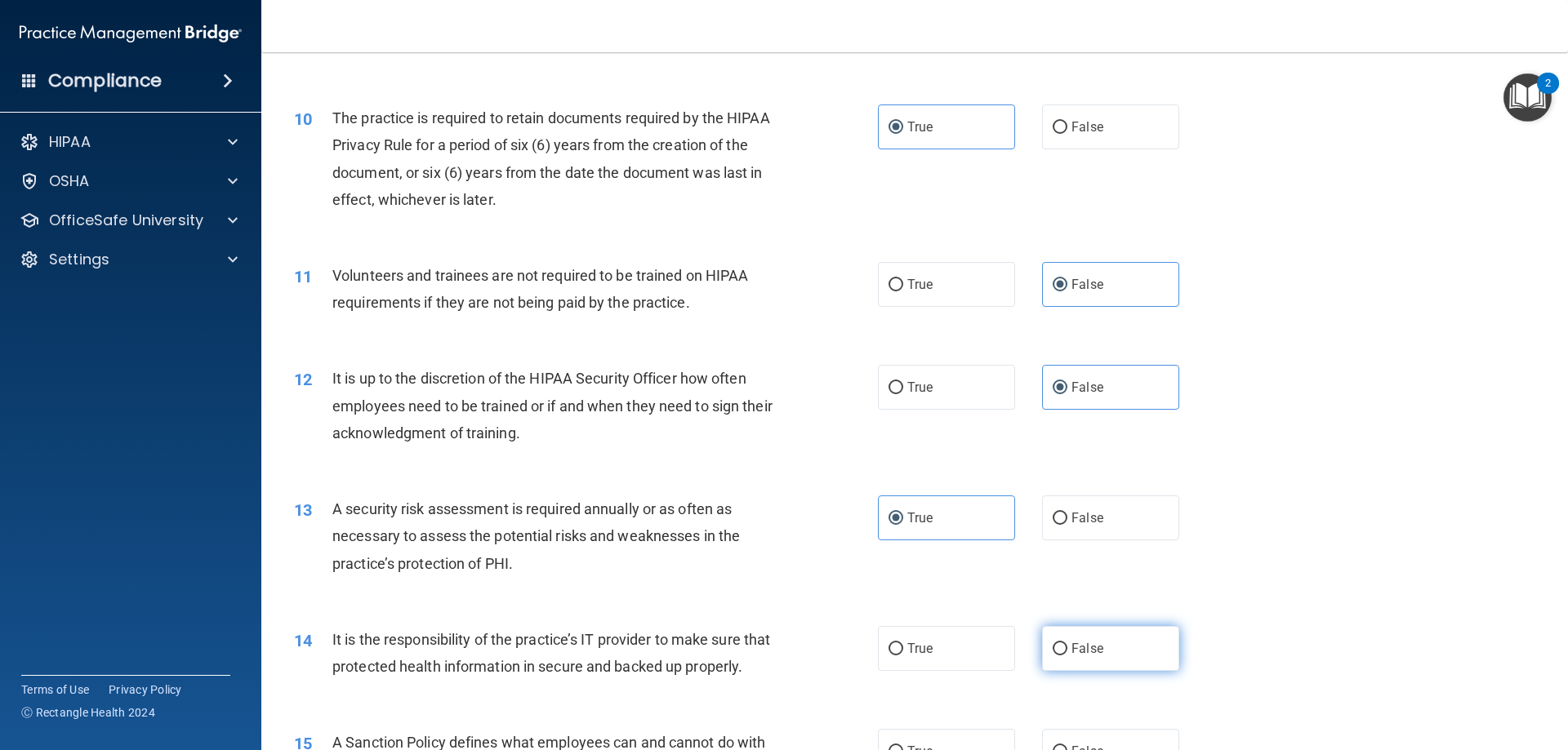
radio input "true"
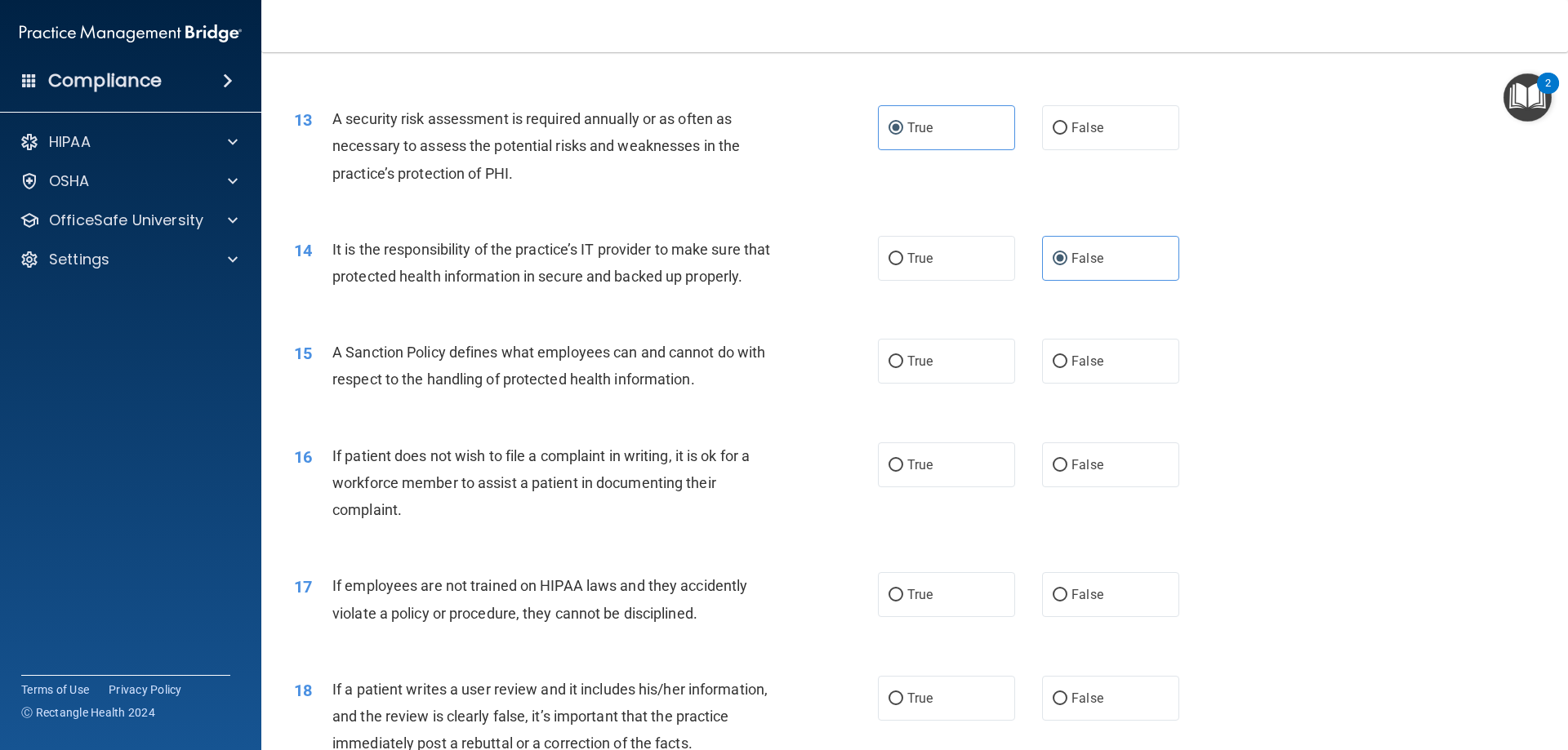
scroll to position [1714, 0]
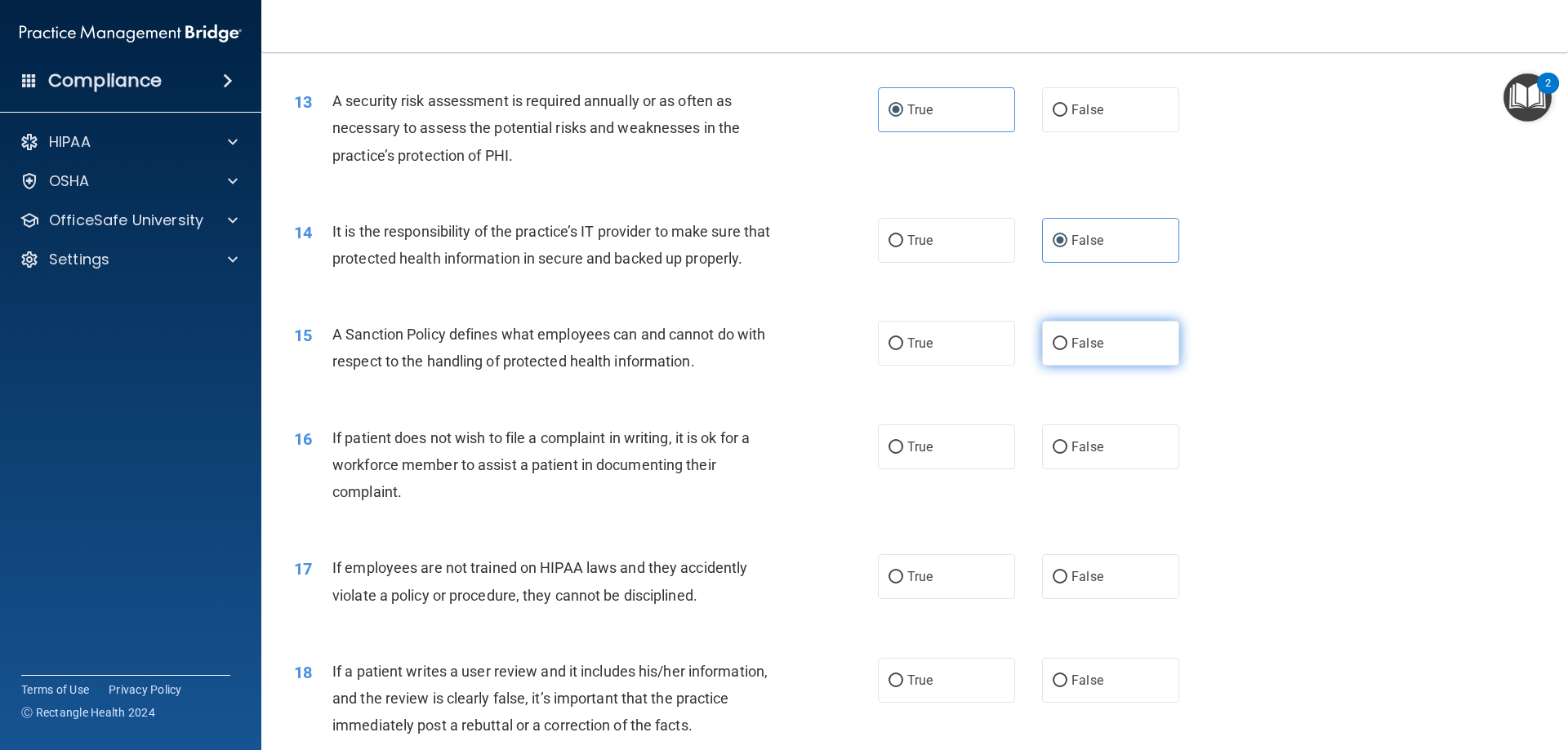
click at [1116, 365] on label "False" at bounding box center [1110, 343] width 138 height 45
click at [1068, 350] on input "False" at bounding box center [1059, 343] width 14 height 12
radio input "true"
click at [975, 469] on label "True" at bounding box center [947, 446] width 138 height 45
click at [903, 454] on input "True" at bounding box center [896, 447] width 14 height 12
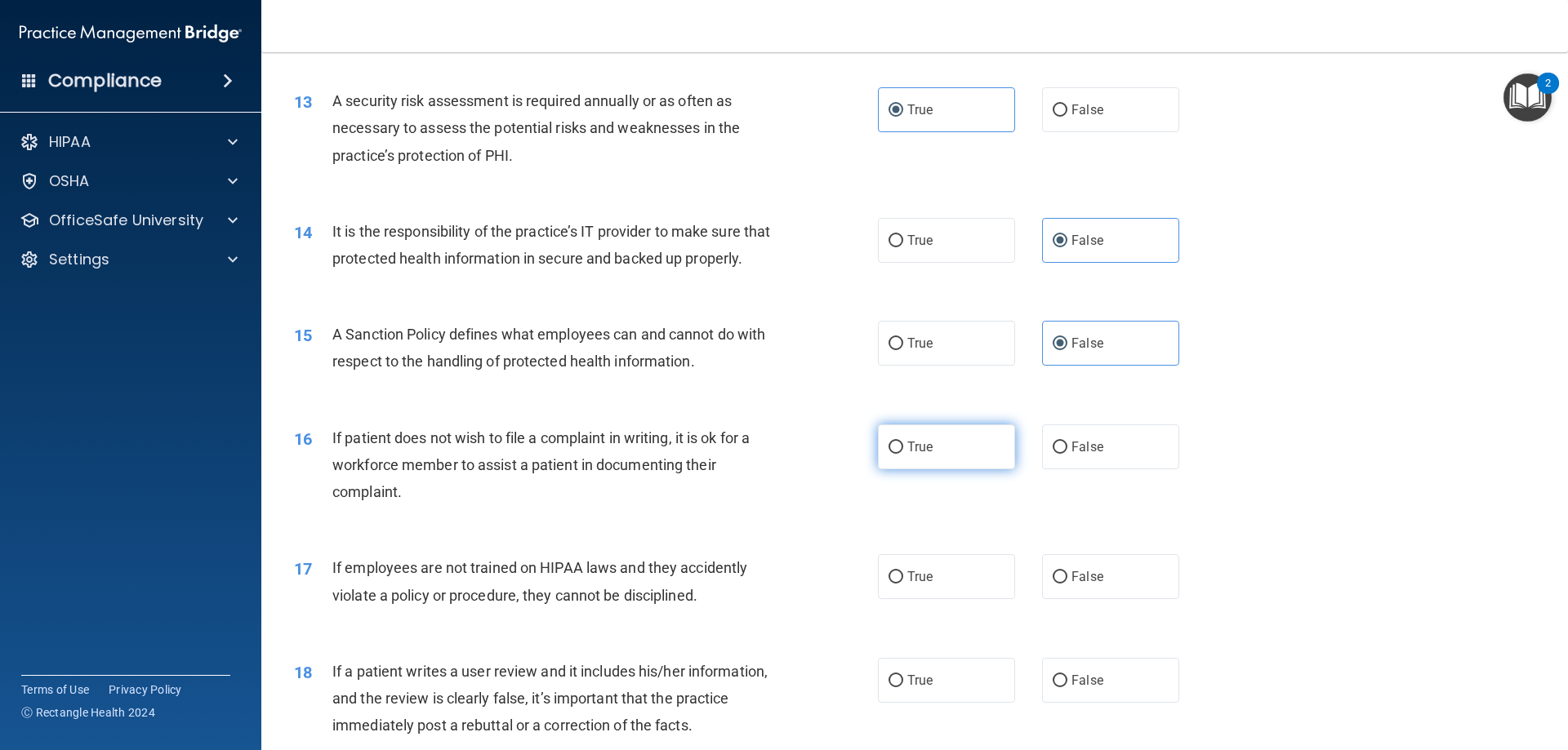
radio input "true"
click at [1136, 599] on label "False" at bounding box center [1110, 576] width 138 height 45
click at [1068, 584] on input "False" at bounding box center [1059, 577] width 14 height 12
radio input "true"
click at [1096, 701] on label "False" at bounding box center [1110, 680] width 138 height 45
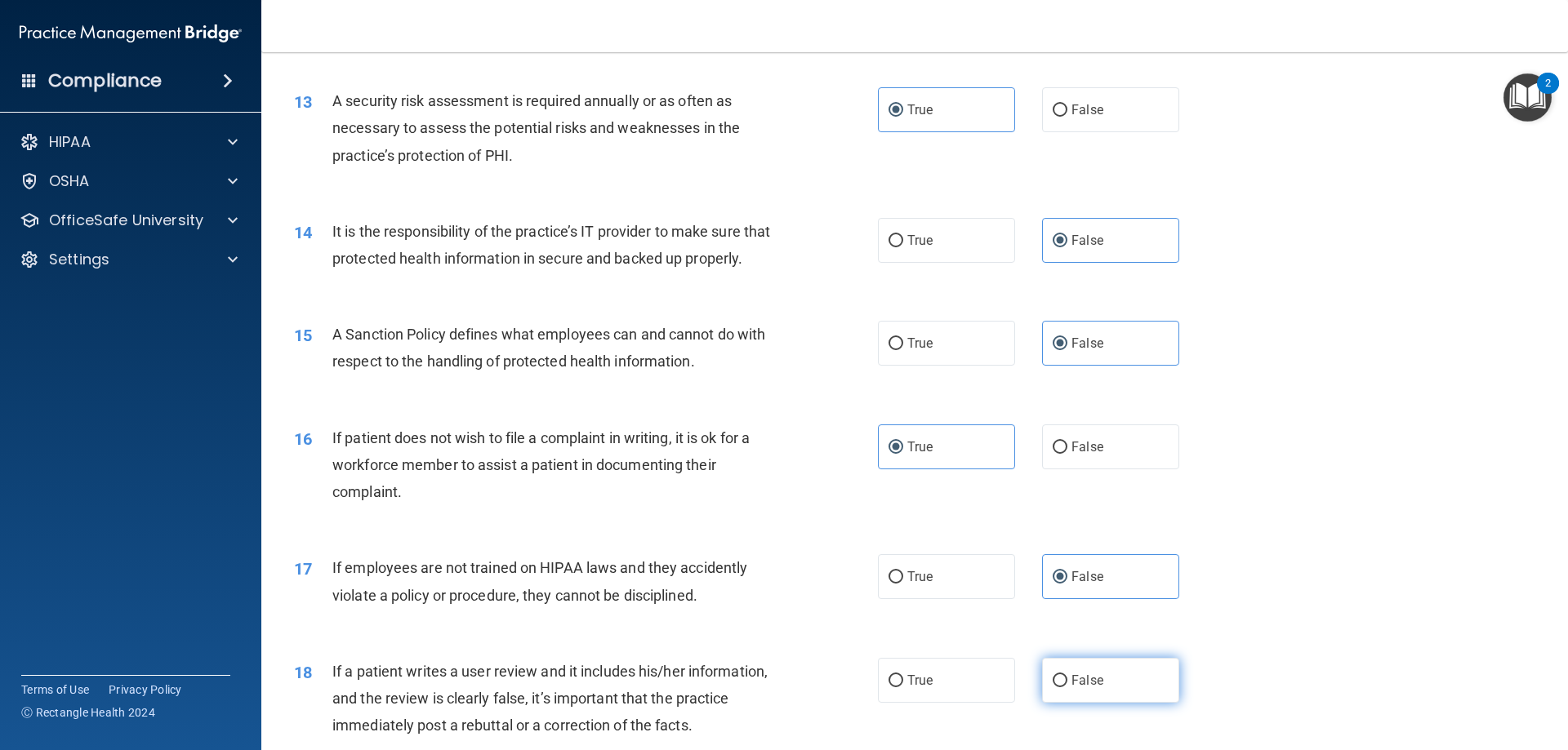
click at [1068, 688] on input "False" at bounding box center [1059, 681] width 14 height 12
radio input "true"
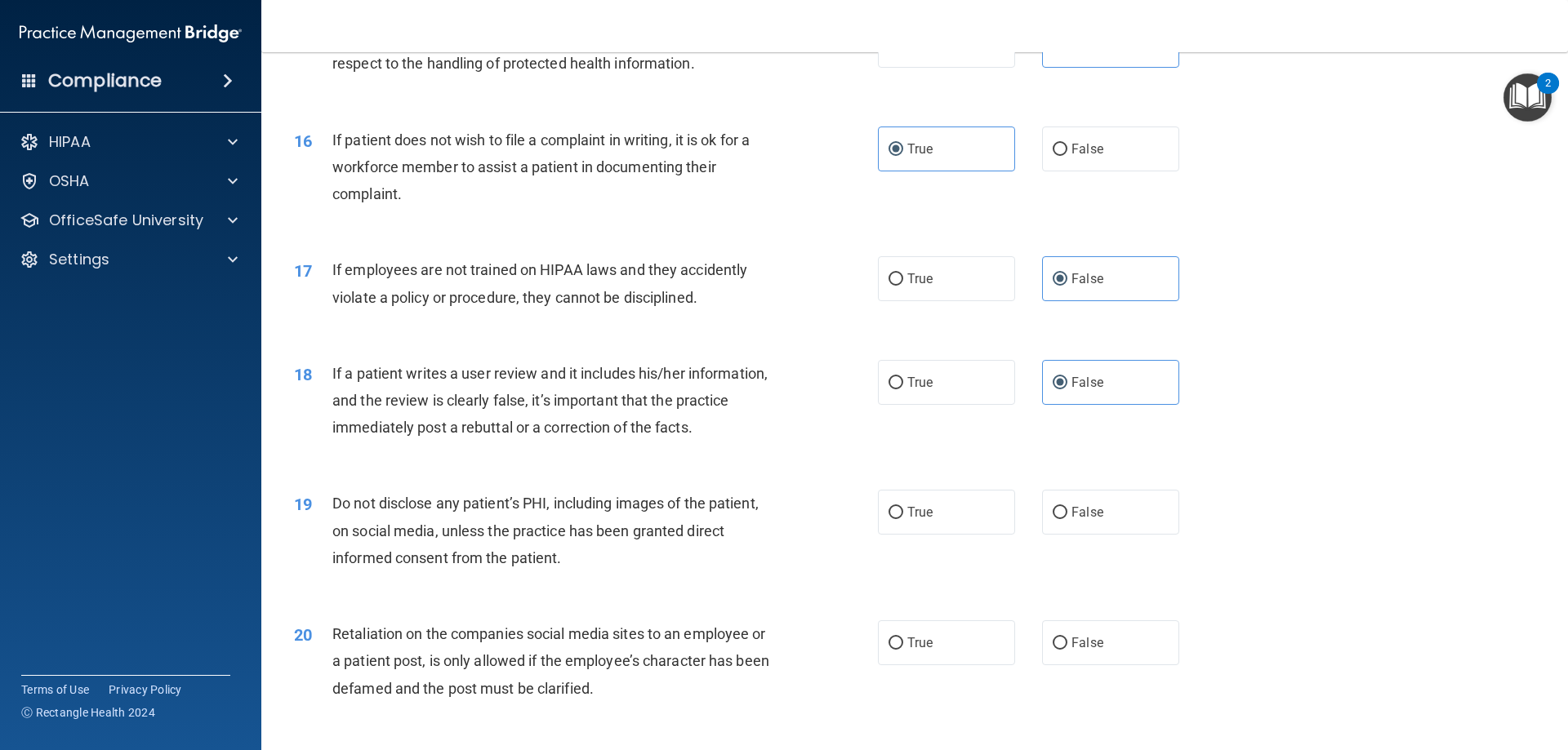
scroll to position [2040, 0]
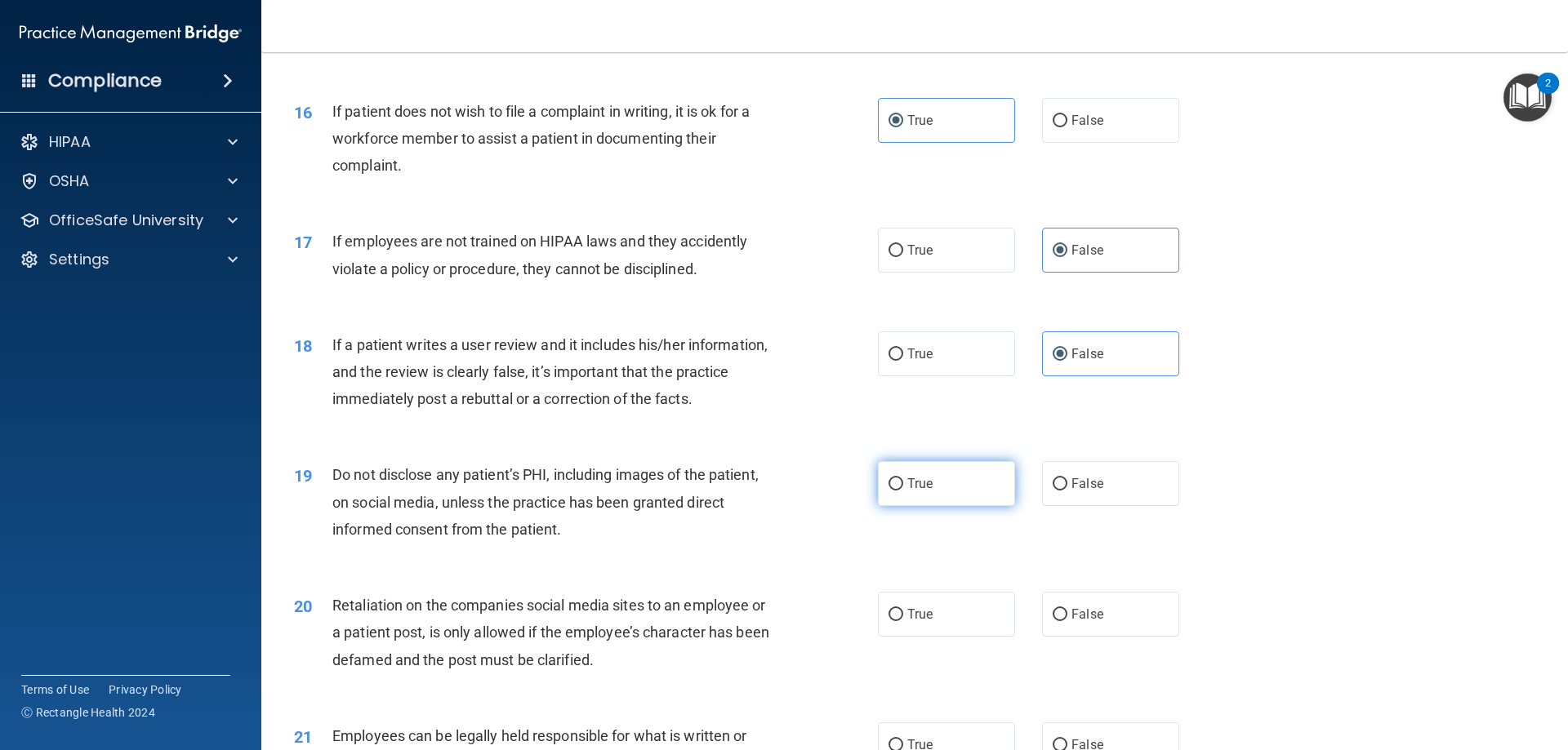
click at [965, 506] on label "True" at bounding box center [947, 484] width 138 height 45
click at [903, 490] on input "True" at bounding box center [896, 484] width 14 height 12
radio input "true"
click at [1116, 637] on label "False" at bounding box center [1110, 613] width 138 height 45
click at [1068, 621] on input "False" at bounding box center [1059, 614] width 14 height 12
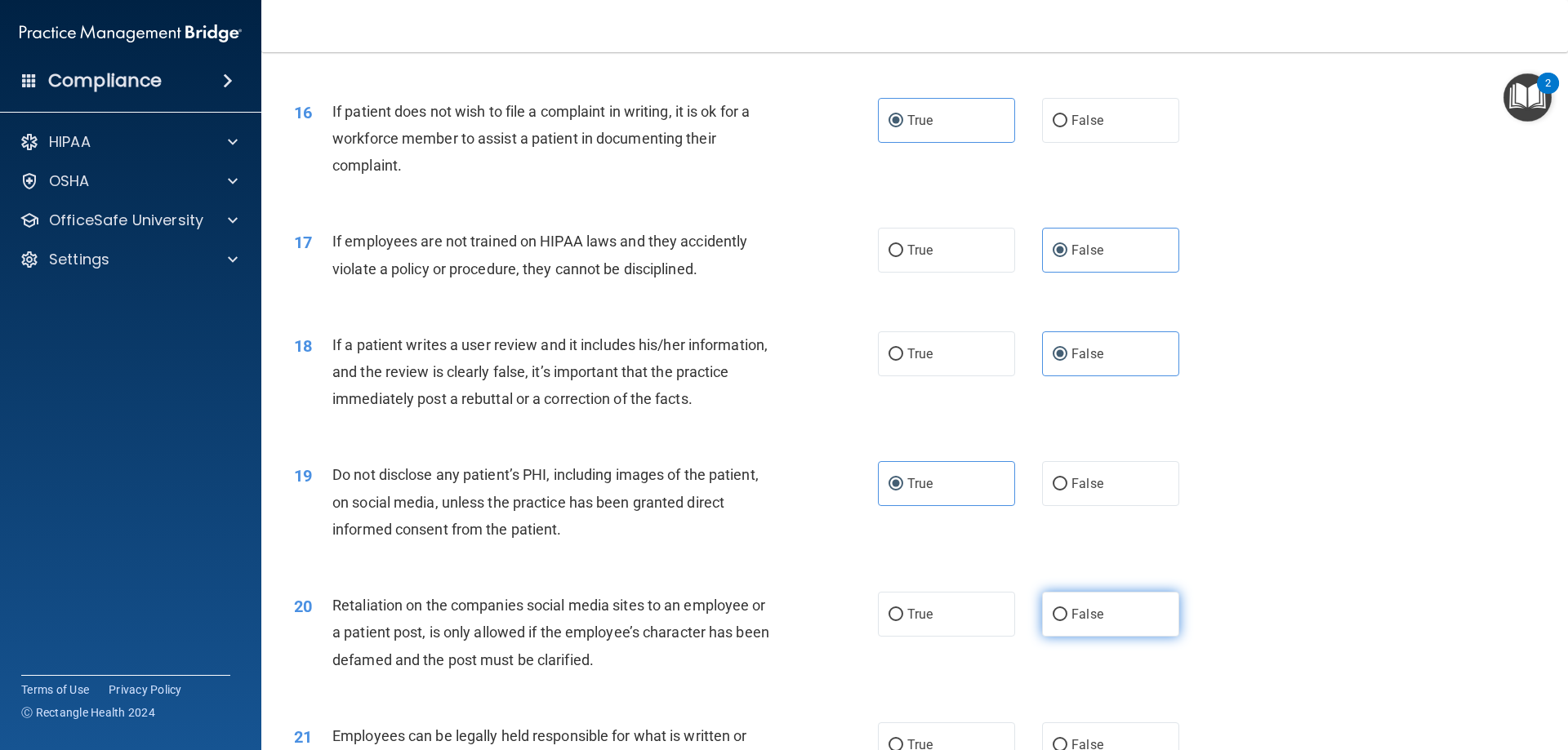
radio input "true"
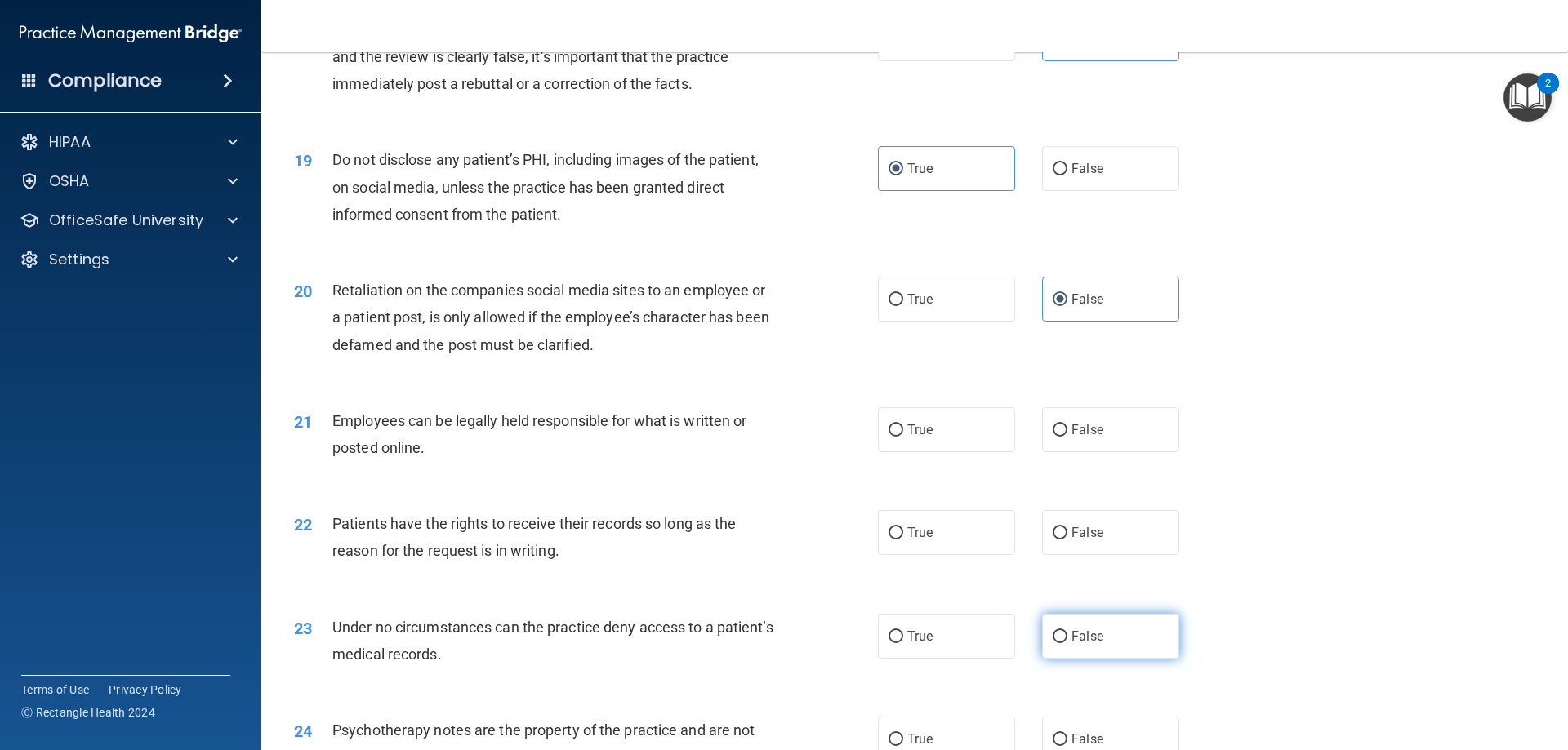
scroll to position [2367, 0]
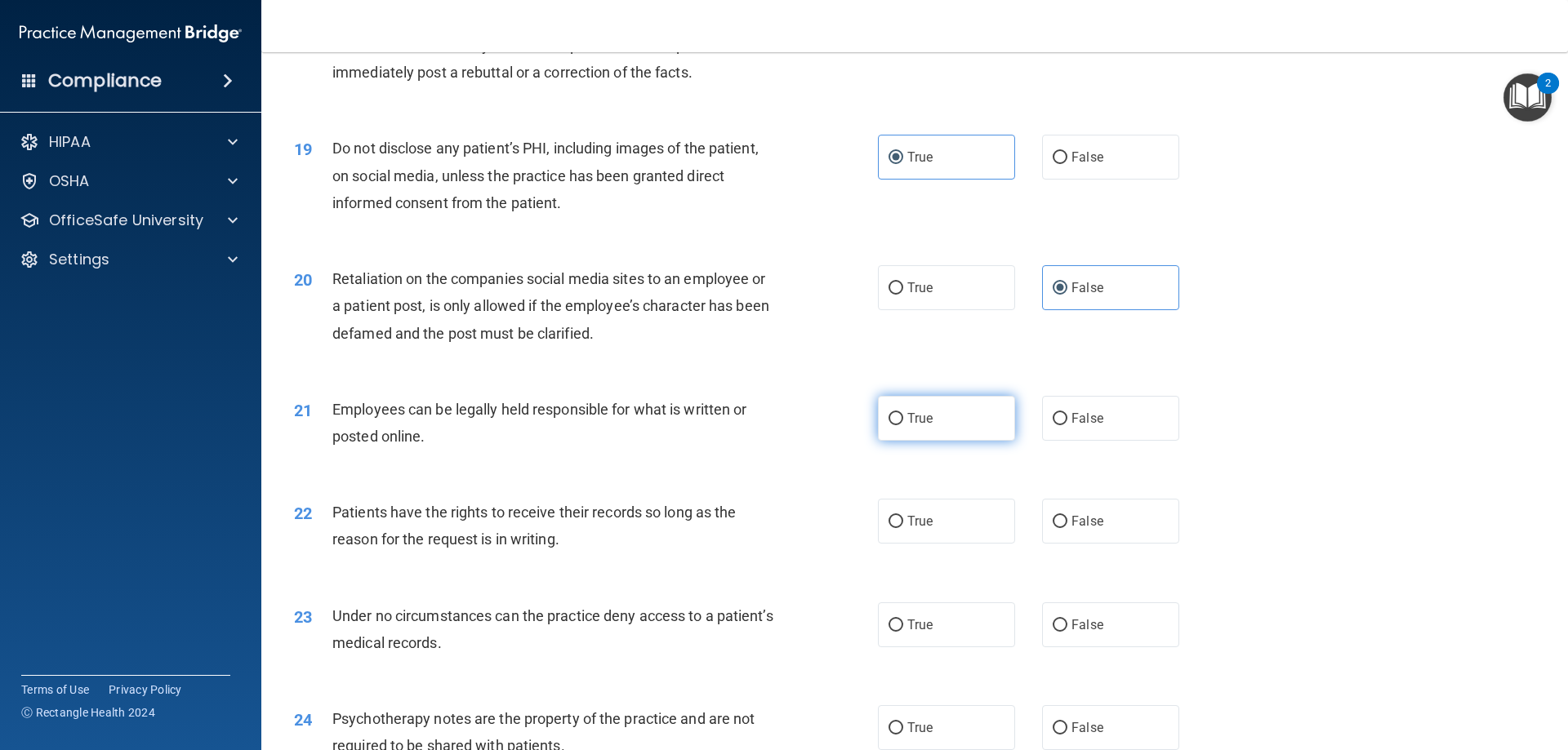
click at [982, 440] on label "True" at bounding box center [947, 418] width 138 height 45
click at [903, 425] on input "True" at bounding box center [896, 419] width 14 height 12
radio input "true"
click at [1089, 529] on span "False" at bounding box center [1087, 521] width 32 height 15
click at [1068, 528] on input "False" at bounding box center [1059, 522] width 14 height 12
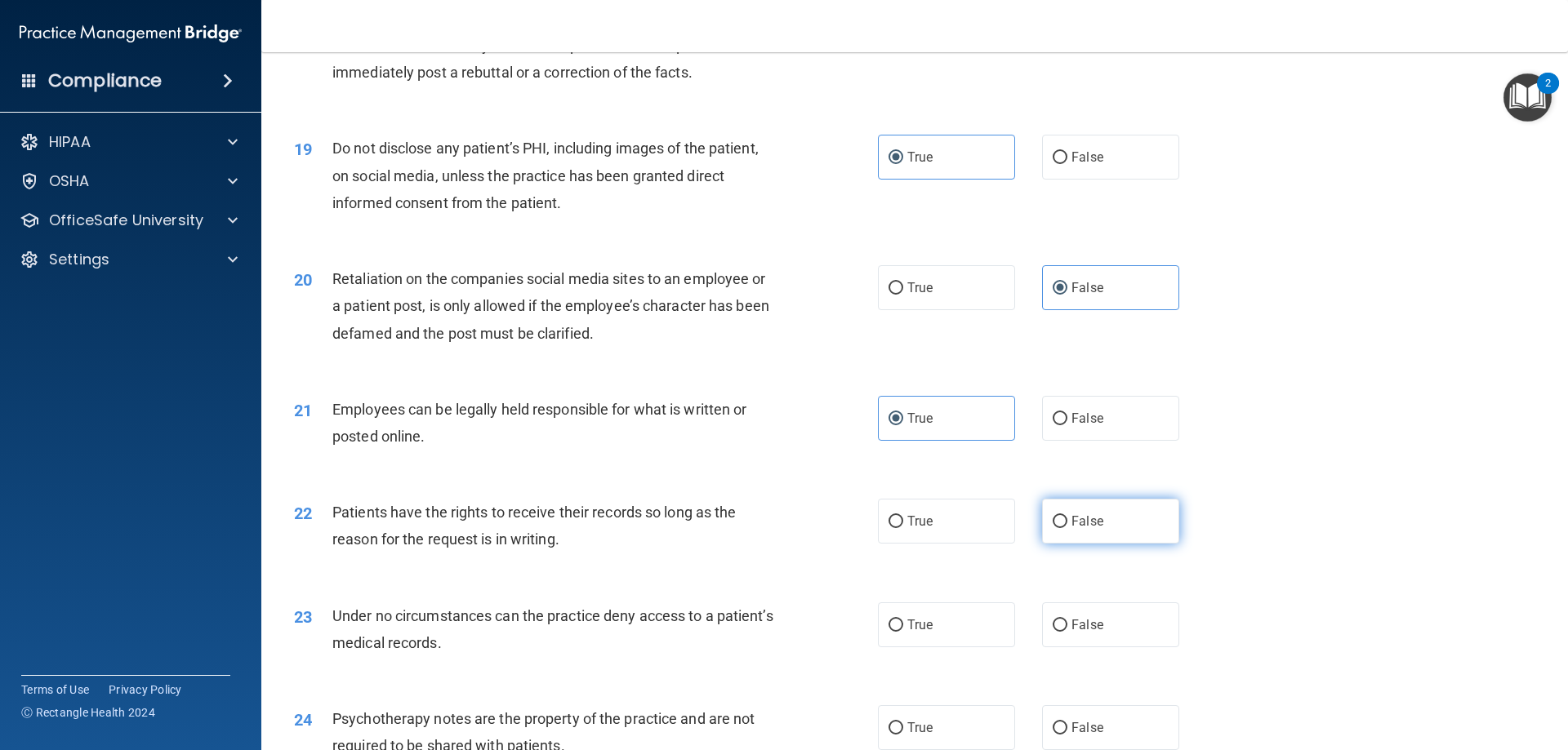
radio input "true"
click at [1097, 640] on label "False" at bounding box center [1110, 625] width 138 height 45
click at [1068, 632] on input "False" at bounding box center [1059, 625] width 14 height 12
radio input "true"
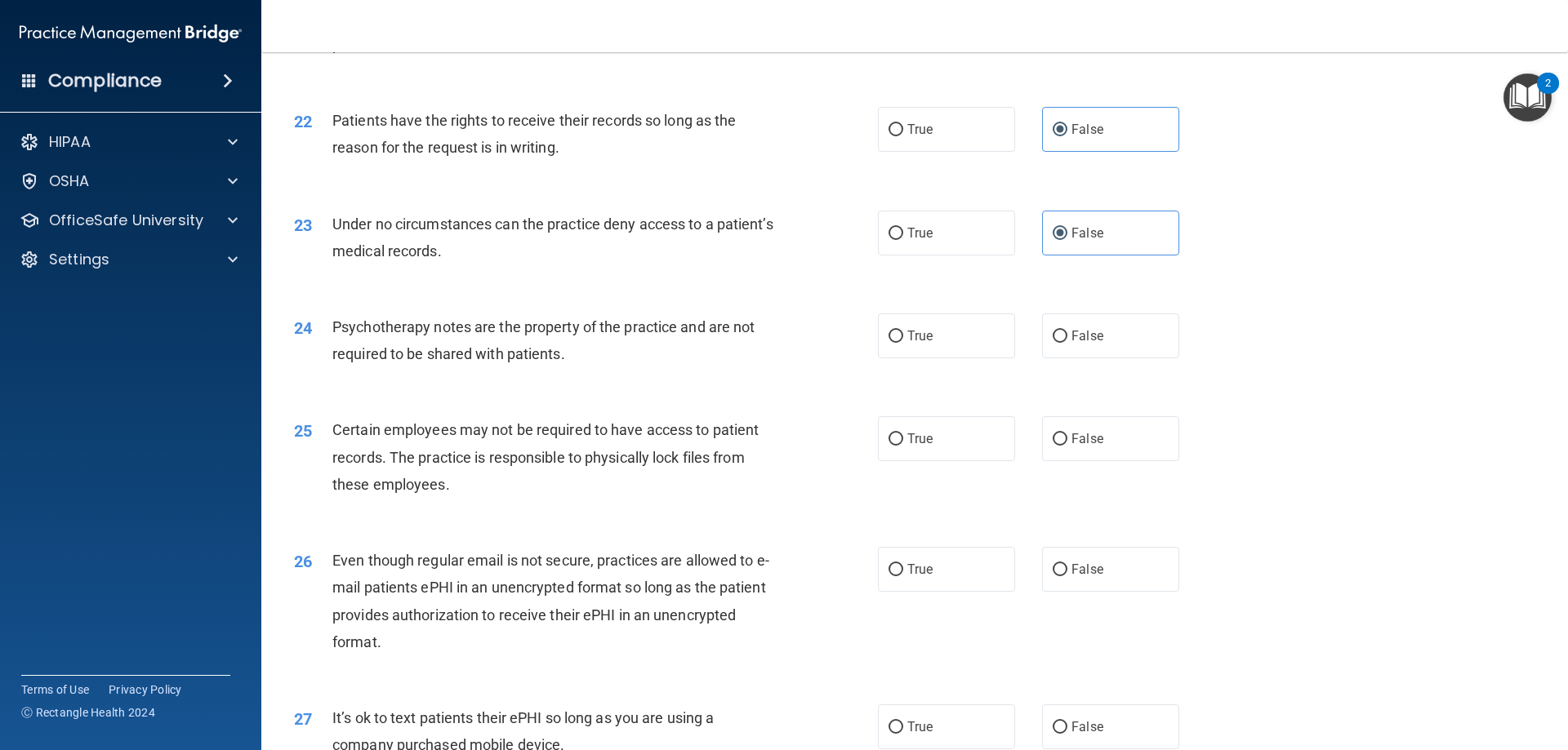
scroll to position [2857, 0]
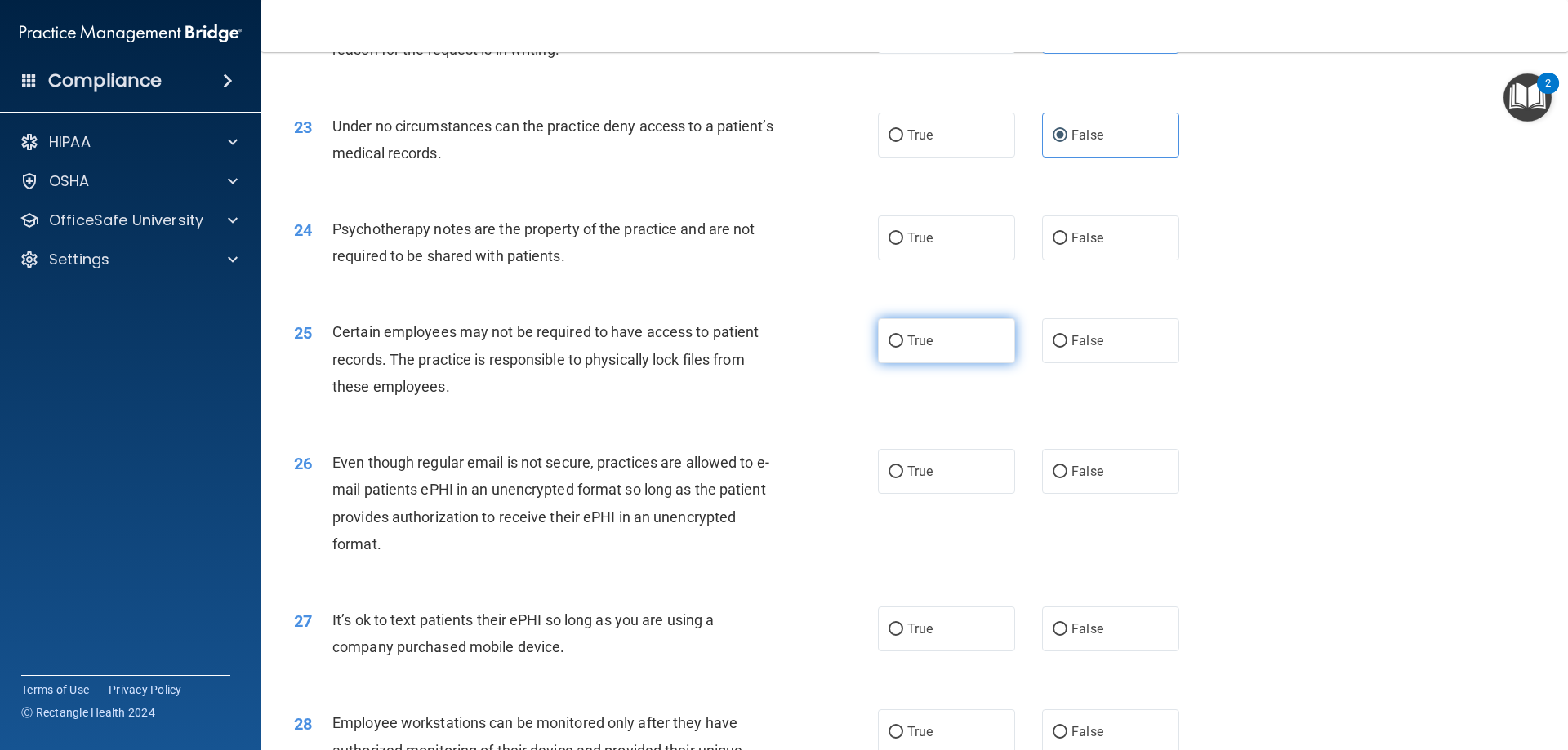
click at [981, 363] on label "True" at bounding box center [947, 340] width 138 height 45
click at [903, 348] on input "True" at bounding box center [896, 341] width 14 height 12
radio input "true"
click at [971, 261] on label "True" at bounding box center [947, 238] width 138 height 45
click at [903, 245] on input "True" at bounding box center [896, 238] width 14 height 12
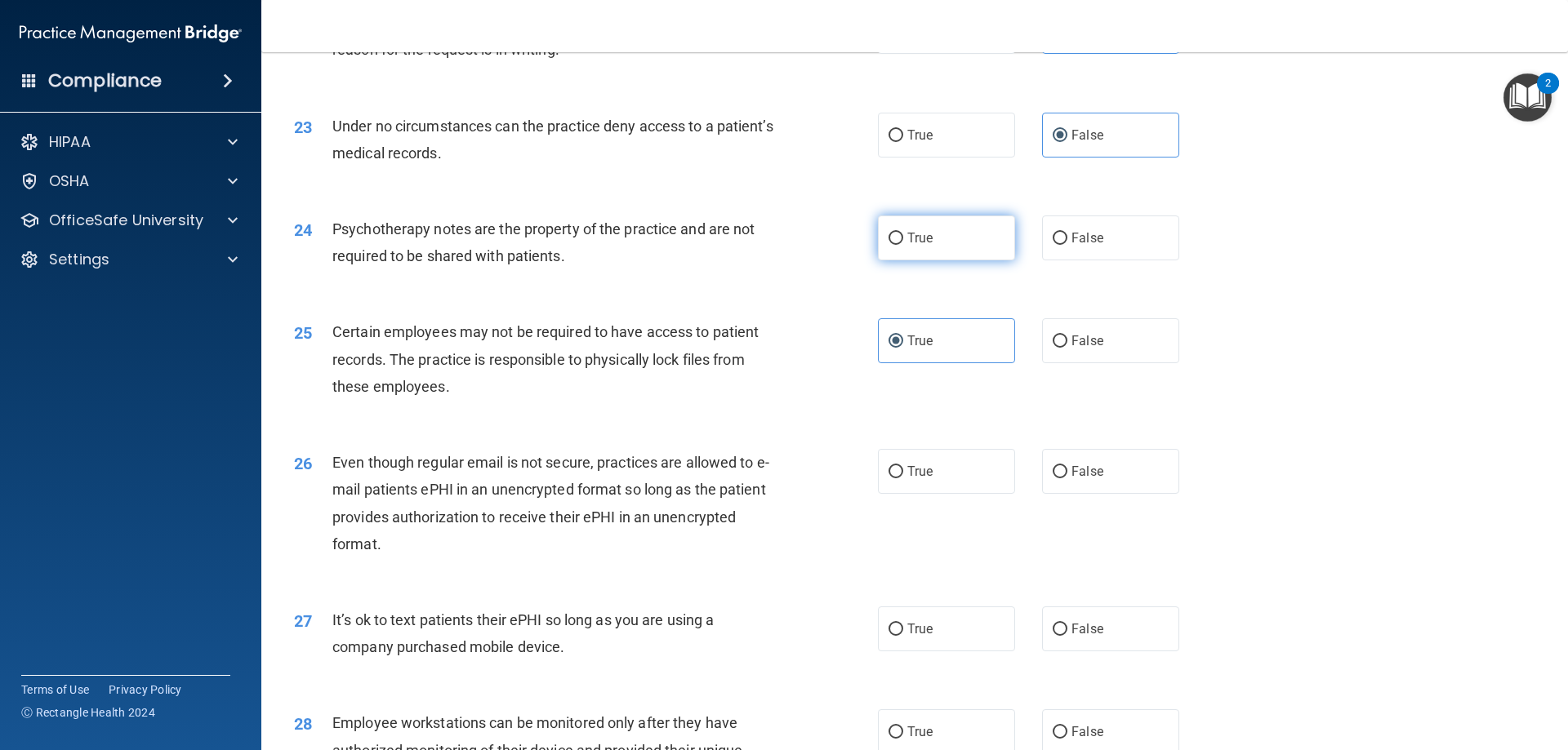
radio input "true"
click at [940, 485] on label "True" at bounding box center [947, 471] width 138 height 45
click at [903, 478] on input "True" at bounding box center [896, 472] width 14 height 12
radio input "true"
click at [1098, 651] on label "False" at bounding box center [1110, 629] width 138 height 45
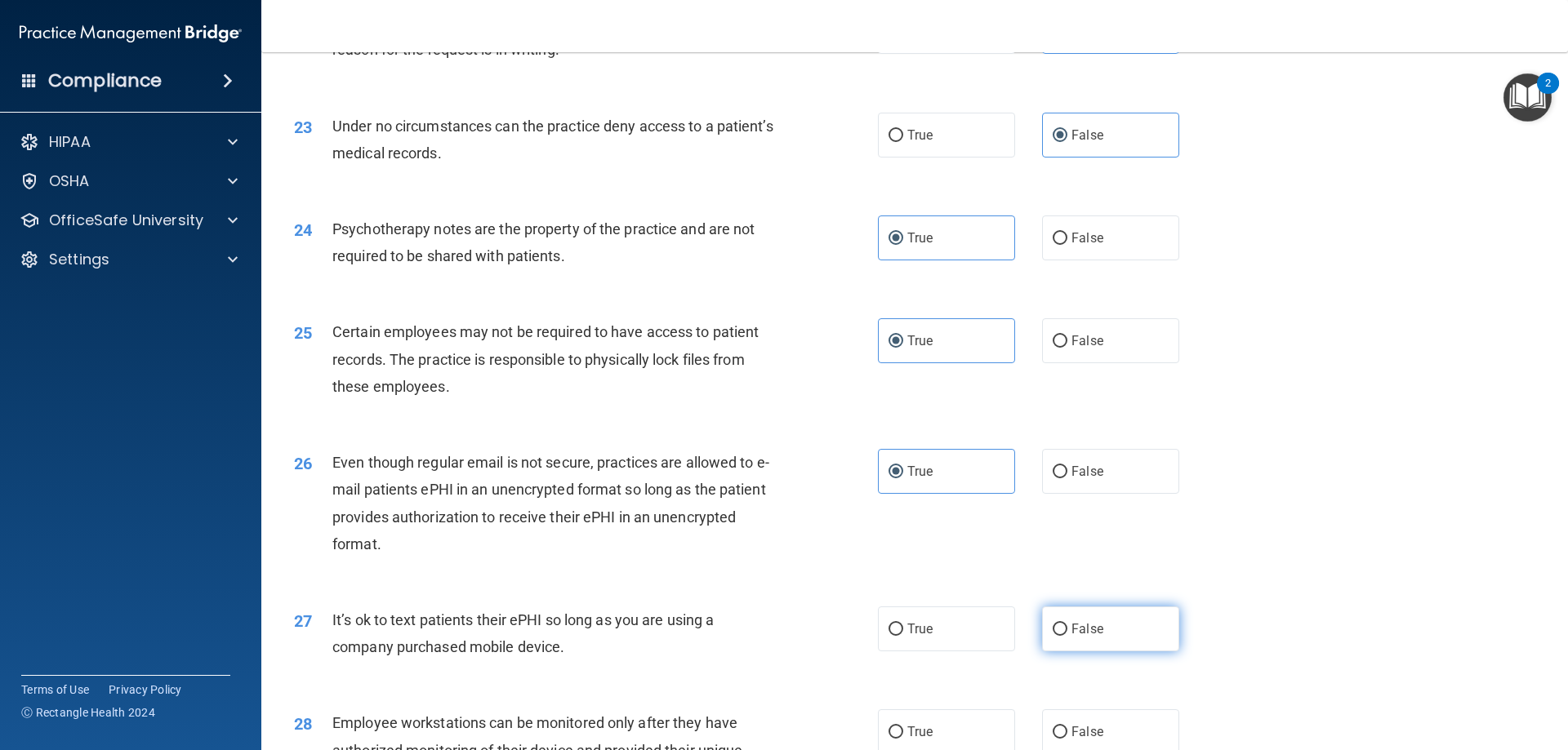
click at [1068, 636] on input "False" at bounding box center [1059, 630] width 14 height 12
radio input "true"
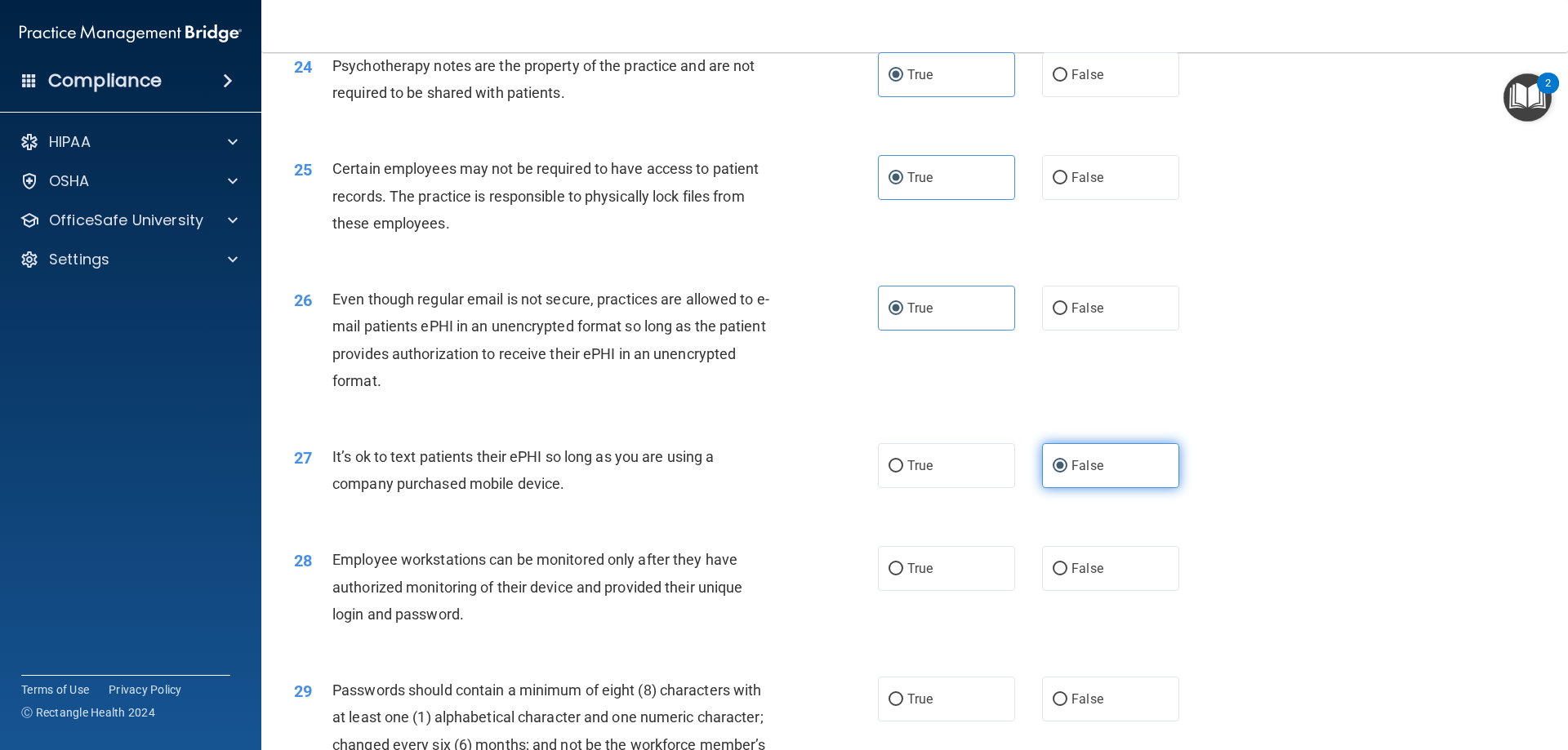
scroll to position [3102, 0]
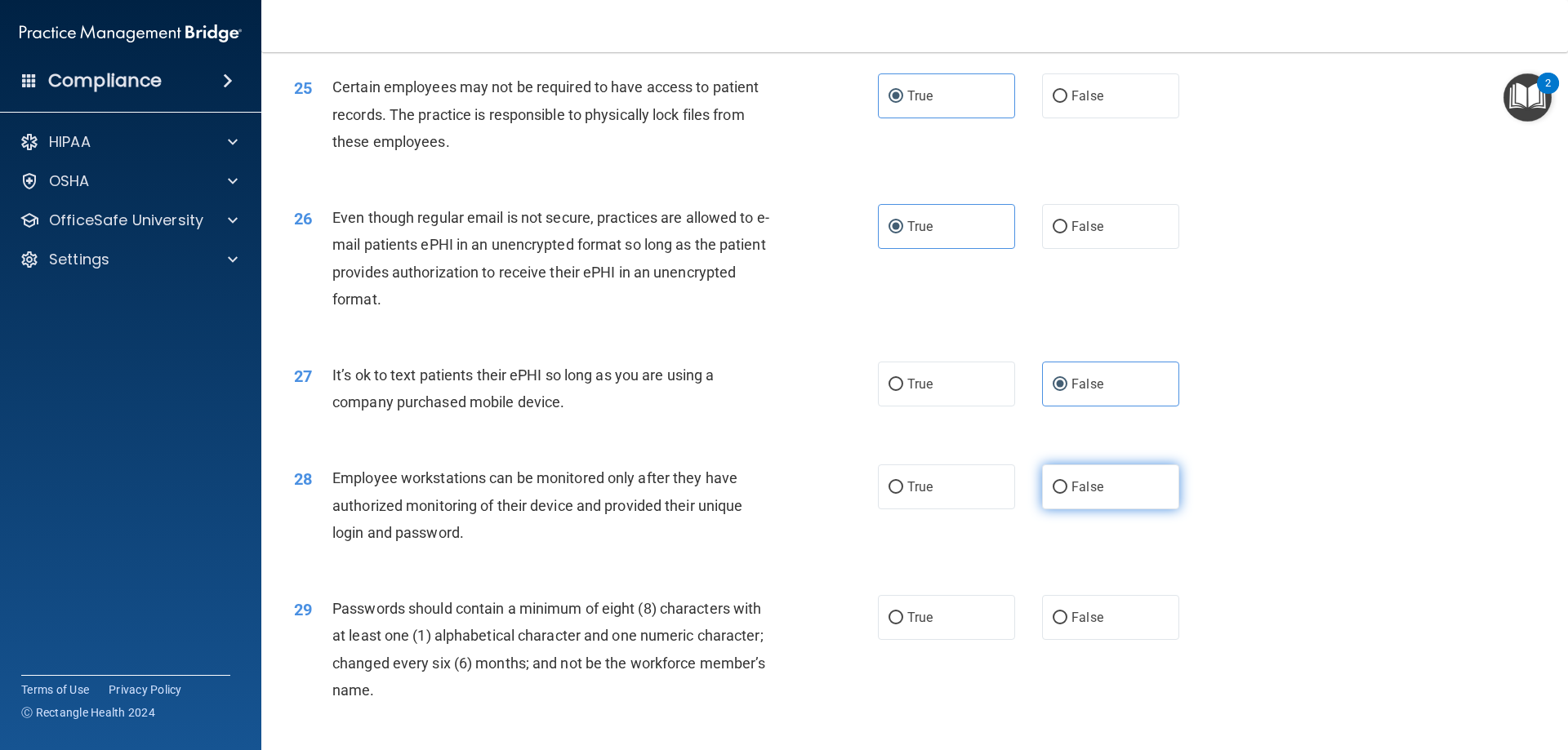
click at [1081, 494] on span "False" at bounding box center [1087, 487] width 32 height 15
click at [1068, 494] on input "False" at bounding box center [1059, 488] width 14 height 12
radio input "true"
click at [923, 625] on span "True" at bounding box center [920, 617] width 25 height 15
click at [903, 624] on input "True" at bounding box center [896, 618] width 14 height 12
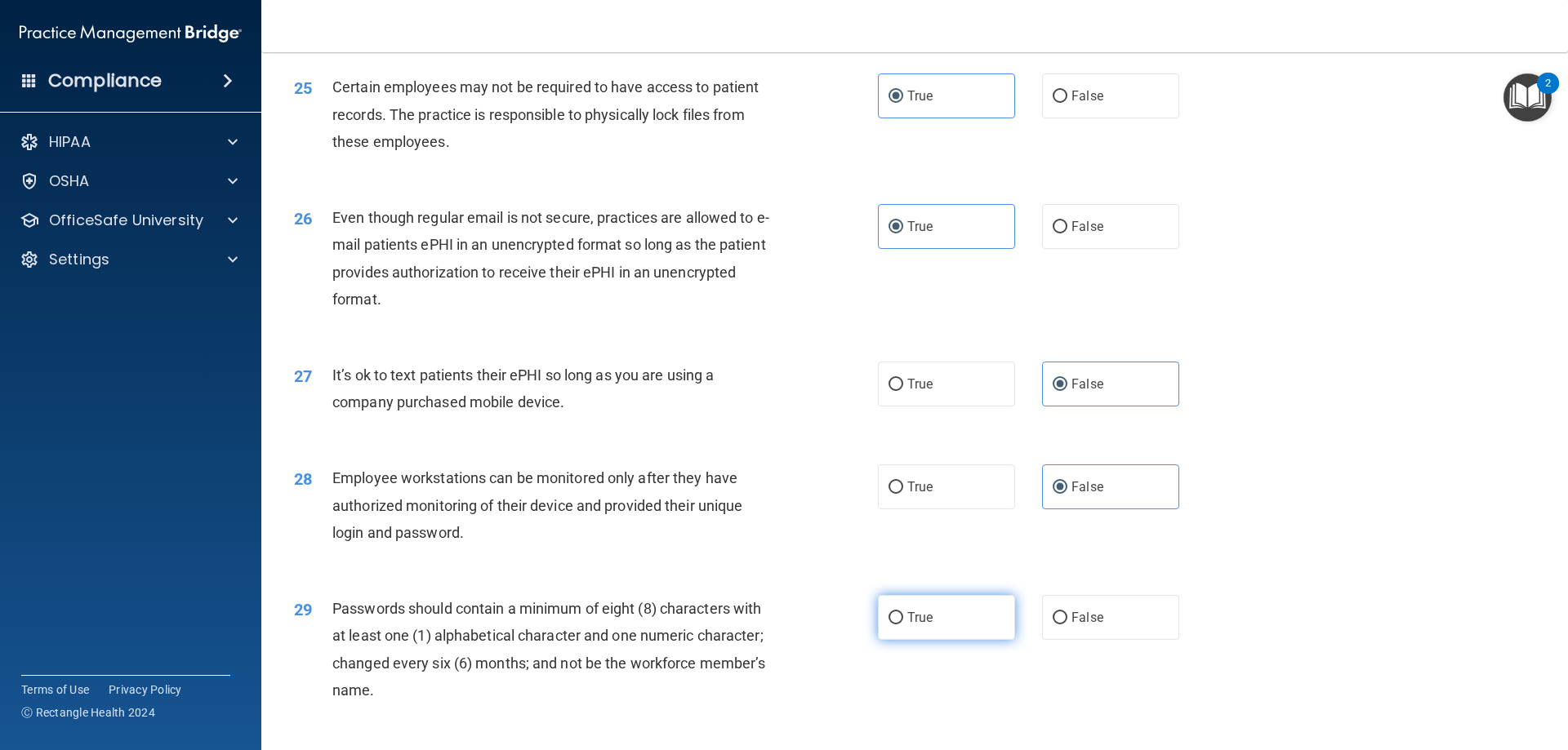
radio input "true"
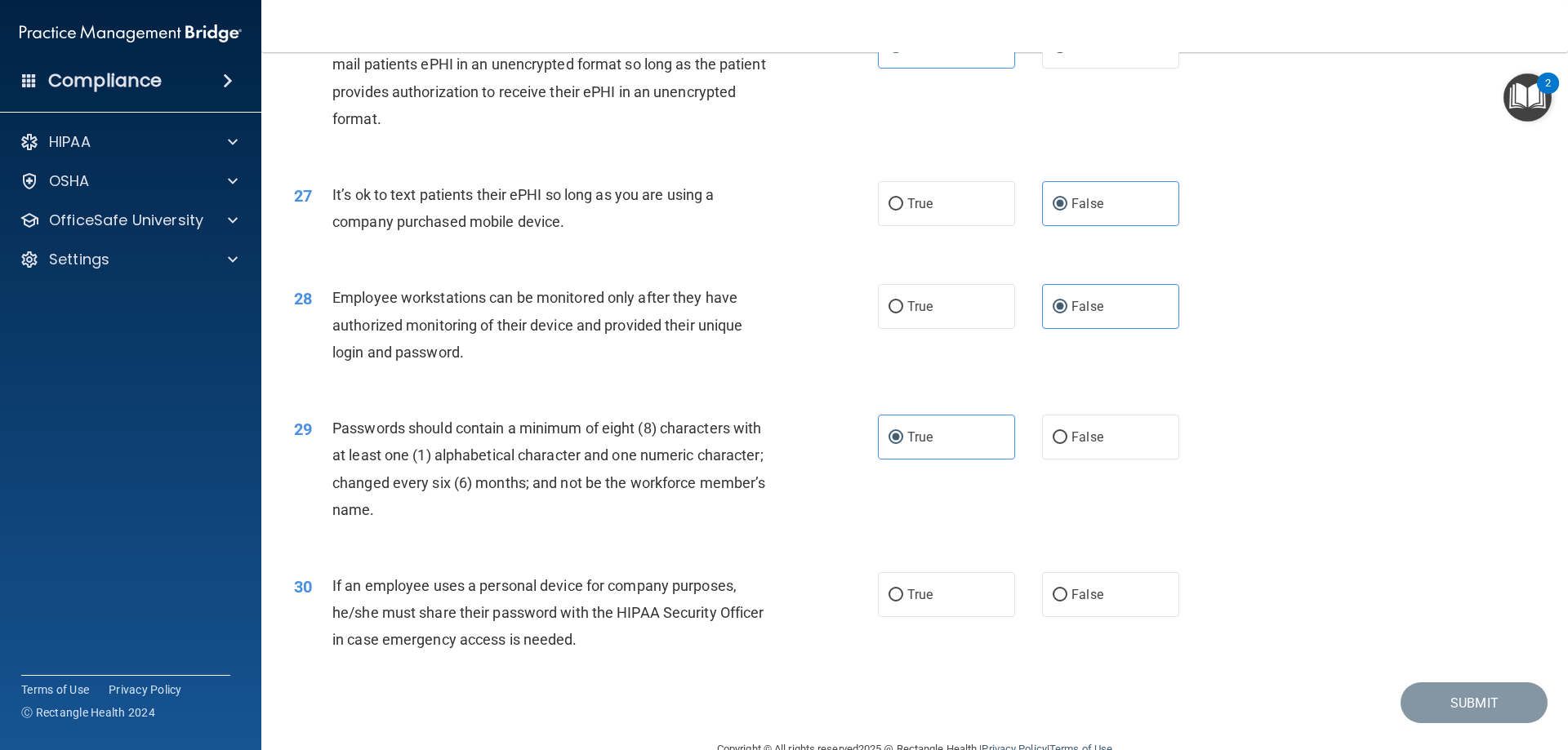
scroll to position [3347, 0]
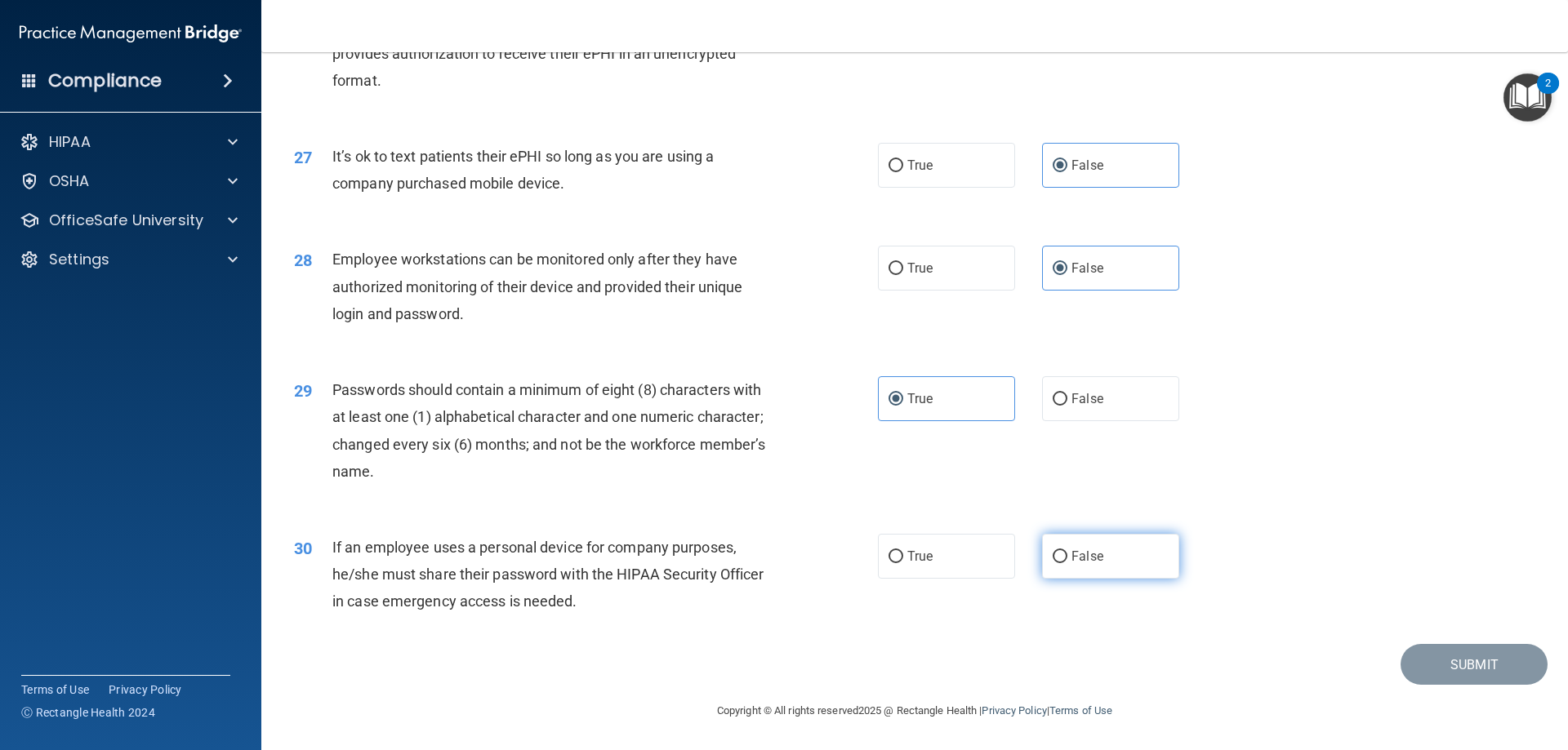
click at [1094, 546] on label "False" at bounding box center [1110, 556] width 138 height 45
click at [1068, 551] on input "False" at bounding box center [1059, 557] width 14 height 12
radio input "true"
click at [1422, 667] on button "Submit" at bounding box center [1474, 664] width 147 height 41
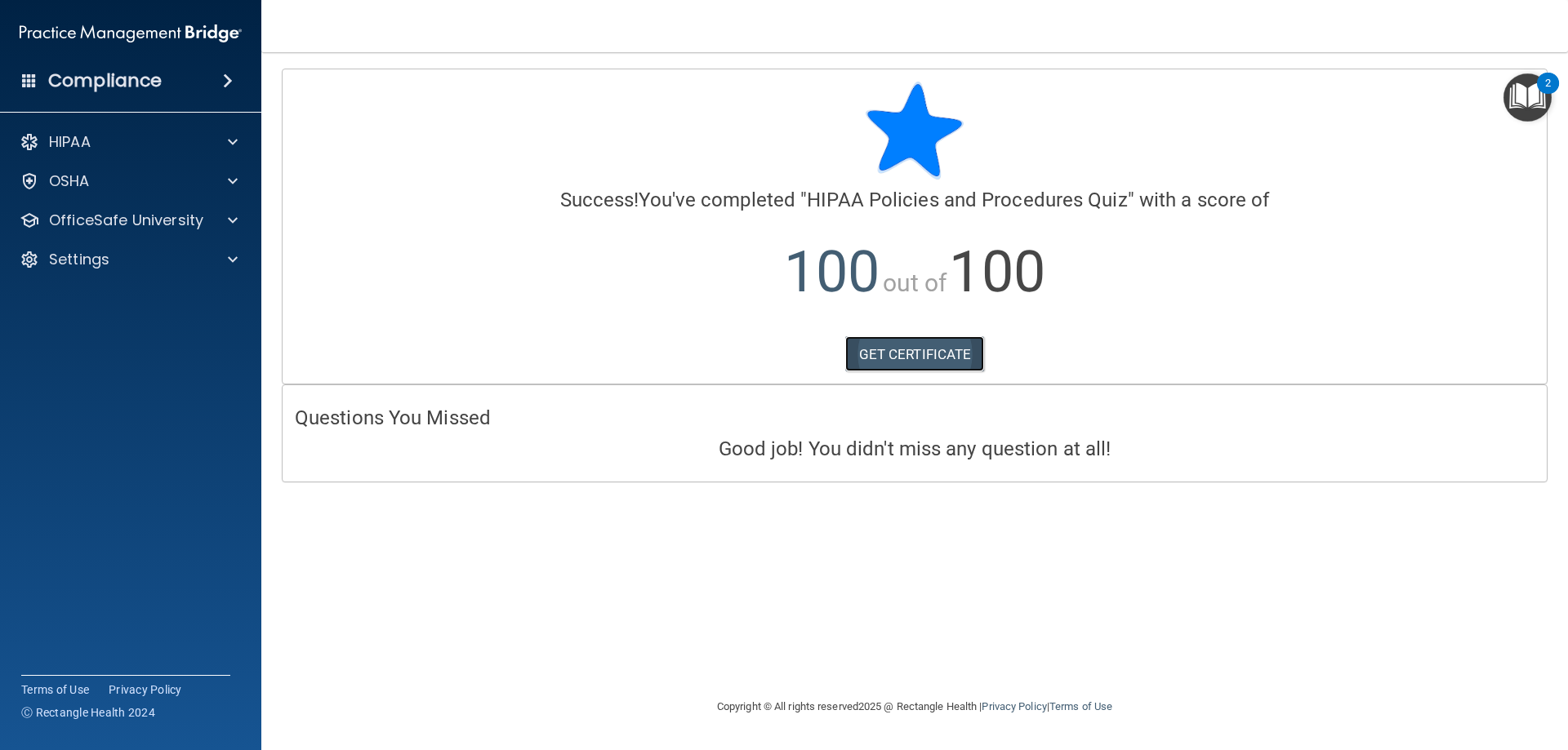
click at [895, 358] on link "GET CERTIFICATE" at bounding box center [915, 354] width 139 height 36
click at [159, 223] on p "OfficeSafe University" at bounding box center [126, 220] width 154 height 19
click at [176, 258] on div "HIPAA Training" at bounding box center [122, 259] width 223 height 16
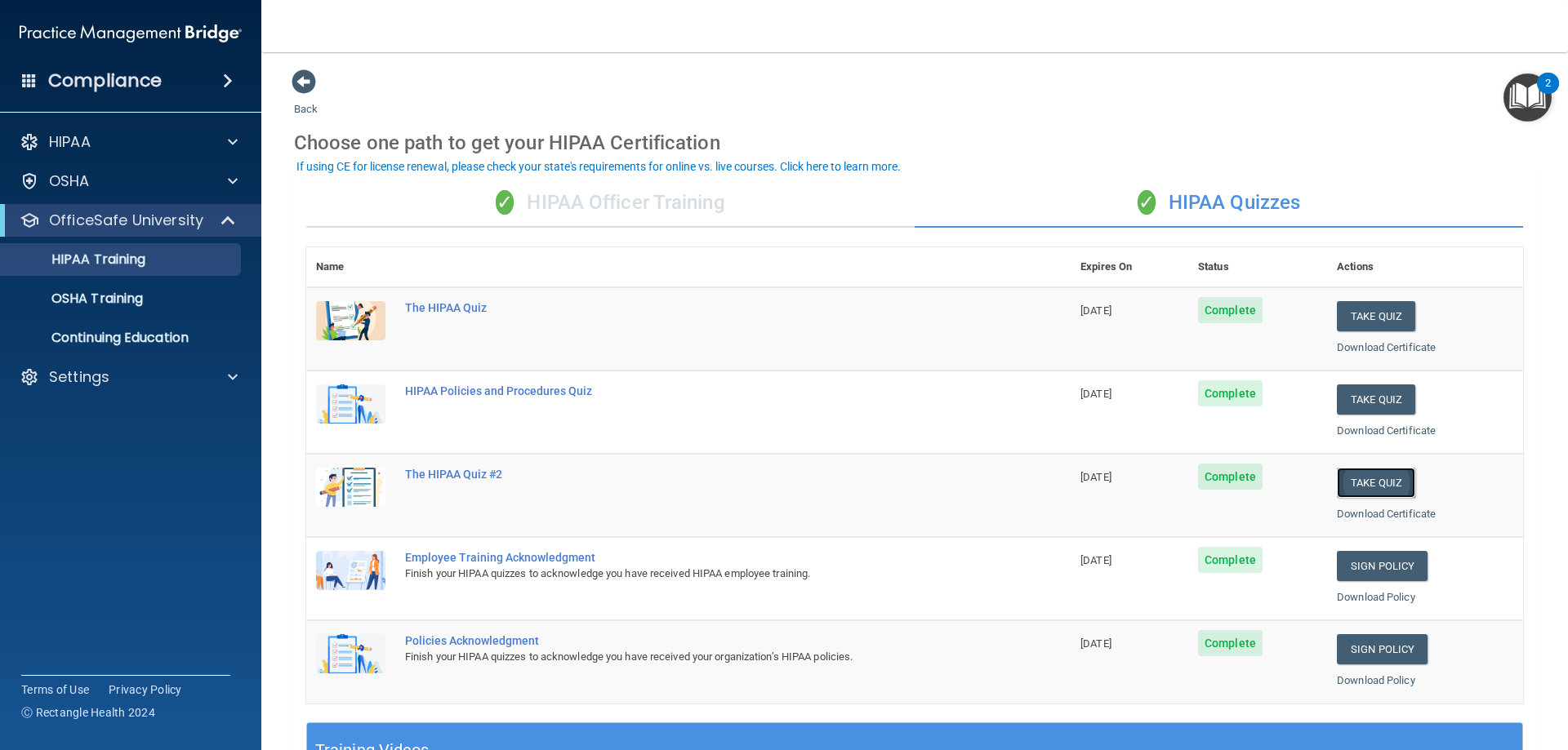
click at [1354, 485] on button "Take Quiz" at bounding box center [1376, 482] width 78 height 30
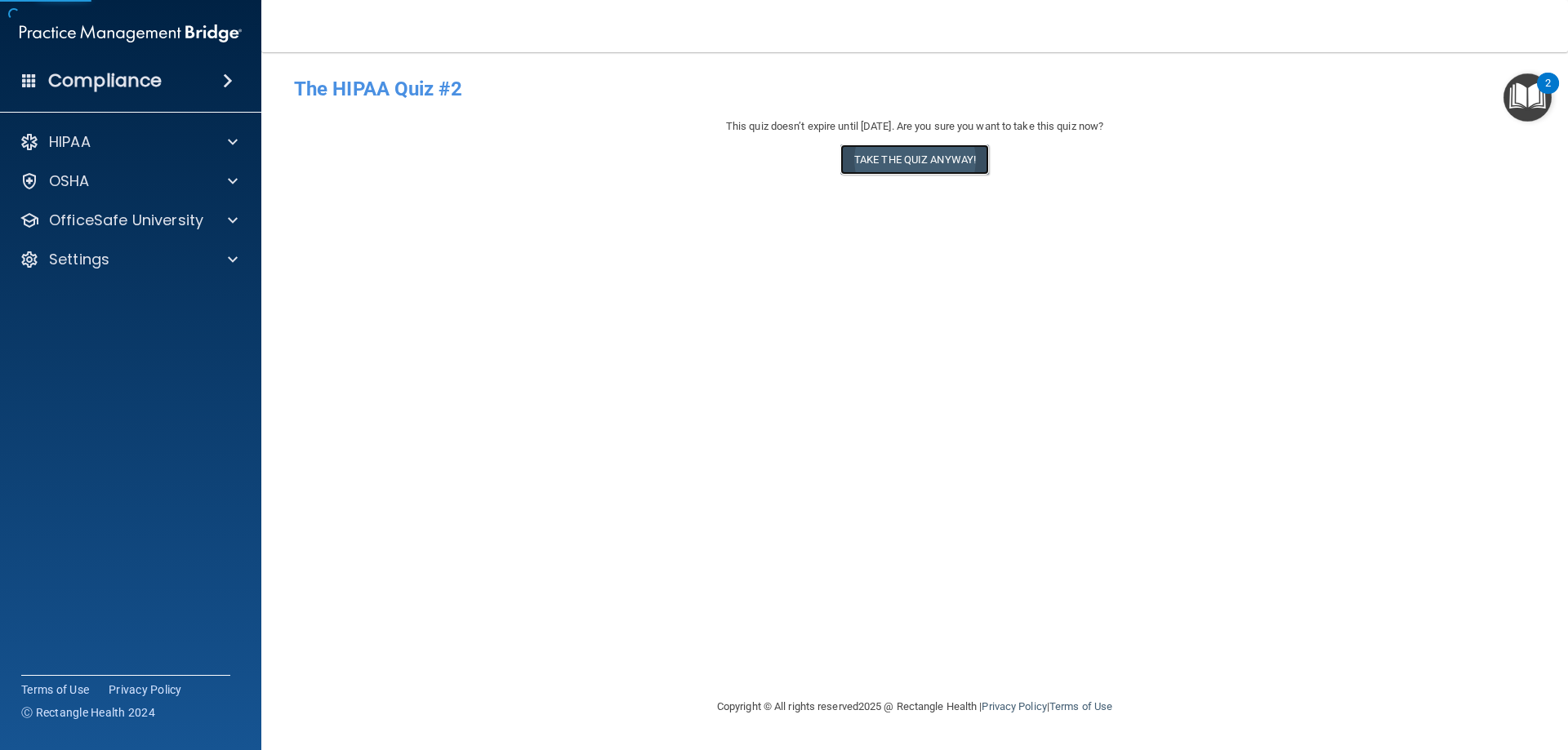
click at [932, 158] on button "Take the quiz anyway!" at bounding box center [915, 159] width 149 height 30
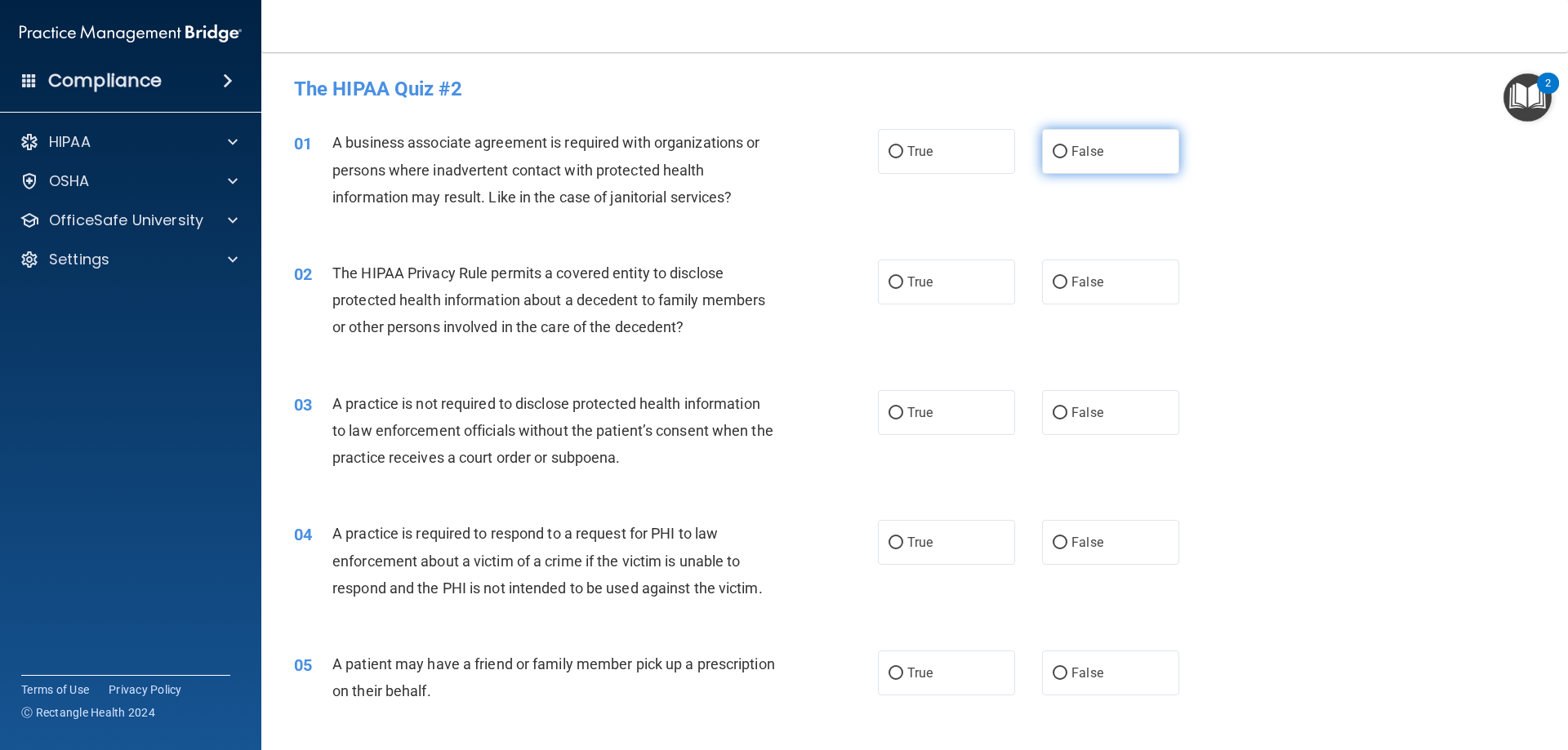
click at [1078, 168] on label "False" at bounding box center [1110, 151] width 138 height 45
click at [1068, 159] on input "False" at bounding box center [1059, 152] width 14 height 12
radio input "true"
click at [948, 251] on div "02 The HIPAA Privacy Rule permits a covered entity to disclose protected health…" at bounding box center [915, 305] width 1266 height 131
click at [946, 269] on label "True" at bounding box center [947, 282] width 138 height 45
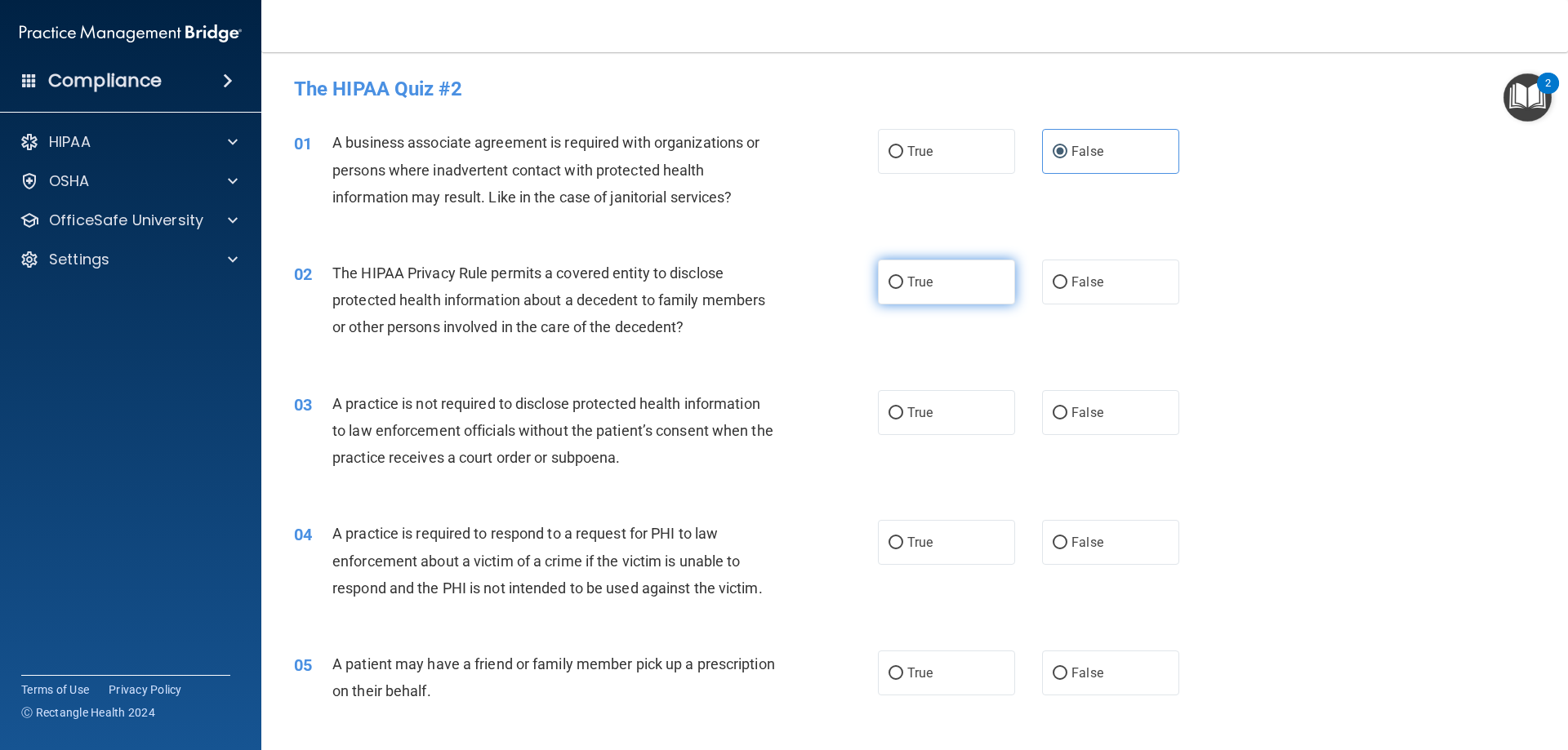
click at [903, 277] on input "True" at bounding box center [896, 283] width 14 height 12
radio input "true"
click at [1073, 403] on label "False" at bounding box center [1110, 412] width 138 height 45
click at [1068, 408] on input "False" at bounding box center [1059, 413] width 14 height 12
radio input "true"
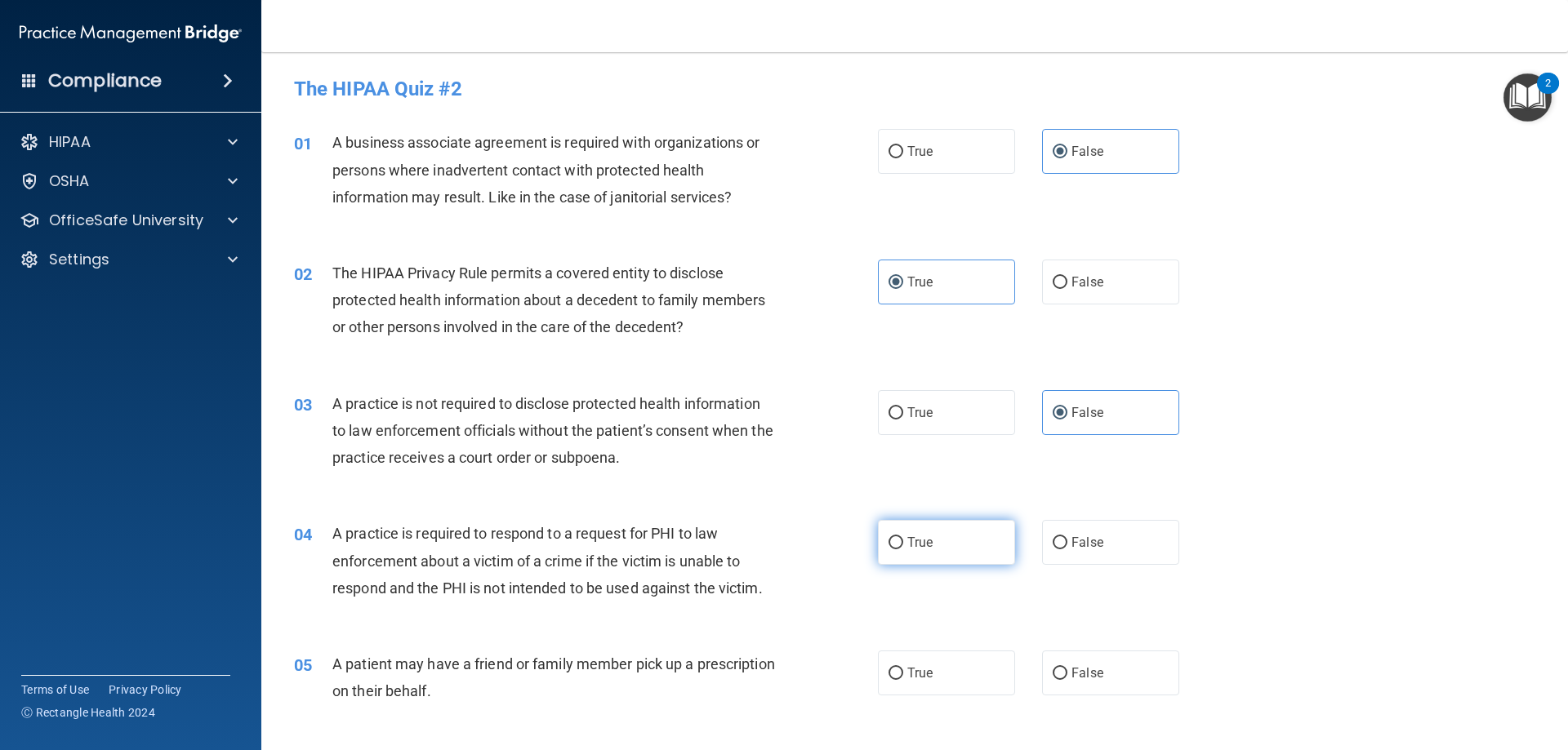
click at [911, 538] on span "True" at bounding box center [920, 542] width 25 height 15
click at [903, 538] on input "True" at bounding box center [896, 543] width 14 height 12
radio input "true"
click at [928, 638] on div "05 A patient may have a friend or family member pick up a prescription on their…" at bounding box center [915, 681] width 1266 height 103
click at [937, 661] on label "True" at bounding box center [947, 673] width 138 height 45
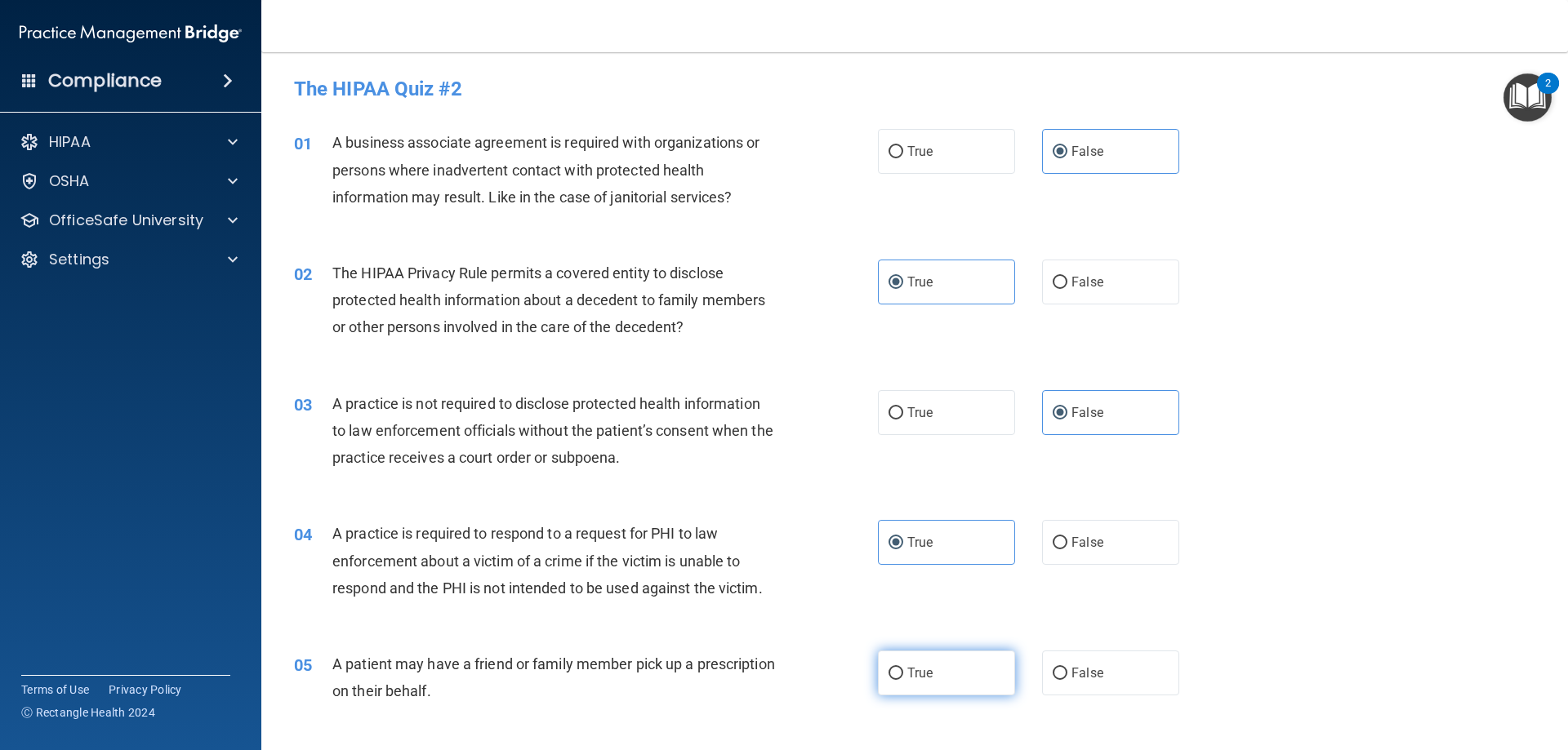
click at [903, 667] on input "True" at bounding box center [896, 673] width 14 height 12
radio input "true"
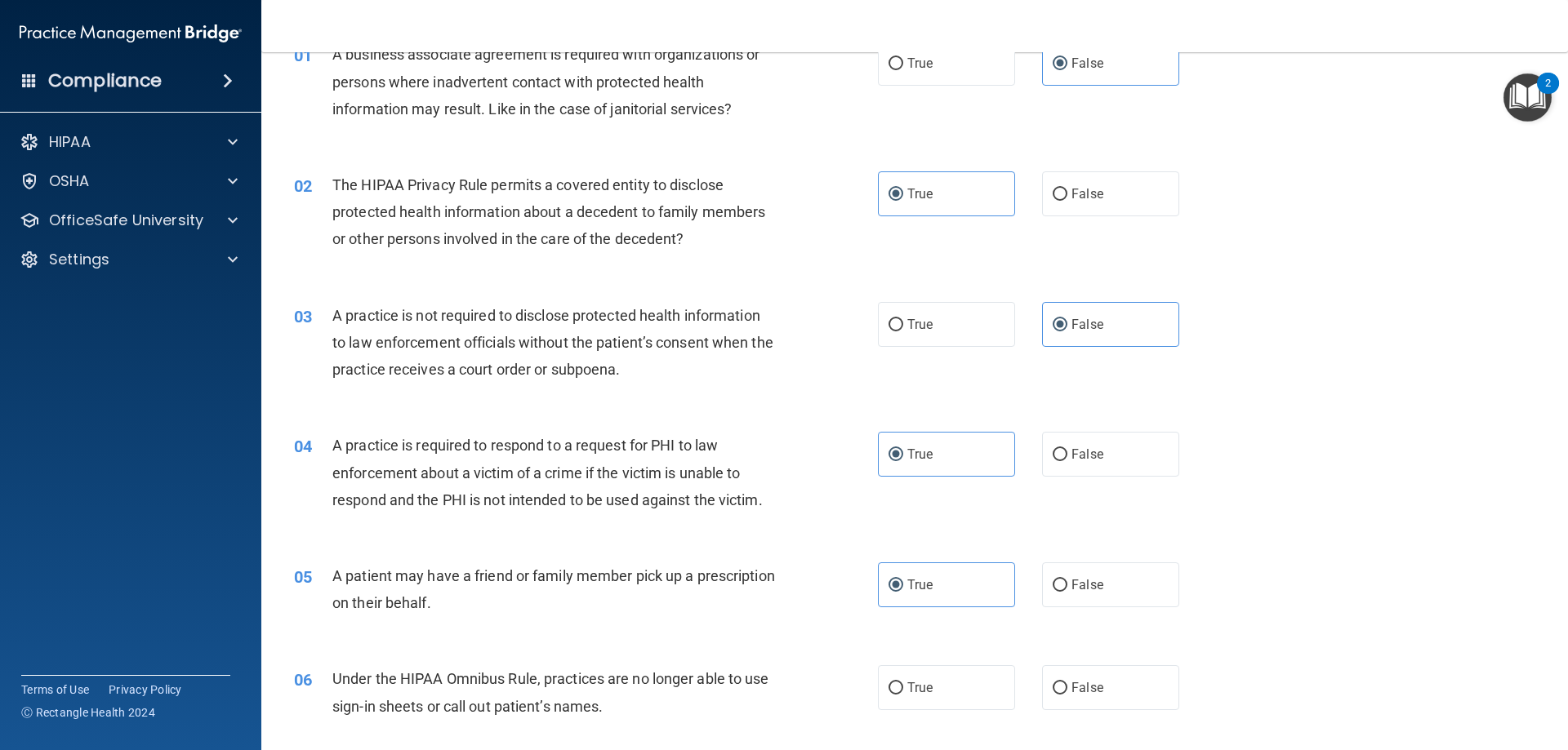
scroll to position [245, 0]
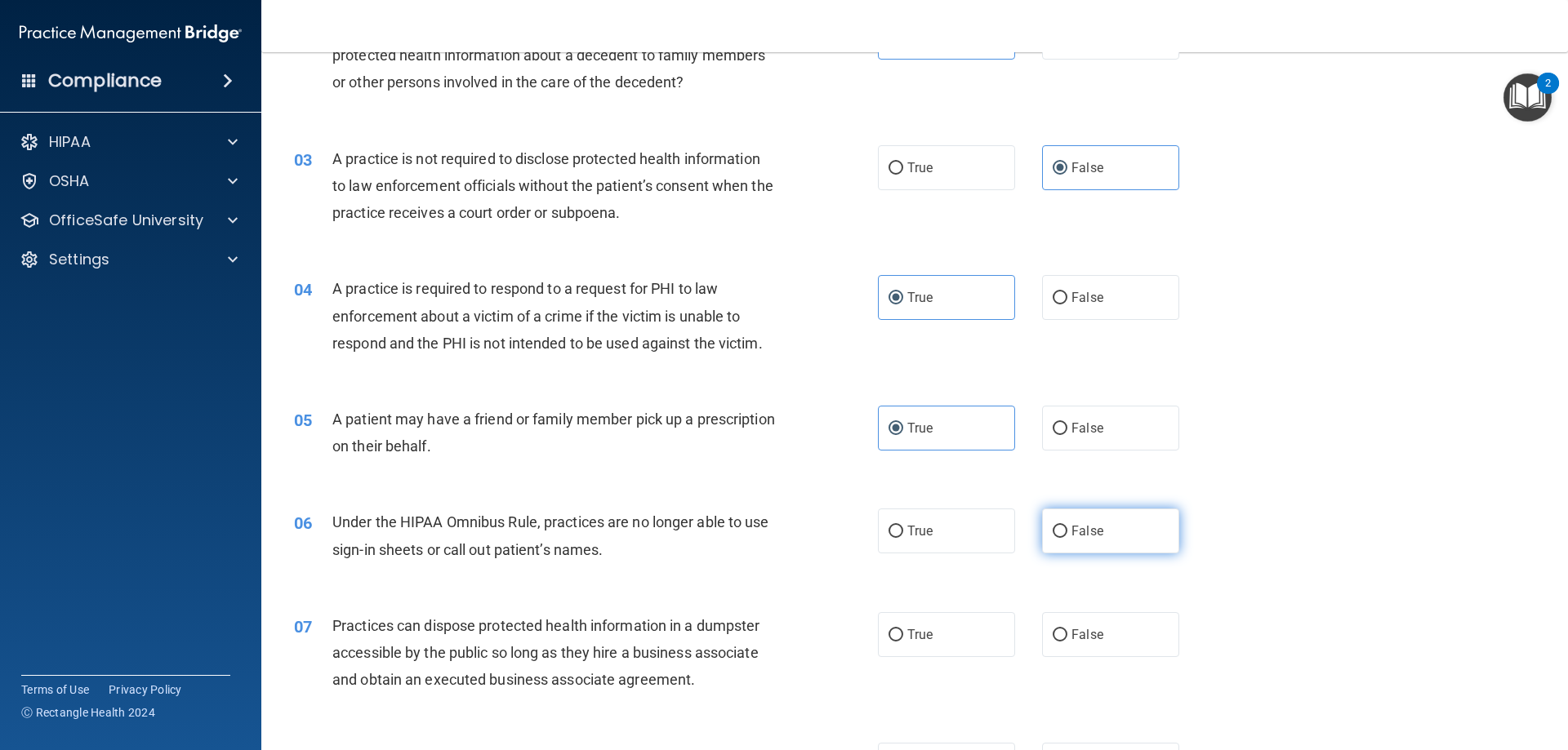
click at [1105, 511] on label "False" at bounding box center [1110, 531] width 138 height 45
click at [1068, 526] on input "False" at bounding box center [1059, 532] width 14 height 12
radio input "true"
click at [1063, 631] on label "False" at bounding box center [1110, 635] width 138 height 45
click at [1063, 631] on input "False" at bounding box center [1059, 636] width 14 height 12
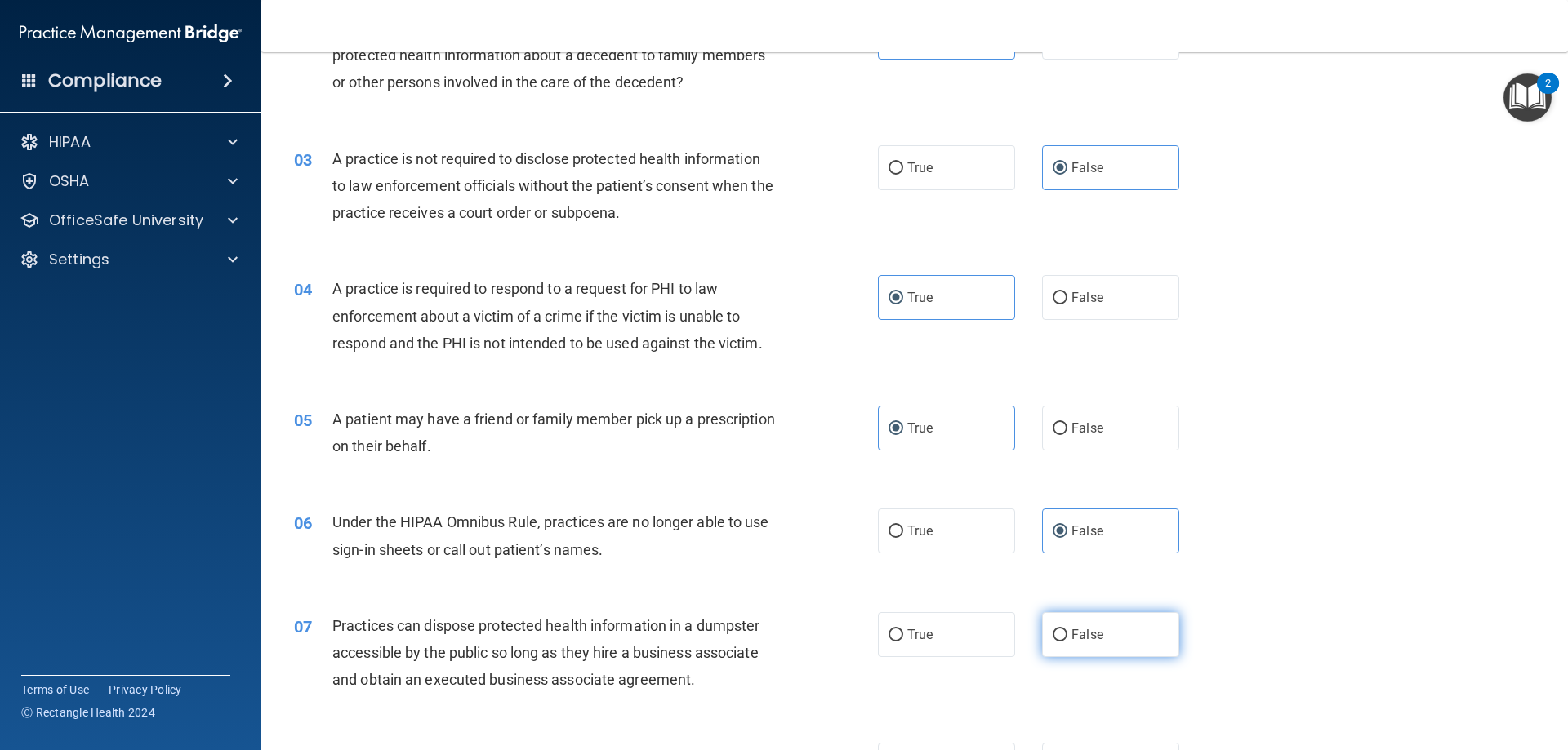
radio input "true"
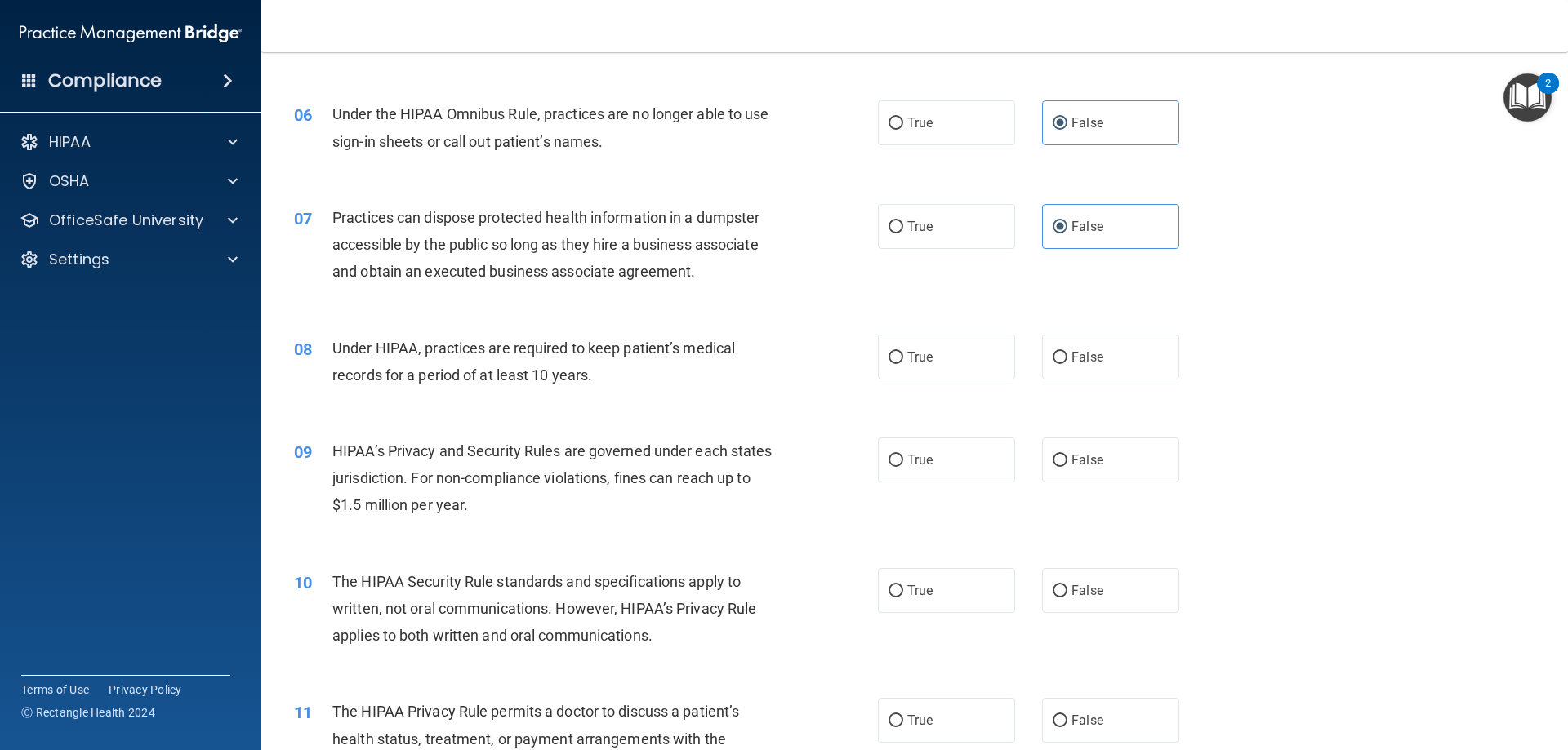
scroll to position [816, 0]
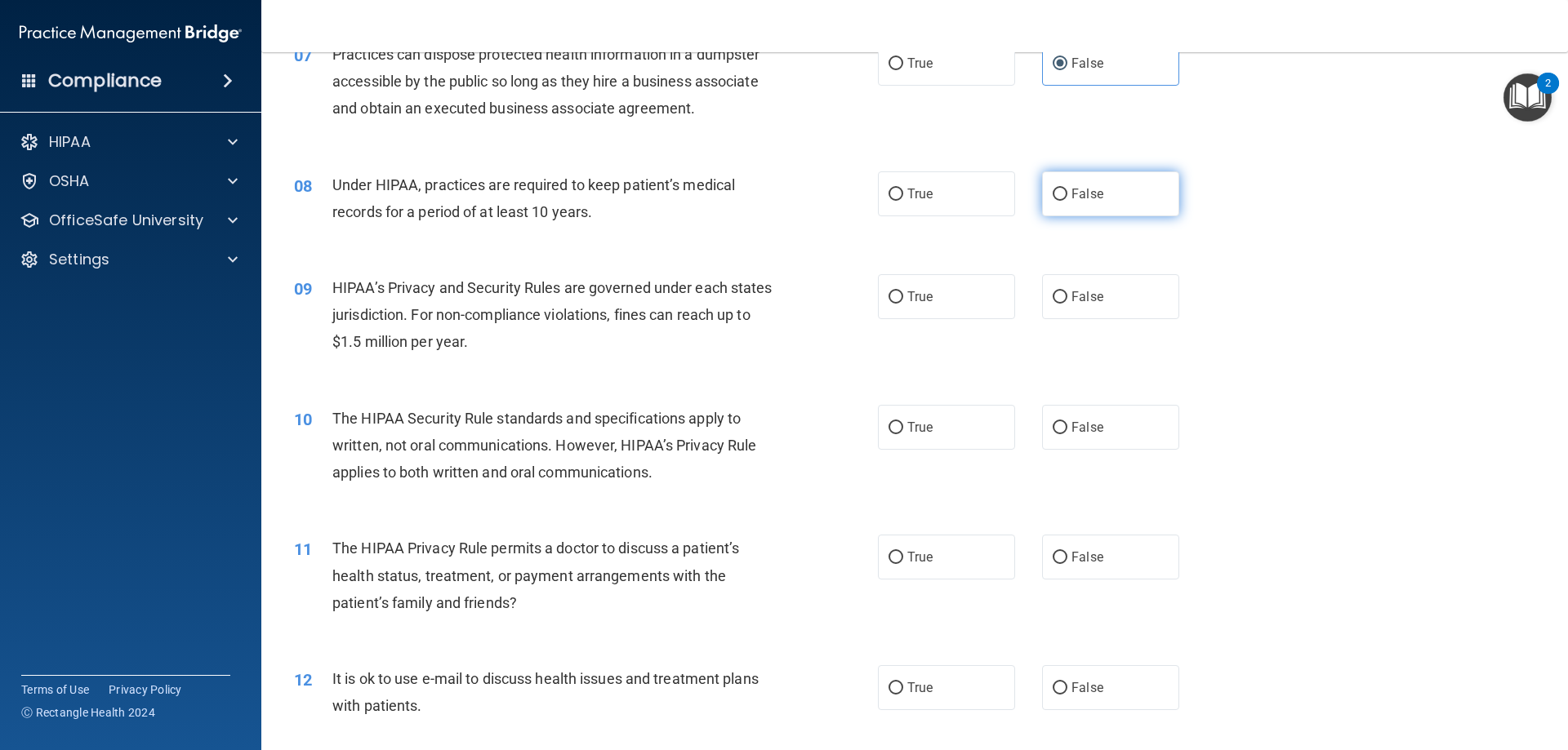
click at [1072, 190] on span "False" at bounding box center [1087, 194] width 32 height 15
click at [1065, 190] on input "False" at bounding box center [1059, 194] width 14 height 12
radio input "true"
click at [1060, 307] on label "False" at bounding box center [1110, 296] width 138 height 45
click at [1060, 304] on input "False" at bounding box center [1059, 297] width 14 height 12
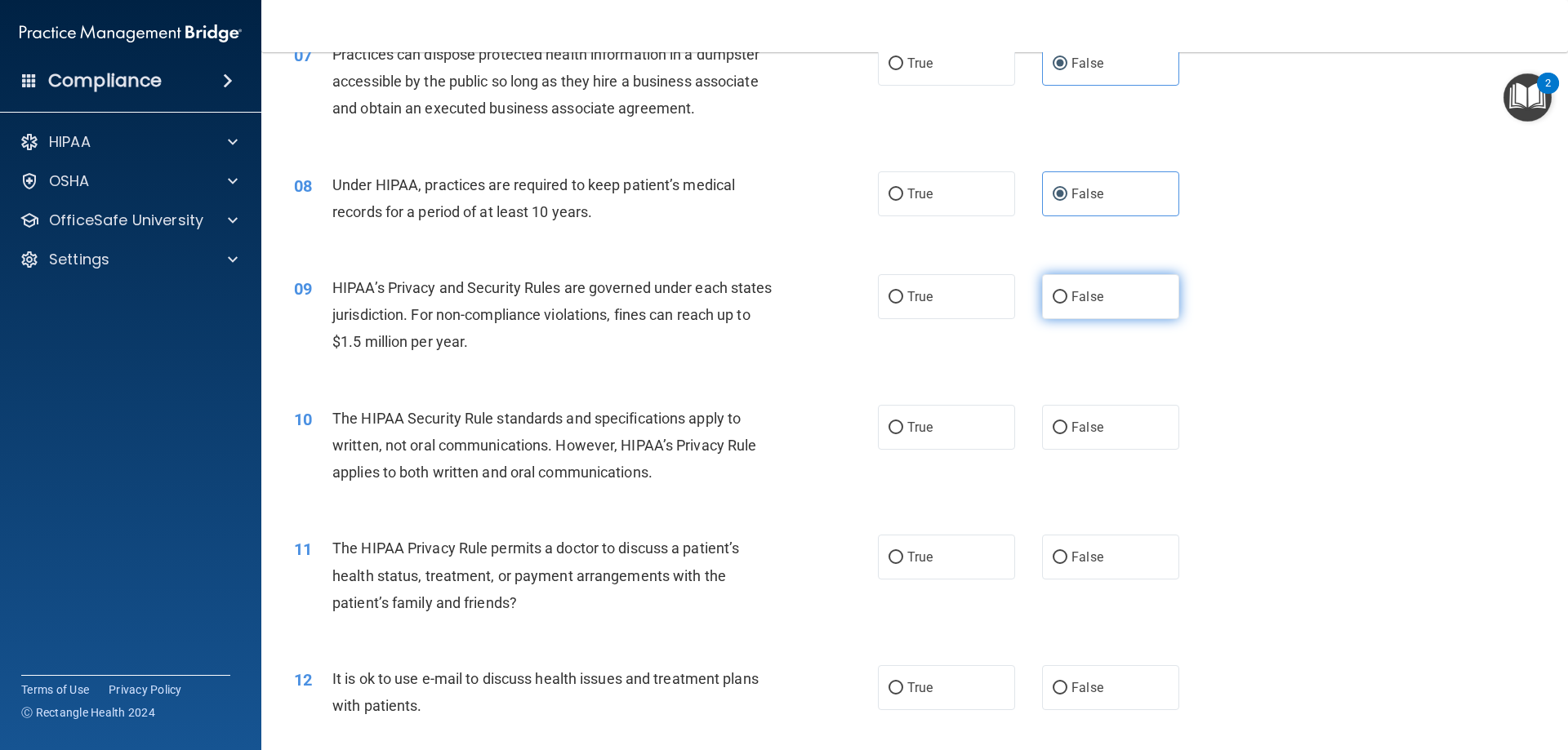
radio input "true"
click at [954, 424] on label "True" at bounding box center [947, 427] width 138 height 45
click at [903, 424] on input "True" at bounding box center [896, 428] width 14 height 12
radio input "true"
click at [911, 551] on span "True" at bounding box center [920, 557] width 25 height 15
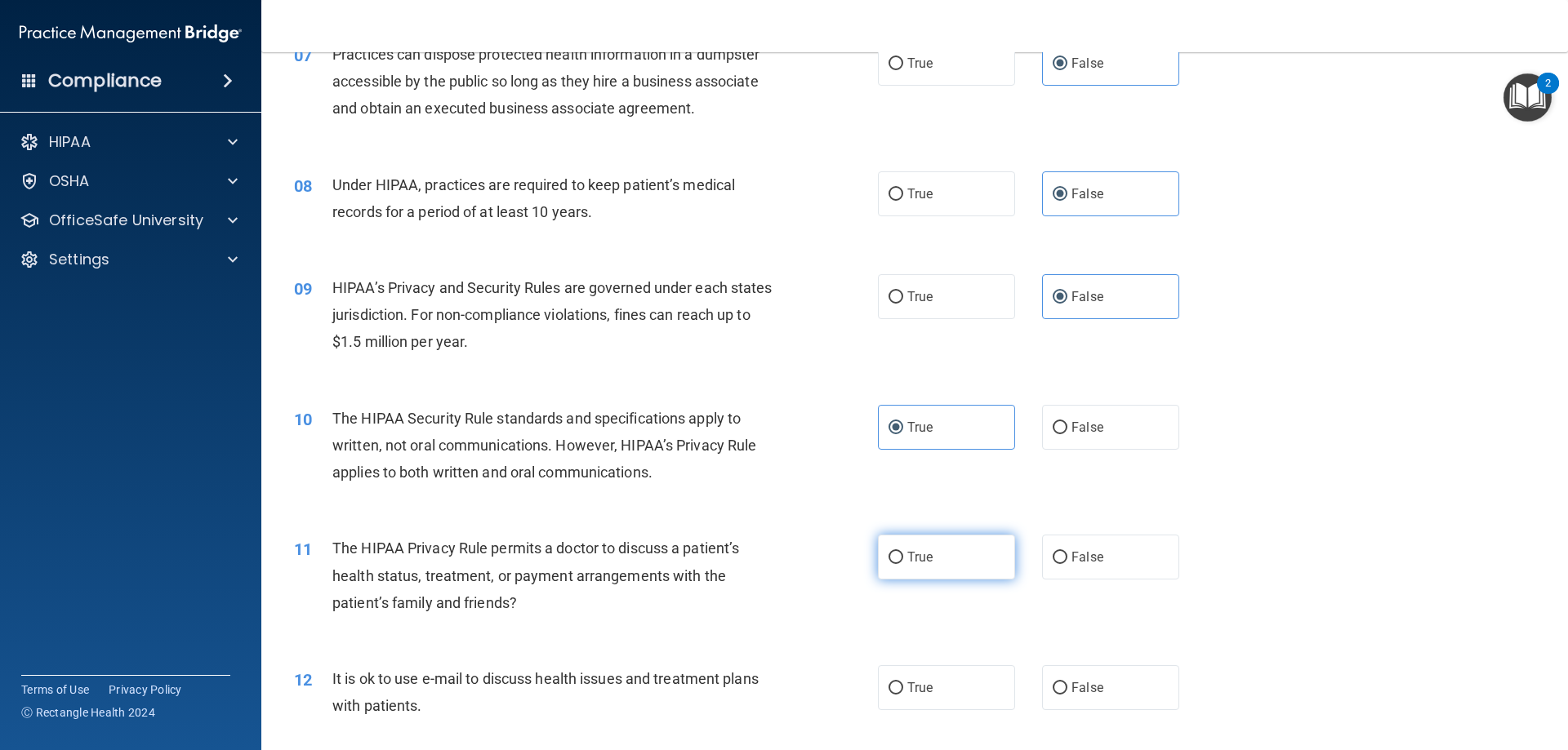
click at [903, 552] on input "True" at bounding box center [896, 558] width 14 height 12
radio input "true"
click at [890, 683] on input "True" at bounding box center [896, 688] width 14 height 12
radio input "true"
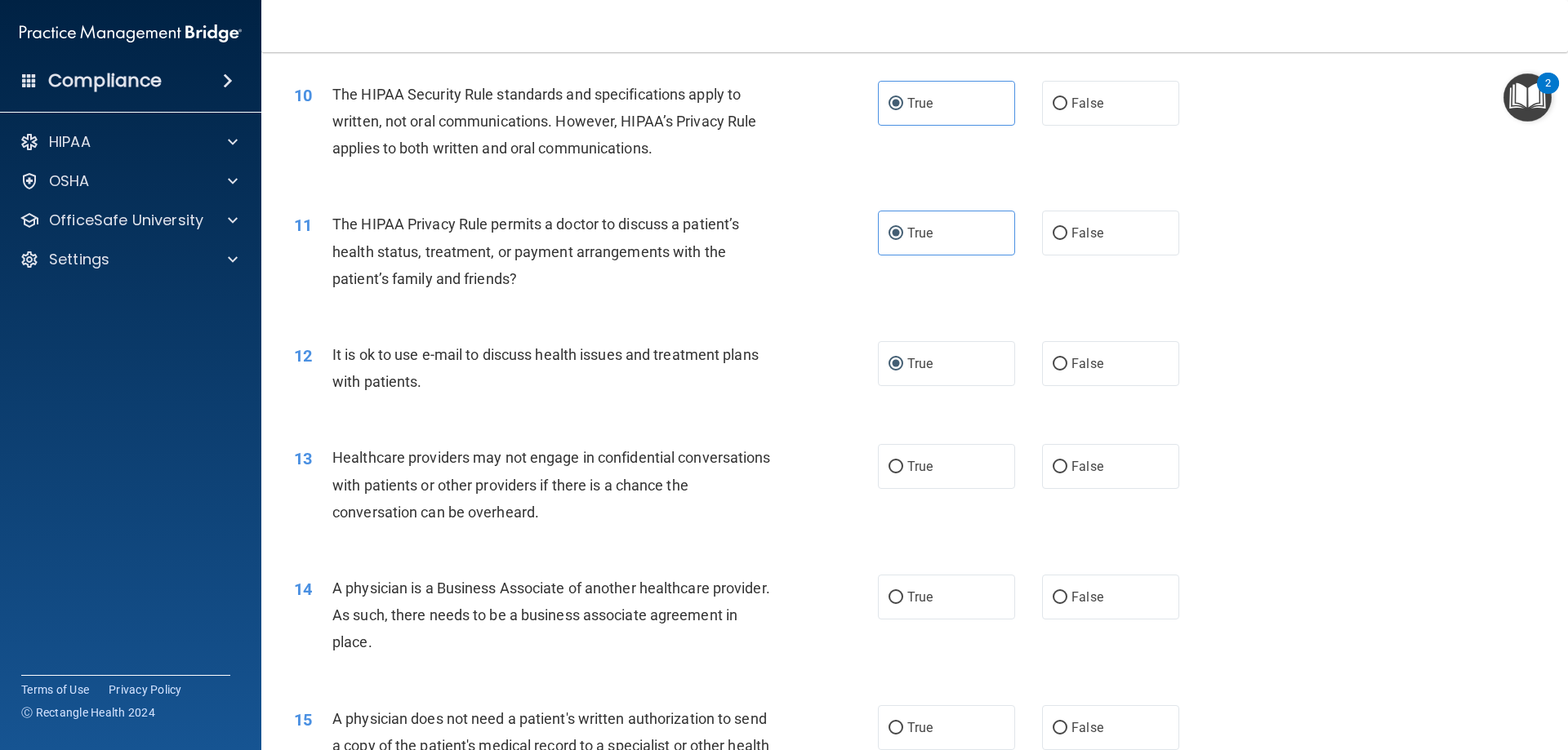
scroll to position [1143, 0]
drag, startPoint x: 1051, startPoint y: 467, endPoint x: 1083, endPoint y: 573, distance: 110.7
click at [1052, 466] on input "False" at bounding box center [1059, 464] width 14 height 12
radio input "true"
click at [1087, 604] on label "False" at bounding box center [1110, 594] width 138 height 45
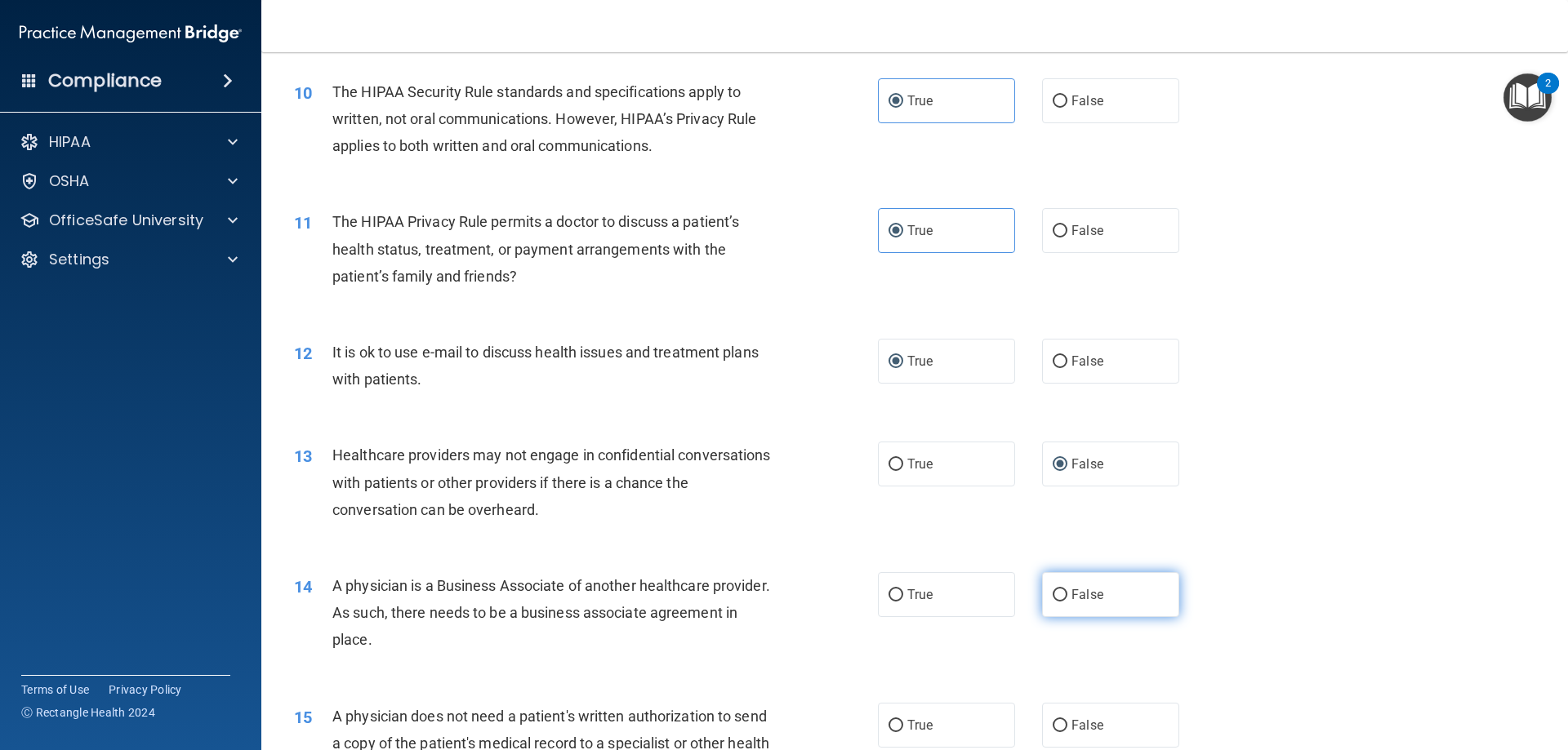
click at [1068, 602] on input "False" at bounding box center [1059, 595] width 14 height 12
radio input "true"
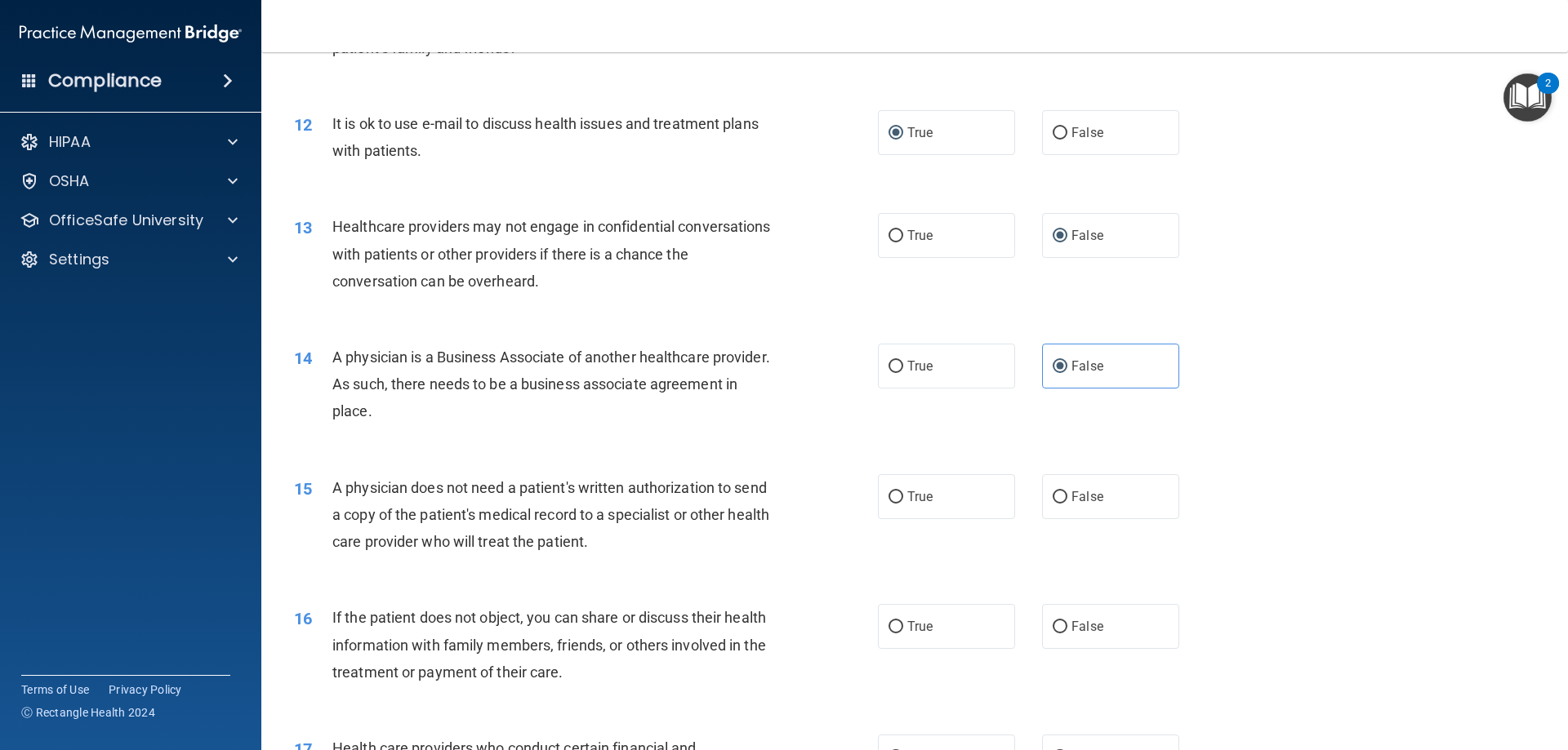
scroll to position [1388, 0]
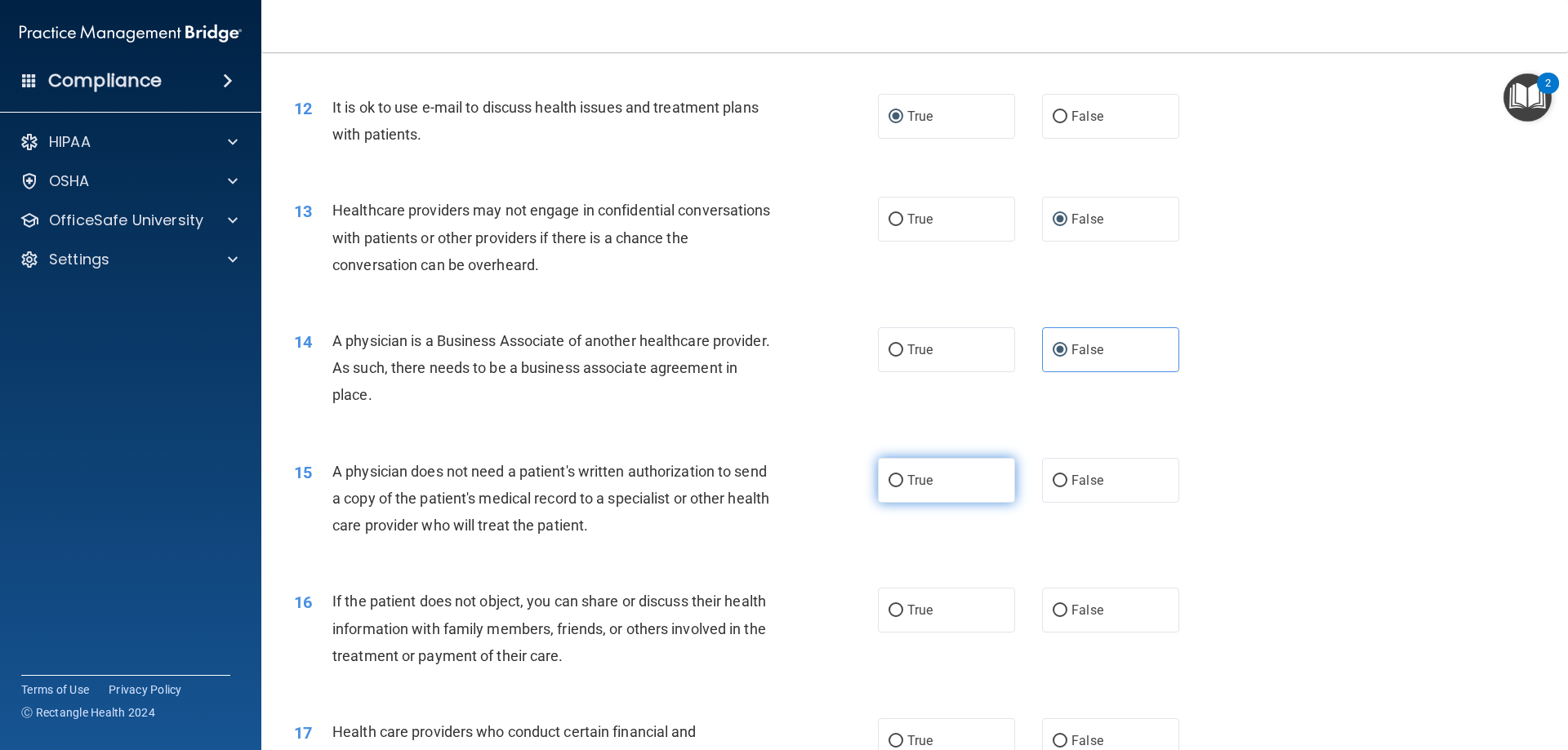
click at [974, 470] on label "True" at bounding box center [947, 480] width 138 height 45
click at [903, 475] on input "True" at bounding box center [896, 481] width 14 height 12
radio input "true"
click at [956, 599] on label "True" at bounding box center [947, 610] width 138 height 45
click at [903, 605] on input "True" at bounding box center [896, 611] width 14 height 12
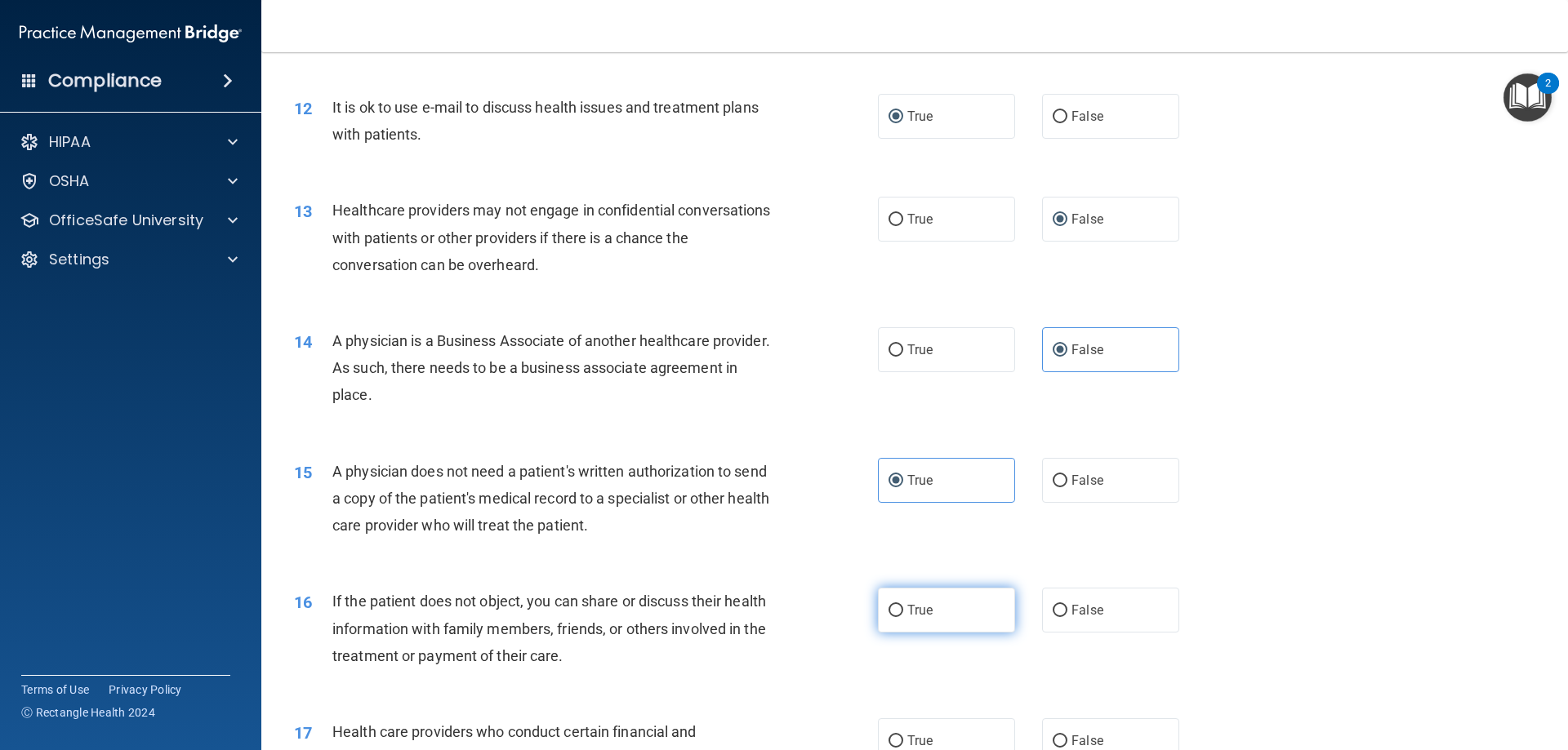
radio input "true"
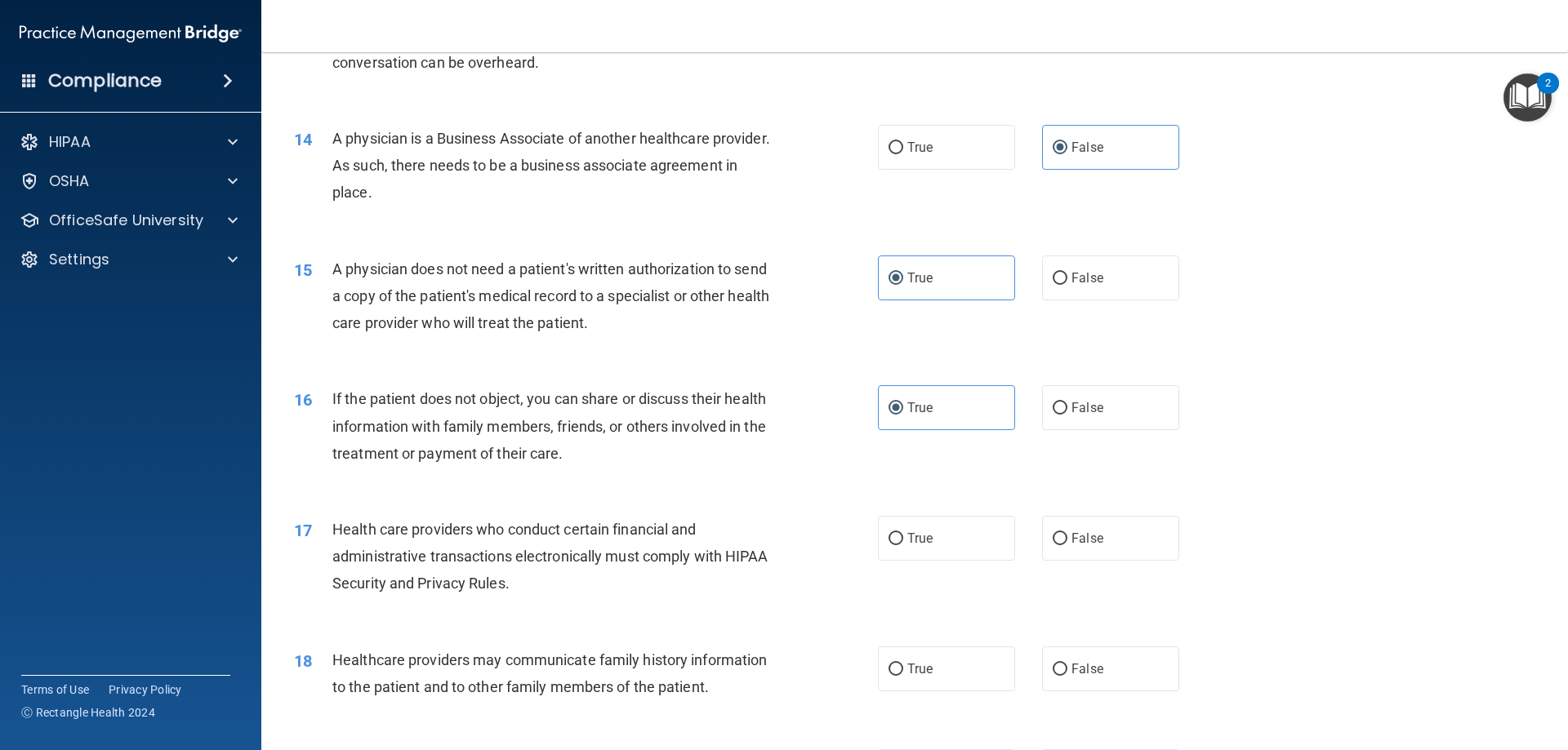
scroll to position [1633, 0]
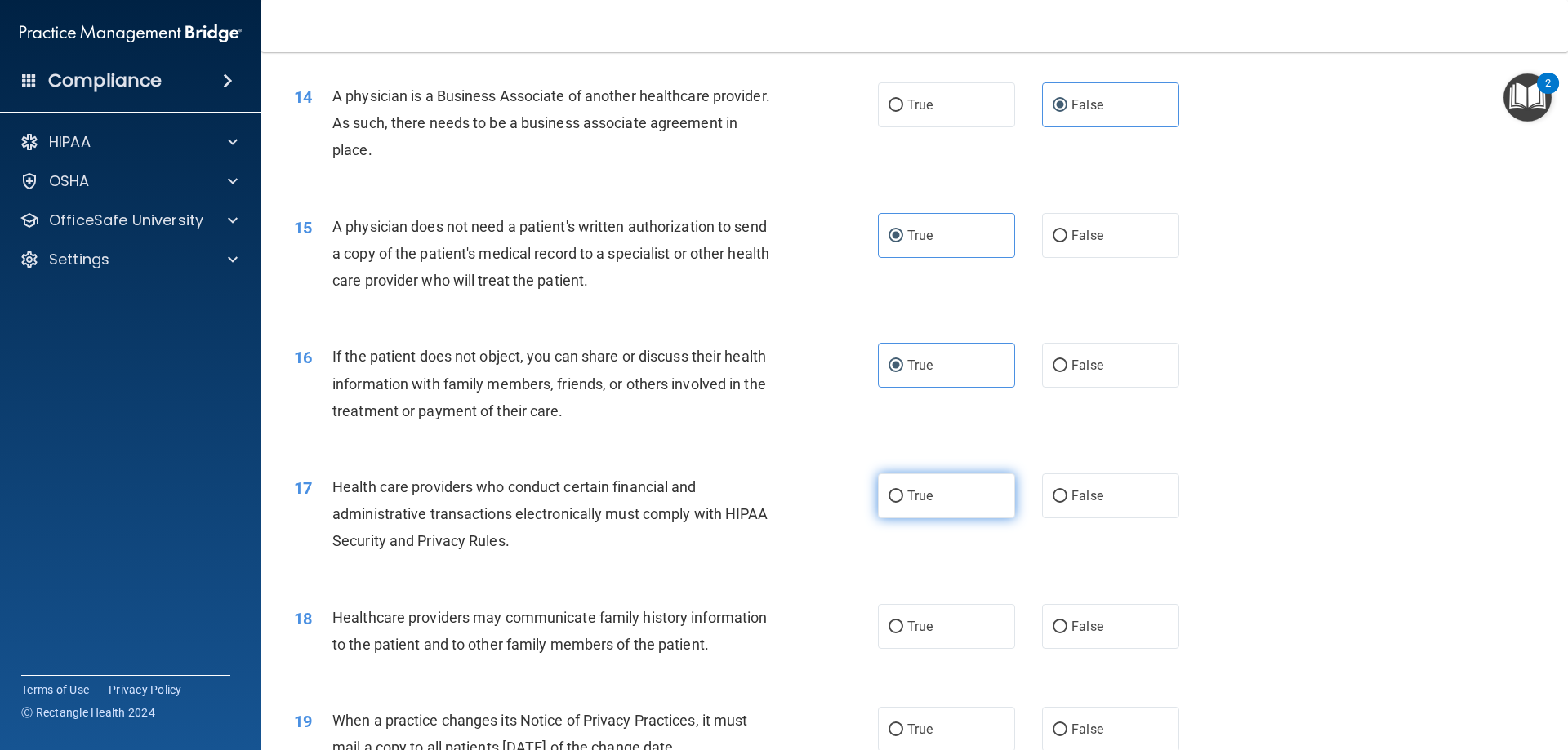
click at [982, 486] on label "True" at bounding box center [947, 495] width 138 height 45
click at [903, 490] on input "True" at bounding box center [896, 496] width 14 height 12
radio input "true"
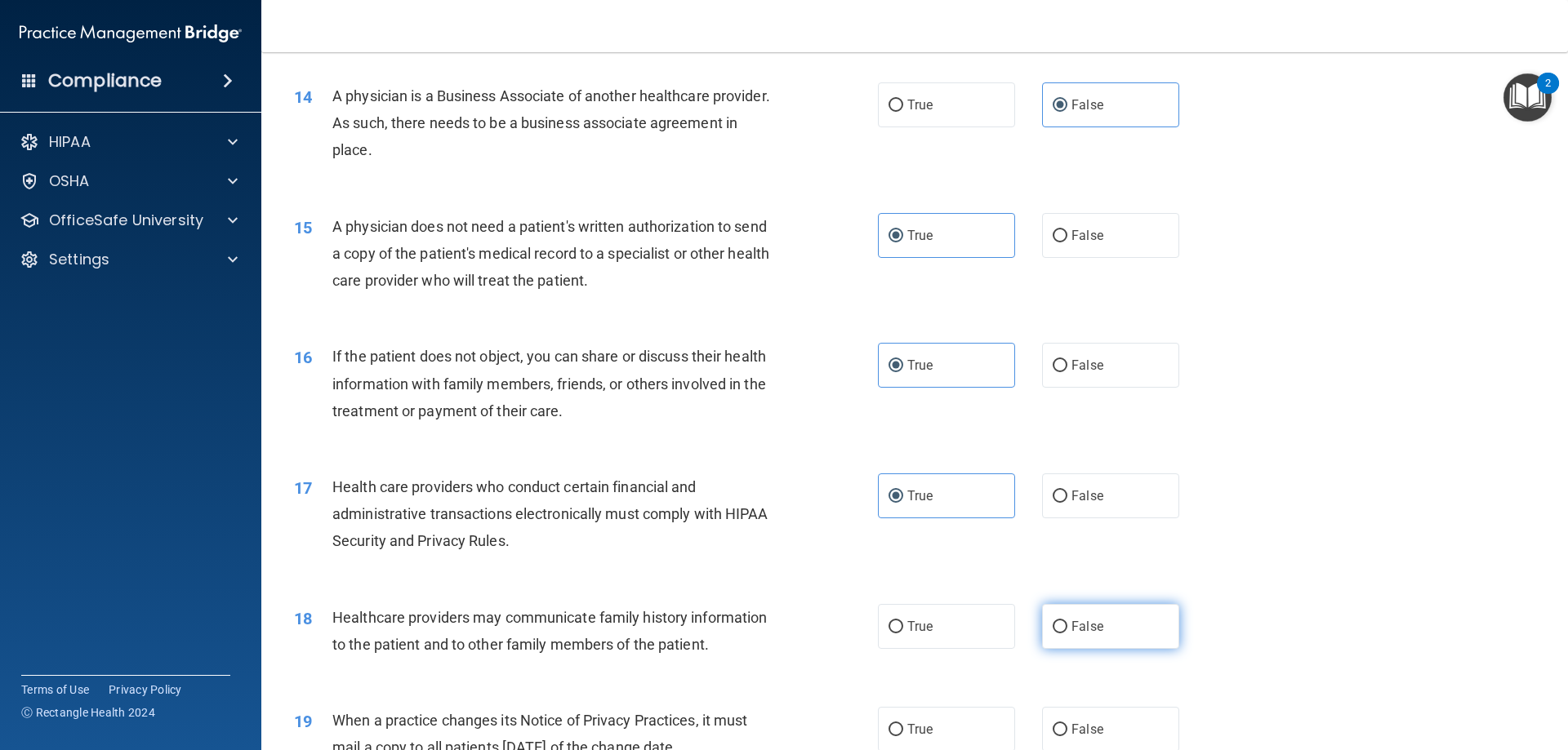
click at [1122, 621] on label "False" at bounding box center [1110, 626] width 138 height 45
click at [1068, 621] on input "False" at bounding box center [1059, 627] width 14 height 12
radio input "true"
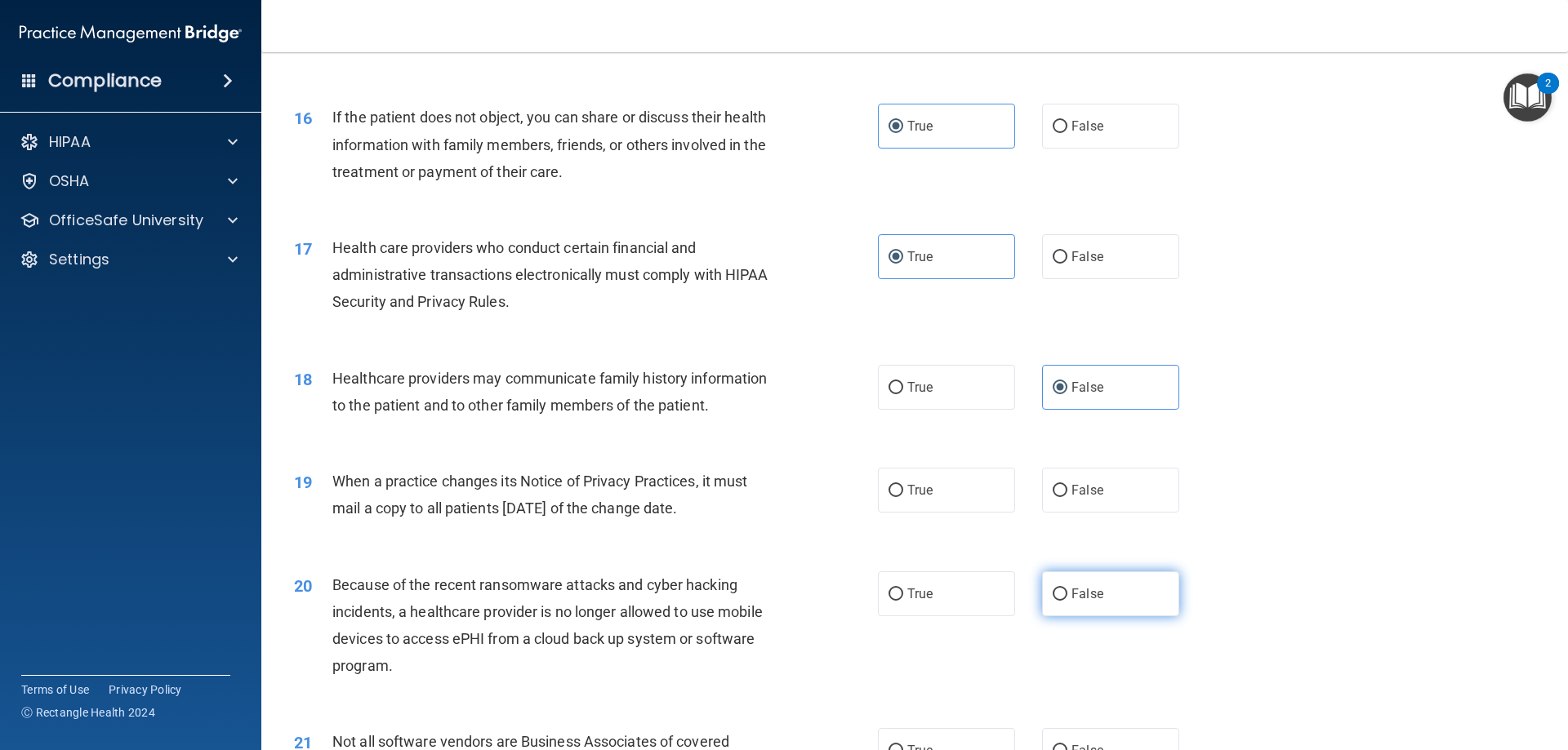
scroll to position [1878, 0]
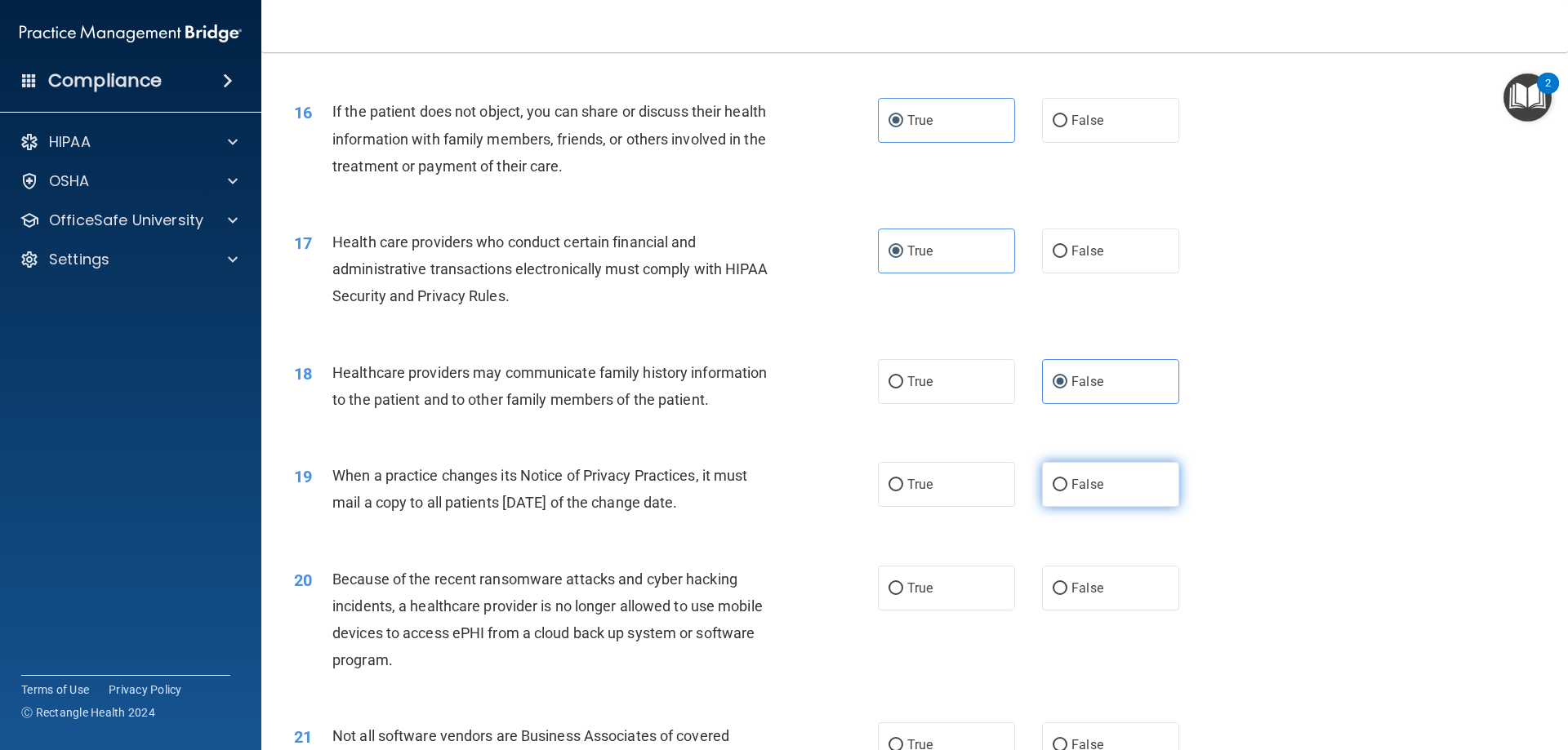
click at [1127, 496] on label "False" at bounding box center [1110, 484] width 138 height 45
click at [1068, 491] on input "False" at bounding box center [1059, 485] width 14 height 12
radio input "true"
click at [1126, 600] on label "False" at bounding box center [1110, 588] width 138 height 45
click at [1068, 595] on input "False" at bounding box center [1059, 588] width 14 height 12
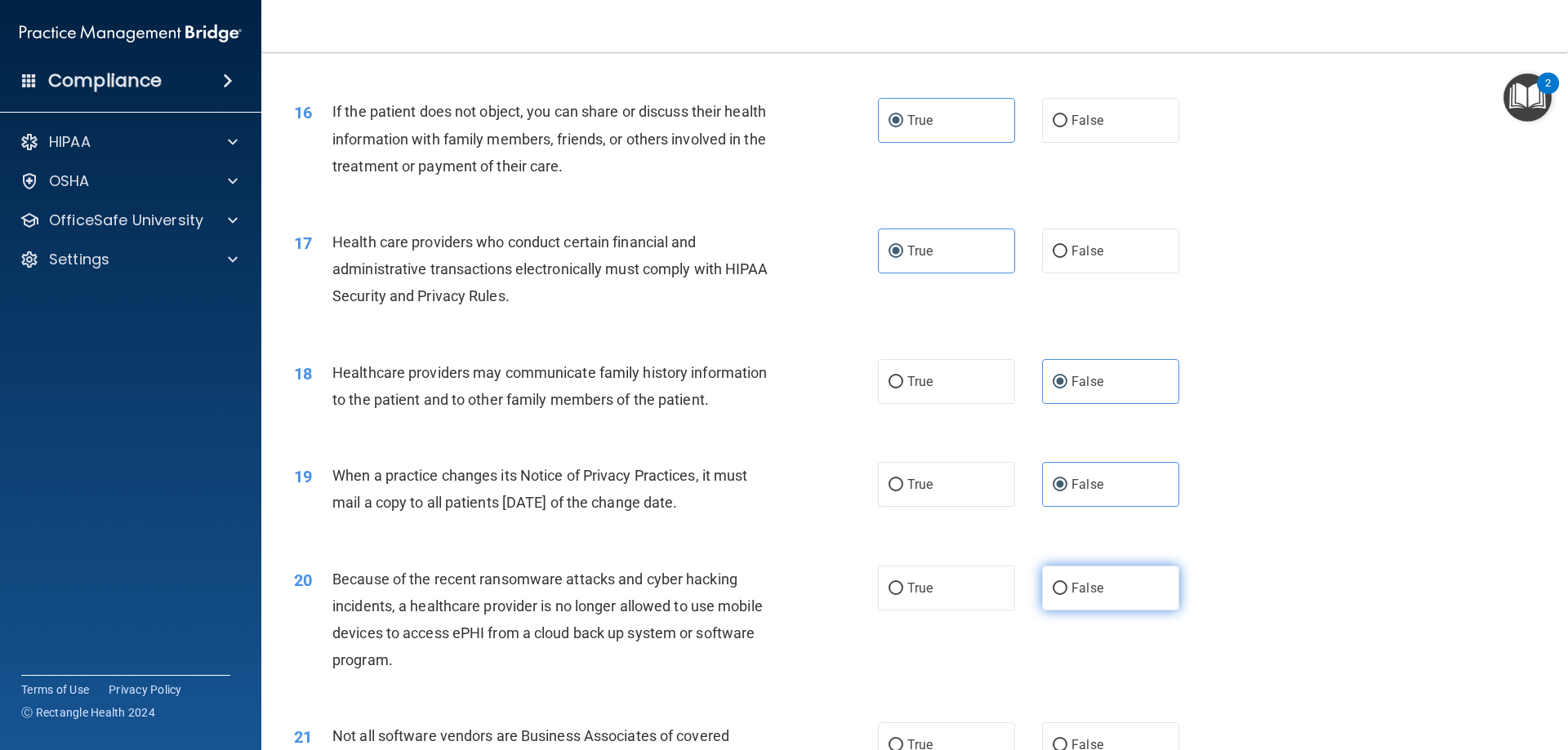
radio input "true"
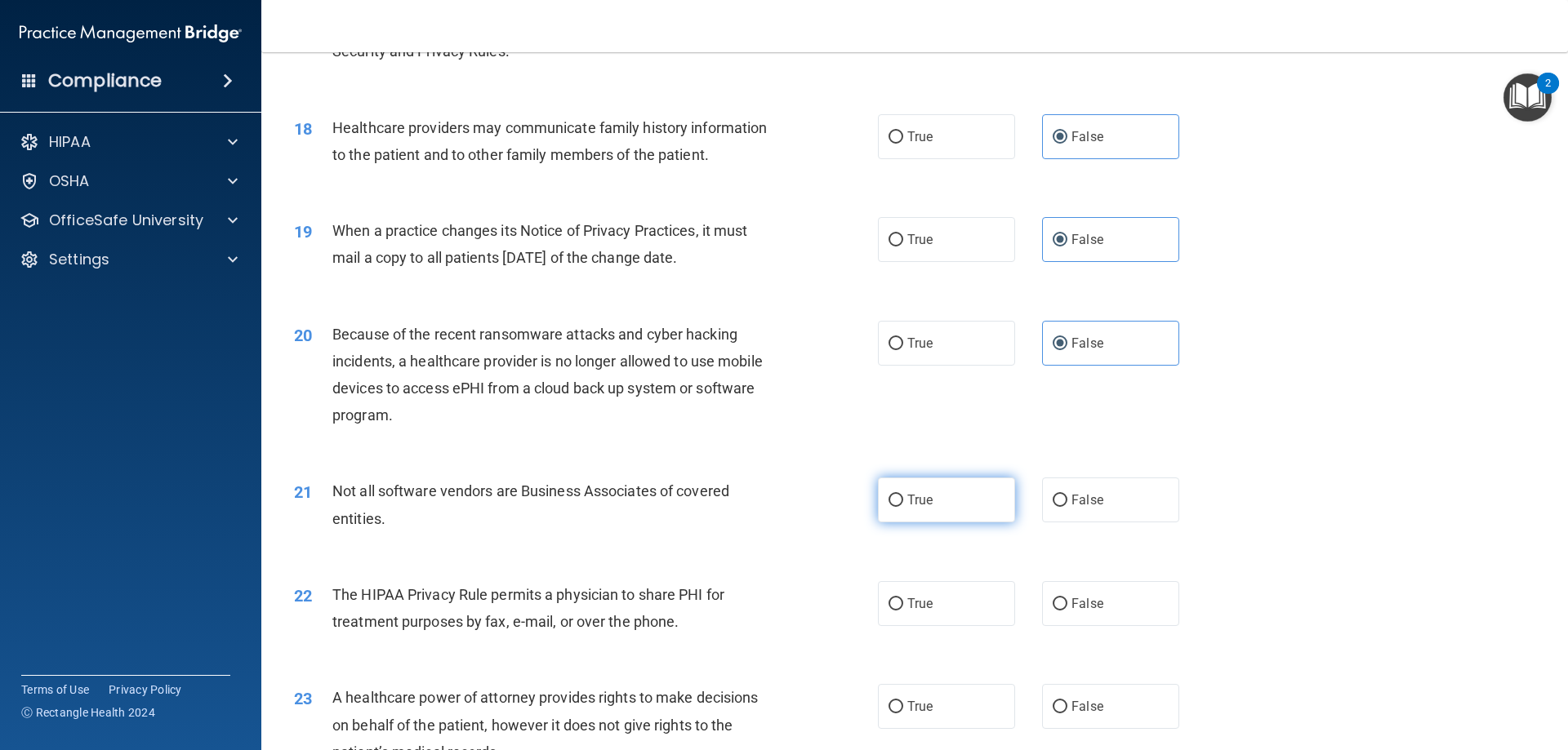
click at [934, 505] on label "True" at bounding box center [947, 500] width 138 height 45
click at [903, 505] on input "True" at bounding box center [896, 500] width 14 height 12
radio input "true"
click at [939, 597] on label "True" at bounding box center [947, 603] width 138 height 45
click at [903, 598] on input "True" at bounding box center [896, 604] width 14 height 12
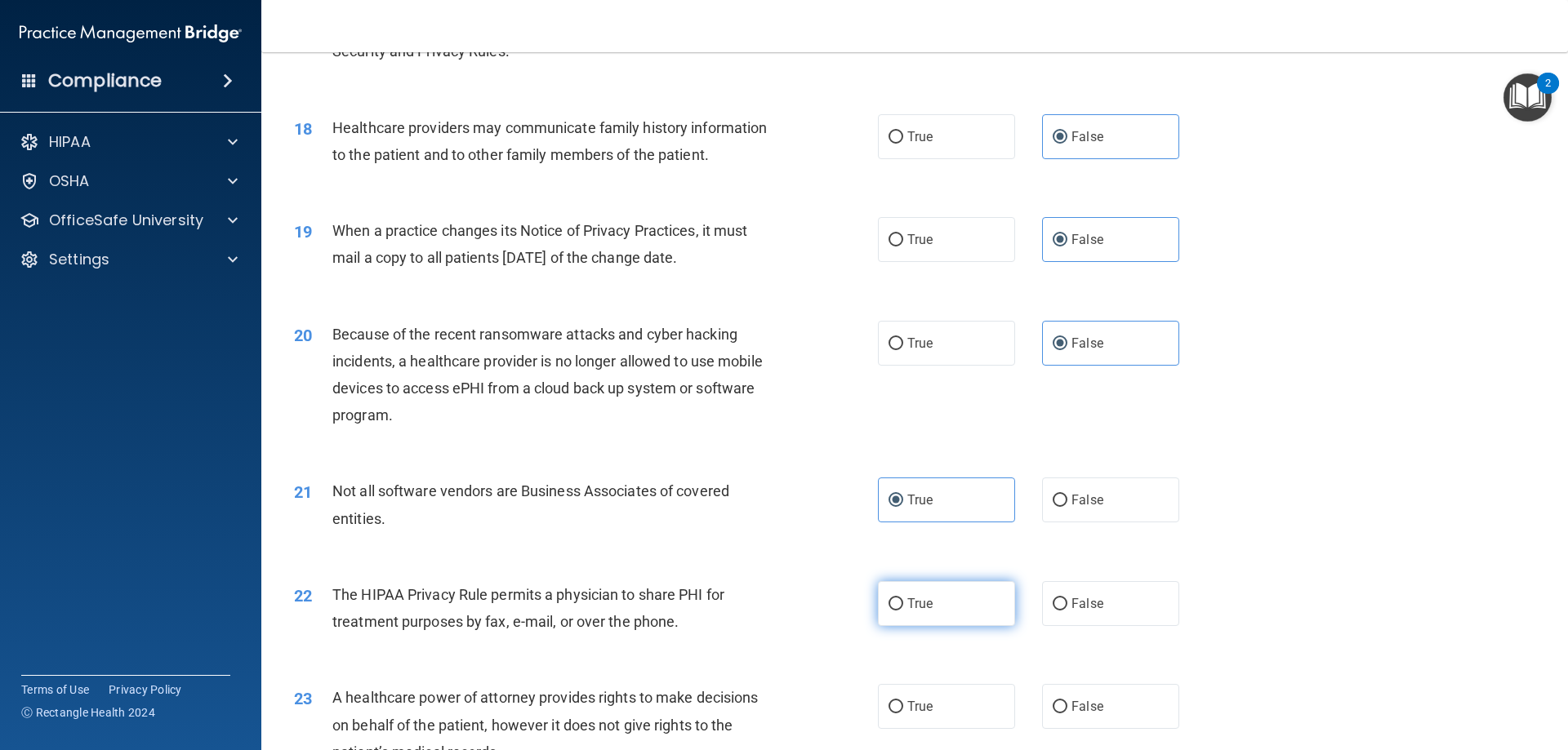
radio input "true"
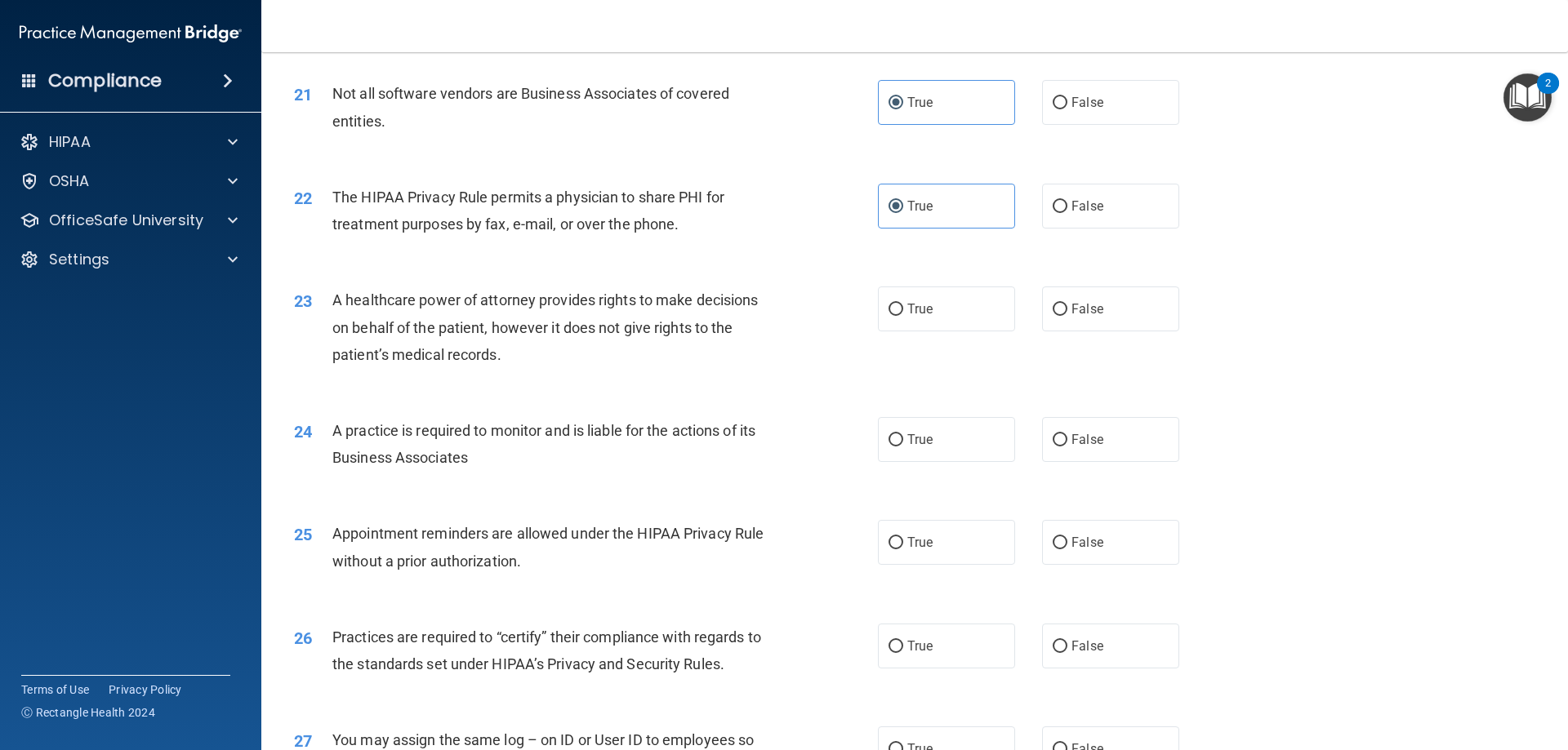
scroll to position [2612, 0]
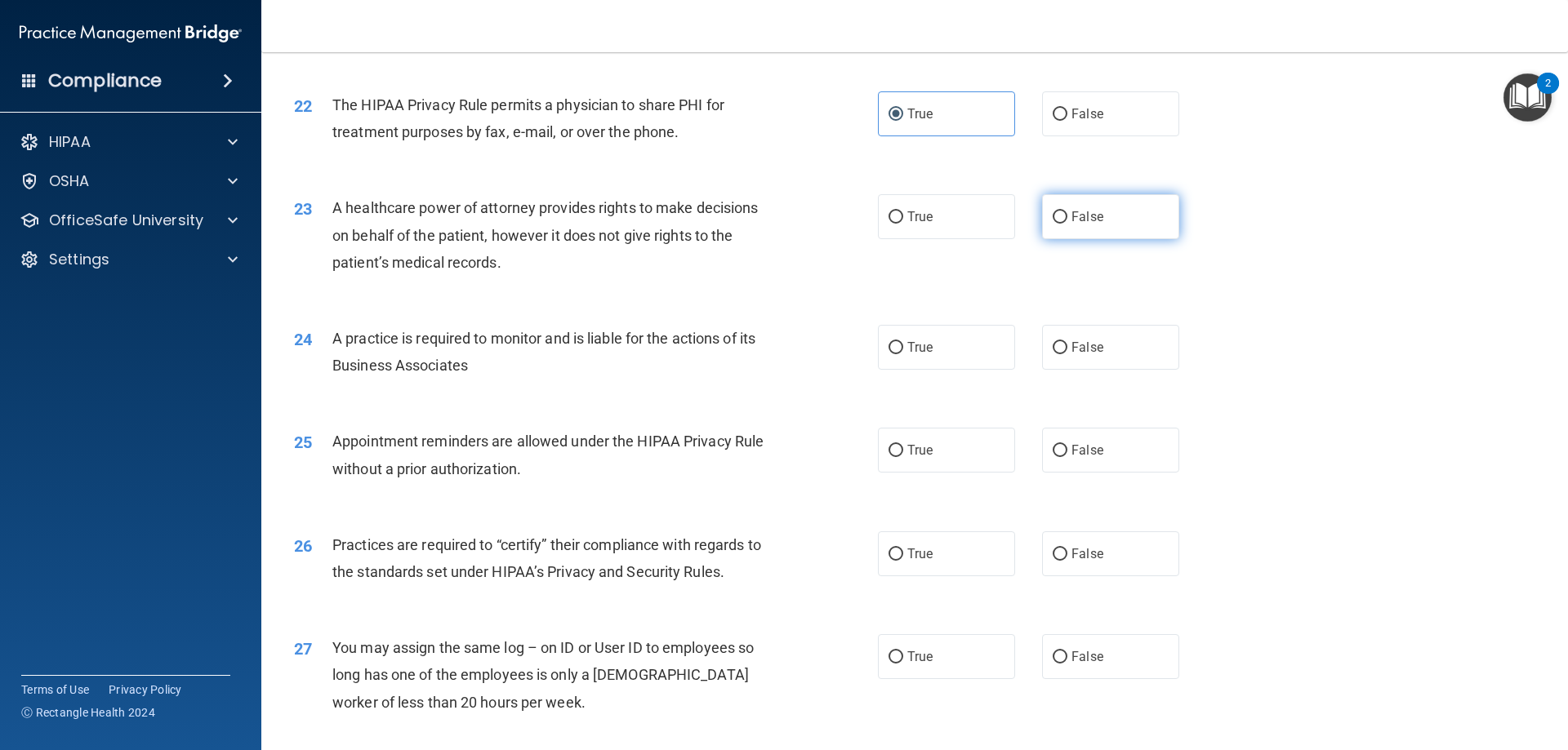
click at [1081, 211] on span "False" at bounding box center [1087, 216] width 32 height 15
click at [1068, 212] on input "False" at bounding box center [1059, 217] width 14 height 12
radio input "true"
click at [1078, 354] on span "False" at bounding box center [1087, 347] width 32 height 15
click at [1068, 354] on input "False" at bounding box center [1059, 348] width 14 height 12
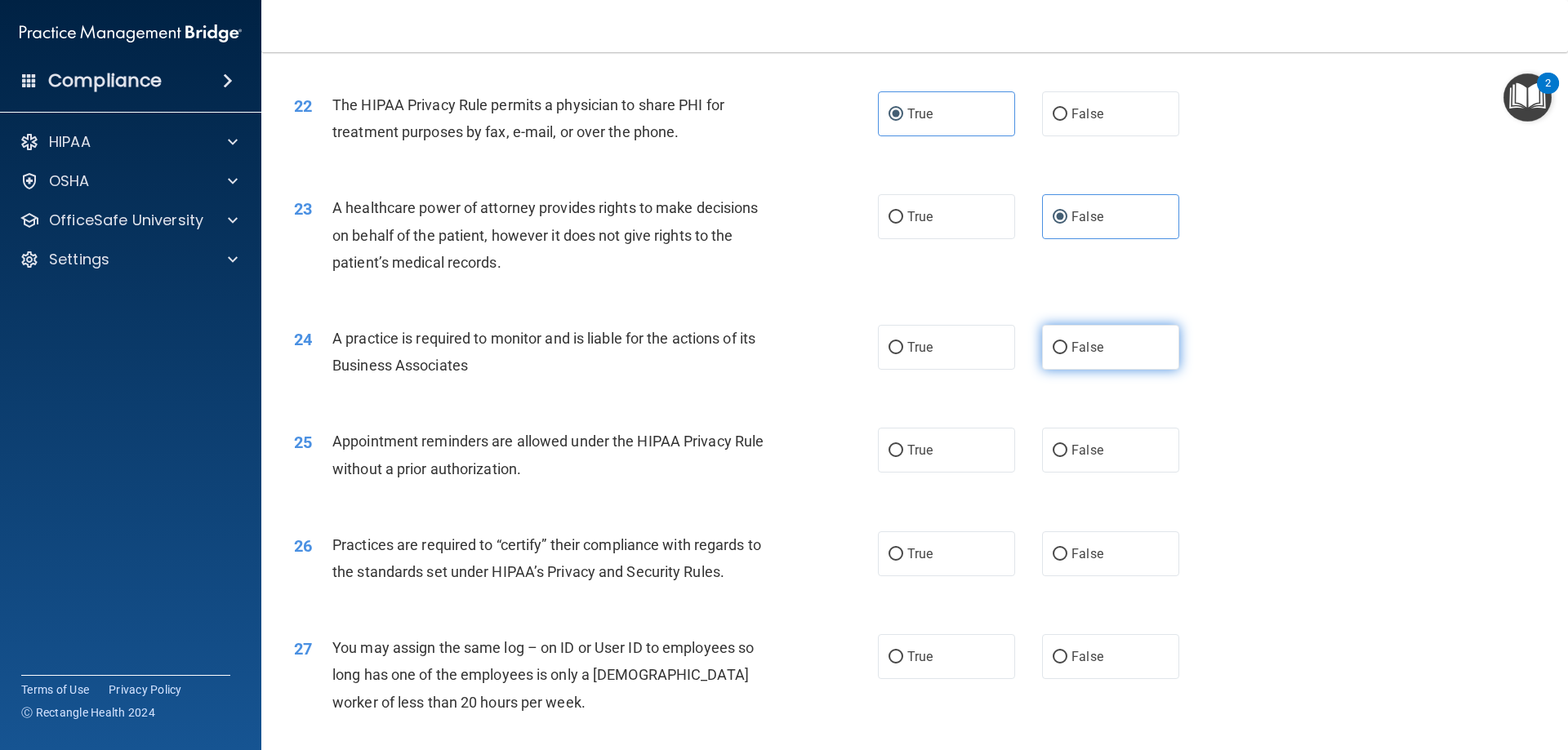
radio input "true"
click at [986, 431] on label "True" at bounding box center [947, 450] width 138 height 45
click at [903, 445] on input "True" at bounding box center [896, 451] width 14 height 12
radio input "true"
click at [1119, 563] on label "False" at bounding box center [1110, 554] width 138 height 45
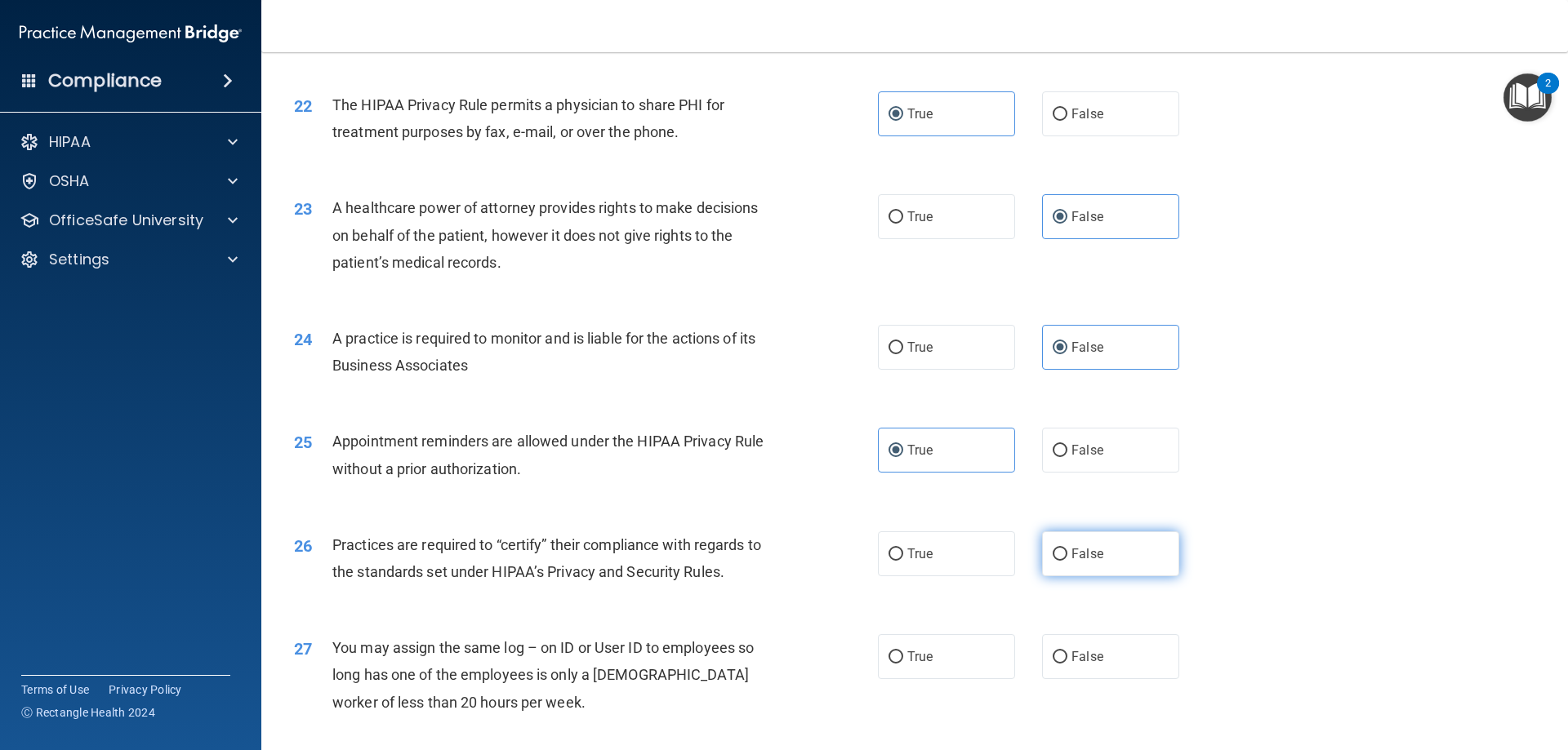
click at [1068, 561] on input "False" at bounding box center [1059, 554] width 14 height 12
radio input "true"
click at [1088, 662] on span "False" at bounding box center [1087, 657] width 32 height 15
click at [1068, 662] on input "False" at bounding box center [1059, 657] width 14 height 12
radio input "true"
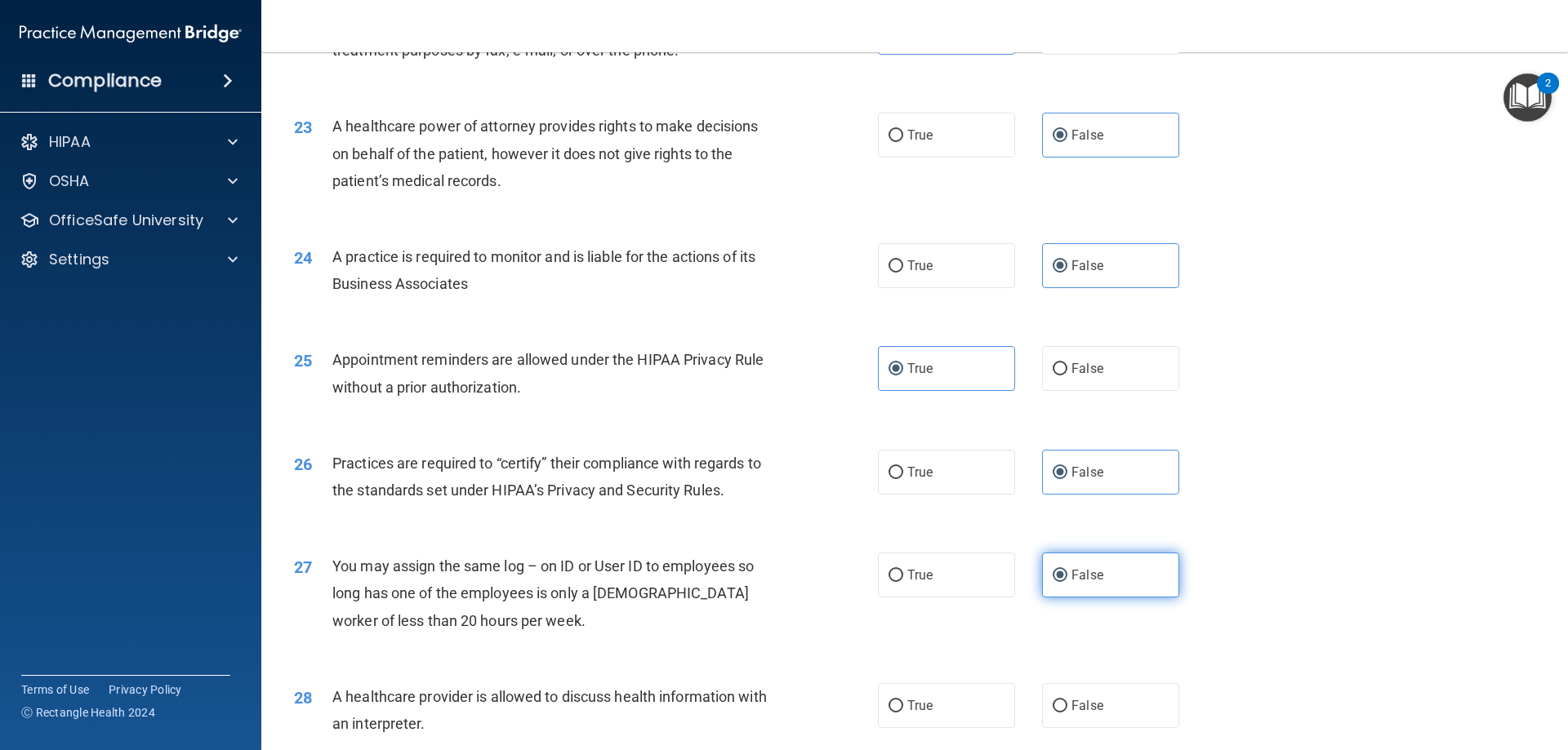
scroll to position [2938, 0]
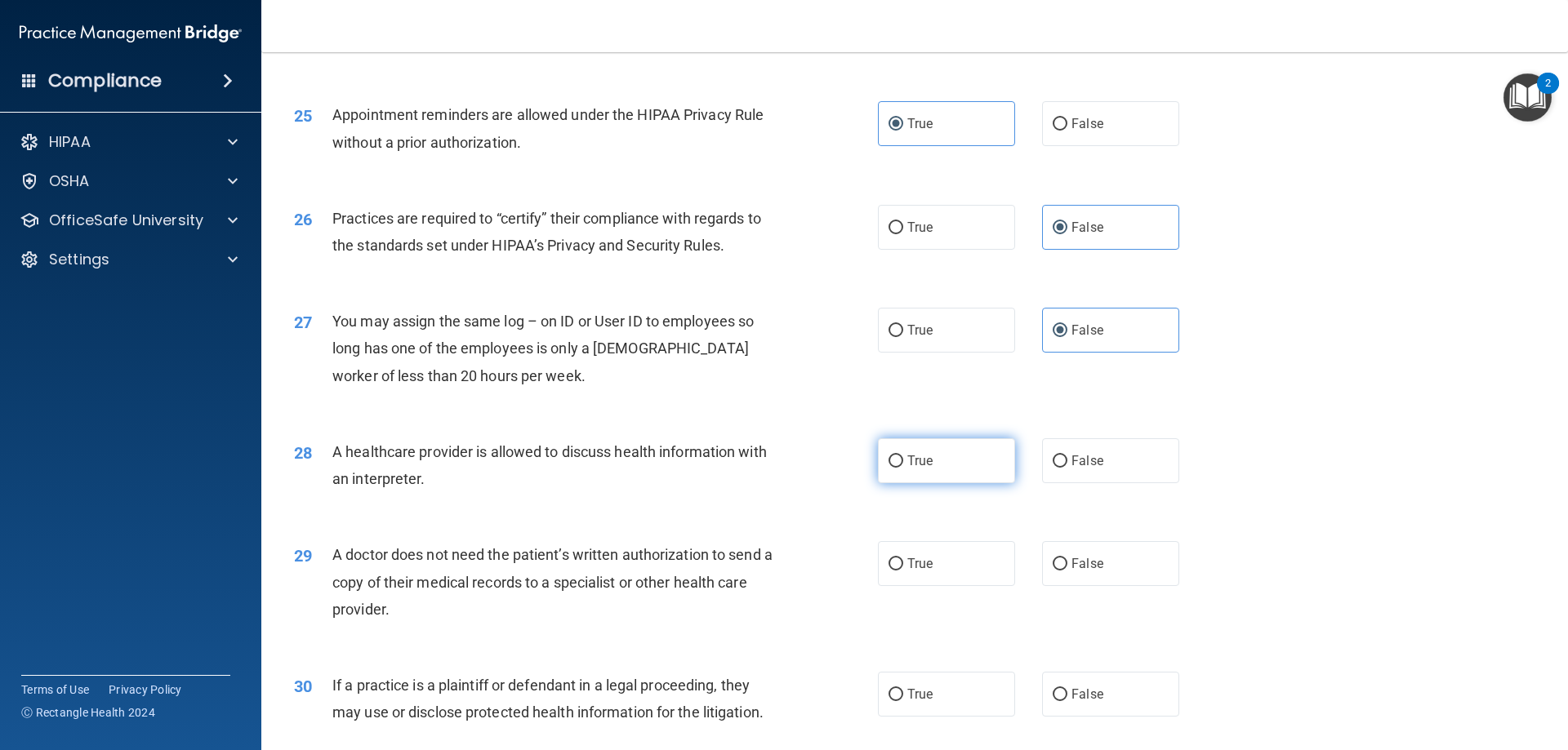
click at [943, 473] on label "True" at bounding box center [947, 461] width 138 height 45
click at [903, 467] on input "True" at bounding box center [896, 462] width 14 height 12
radio input "true"
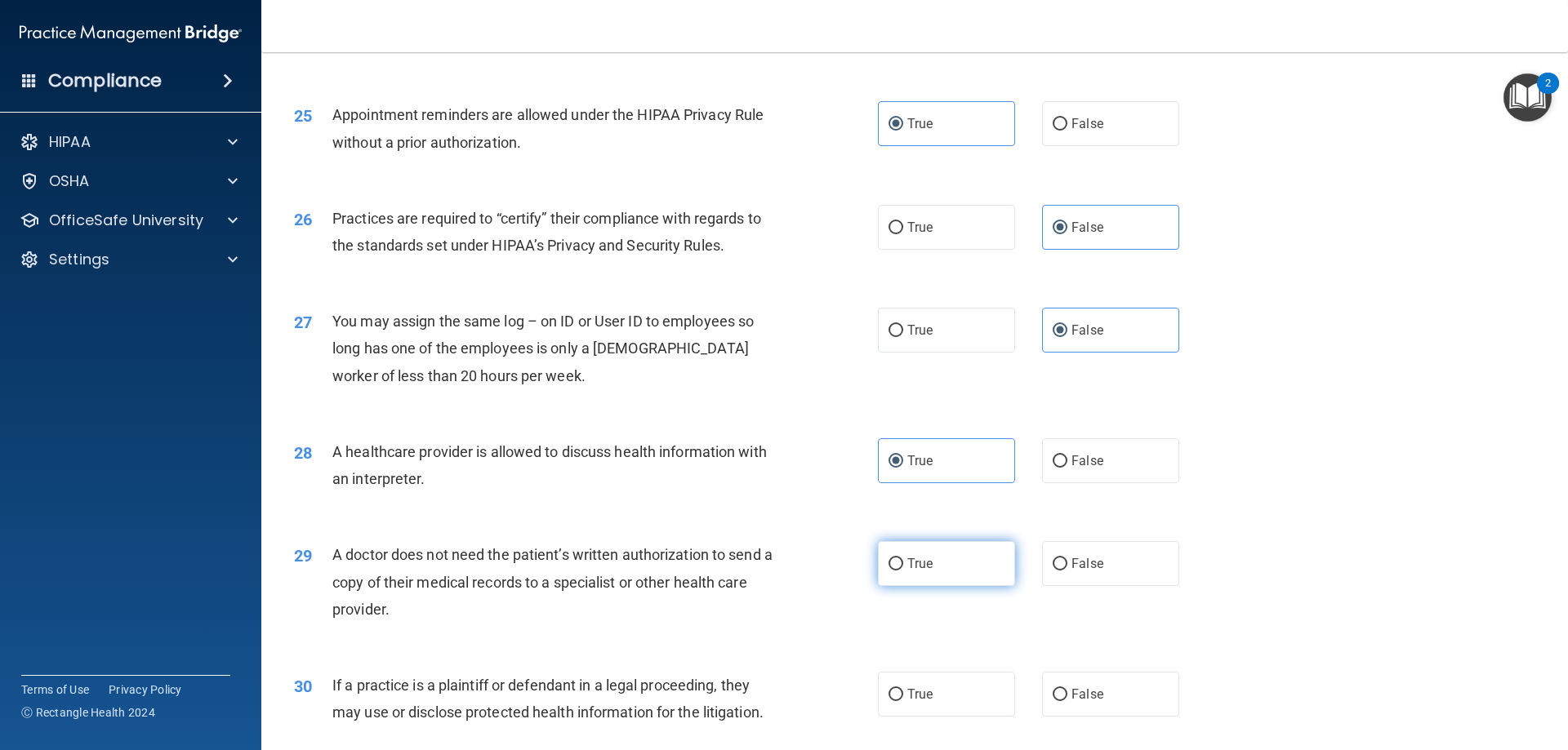
click at [950, 564] on label "True" at bounding box center [947, 563] width 138 height 45
click at [903, 564] on input "True" at bounding box center [896, 564] width 14 height 12
radio input "true"
click at [938, 660] on div "30 If a practice is a plaintiff or defendant in a legal proceeding, they may us…" at bounding box center [915, 702] width 1266 height 103
click at [944, 689] on label "True" at bounding box center [947, 694] width 138 height 45
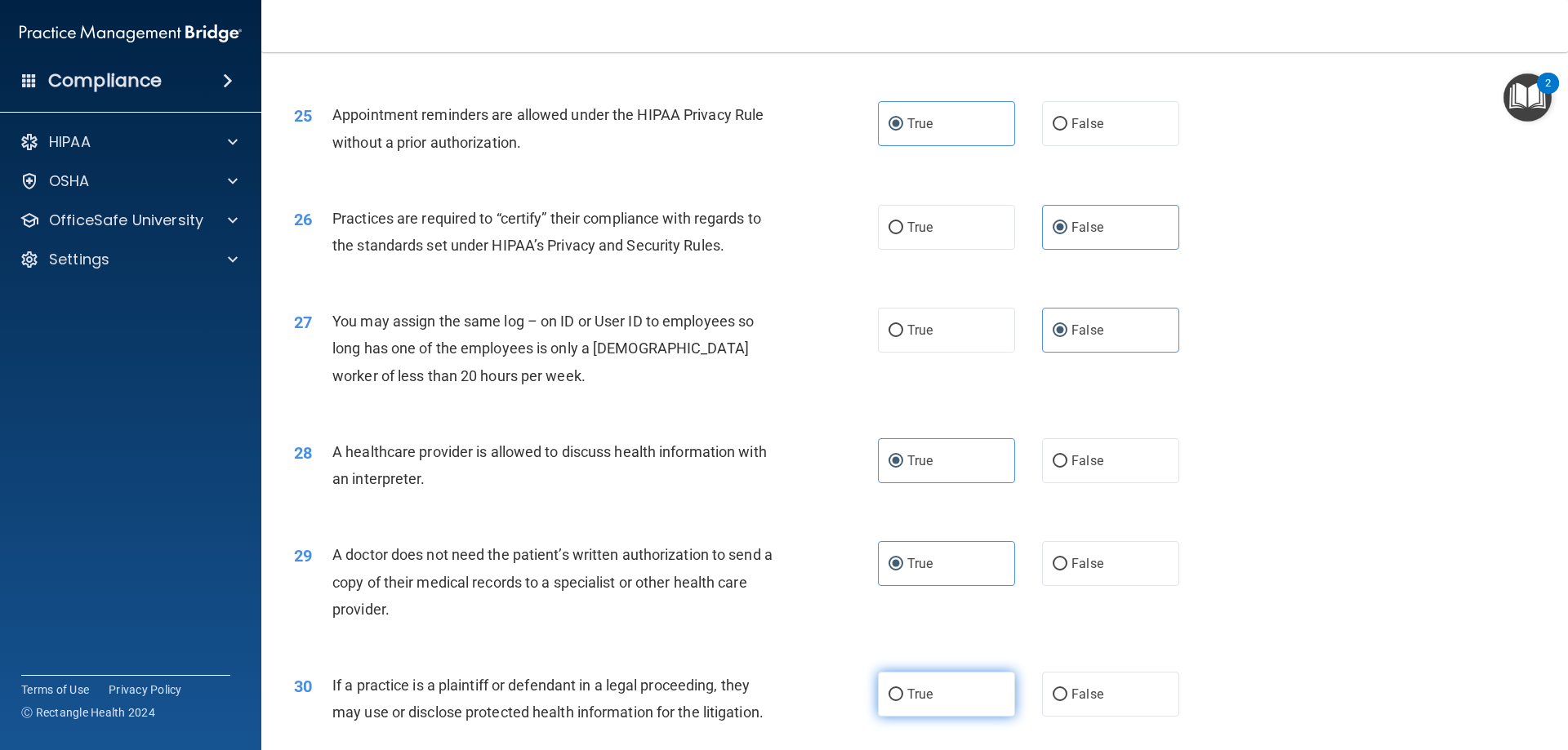
click at [903, 689] on input "True" at bounding box center [896, 694] width 14 height 12
radio input "true"
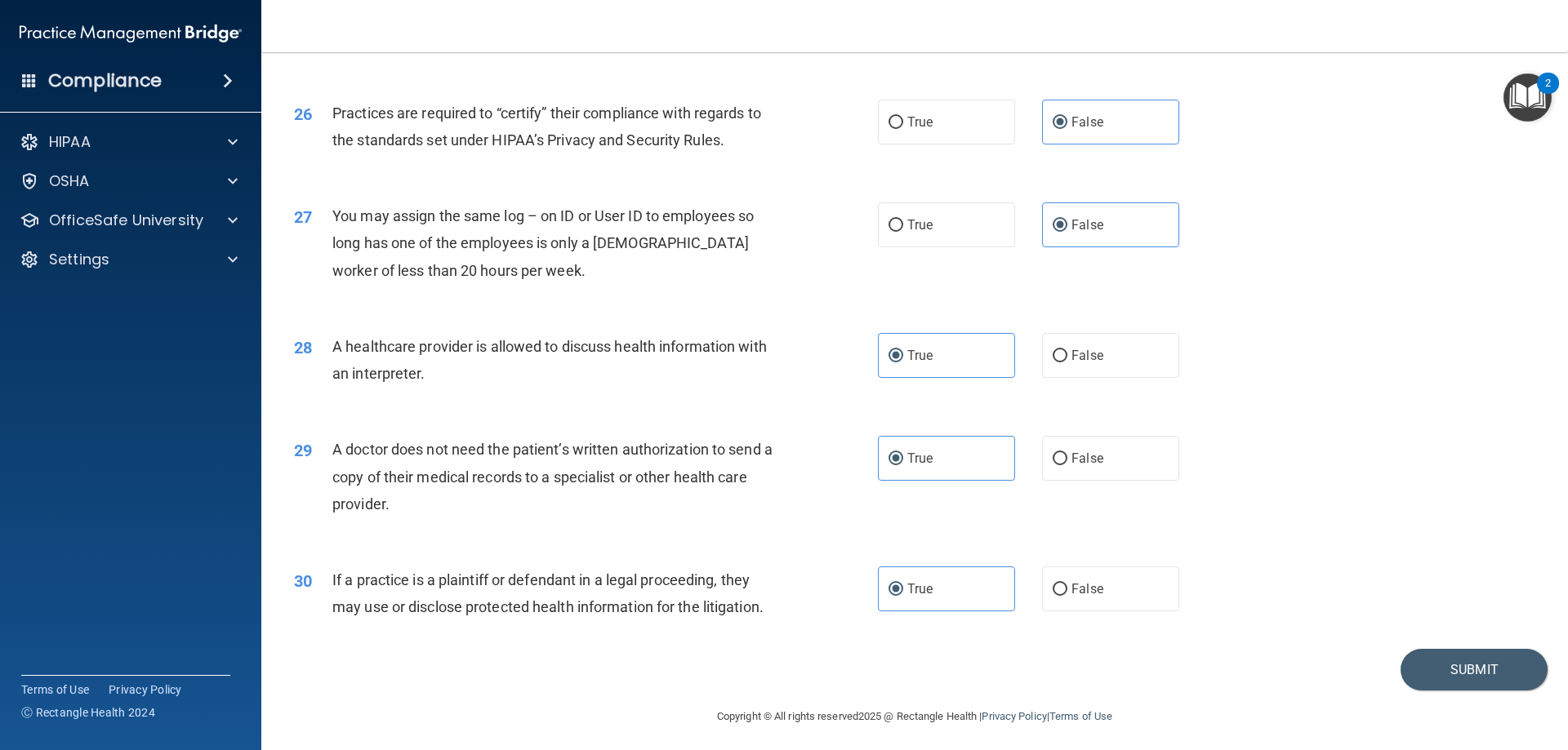
scroll to position [3050, 0]
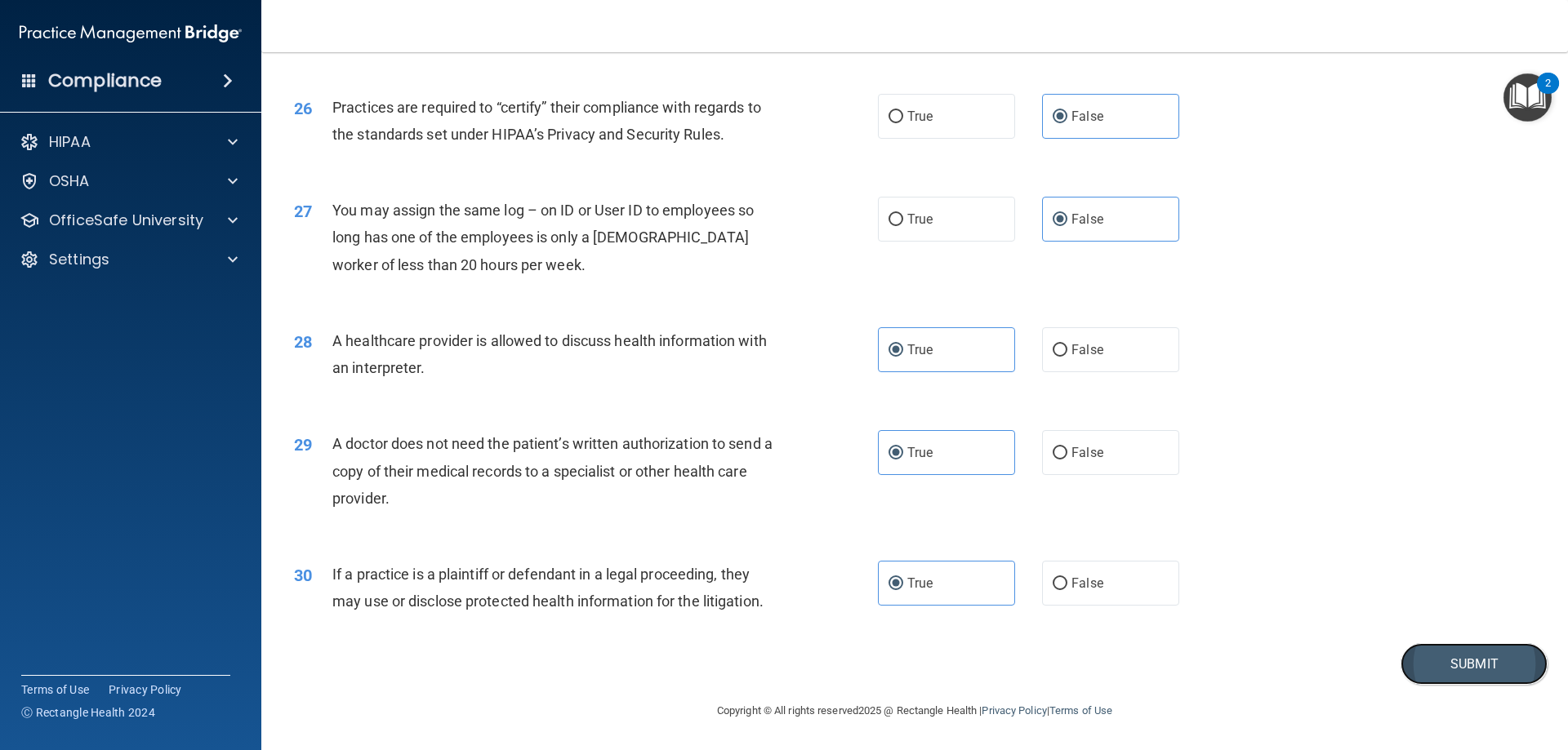
click at [1425, 652] on button "Submit" at bounding box center [1474, 663] width 147 height 41
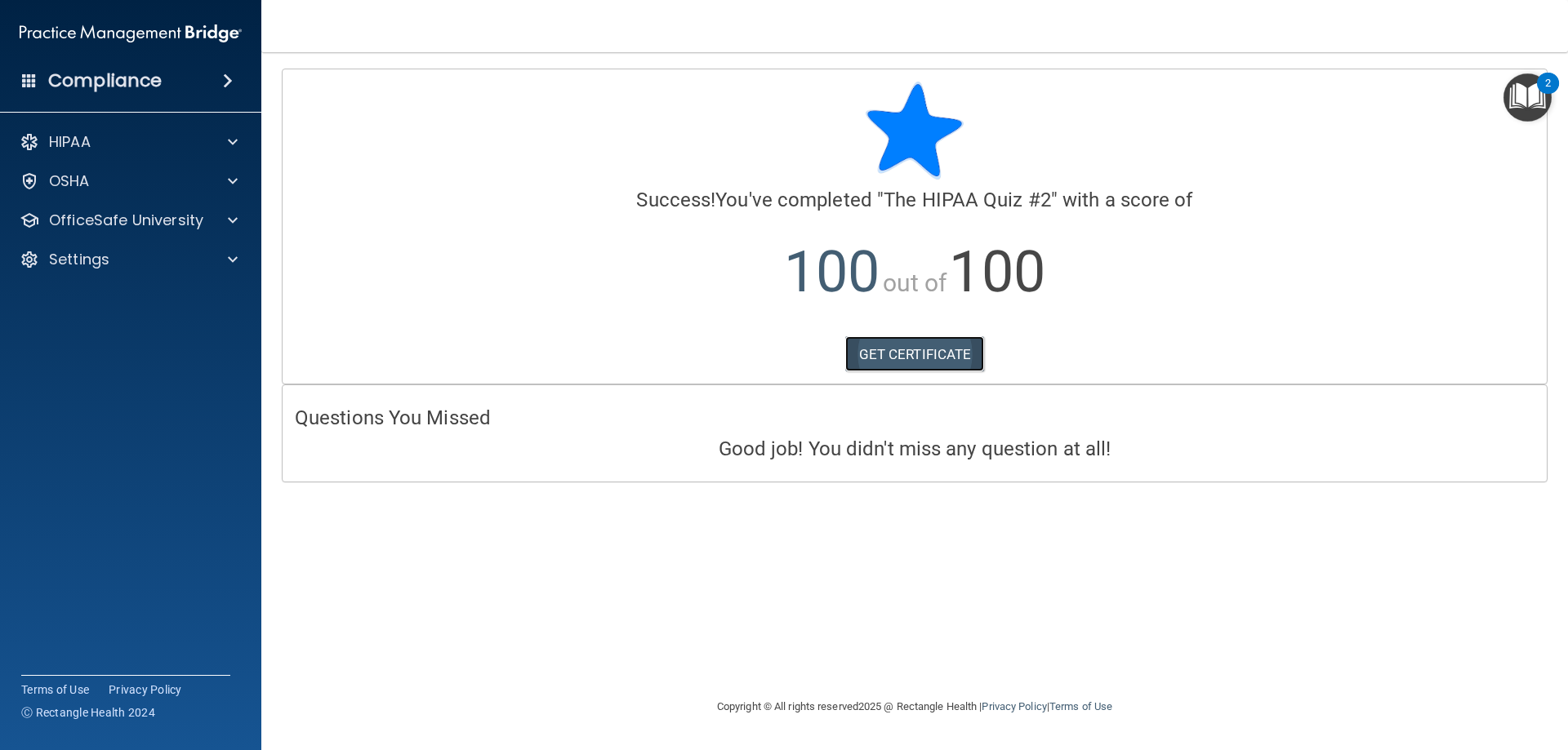
click at [896, 348] on link "GET CERTIFICATE" at bounding box center [915, 354] width 139 height 36
click at [169, 181] on div "OSHA" at bounding box center [109, 181] width 203 height 19
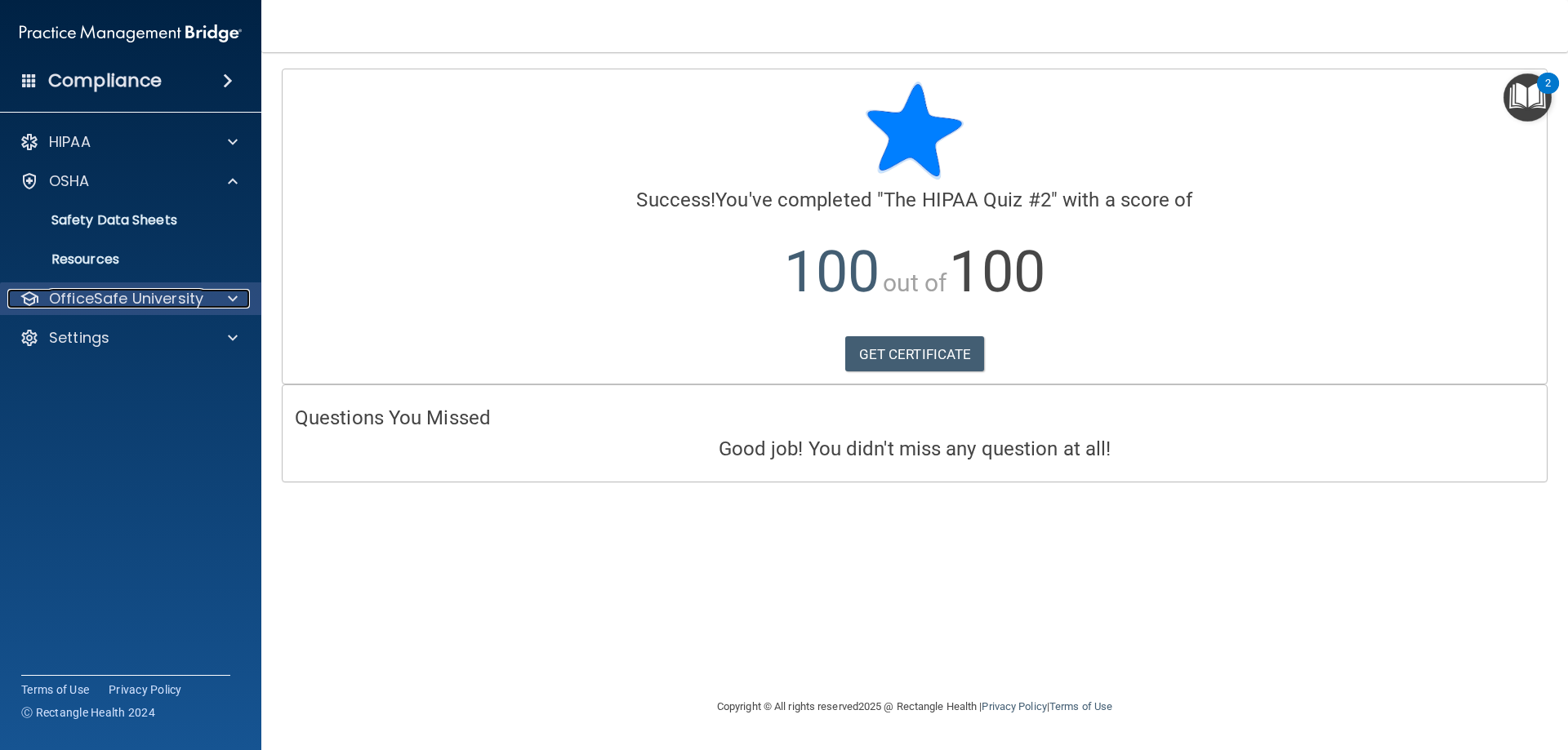
click at [136, 293] on p "OfficeSafe University" at bounding box center [126, 299] width 154 height 19
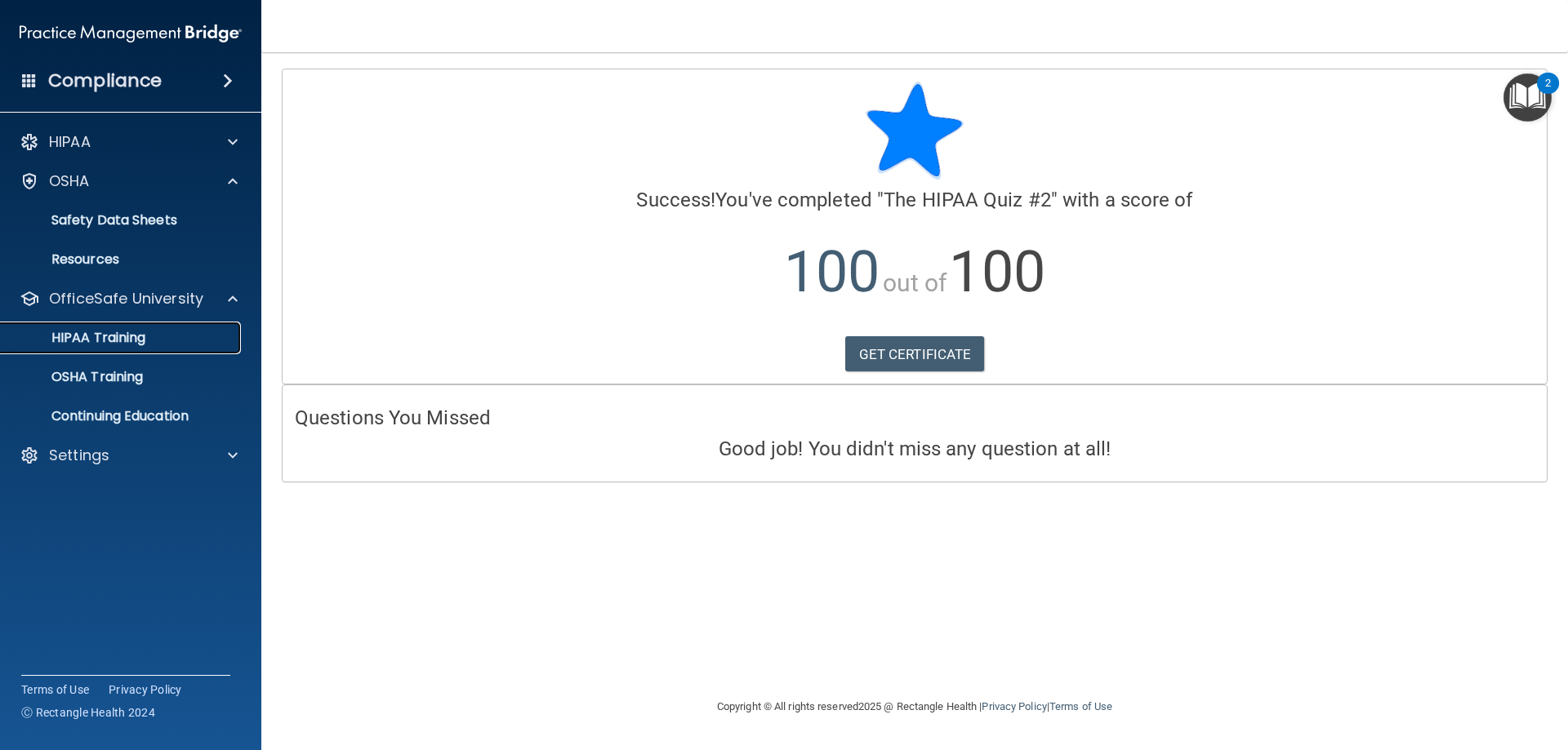
click at [147, 331] on div "HIPAA Training" at bounding box center [122, 338] width 223 height 16
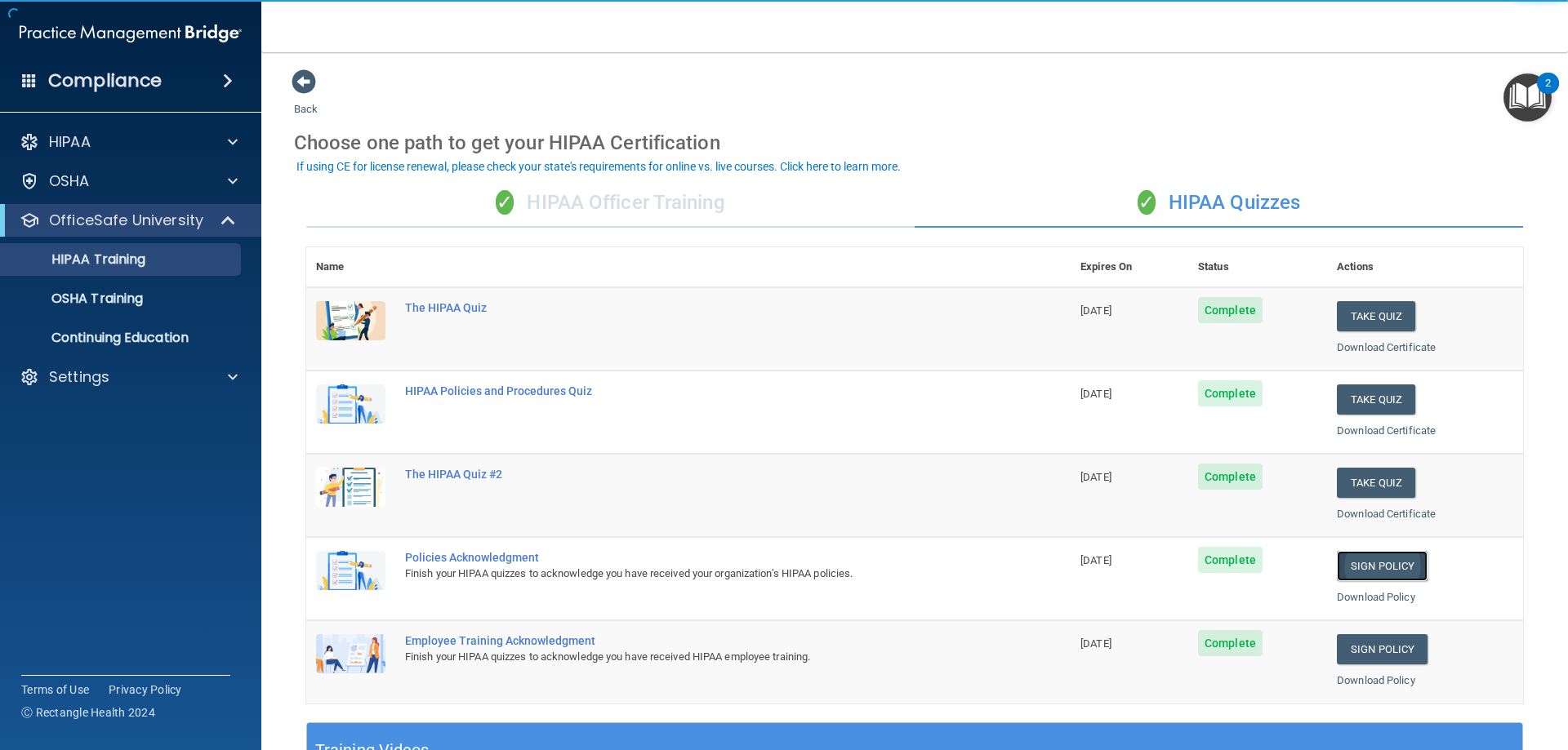
click at [1375, 560] on link "Sign Policy" at bounding box center [1382, 565] width 90 height 30
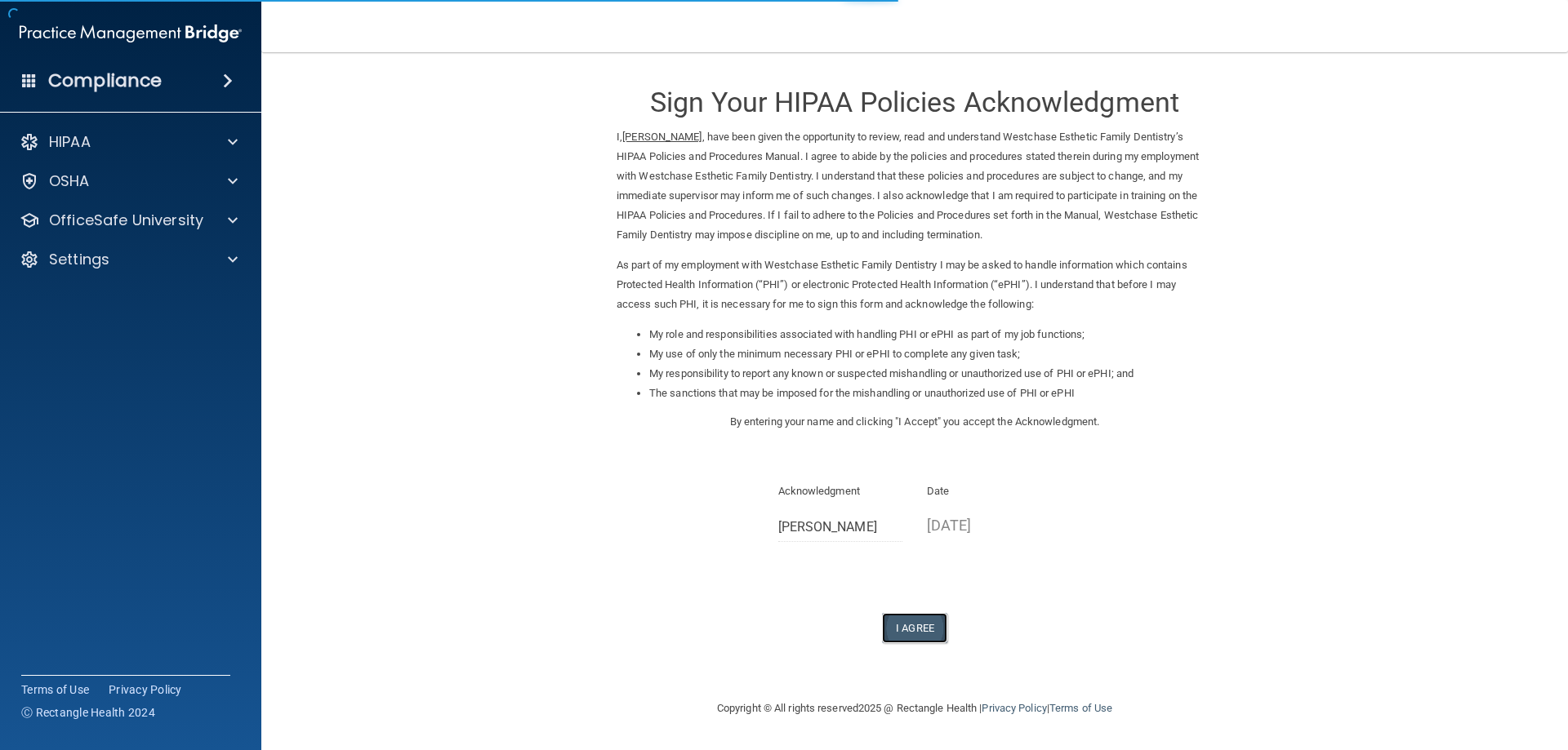
click at [923, 622] on button "I Agree" at bounding box center [915, 628] width 65 height 30
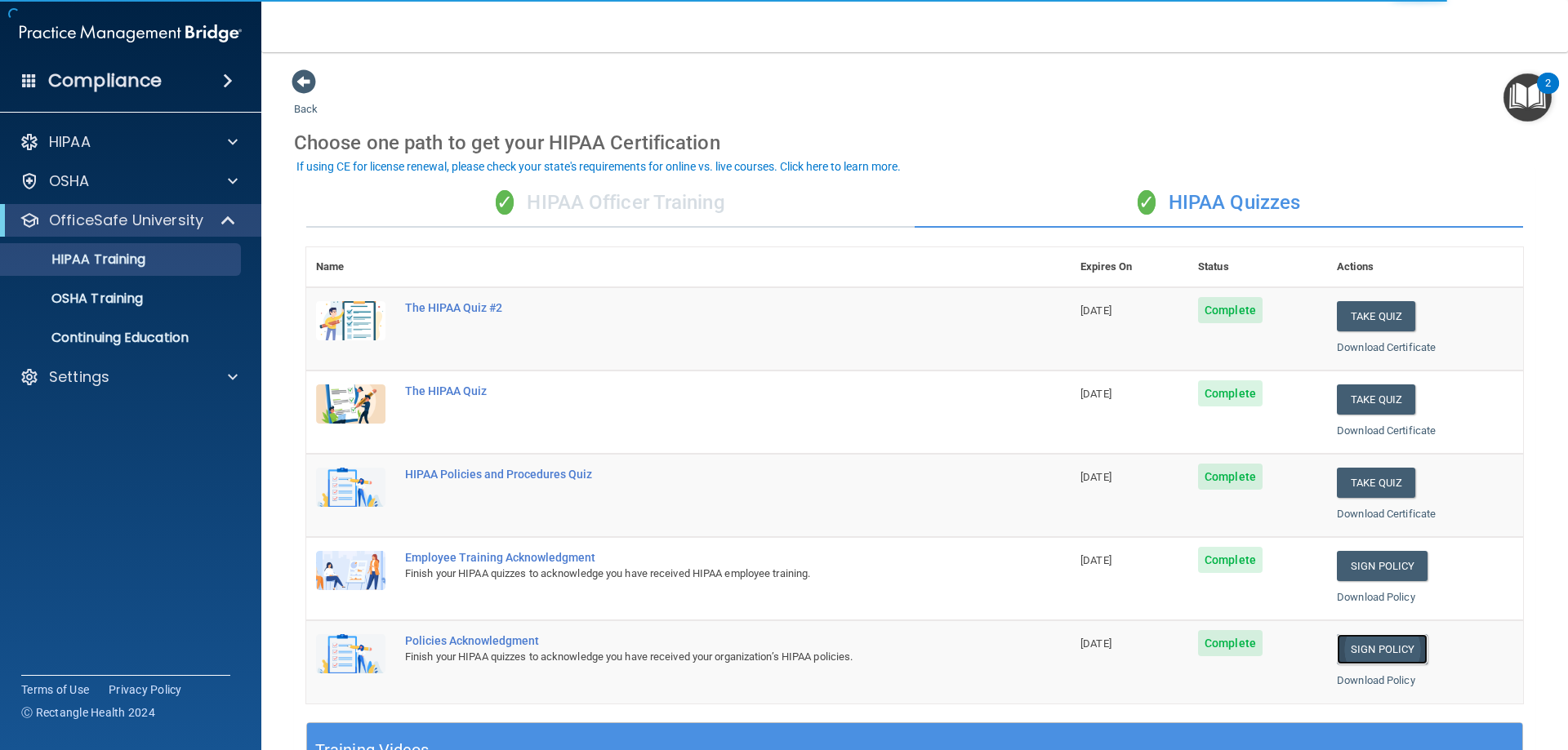
click at [1354, 646] on link "Sign Policy" at bounding box center [1382, 649] width 90 height 30
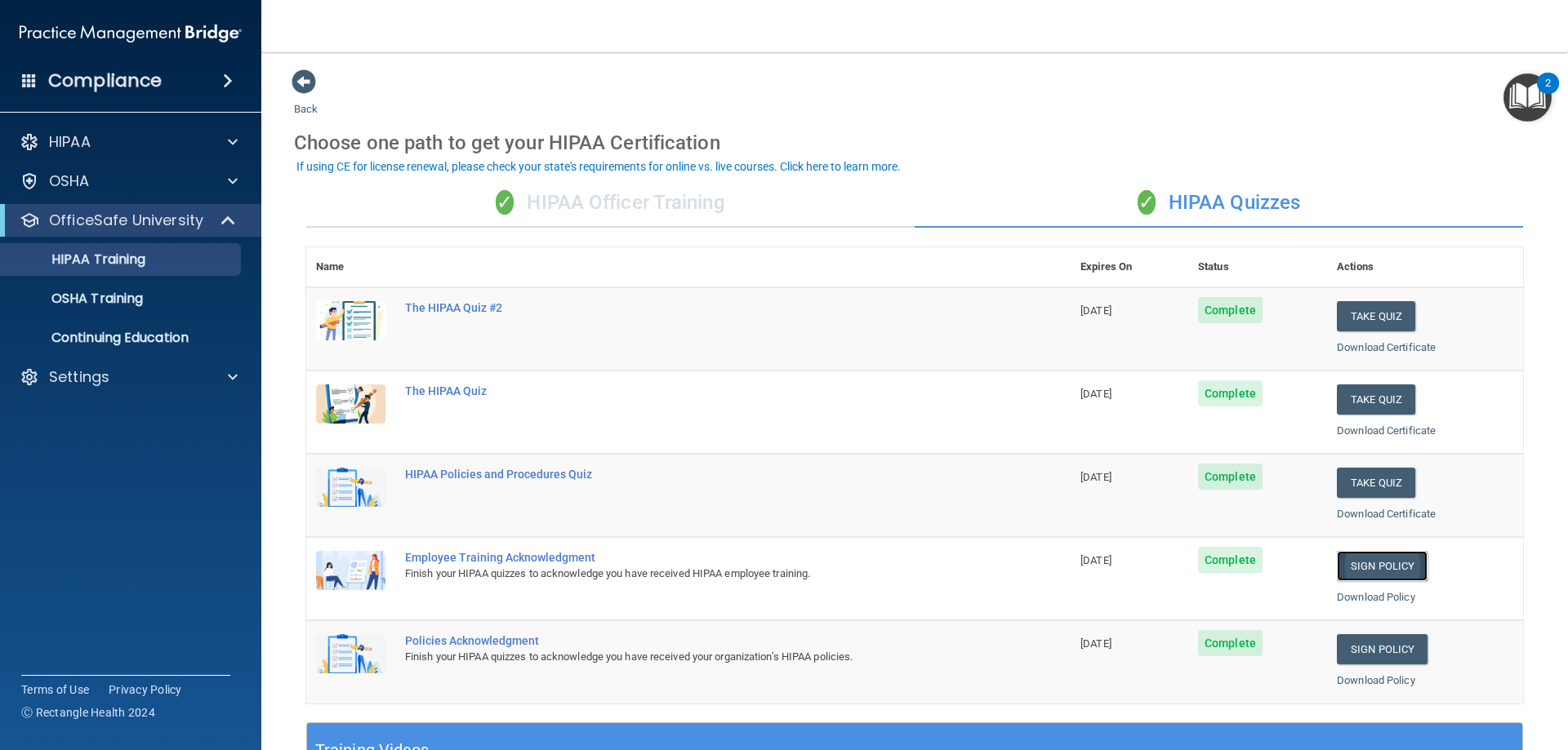
click at [1363, 565] on link "Sign Policy" at bounding box center [1382, 565] width 90 height 30
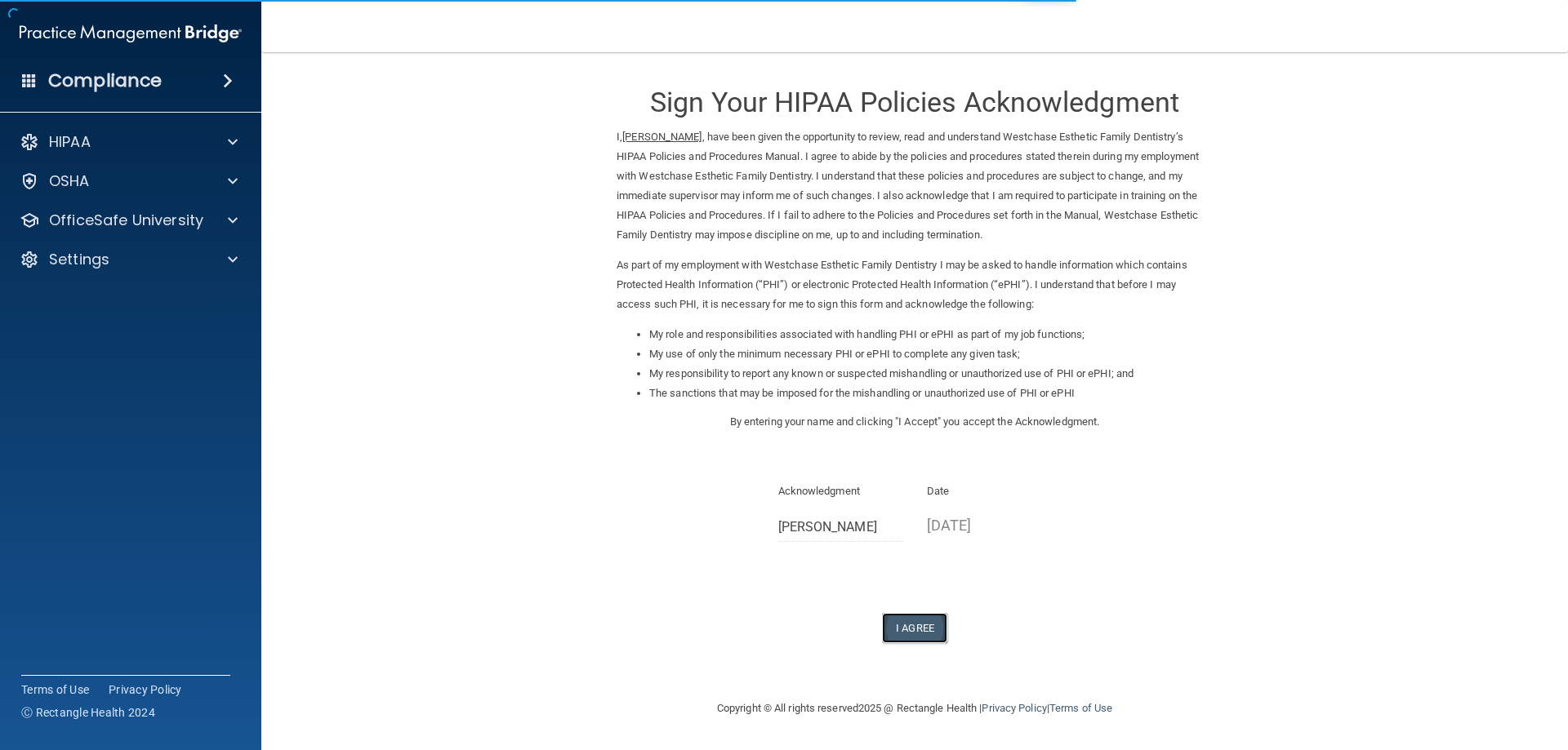
click at [918, 629] on button "I Agree" at bounding box center [915, 628] width 65 height 30
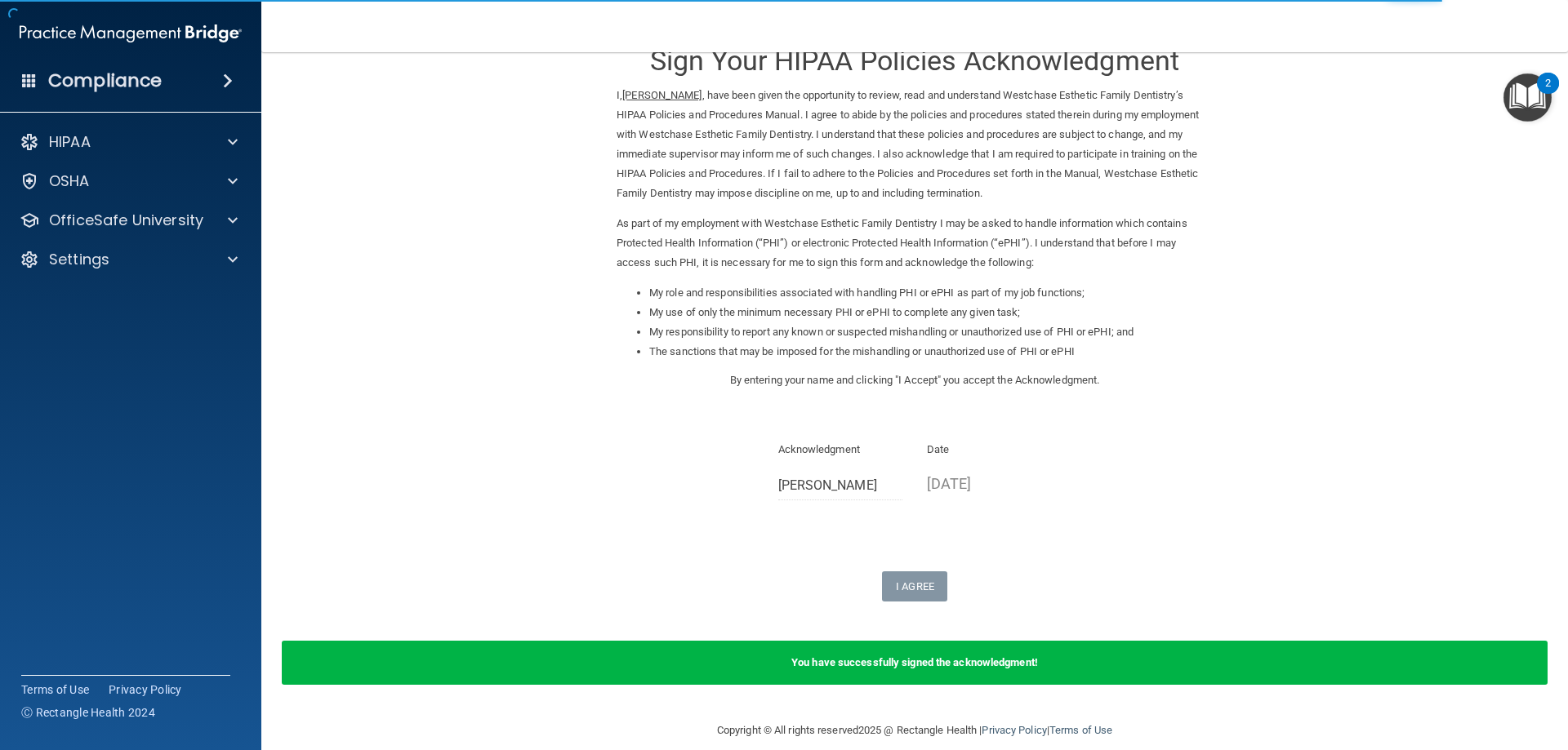
scroll to position [62, 0]
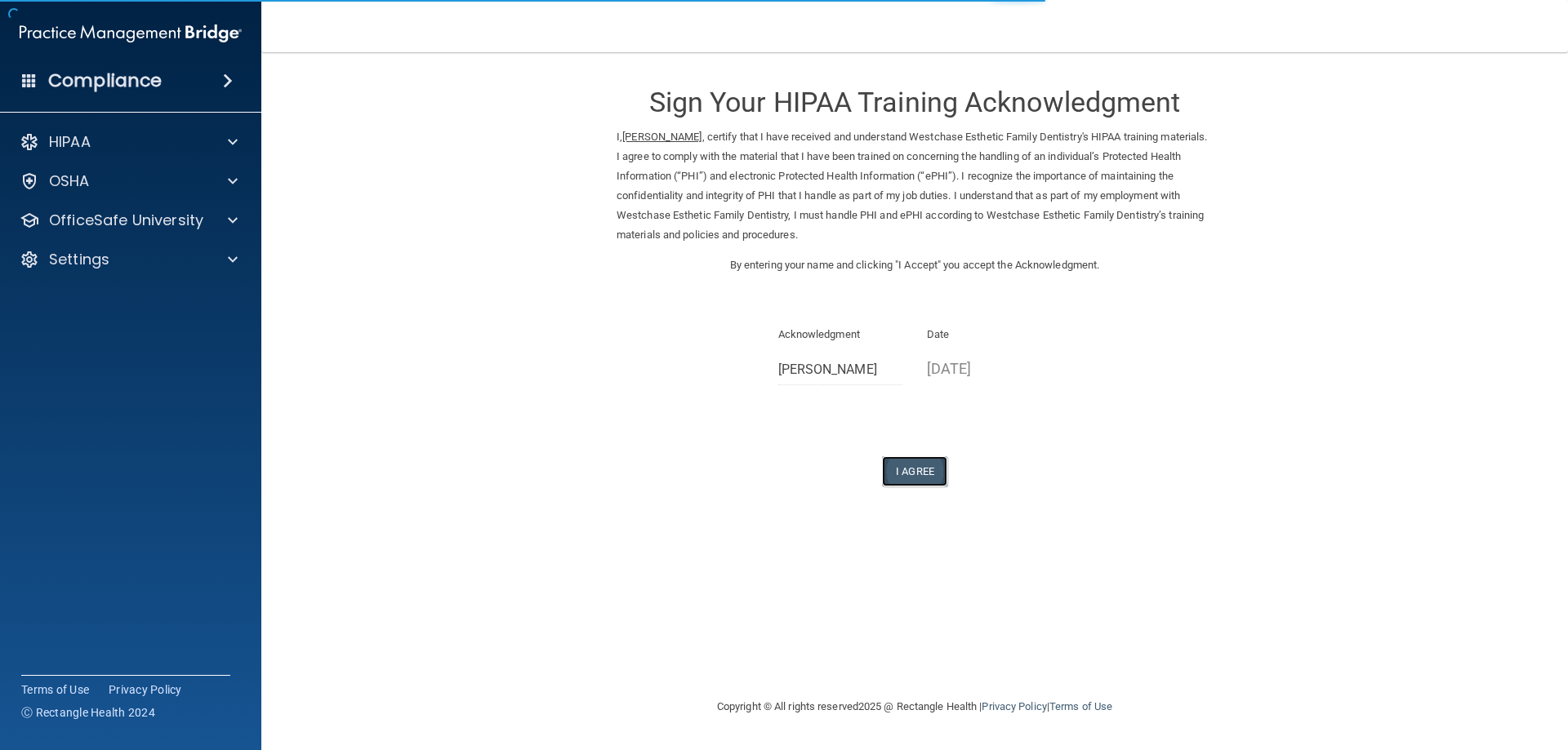
click at [920, 471] on button "I Agree" at bounding box center [915, 471] width 65 height 30
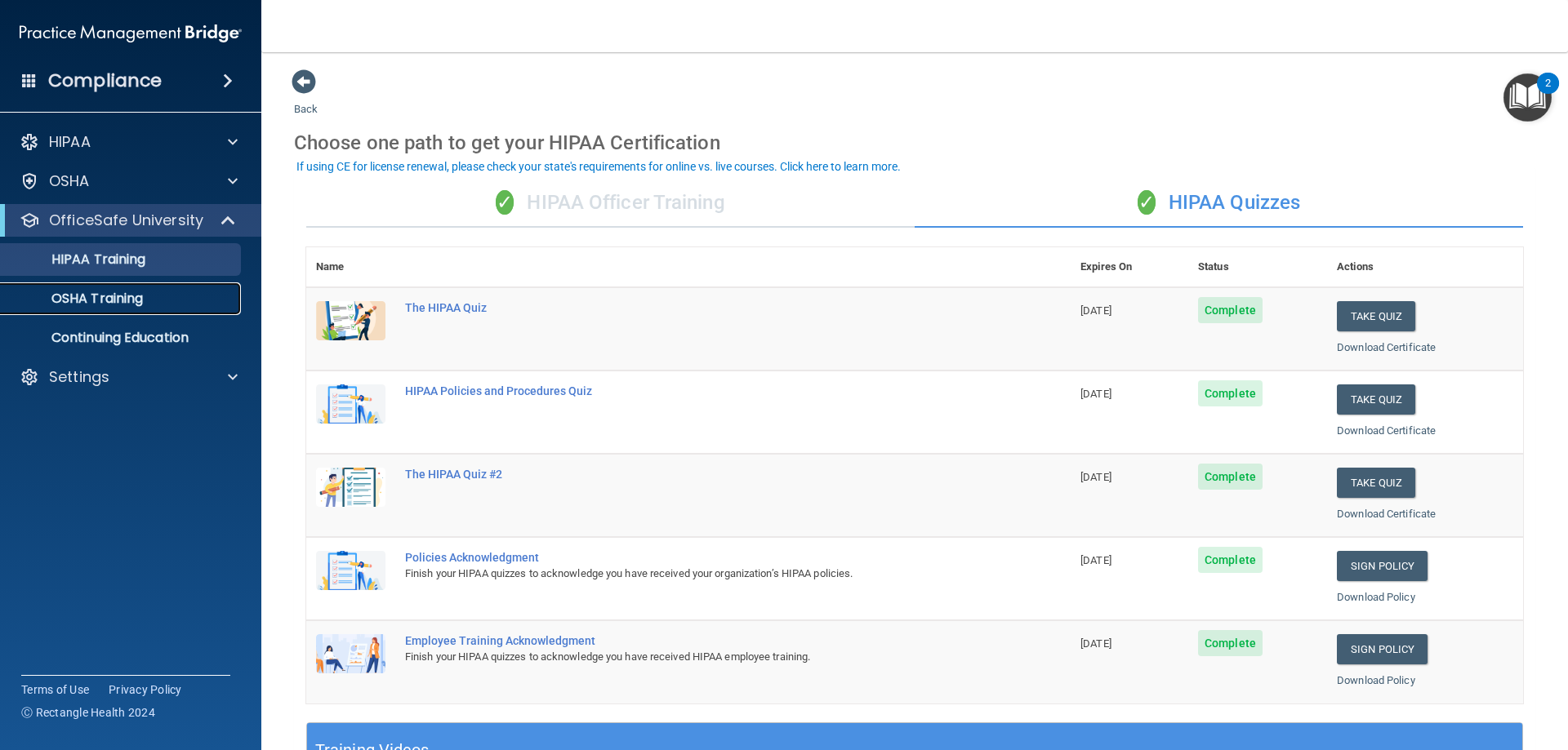
click at [125, 299] on p "OSHA Training" at bounding box center [77, 298] width 133 height 16
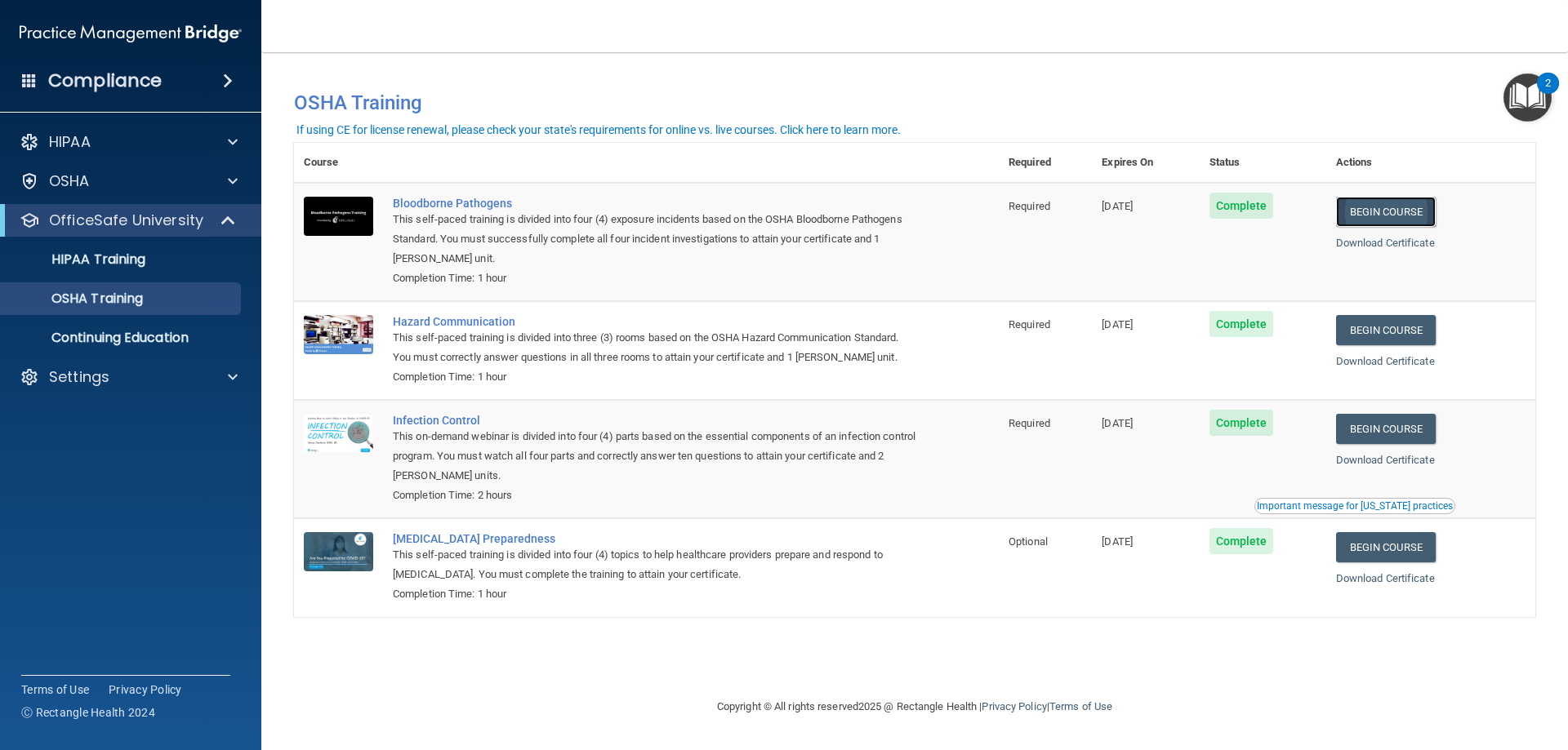
click at [1386, 213] on link "Begin Course" at bounding box center [1386, 212] width 100 height 30
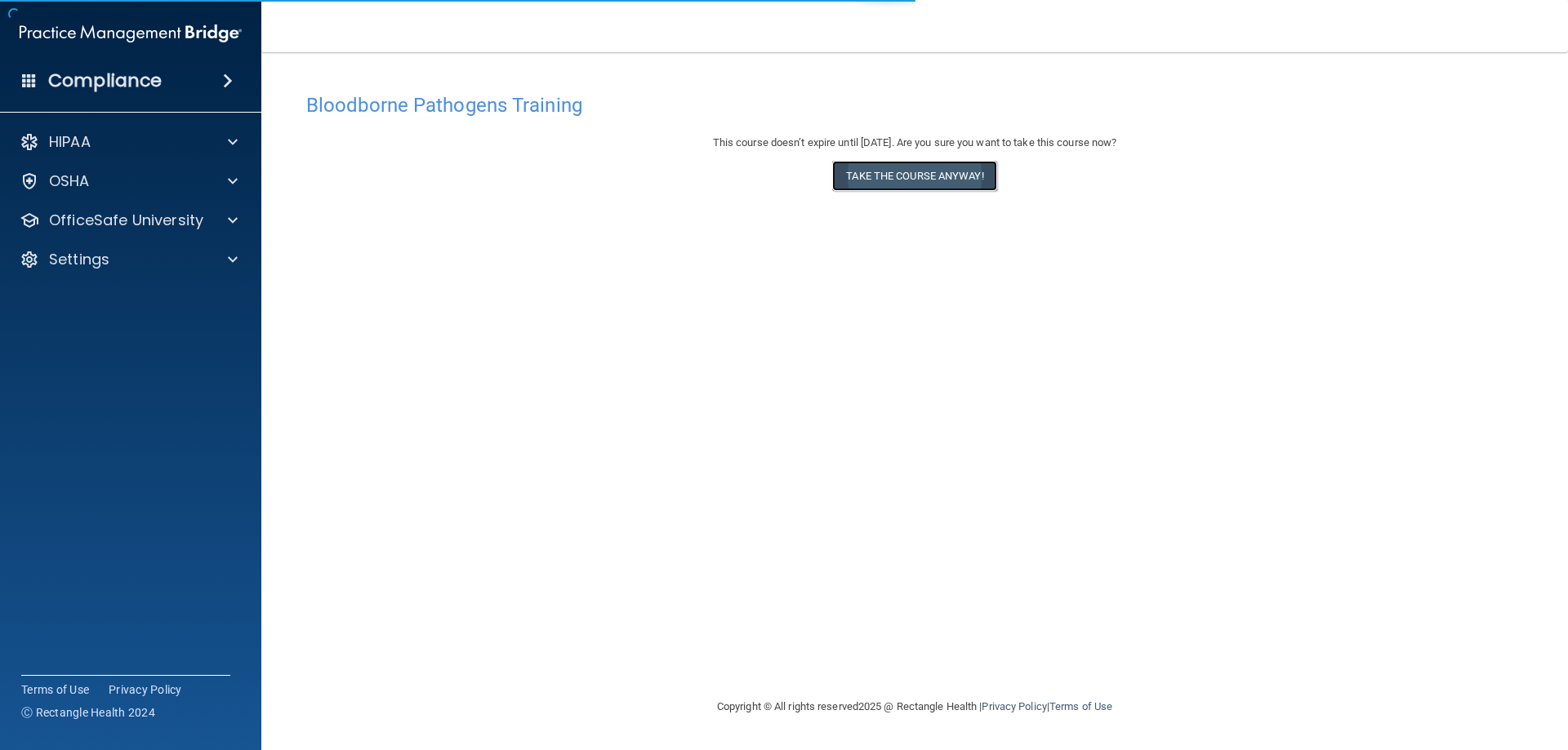
click at [908, 182] on button "Take the course anyway!" at bounding box center [914, 175] width 164 height 30
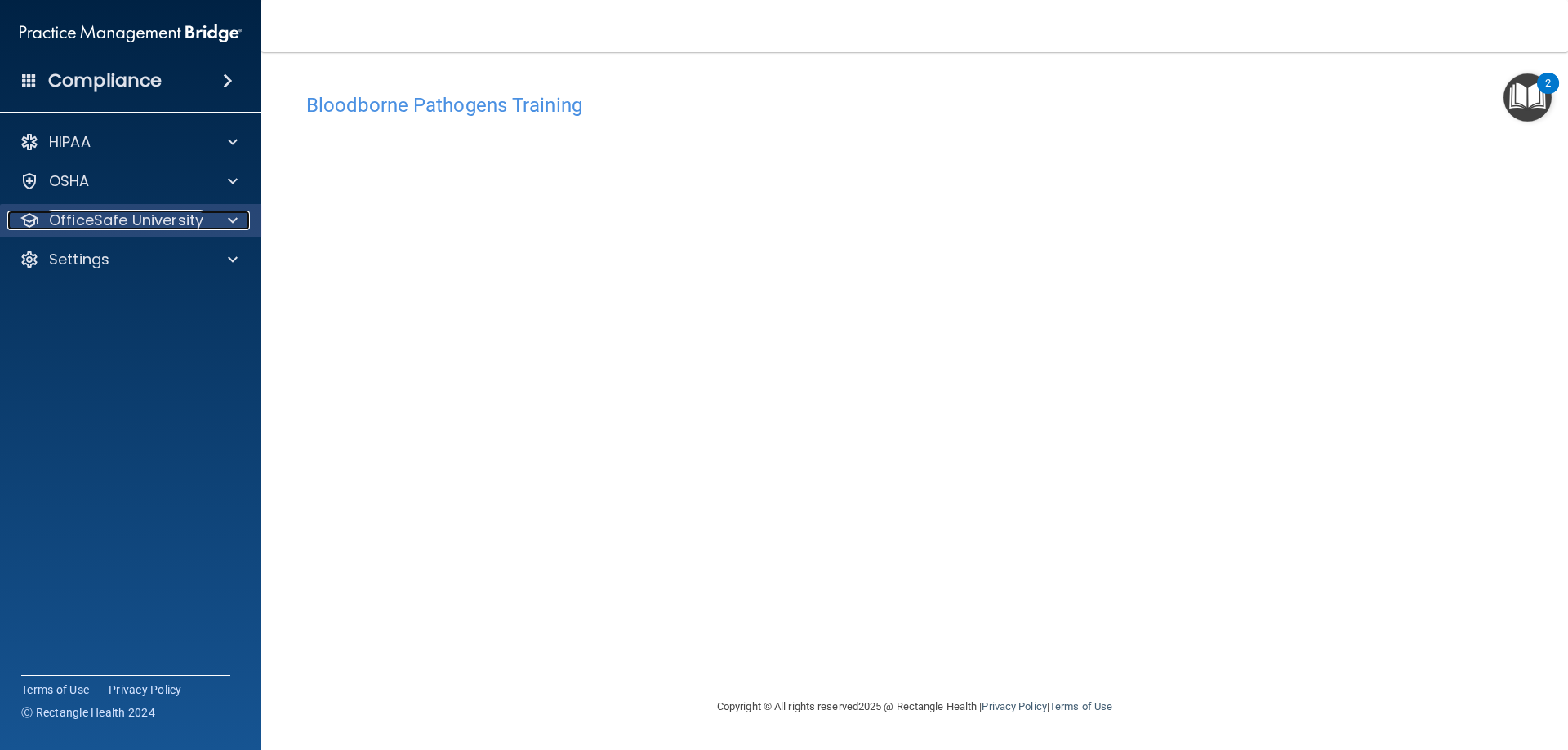
click at [104, 212] on p "OfficeSafe University" at bounding box center [126, 220] width 154 height 19
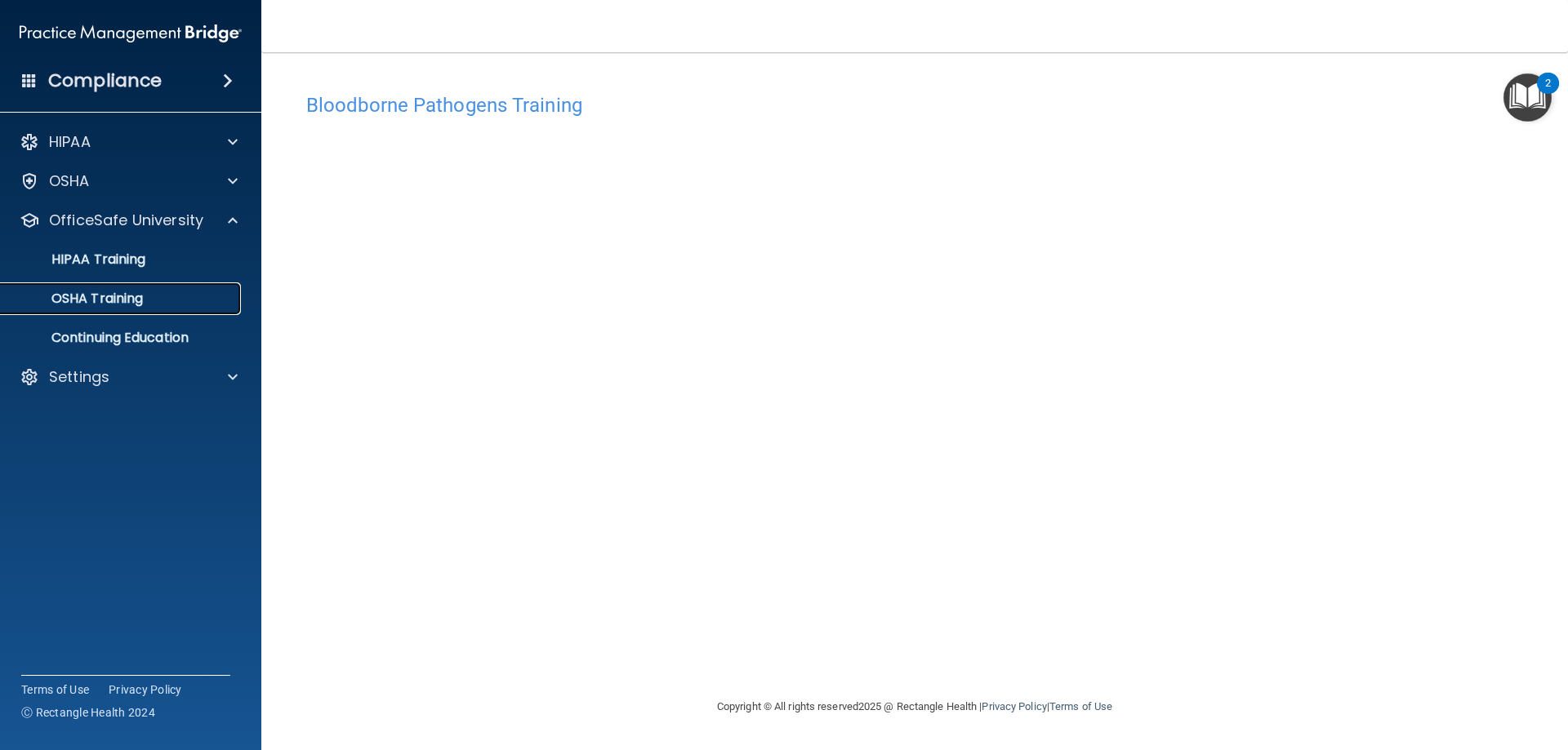
click at [121, 293] on p "OSHA Training" at bounding box center [77, 298] width 133 height 16
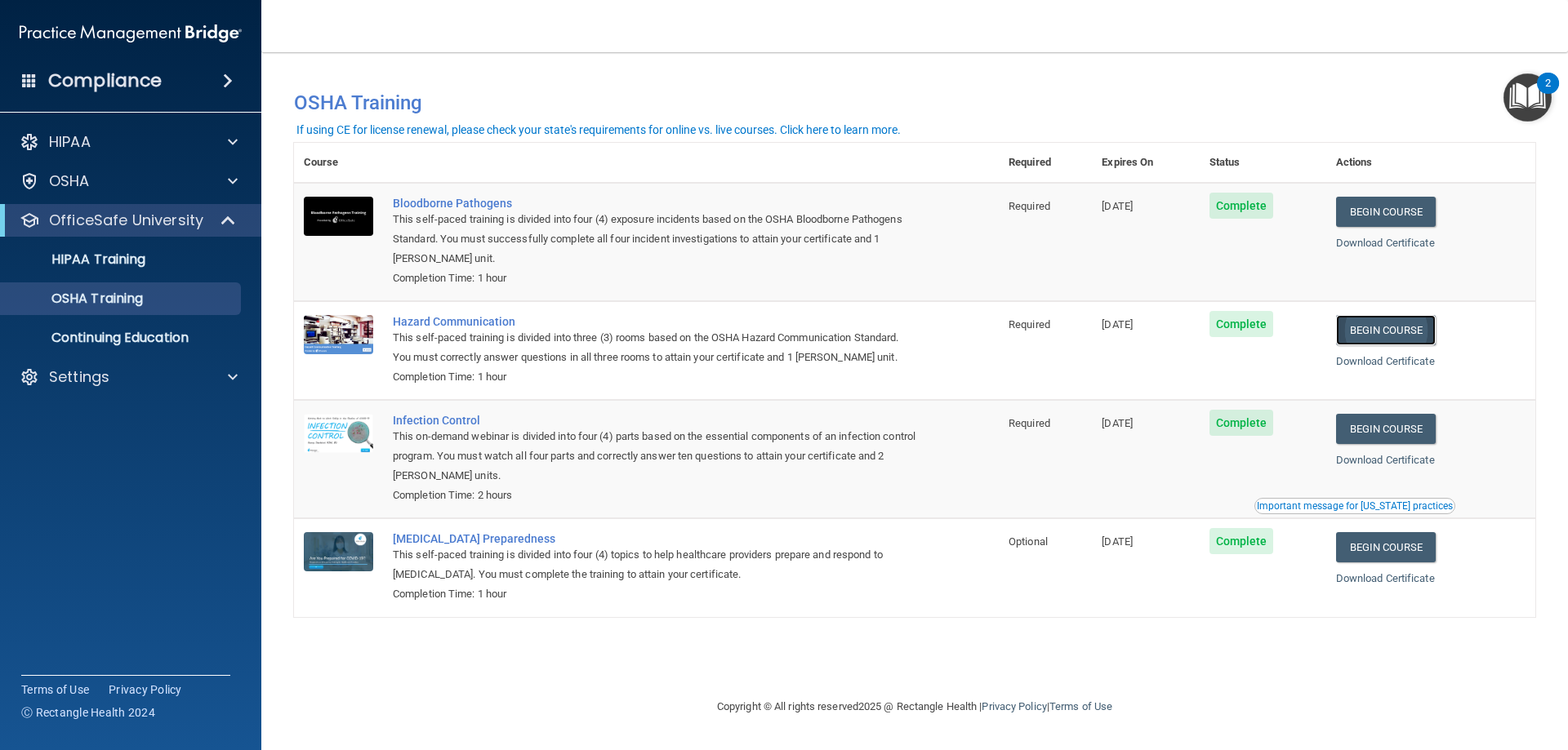
click at [1398, 333] on link "Begin Course" at bounding box center [1386, 330] width 100 height 30
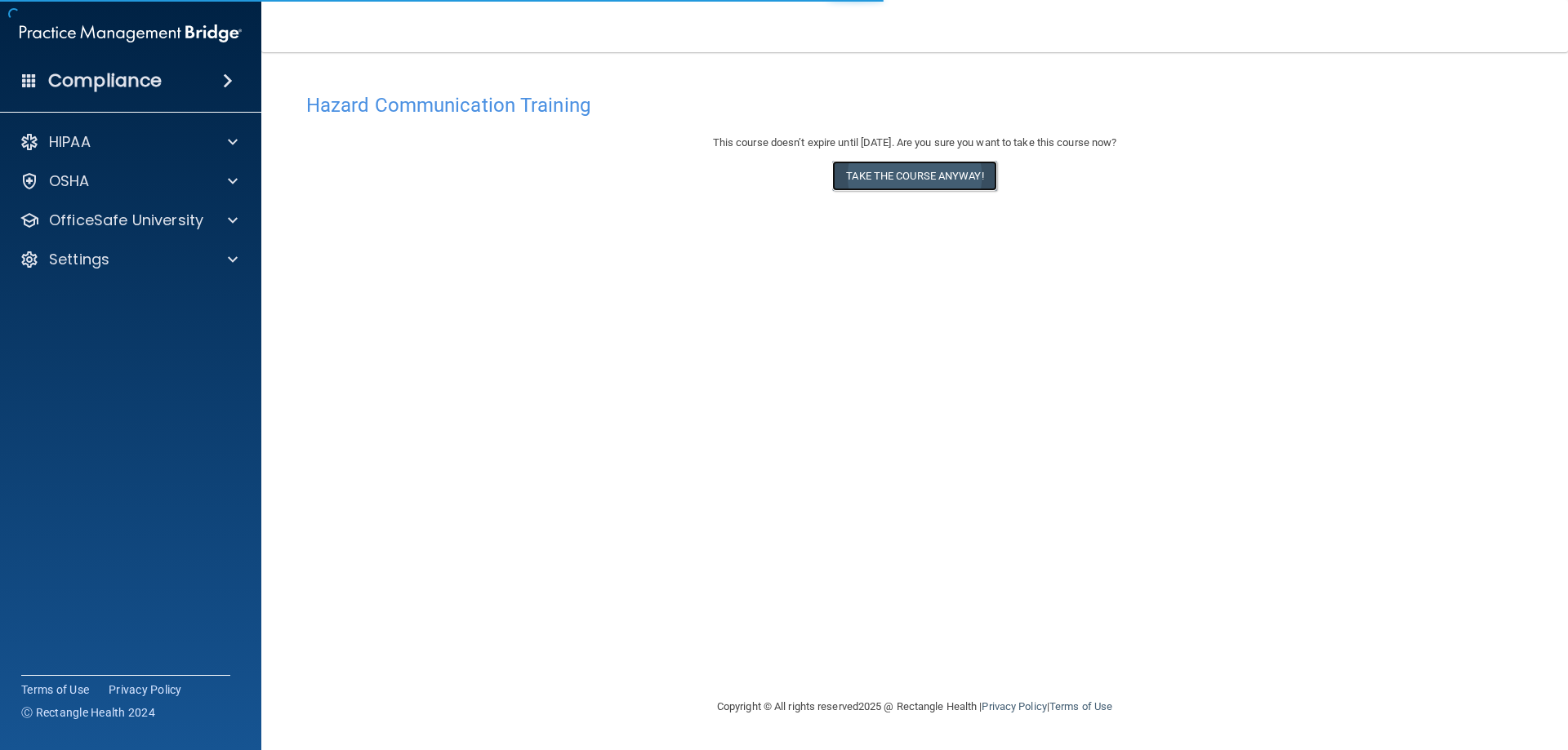
click at [927, 174] on button "Take the course anyway!" at bounding box center [914, 175] width 164 height 30
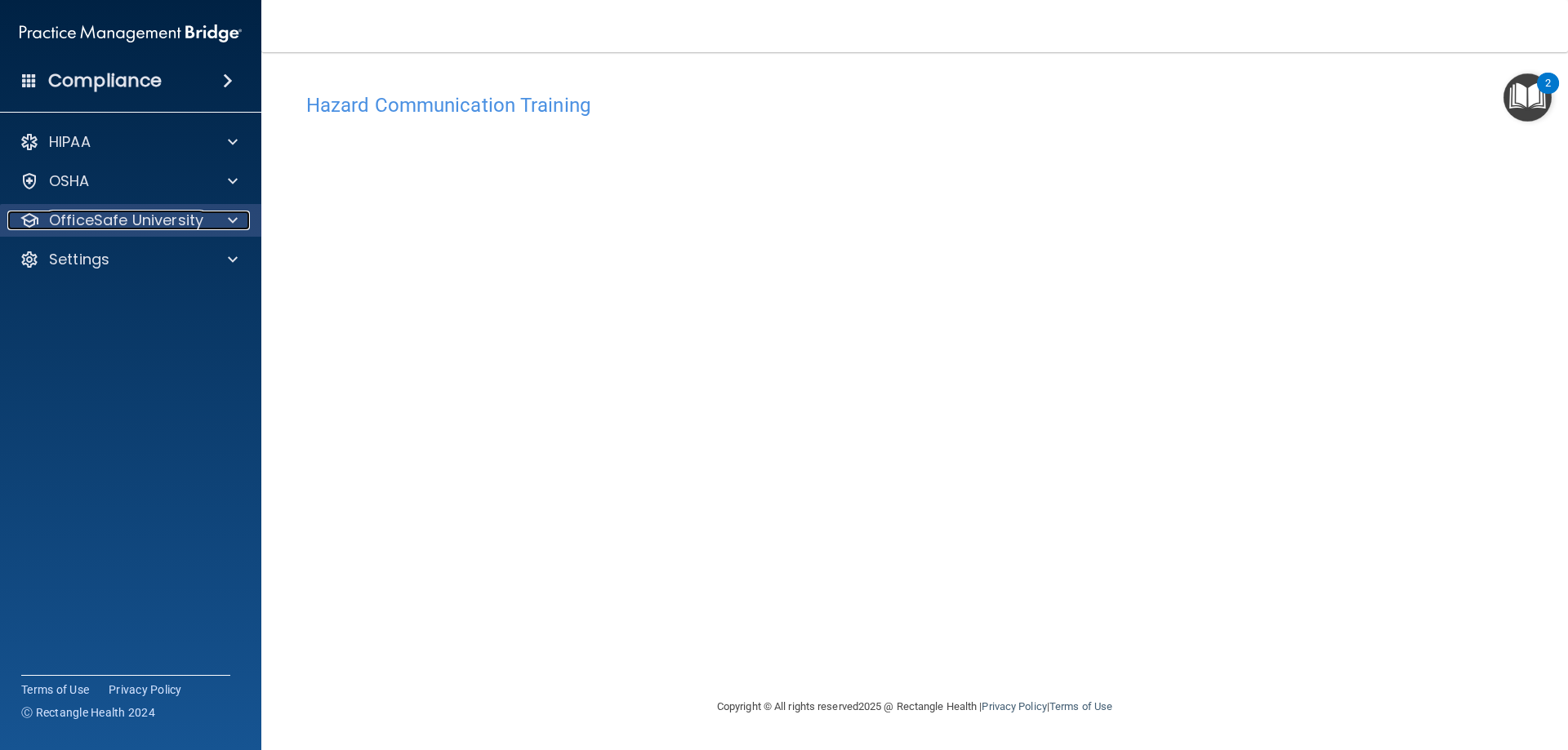
click at [176, 215] on p "OfficeSafe University" at bounding box center [126, 220] width 154 height 19
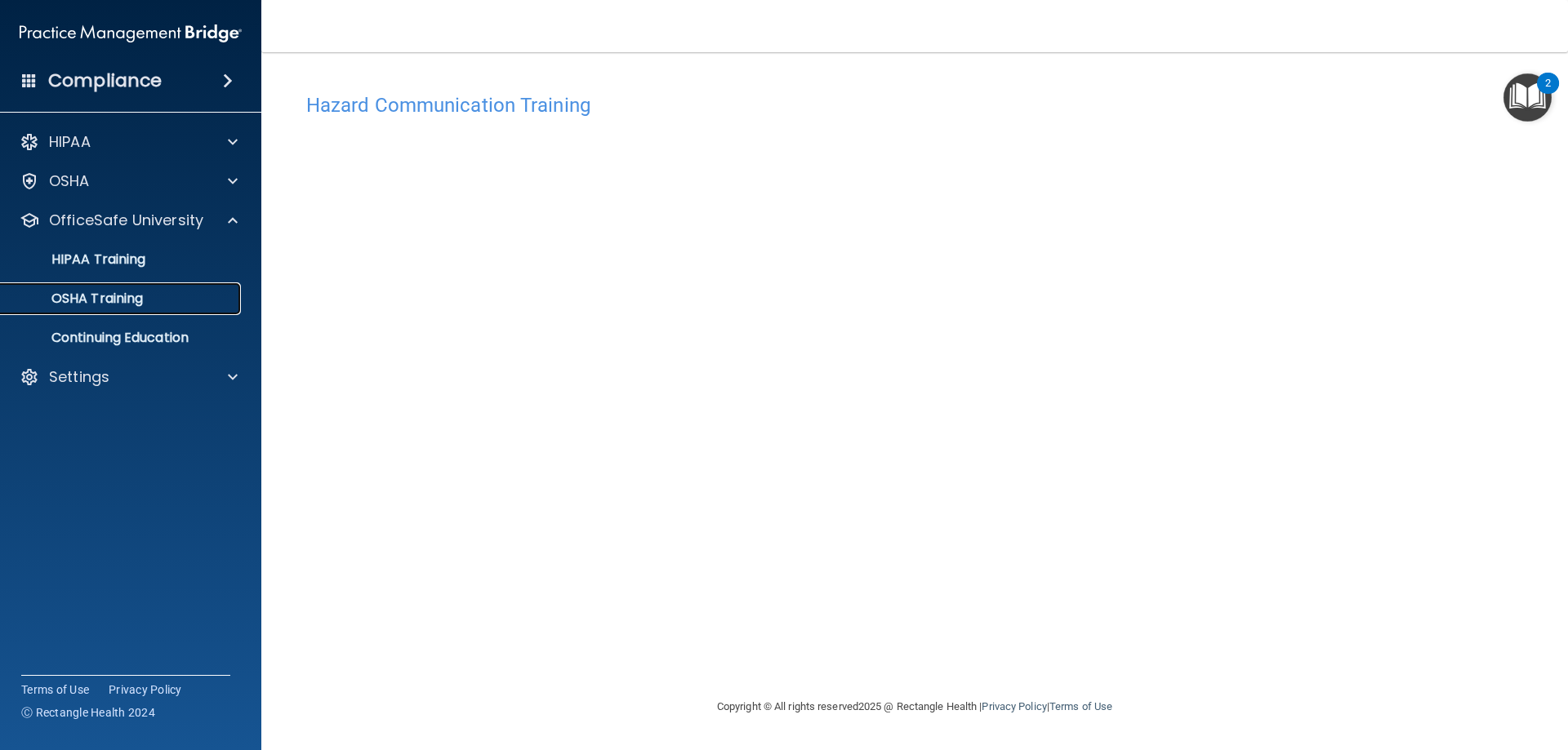
click at [186, 291] on div "OSHA Training" at bounding box center [122, 298] width 223 height 16
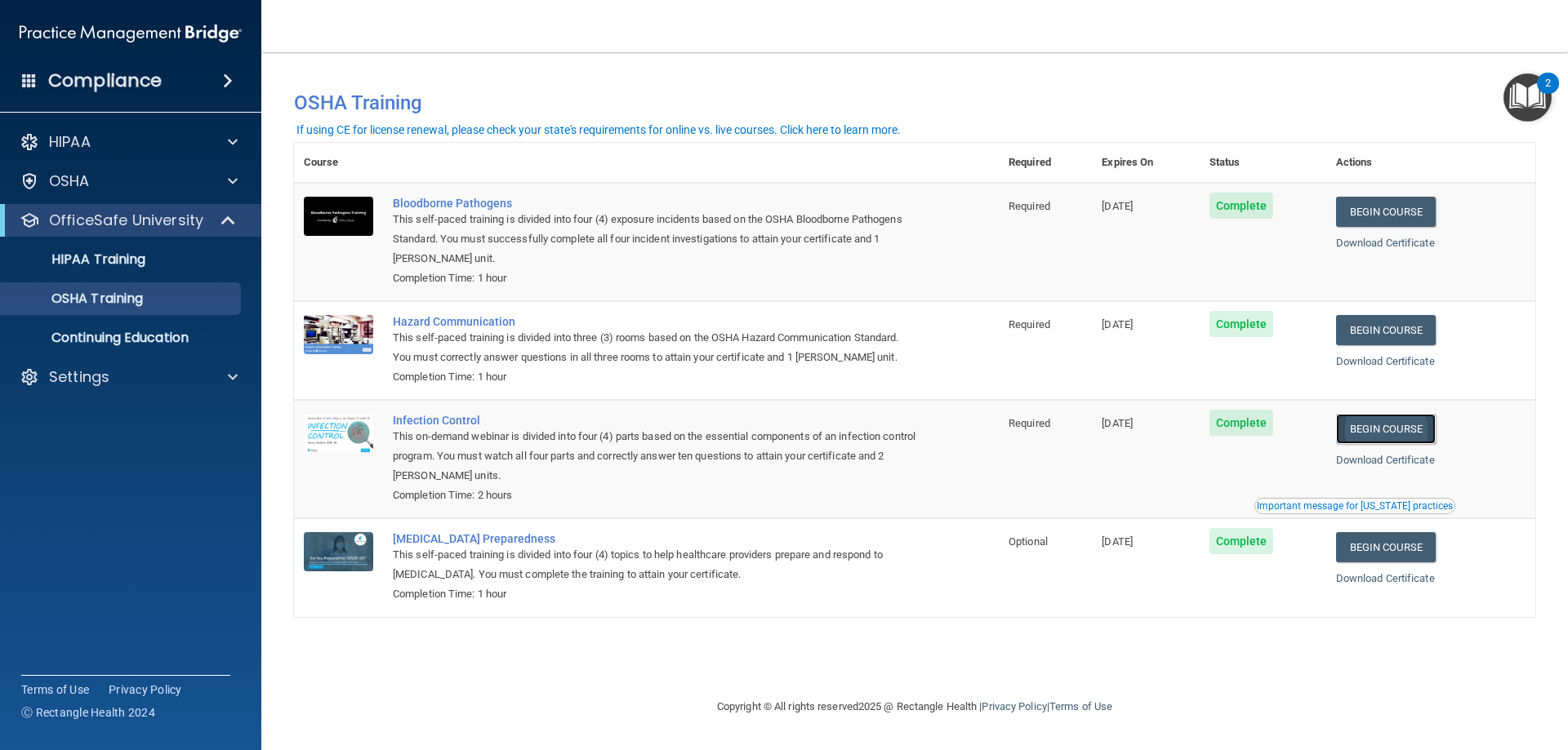
click at [1374, 424] on link "Begin Course" at bounding box center [1386, 428] width 100 height 30
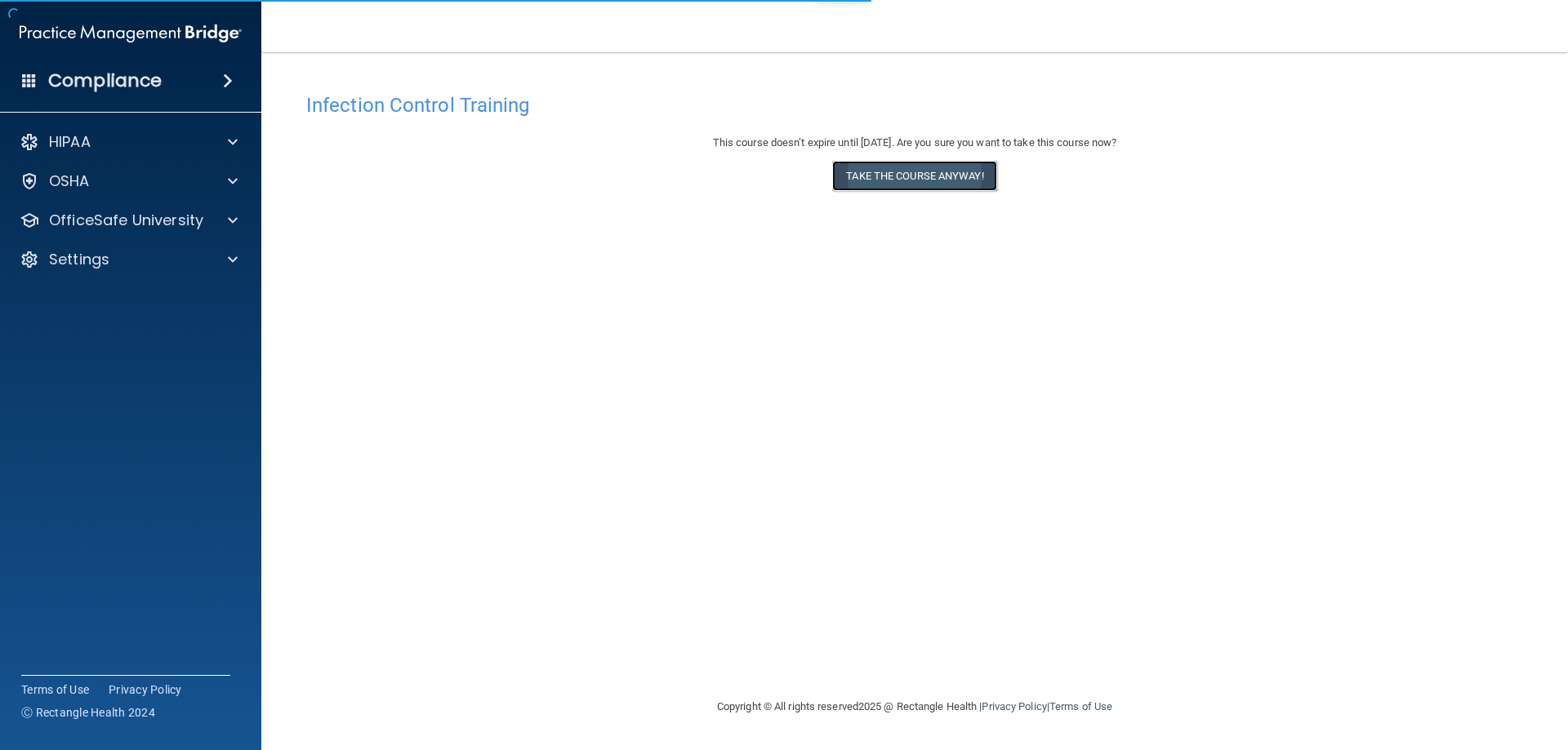
click at [861, 182] on button "Take the course anyway!" at bounding box center [914, 175] width 164 height 30
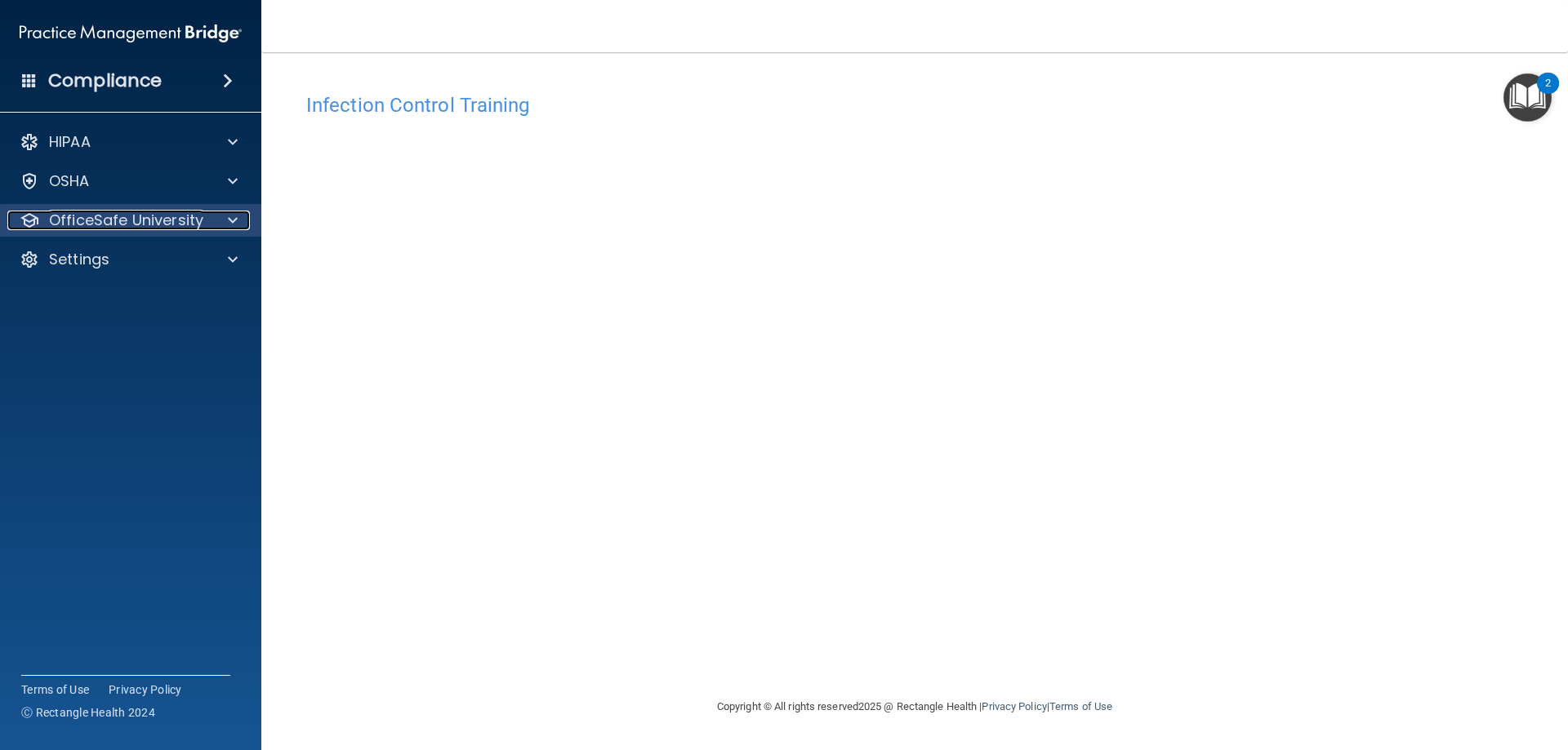
click at [126, 226] on p "OfficeSafe University" at bounding box center [126, 220] width 154 height 19
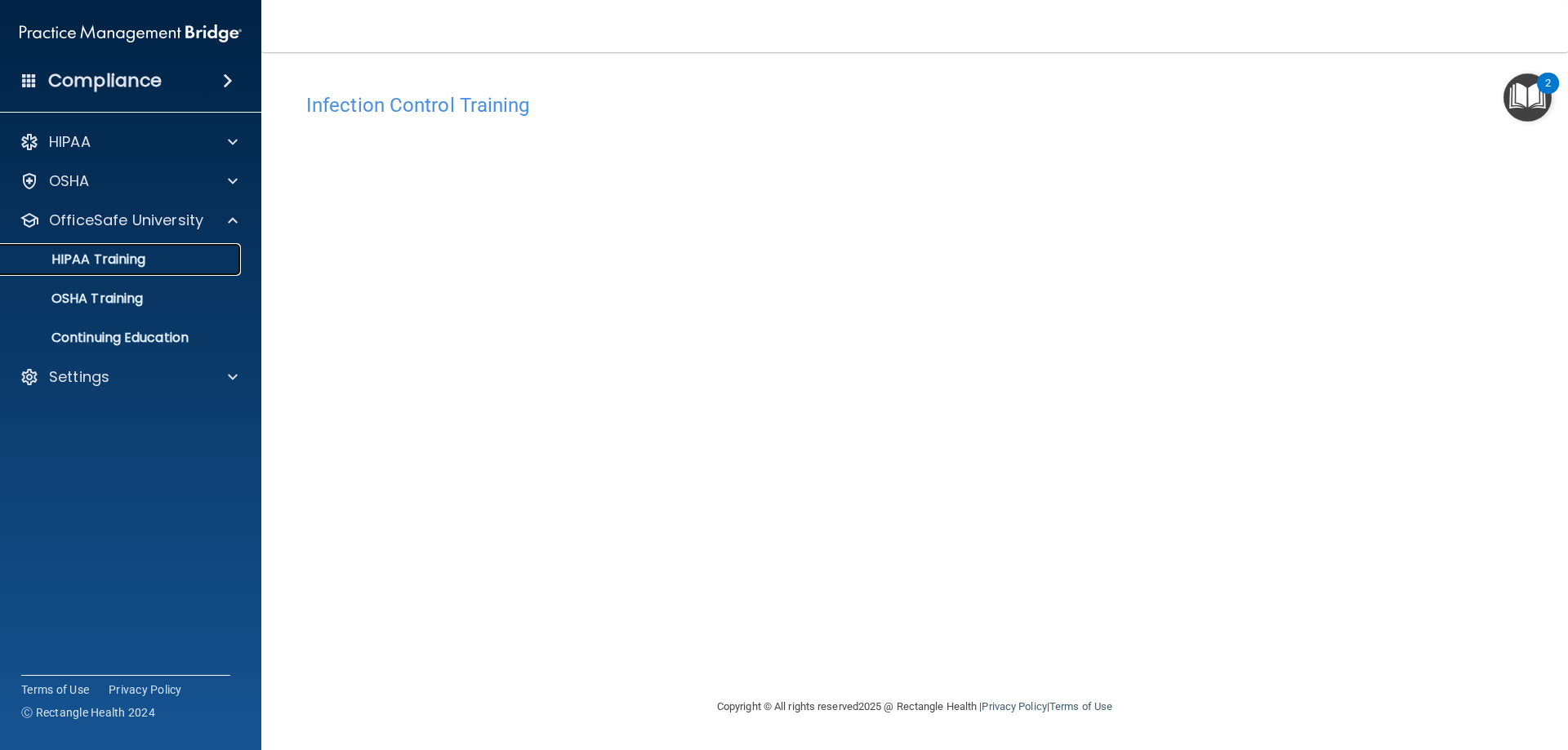
click at [153, 262] on div "HIPAA Training" at bounding box center [122, 259] width 223 height 16
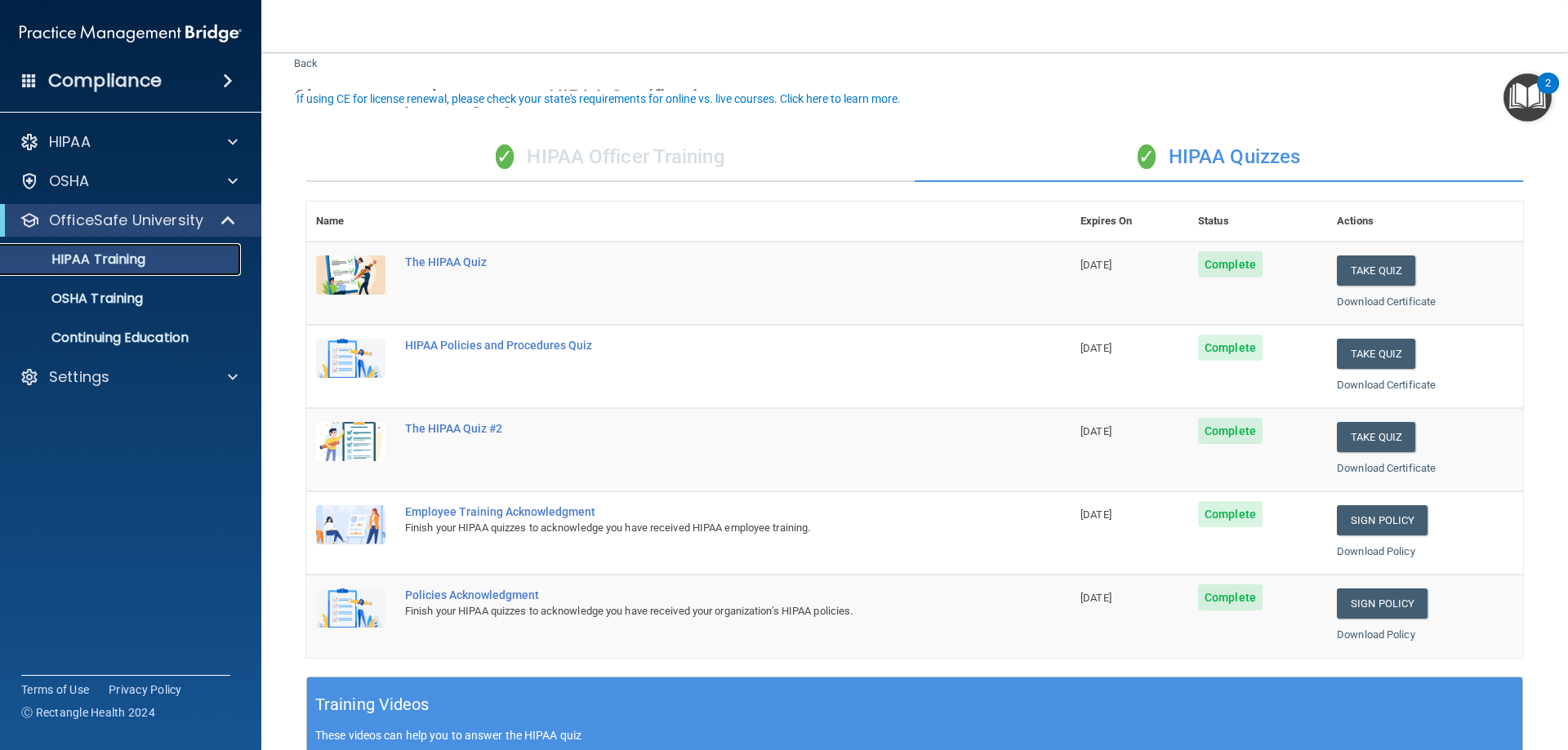
scroll to position [82, 0]
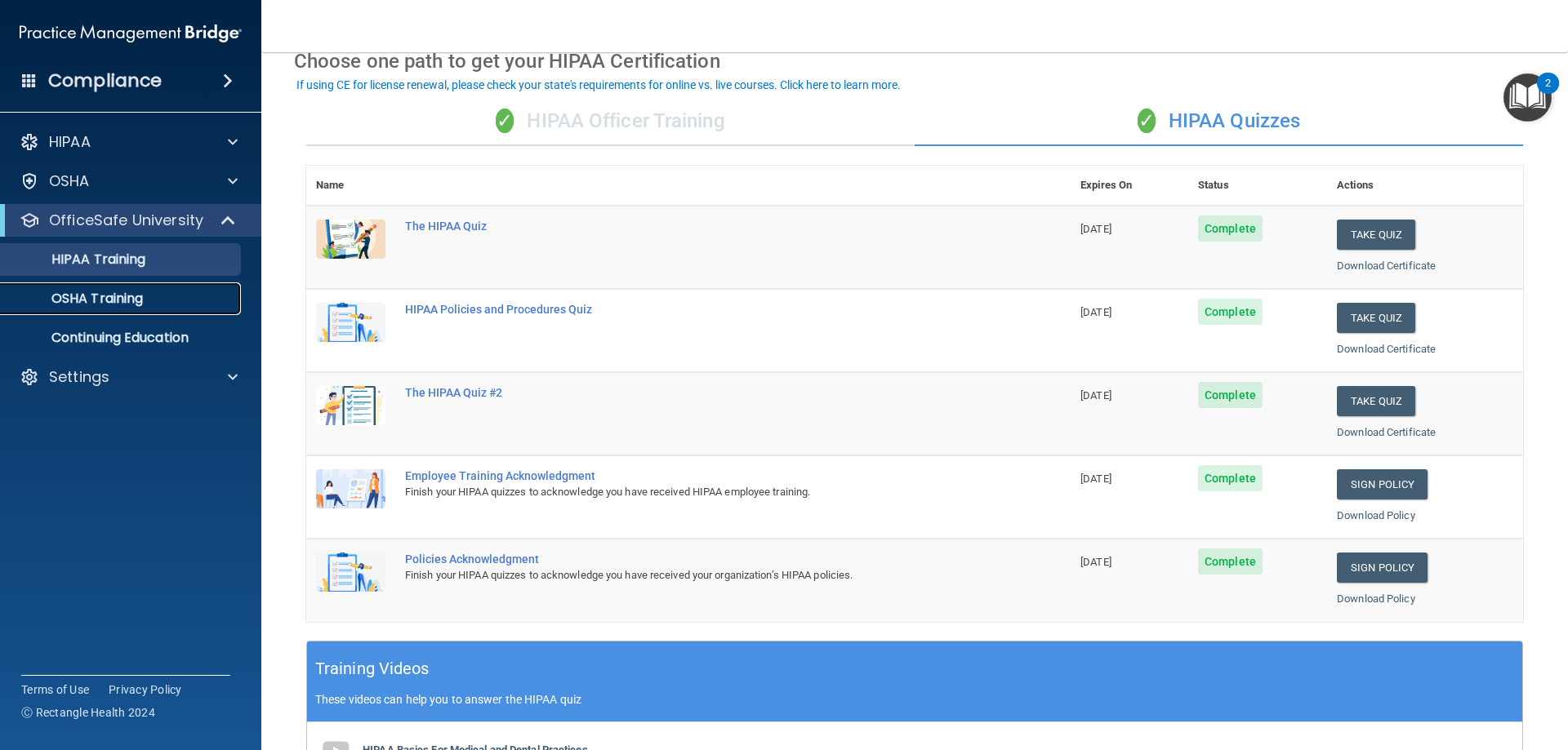
click at [234, 291] on link "OSHA Training" at bounding box center [112, 299] width 257 height 33
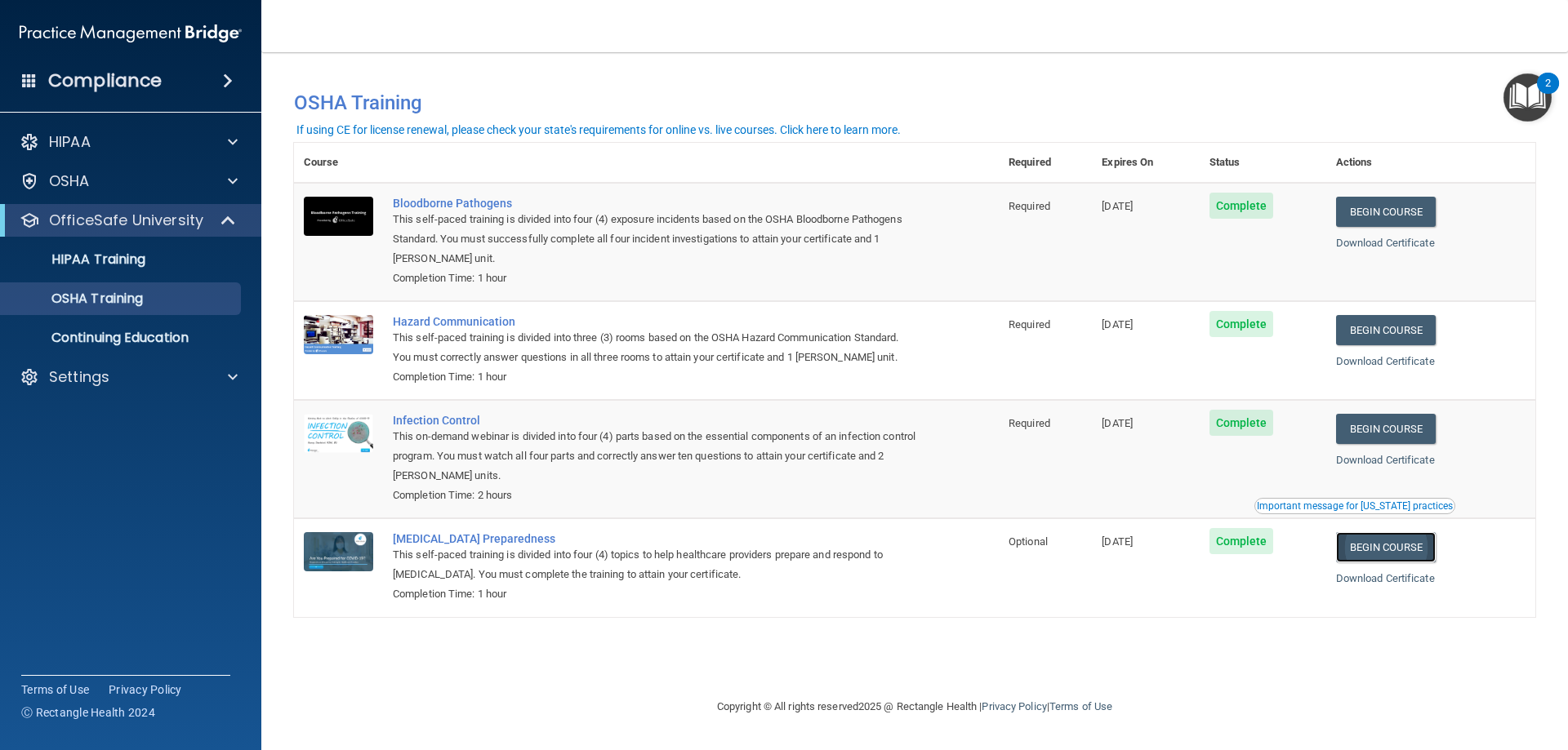
click at [1407, 548] on link "Begin Course" at bounding box center [1386, 547] width 100 height 30
click at [134, 294] on p "OSHA Training" at bounding box center [77, 298] width 133 height 16
click at [193, 282] on ul "HIPAA Training OSHA Training Continuing Education" at bounding box center [131, 295] width 295 height 117
click at [197, 272] on link "HIPAA Training" at bounding box center [112, 260] width 257 height 33
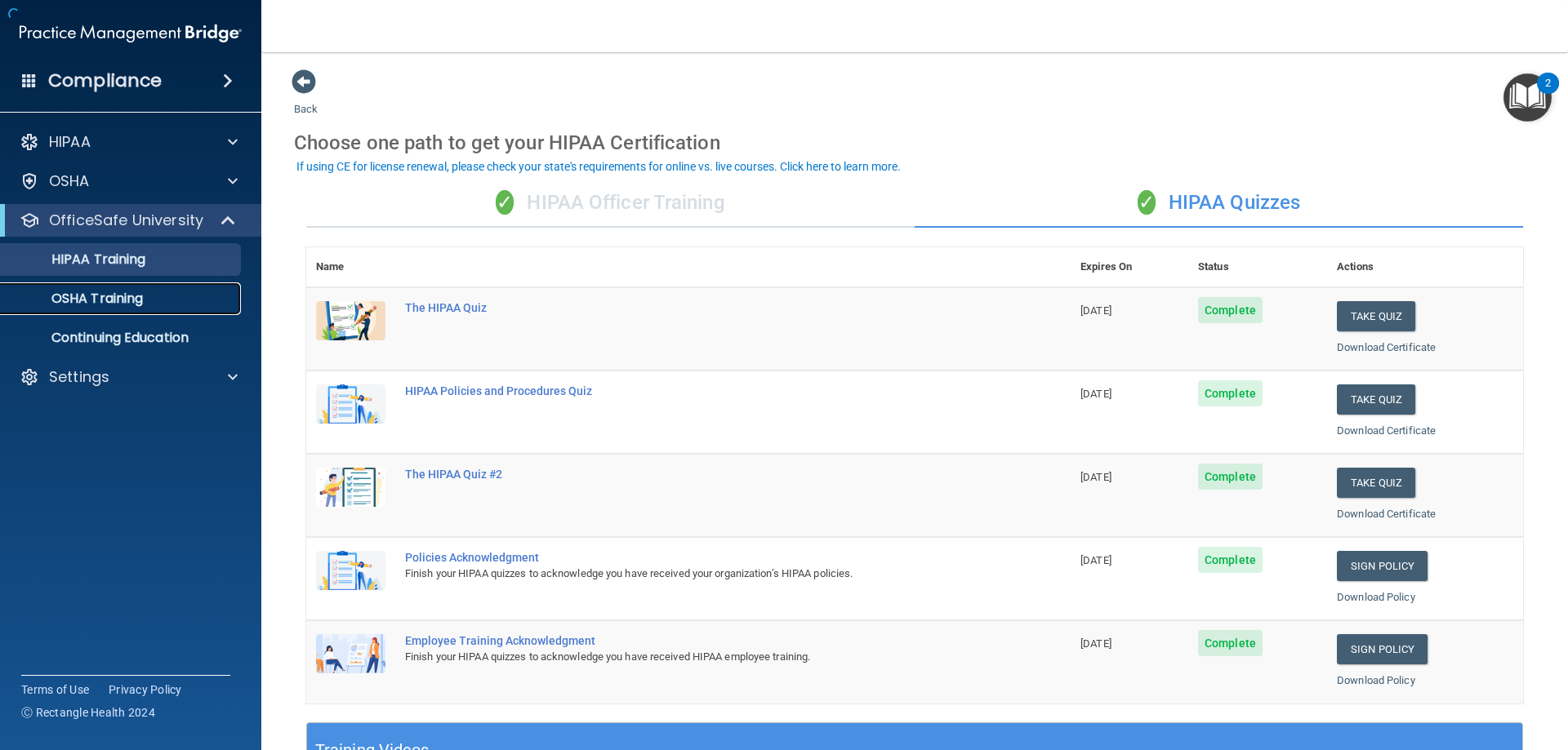
click at [196, 300] on div "OSHA Training" at bounding box center [122, 298] width 223 height 16
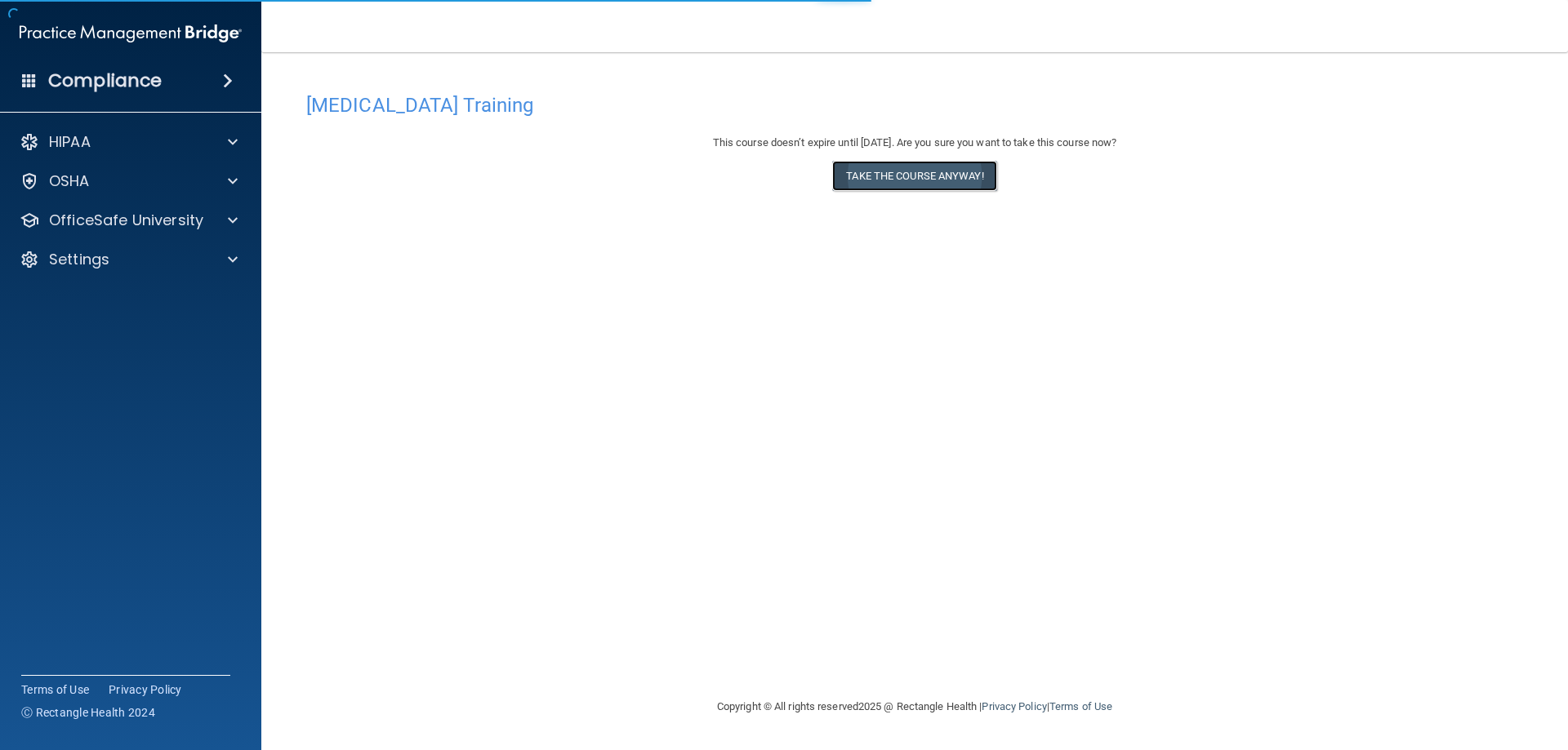
click at [892, 181] on button "Take the course anyway!" at bounding box center [914, 175] width 164 height 30
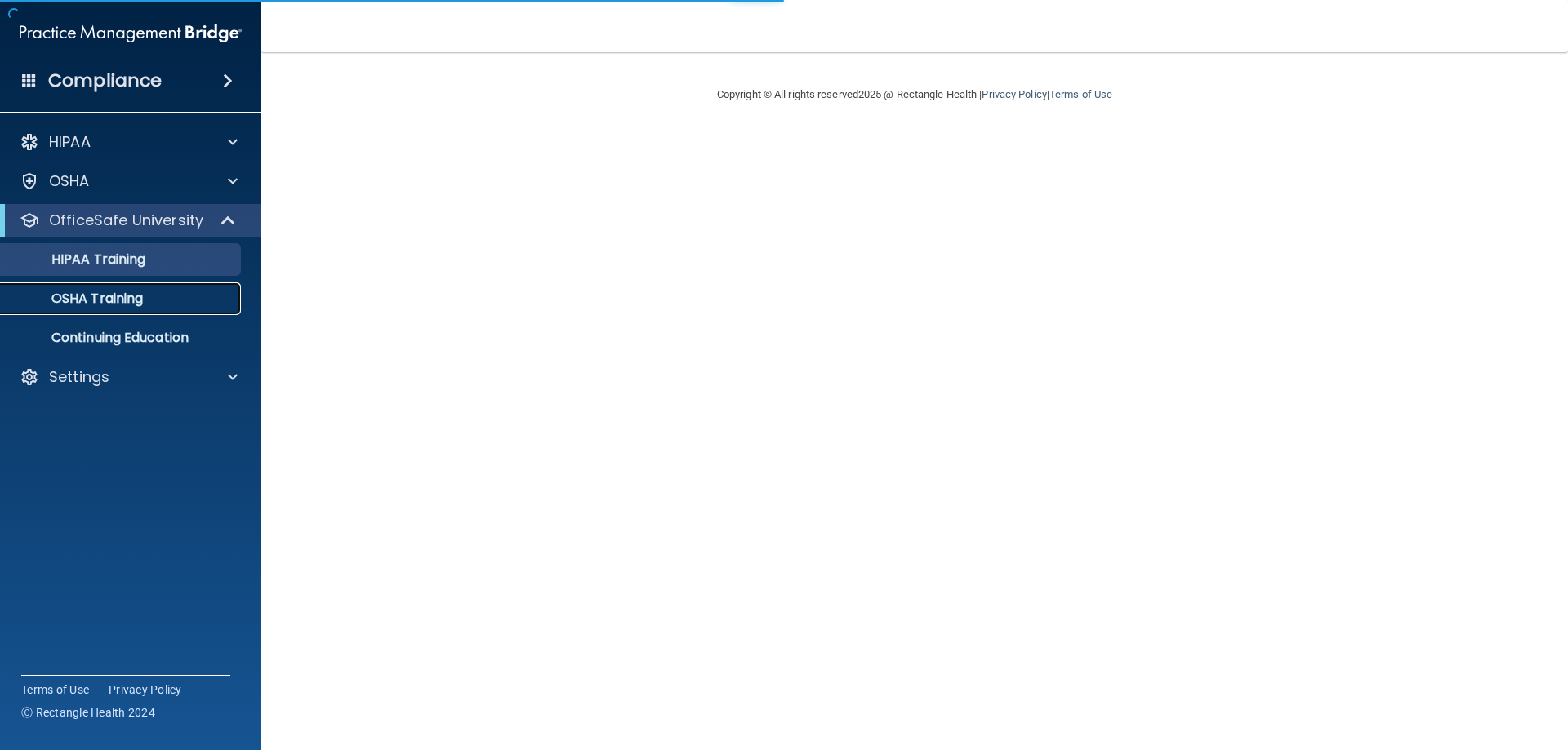
click at [117, 308] on link "OSHA Training" at bounding box center [112, 299] width 257 height 33
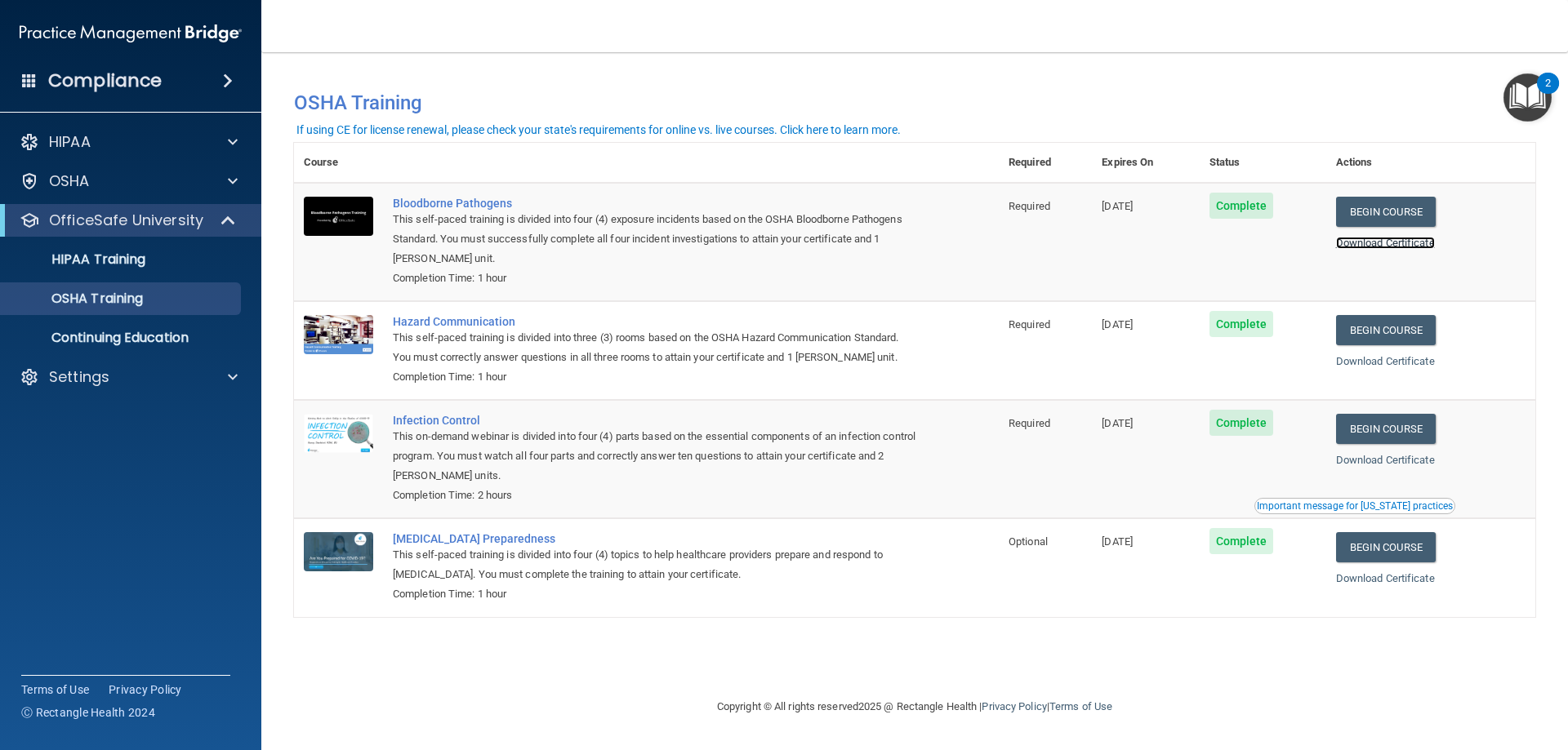
click at [1418, 243] on link "Download Certificate" at bounding box center [1385, 242] width 99 height 12
click at [1404, 367] on link "Download Certificate" at bounding box center [1385, 361] width 99 height 12
click at [1391, 463] on link "Download Certificate" at bounding box center [1385, 460] width 99 height 12
